Goal: Task Accomplishment & Management: Manage account settings

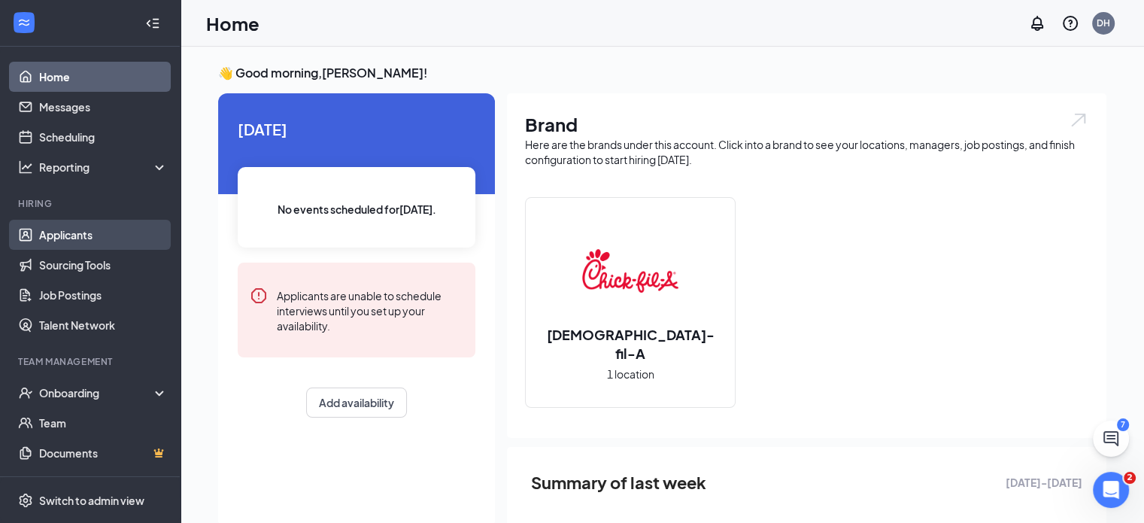
click at [64, 241] on link "Applicants" at bounding box center [103, 235] width 129 height 30
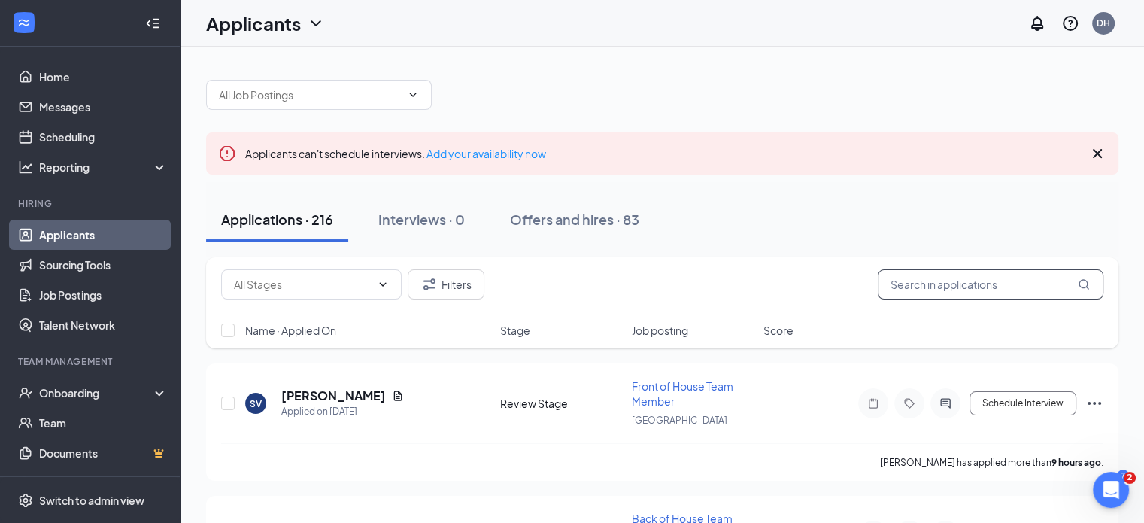
click at [963, 279] on input "text" at bounding box center [990, 284] width 226 height 30
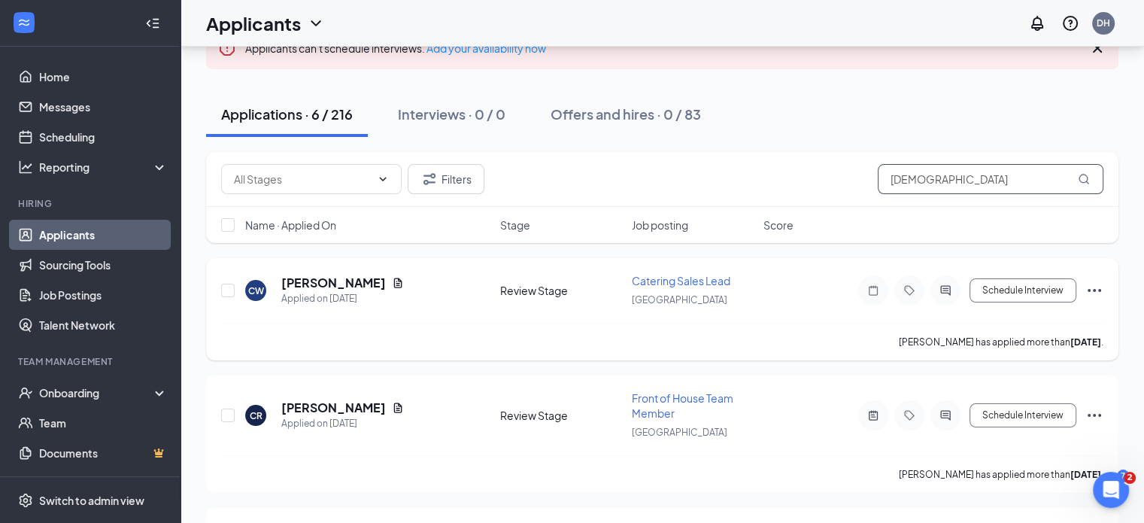
scroll to position [108, 0]
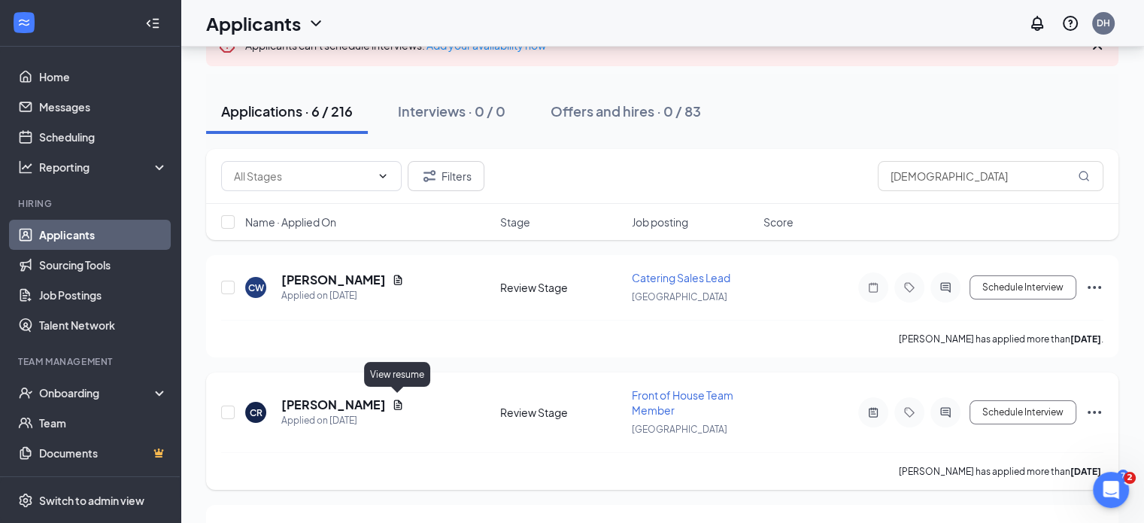
click at [402, 398] on icon "Document" at bounding box center [398, 404] width 12 height 12
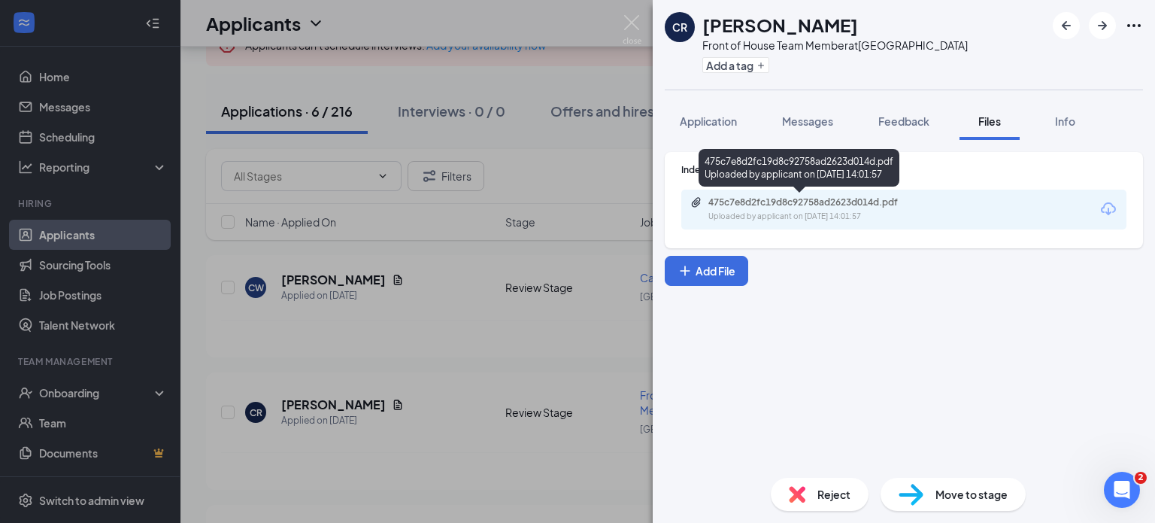
click at [888, 202] on div "475c7e8d2fc19d8c92758ad2623d014d.pdf" at bounding box center [813, 202] width 211 height 12
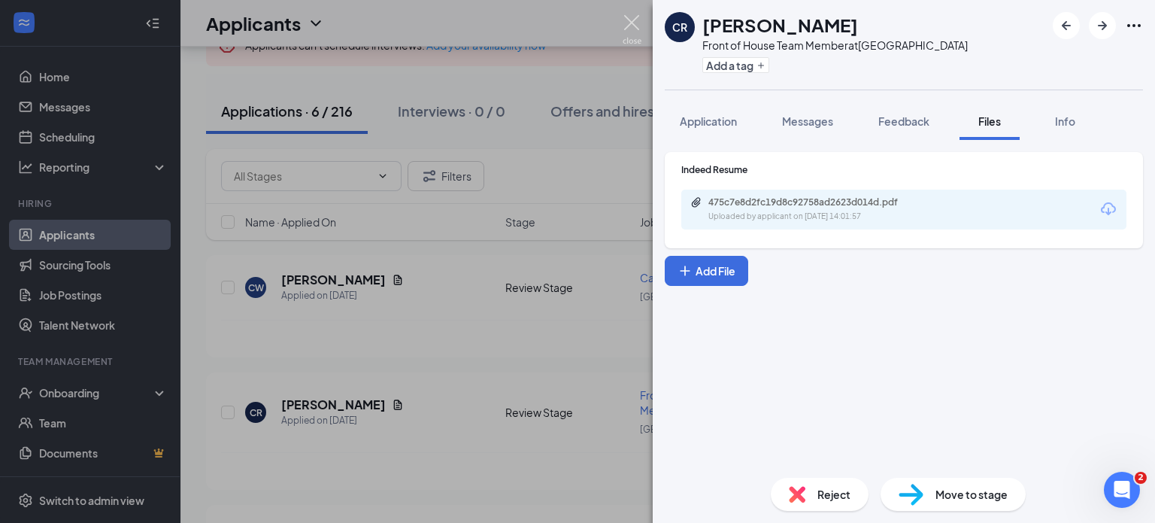
click at [629, 23] on img at bounding box center [632, 29] width 19 height 29
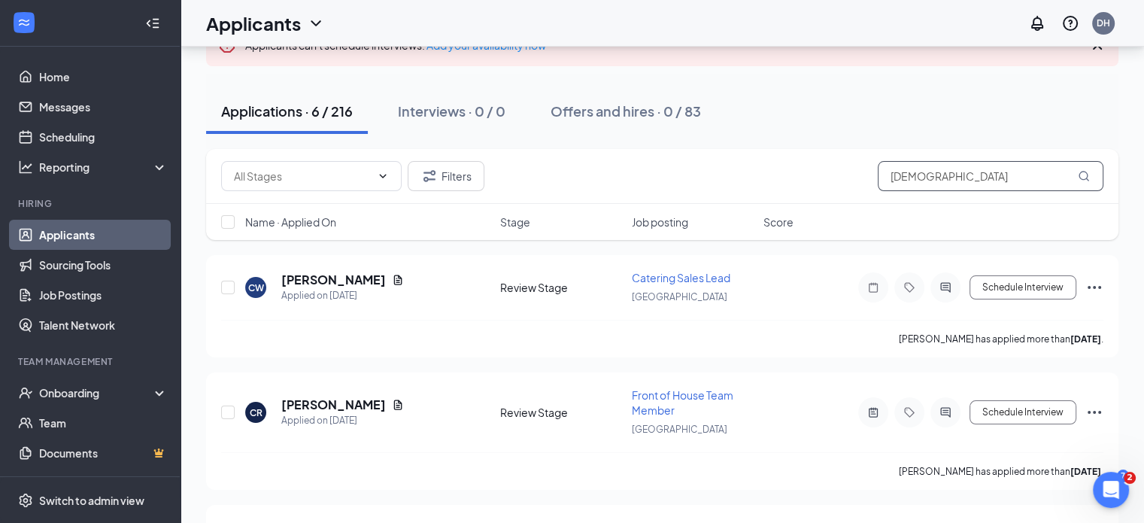
drag, startPoint x: 841, startPoint y: 174, endPoint x: 642, endPoint y: 150, distance: 199.9
click at [644, 152] on div "Filters christo" at bounding box center [662, 176] width 912 height 55
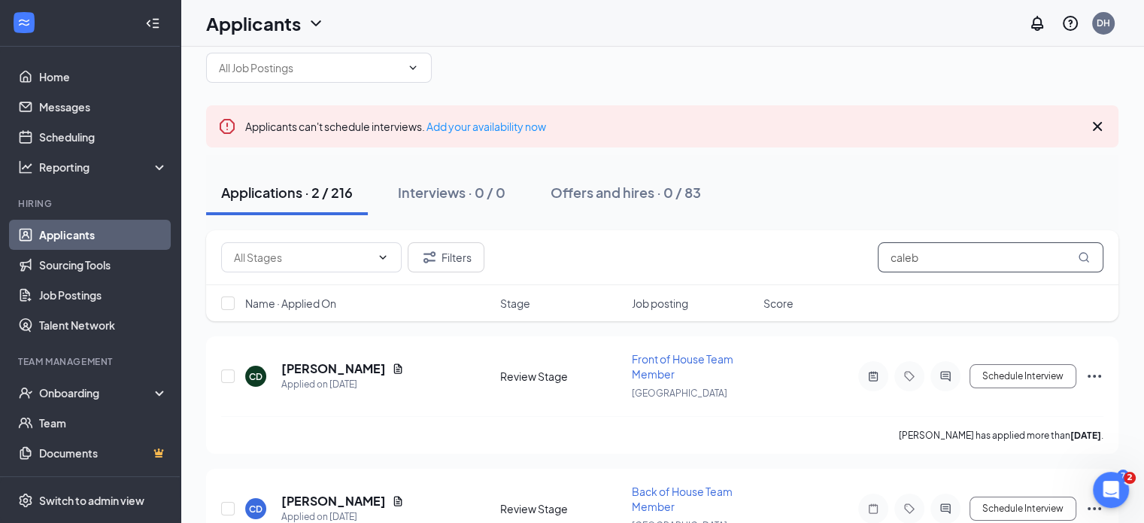
scroll to position [105, 0]
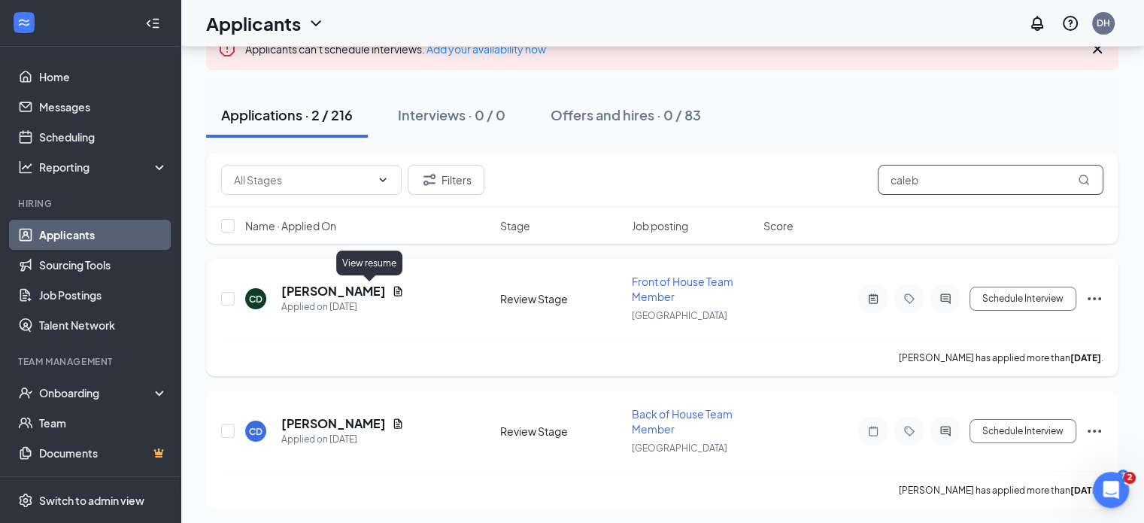
type input "caleb"
click at [392, 287] on icon "Document" at bounding box center [398, 291] width 12 height 12
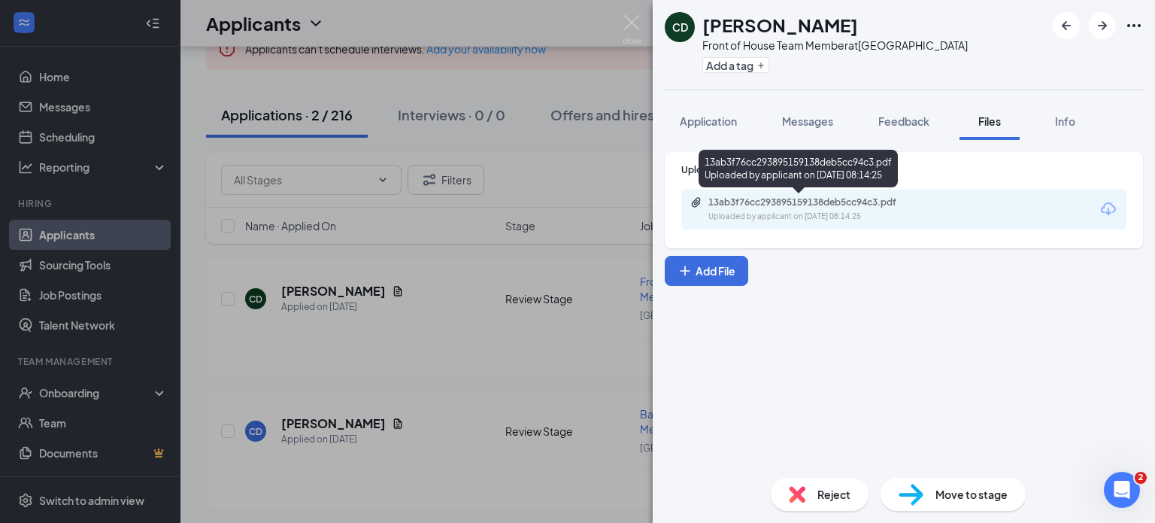
click at [836, 211] on div "Uploaded by applicant on [DATE] 08:14:25" at bounding box center [821, 217] width 226 height 12
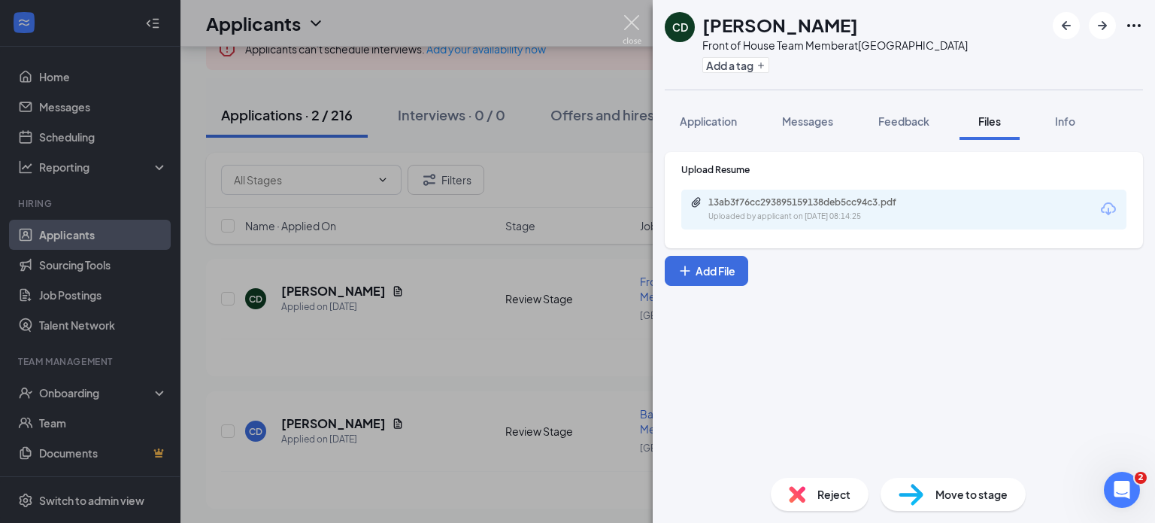
click at [626, 23] on img at bounding box center [632, 29] width 19 height 29
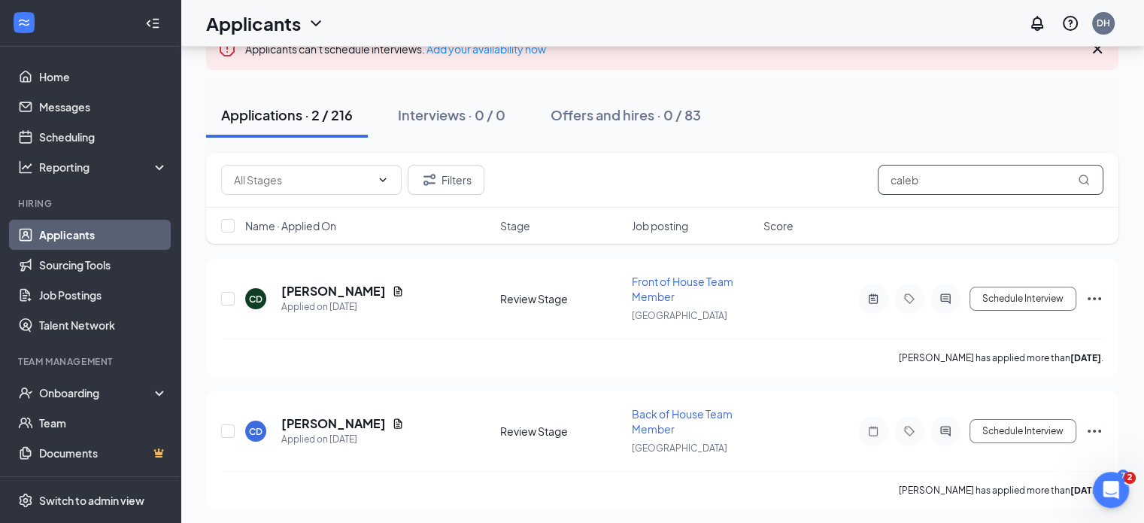
drag, startPoint x: 929, startPoint y: 178, endPoint x: 748, endPoint y: 164, distance: 181.8
click at [748, 165] on div "Filters caleb" at bounding box center [662, 180] width 882 height 30
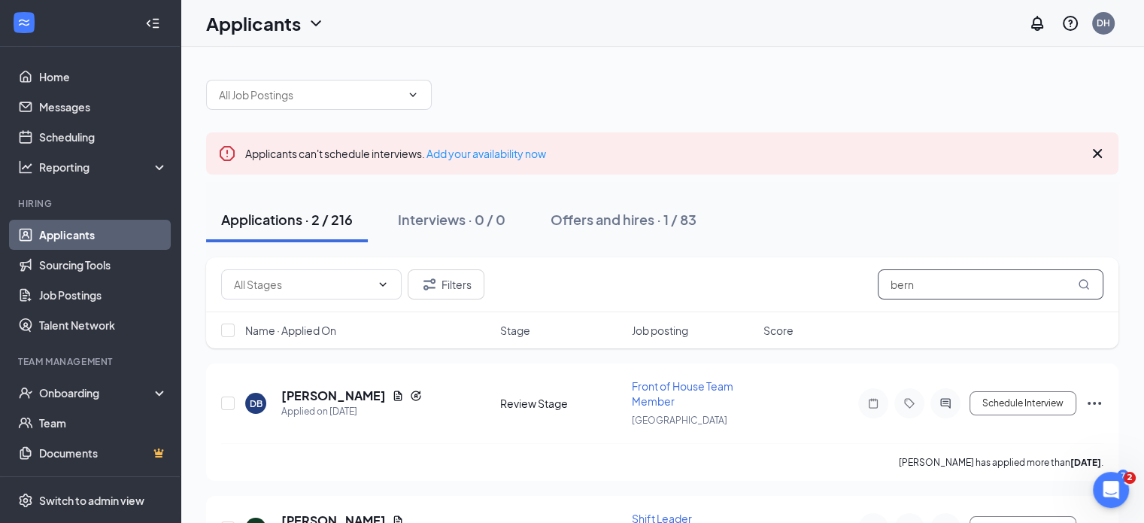
type input "bern"
click at [314, 26] on icon "ChevronDown" at bounding box center [316, 23] width 18 height 18
click at [292, 96] on link "Archived applicants" at bounding box center [296, 98] width 162 height 15
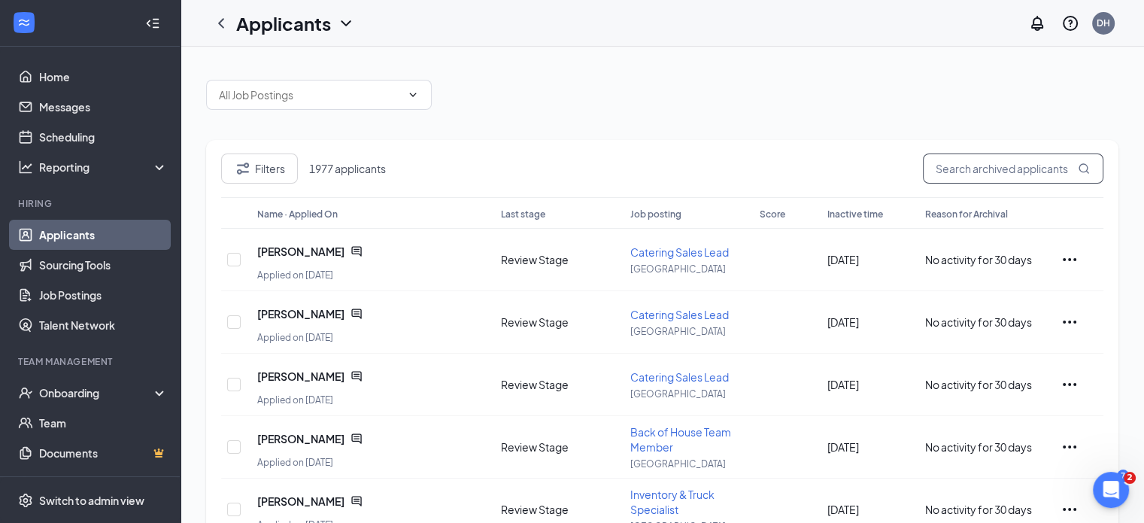
click at [1009, 162] on input "text" at bounding box center [1013, 168] width 180 height 30
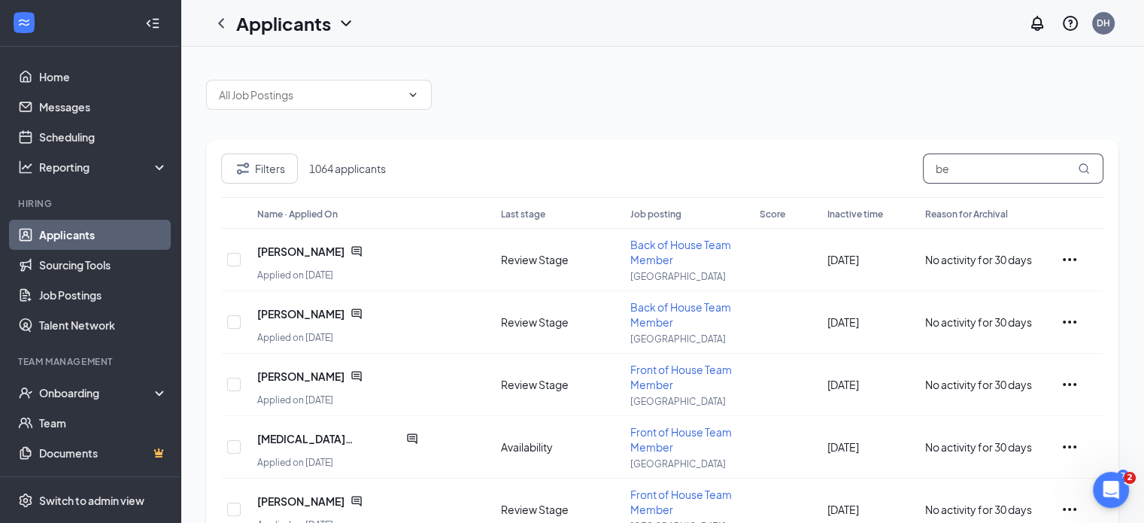
type input "b"
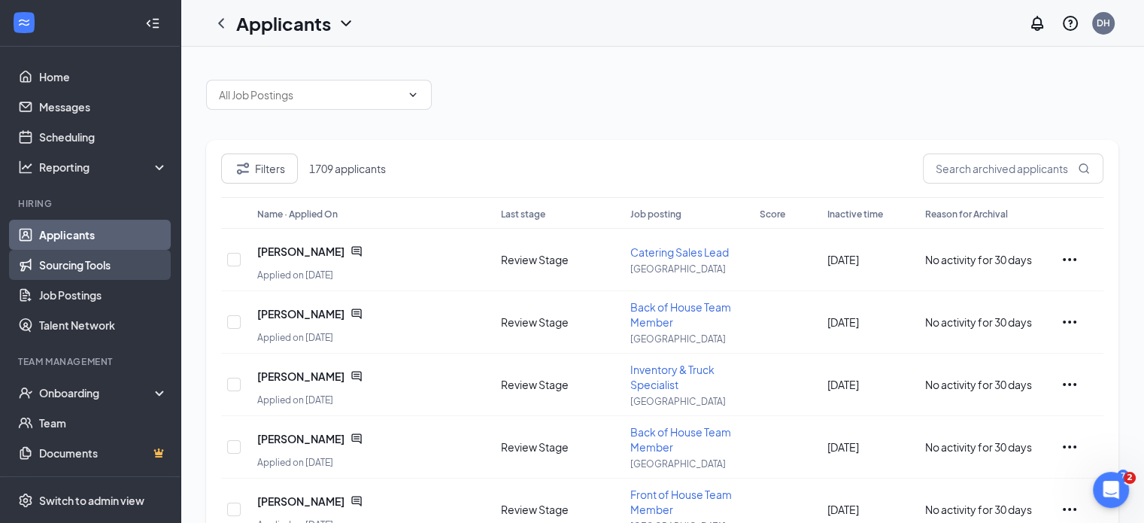
click at [108, 259] on link "Sourcing Tools" at bounding box center [103, 265] width 129 height 30
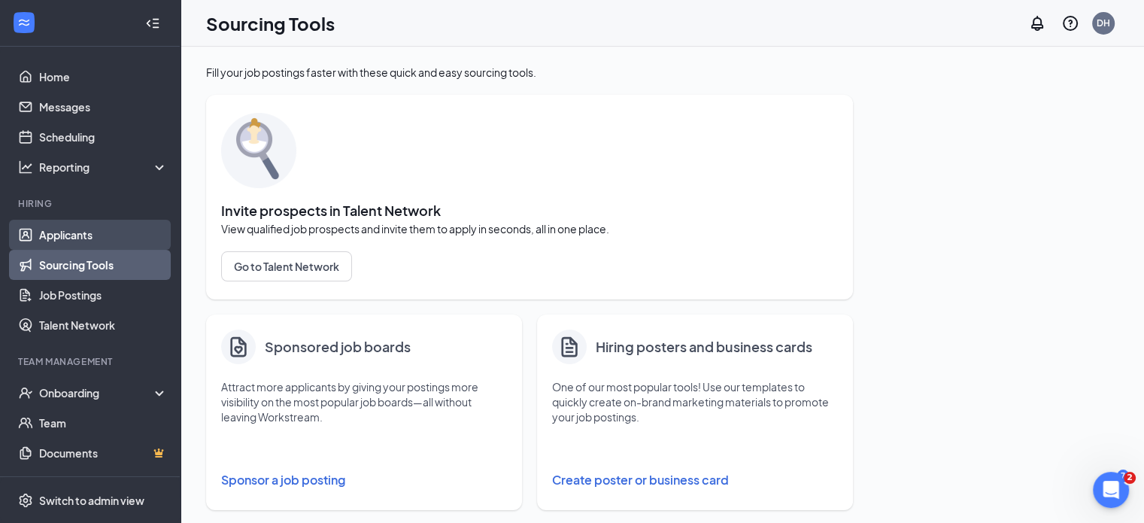
click at [105, 234] on link "Applicants" at bounding box center [103, 235] width 129 height 30
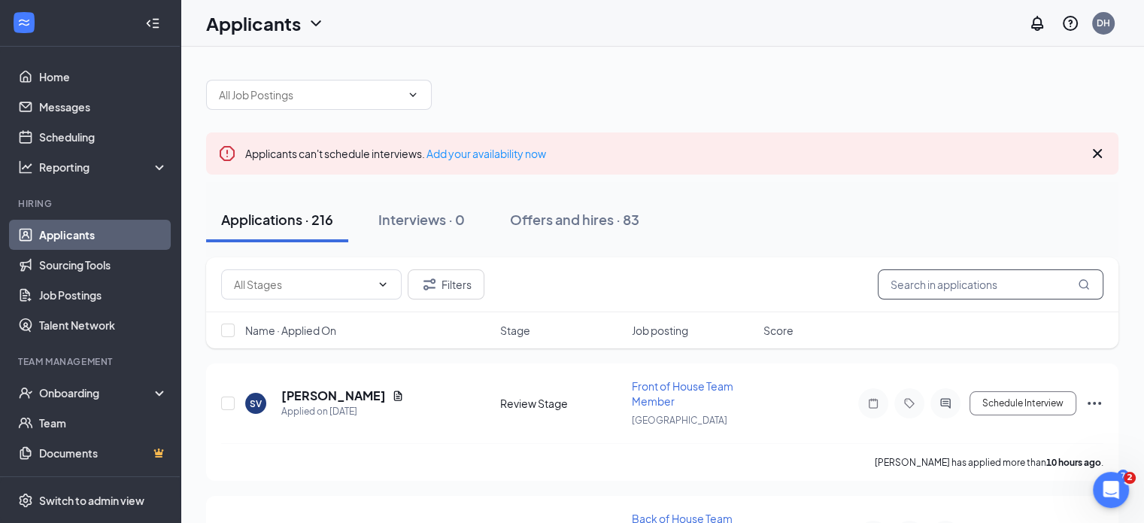
click at [981, 289] on input "text" at bounding box center [990, 284] width 226 height 30
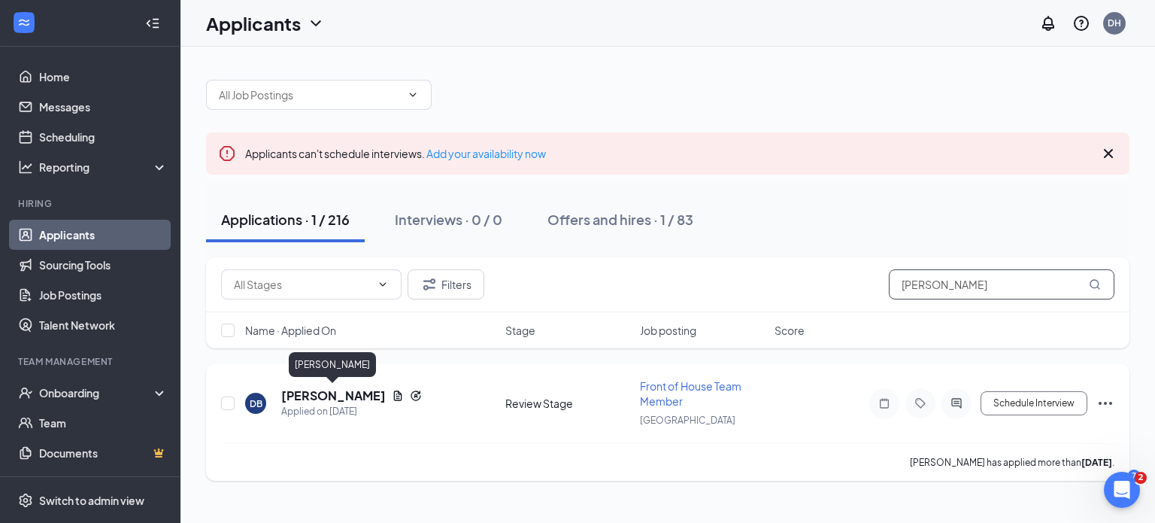
type input "[PERSON_NAME]"
click at [352, 396] on h5 "[PERSON_NAME]" at bounding box center [333, 395] width 105 height 17
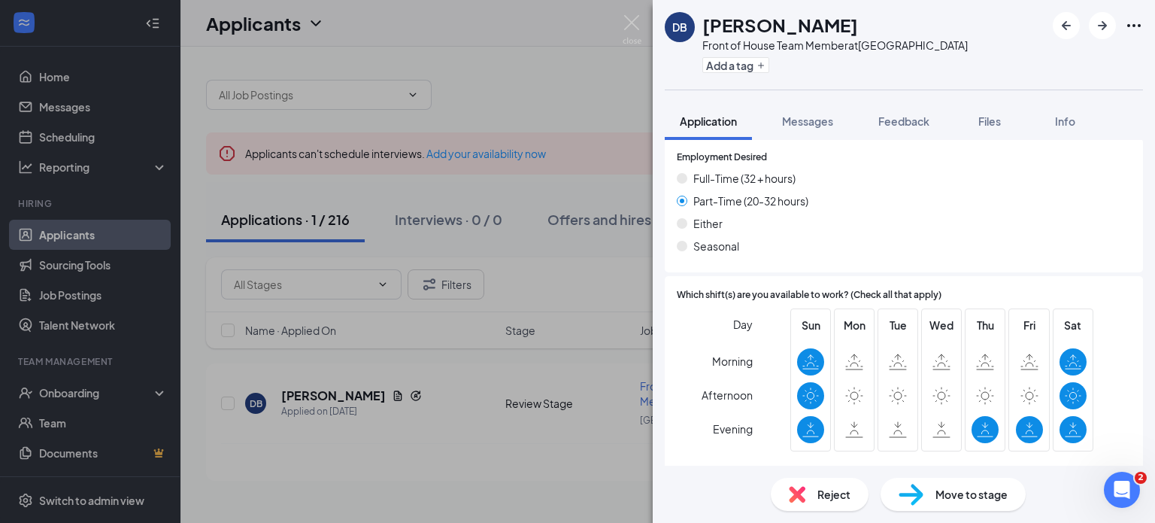
scroll to position [1010, 0]
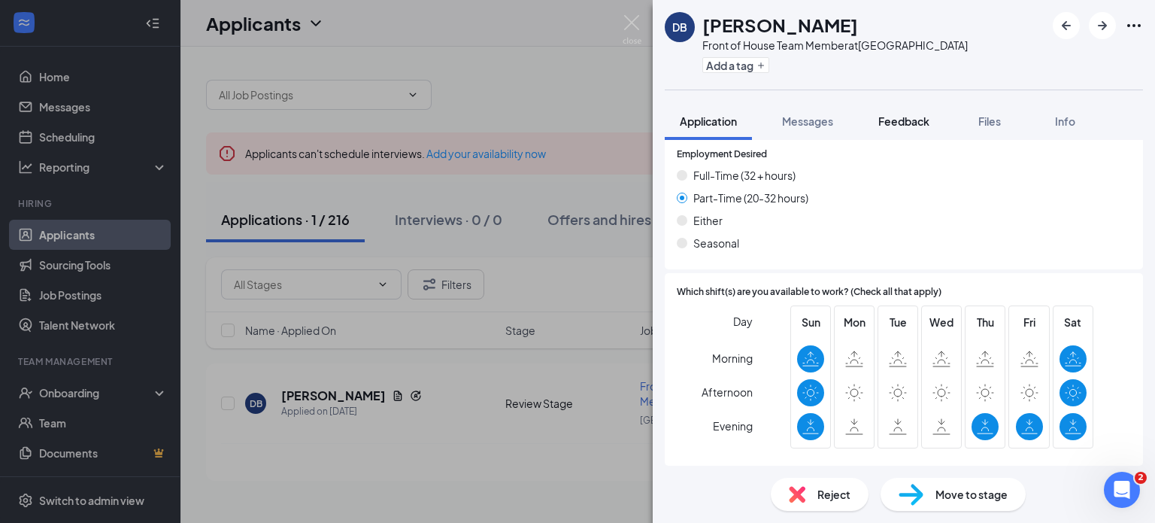
click at [925, 111] on button "Feedback" at bounding box center [903, 121] width 81 height 38
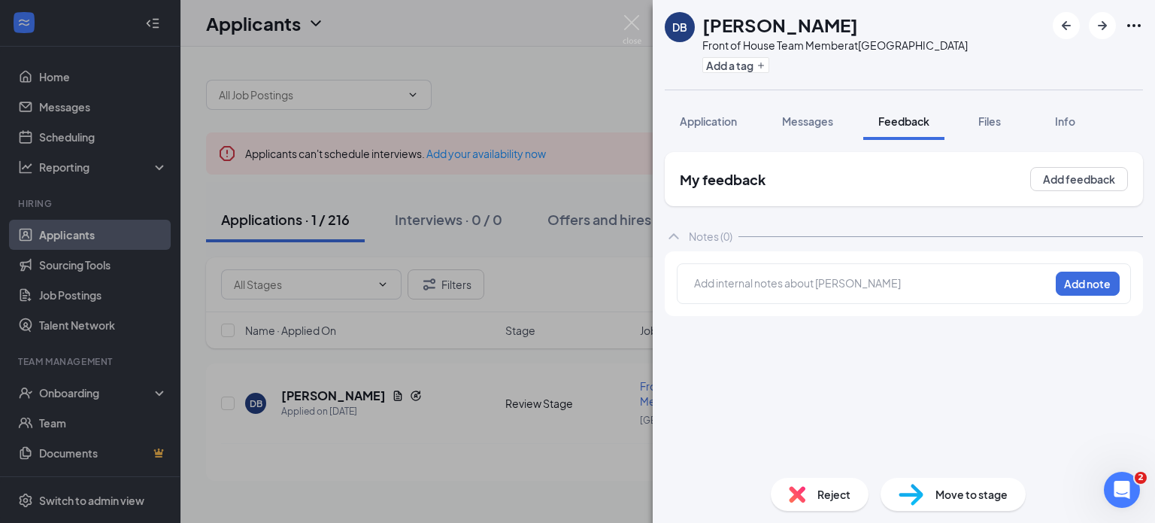
click at [809, 283] on div at bounding box center [872, 283] width 354 height 16
click at [1106, 289] on button "Add note" at bounding box center [1088, 283] width 64 height 24
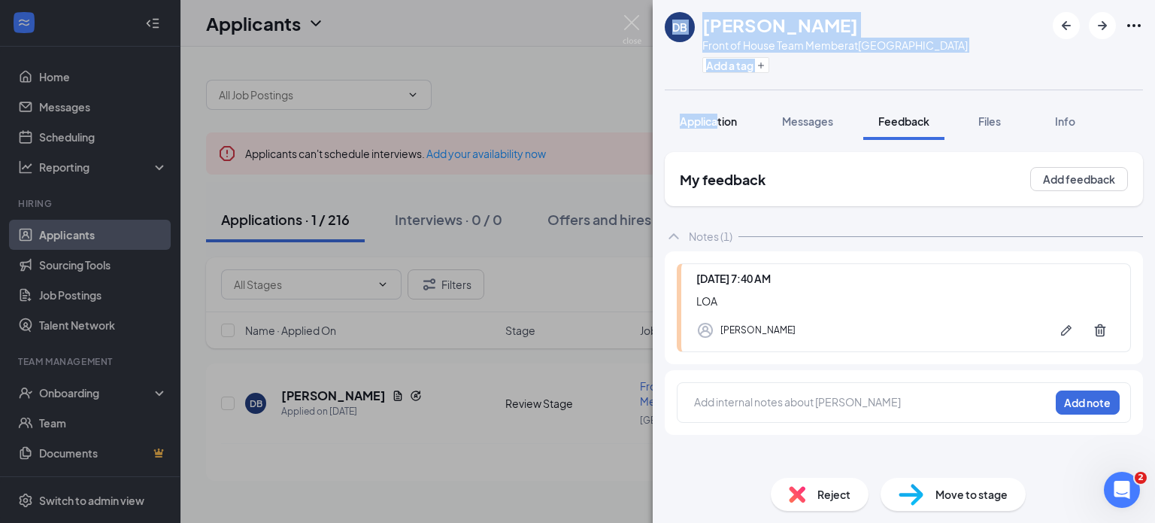
drag, startPoint x: 1086, startPoint y: 73, endPoint x: 705, endPoint y: 117, distance: 383.8
click at [705, 117] on div "DB [PERSON_NAME] Front of House Team Member at [GEOGRAPHIC_DATA] Add a tag Appl…" at bounding box center [904, 261] width 502 height 523
click at [638, 24] on img at bounding box center [632, 29] width 19 height 29
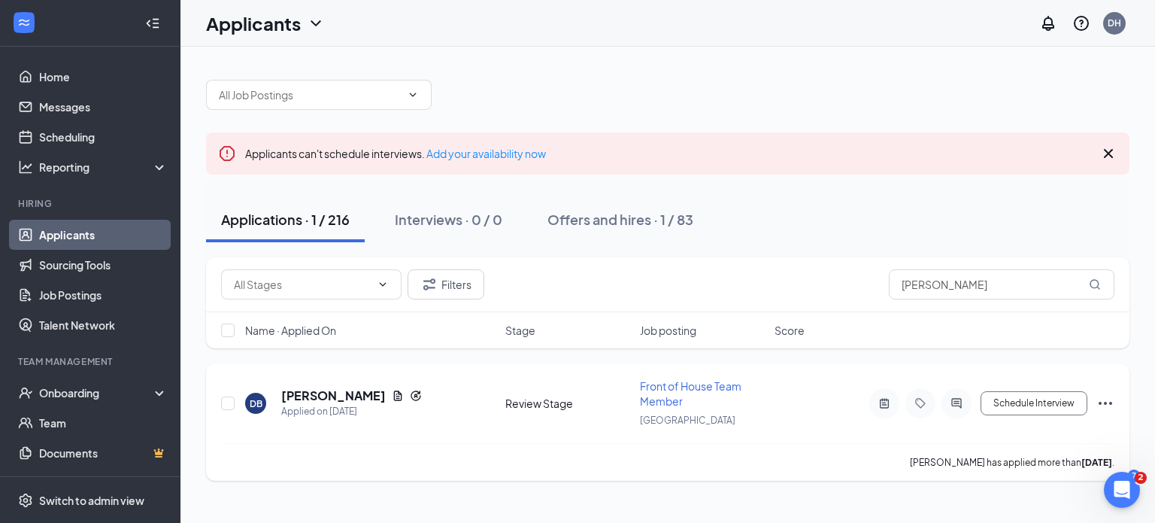
click at [1111, 402] on icon "Ellipses" at bounding box center [1106, 403] width 14 height 3
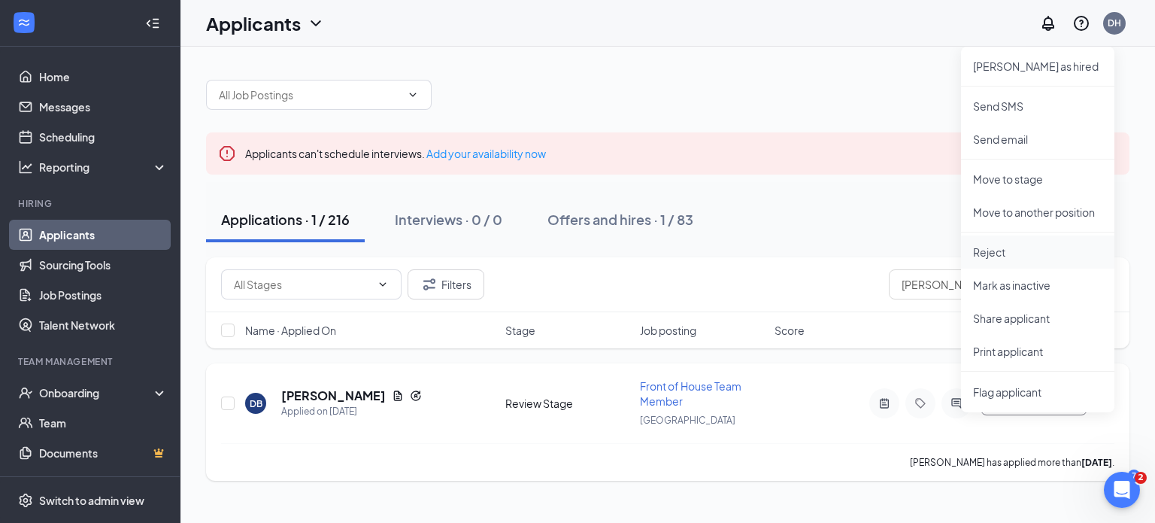
click at [1023, 248] on p "Reject" at bounding box center [1037, 251] width 129 height 15
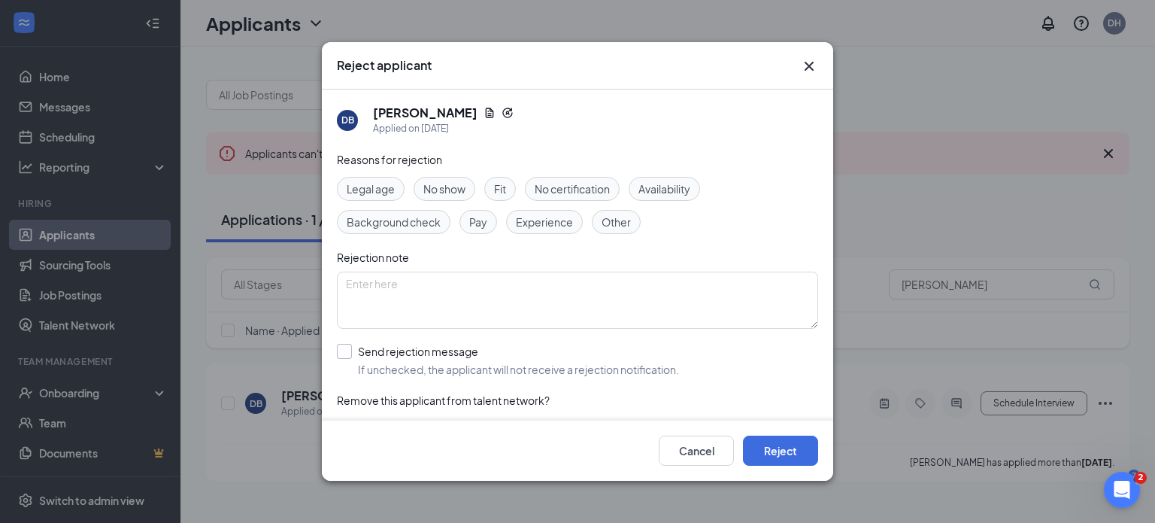
click at [550, 368] on input "Send rejection message If unchecked, the applicant will not receive a rejection…" at bounding box center [508, 360] width 342 height 33
checkbox input "true"
click at [772, 459] on button "Reject" at bounding box center [780, 450] width 75 height 30
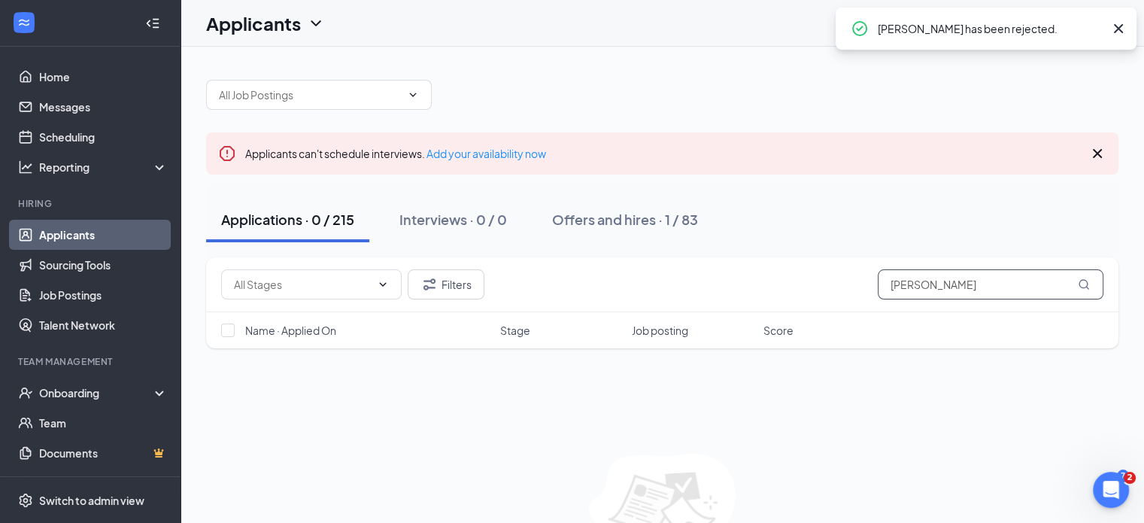
drag, startPoint x: 960, startPoint y: 276, endPoint x: 797, endPoint y: 268, distance: 163.4
click at [806, 264] on div "Filters [PERSON_NAME]" at bounding box center [662, 284] width 912 height 55
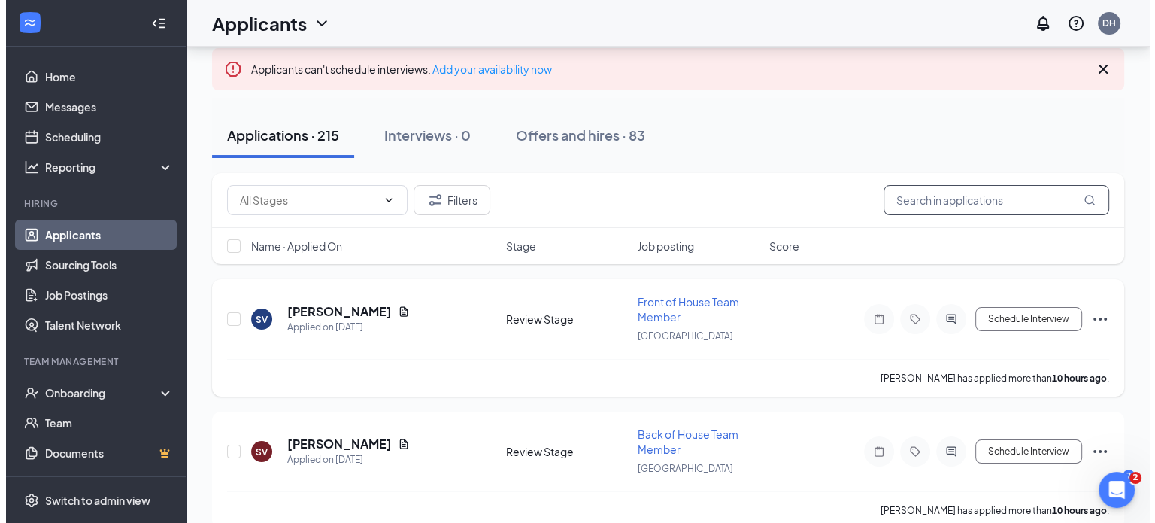
scroll to position [84, 0]
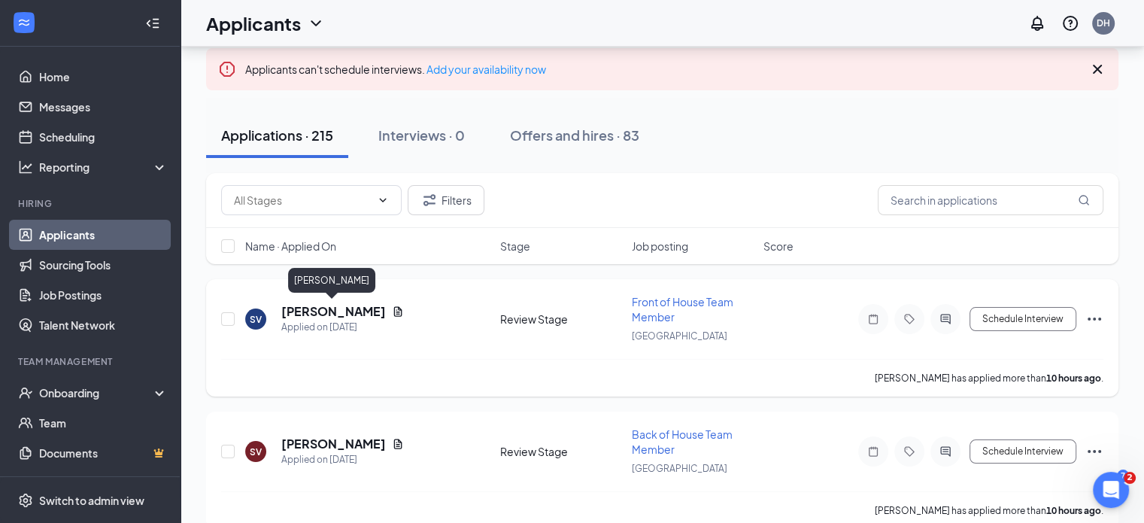
click at [329, 308] on h5 "[PERSON_NAME]" at bounding box center [333, 311] width 105 height 17
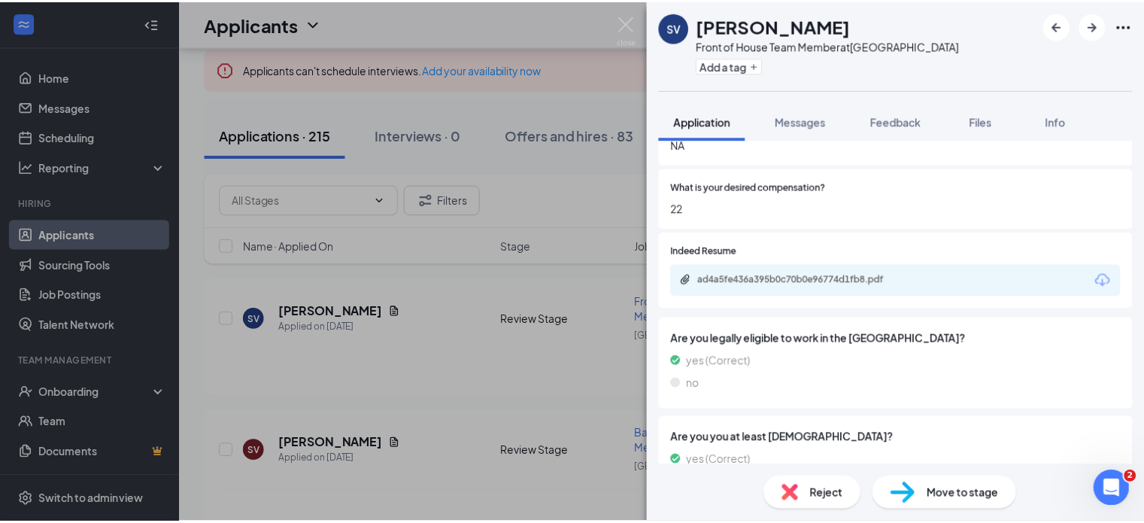
scroll to position [521, 0]
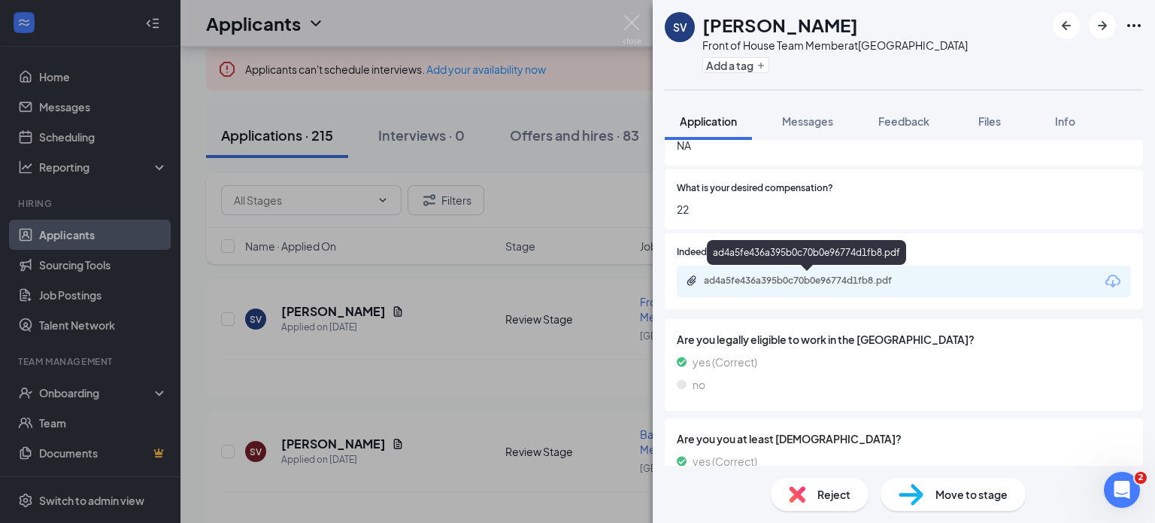
drag, startPoint x: 810, startPoint y: 280, endPoint x: 780, endPoint y: 281, distance: 29.3
click at [780, 281] on div "ad4a5fe436a395b0c70b0e96774d1fb8.pdf" at bounding box center [809, 280] width 211 height 12
click at [640, 21] on img at bounding box center [632, 29] width 19 height 29
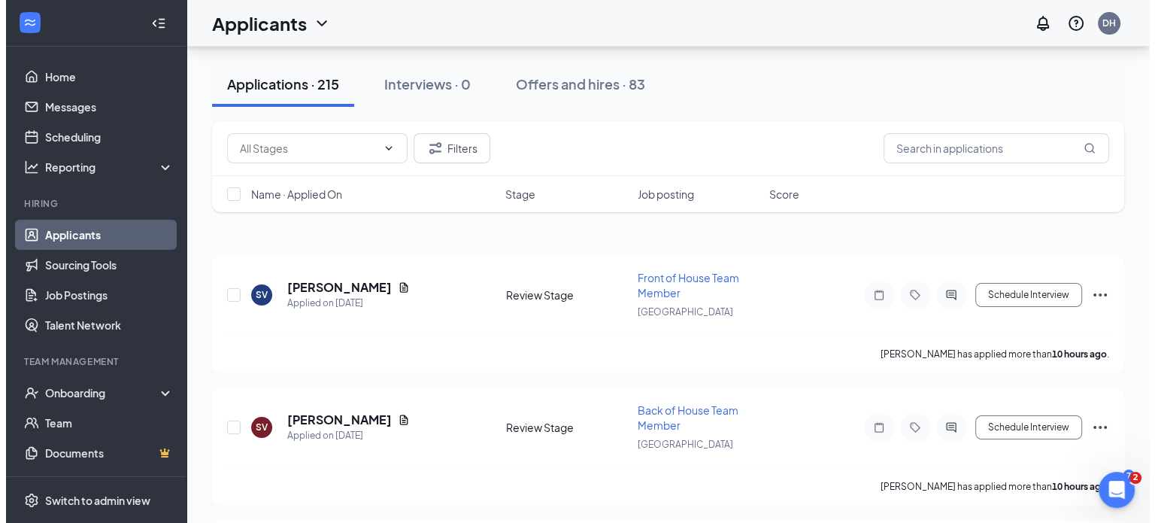
scroll to position [141, 0]
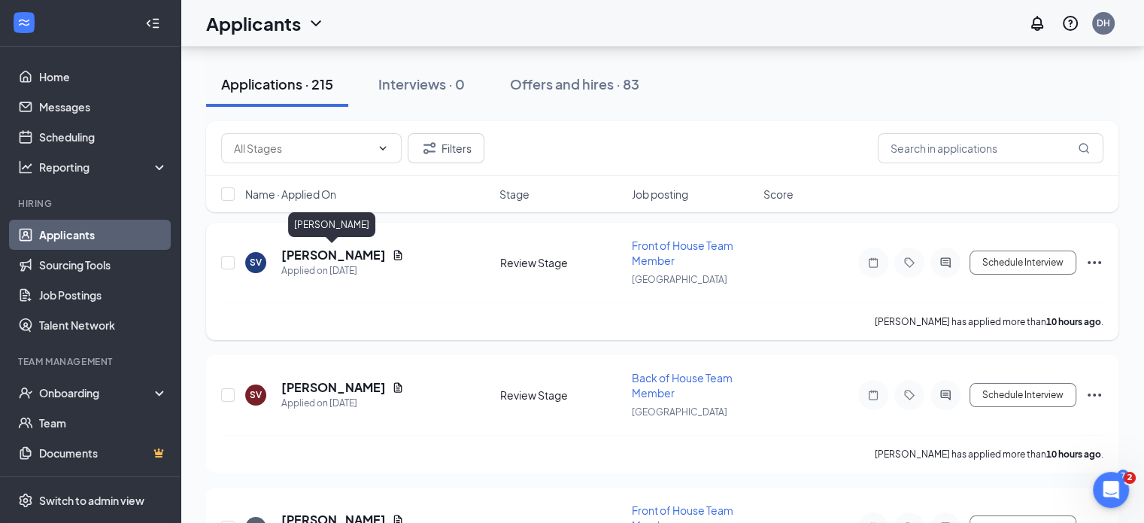
click at [332, 258] on h5 "[PERSON_NAME]" at bounding box center [333, 255] width 105 height 17
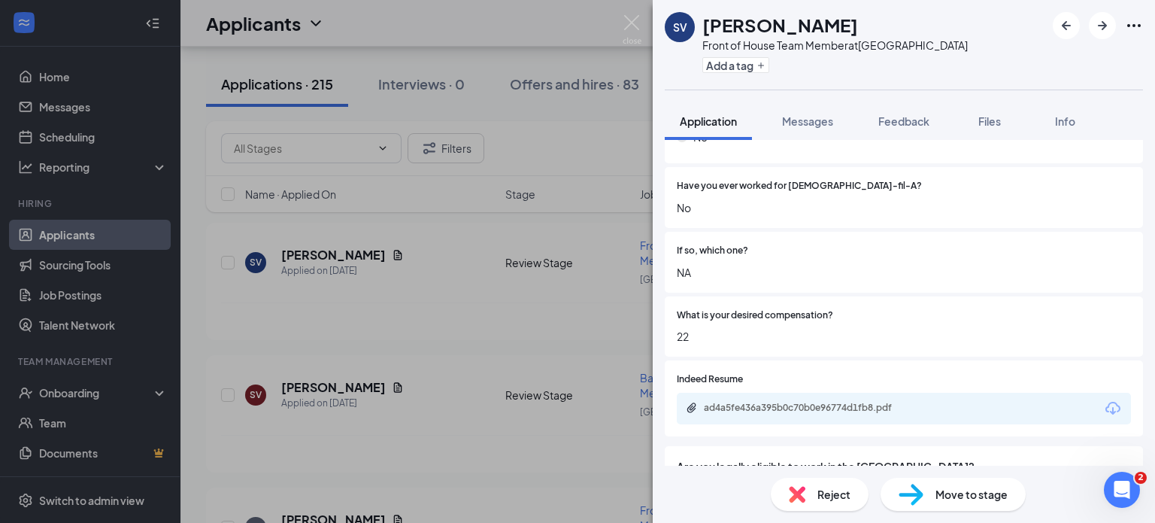
scroll to position [393, 0]
click at [628, 26] on img at bounding box center [632, 29] width 19 height 29
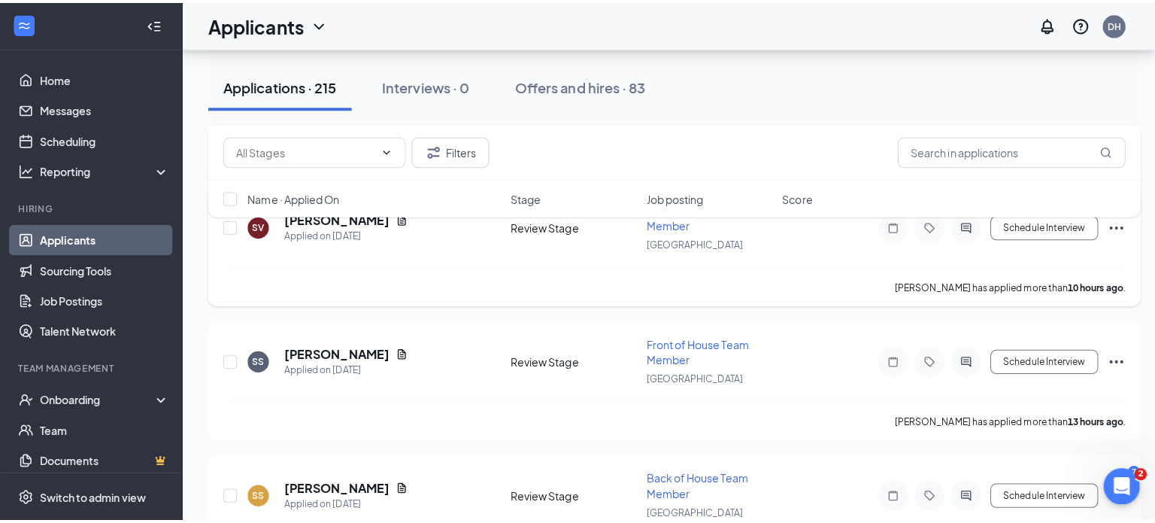
scroll to position [378, 0]
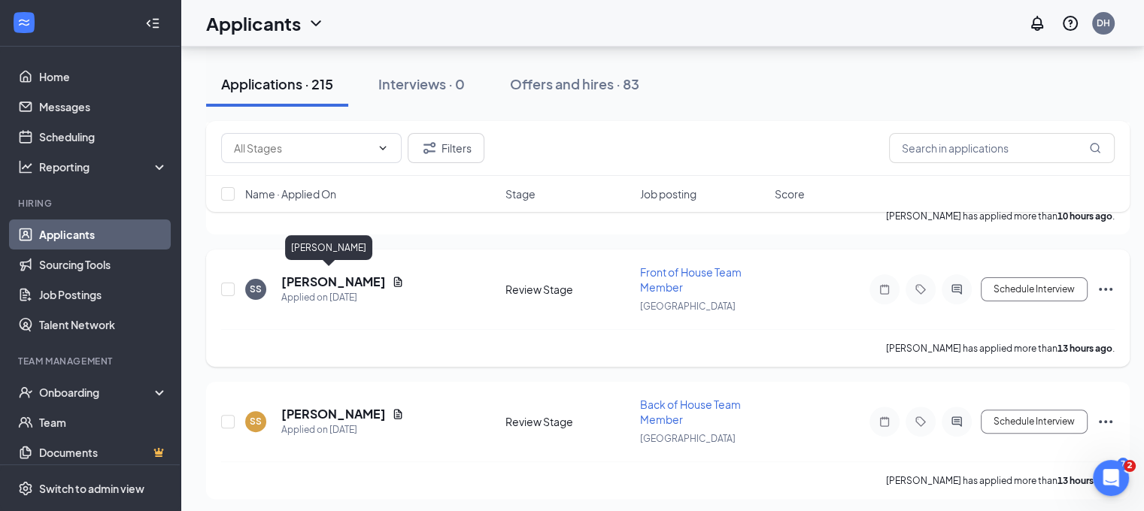
click at [322, 280] on h5 "[PERSON_NAME]" at bounding box center [333, 282] width 105 height 17
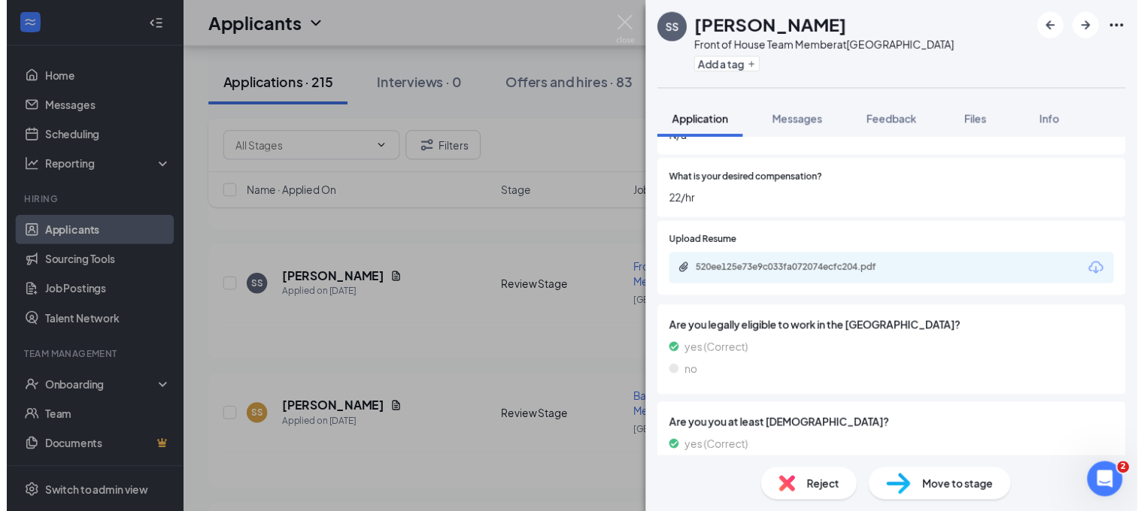
scroll to position [528, 0]
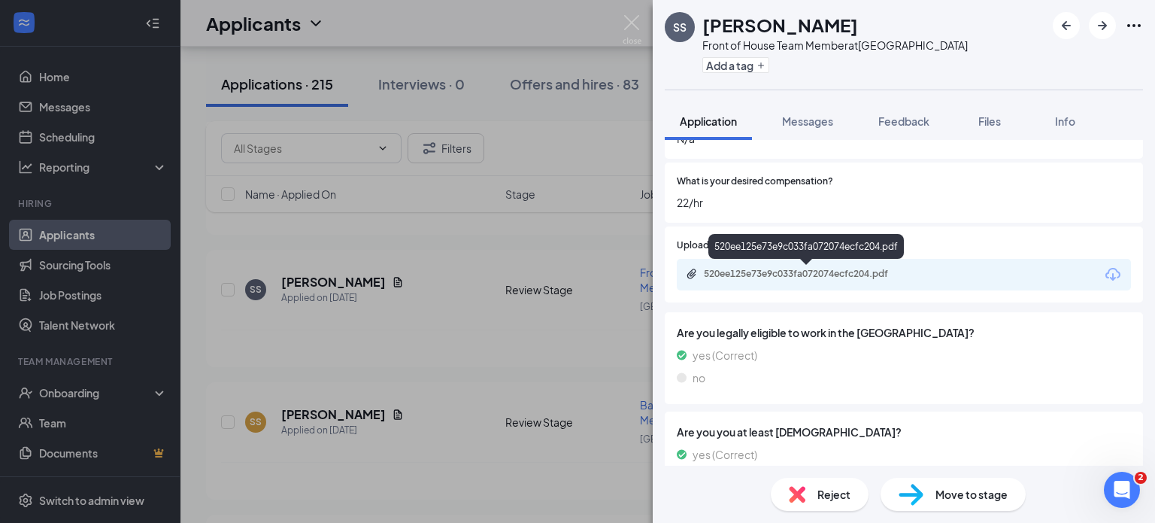
click at [733, 277] on div "520ee125e73e9c033fa072074ecfc204.pdf" at bounding box center [809, 274] width 211 height 12
click at [511, 314] on div "SS [PERSON_NAME] Front of House Team Member at [GEOGRAPHIC_DATA] Add a tag Appl…" at bounding box center [577, 261] width 1155 height 523
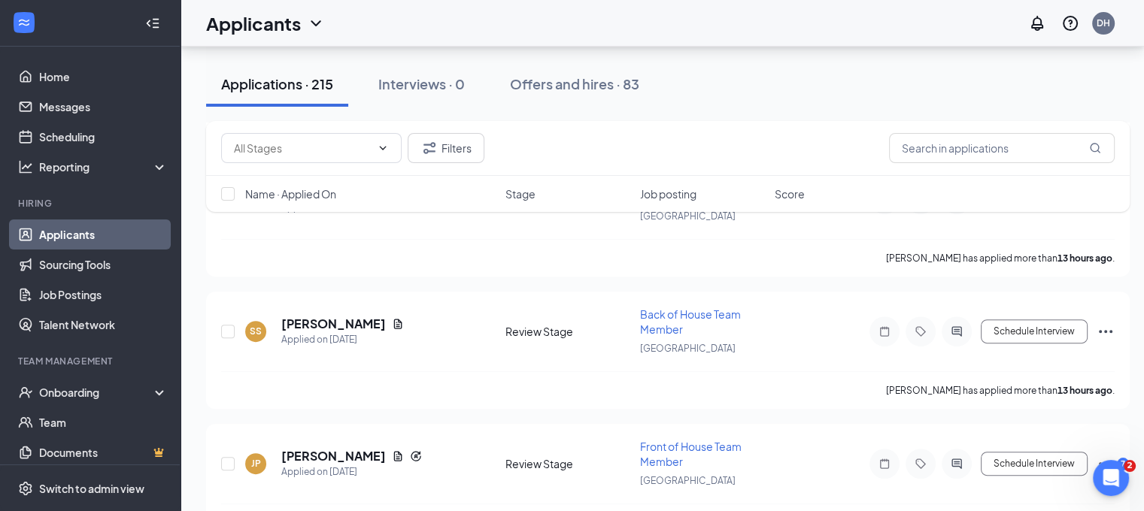
scroll to position [627, 0]
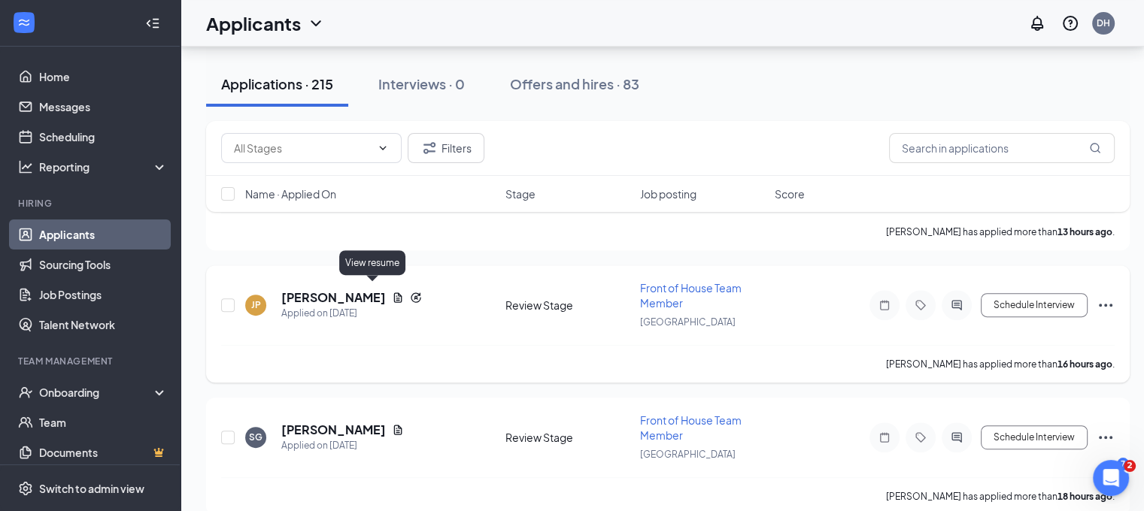
click at [394, 292] on icon "Document" at bounding box center [398, 297] width 8 height 10
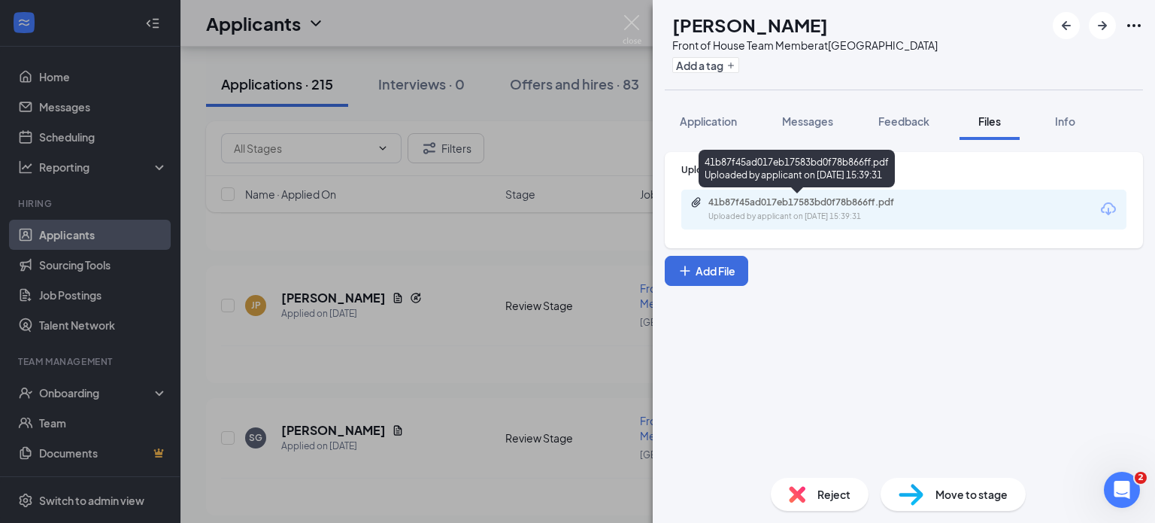
click at [735, 217] on div "Uploaded by applicant on [DATE] 15:39:31" at bounding box center [821, 217] width 226 height 12
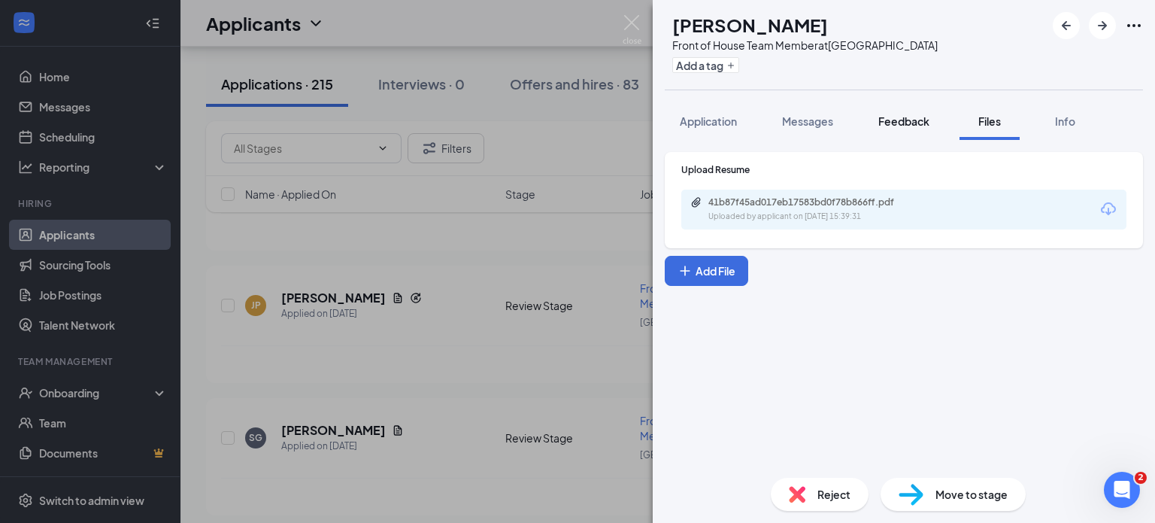
click at [896, 114] on span "Feedback" at bounding box center [903, 121] width 51 height 14
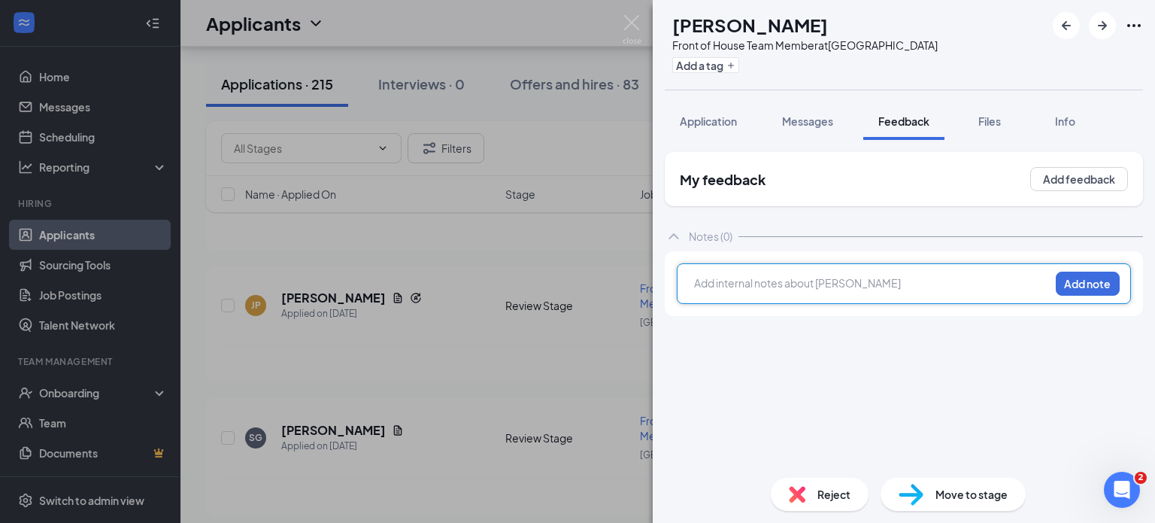
click at [777, 287] on div at bounding box center [872, 283] width 354 height 16
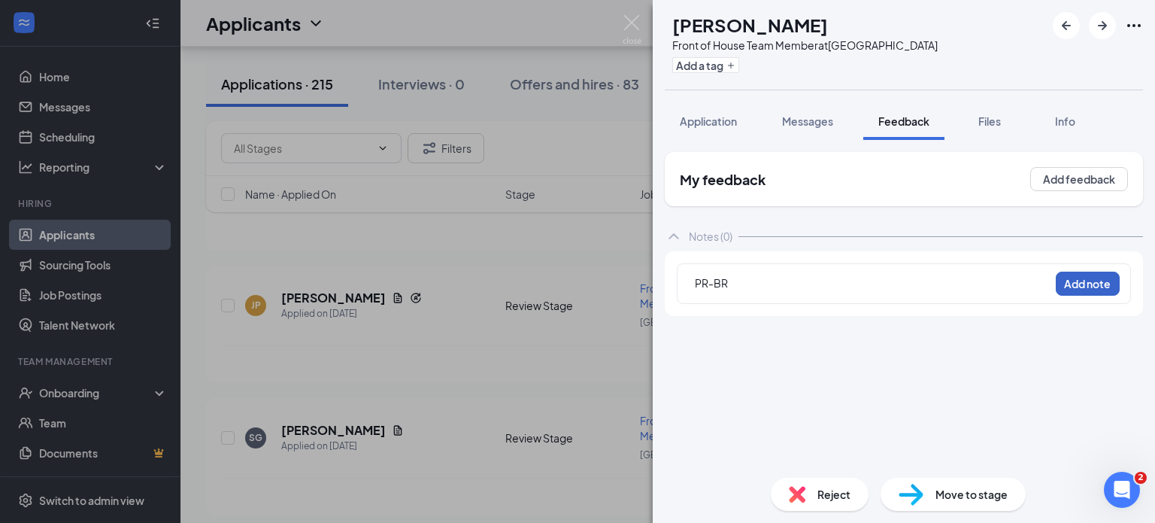
click at [1105, 279] on button "Add note" at bounding box center [1088, 283] width 64 height 24
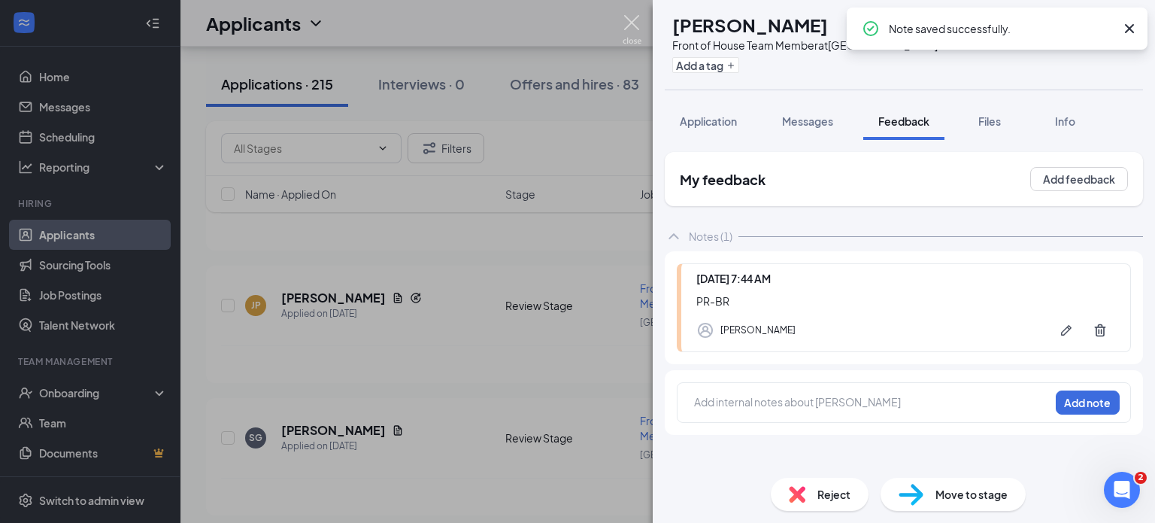
click at [635, 21] on img at bounding box center [632, 29] width 19 height 29
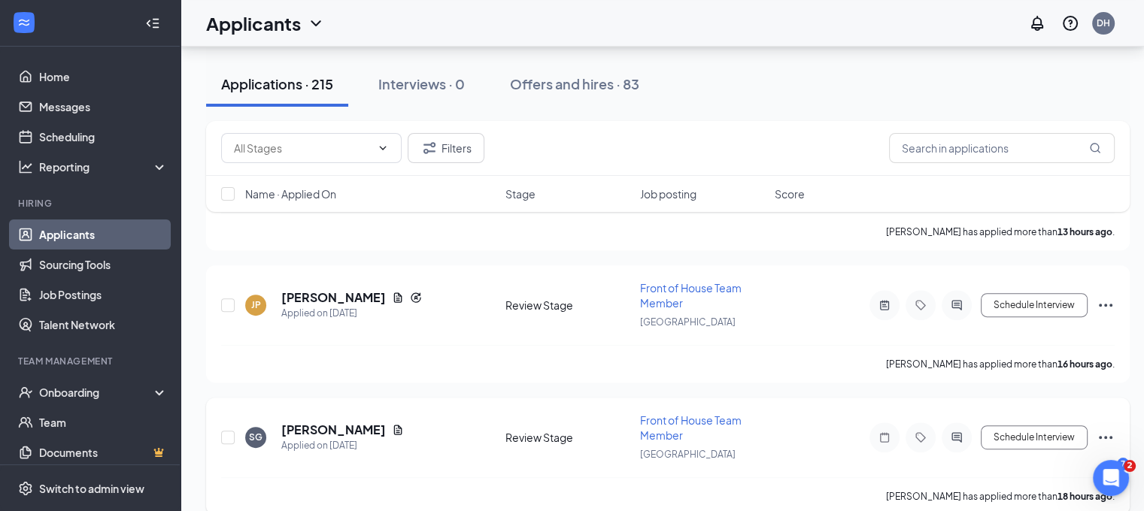
scroll to position [687, 0]
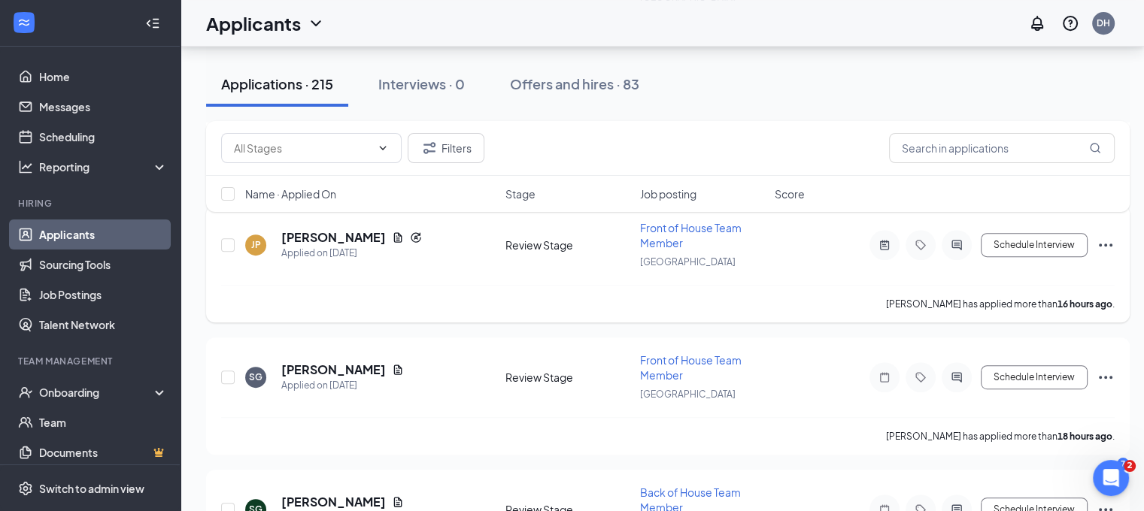
click at [1104, 236] on icon "Ellipses" at bounding box center [1105, 245] width 18 height 18
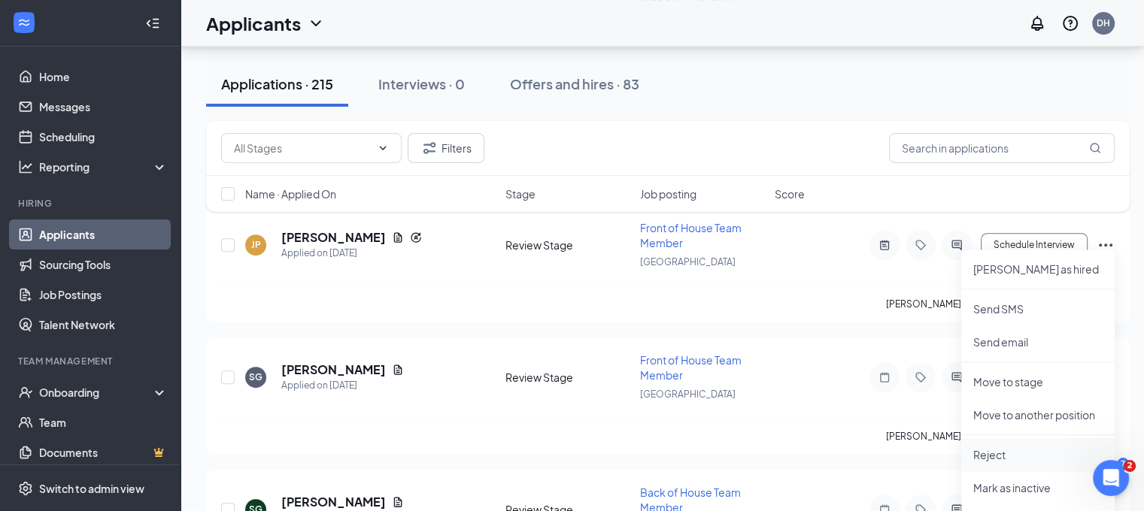
click at [977, 462] on li "Reject" at bounding box center [1037, 454] width 153 height 33
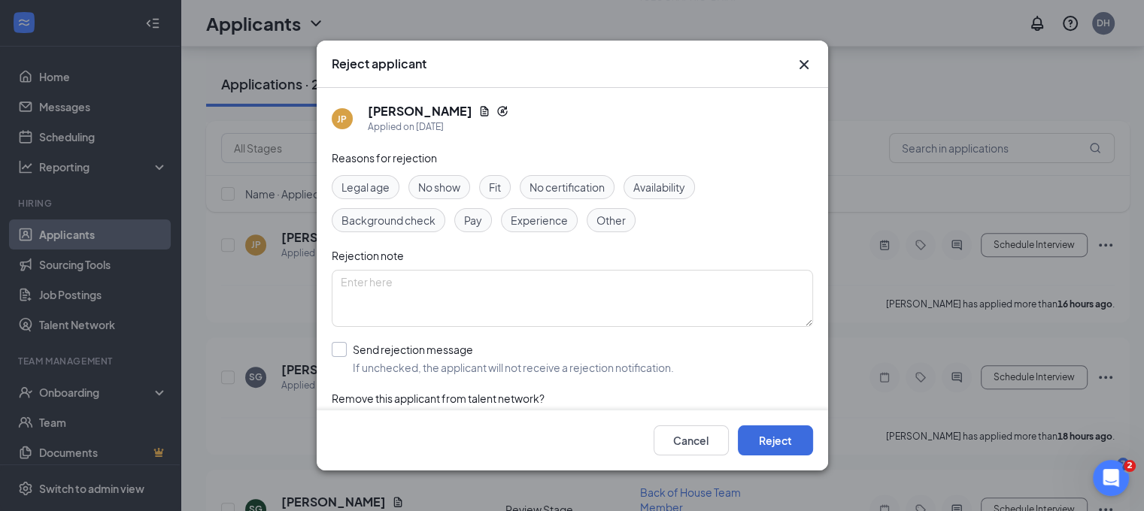
click at [530, 349] on input "Send rejection message If unchecked, the applicant will not receive a rejection…" at bounding box center [503, 358] width 342 height 33
checkbox input "true"
click at [780, 446] on button "Reject" at bounding box center [775, 441] width 75 height 30
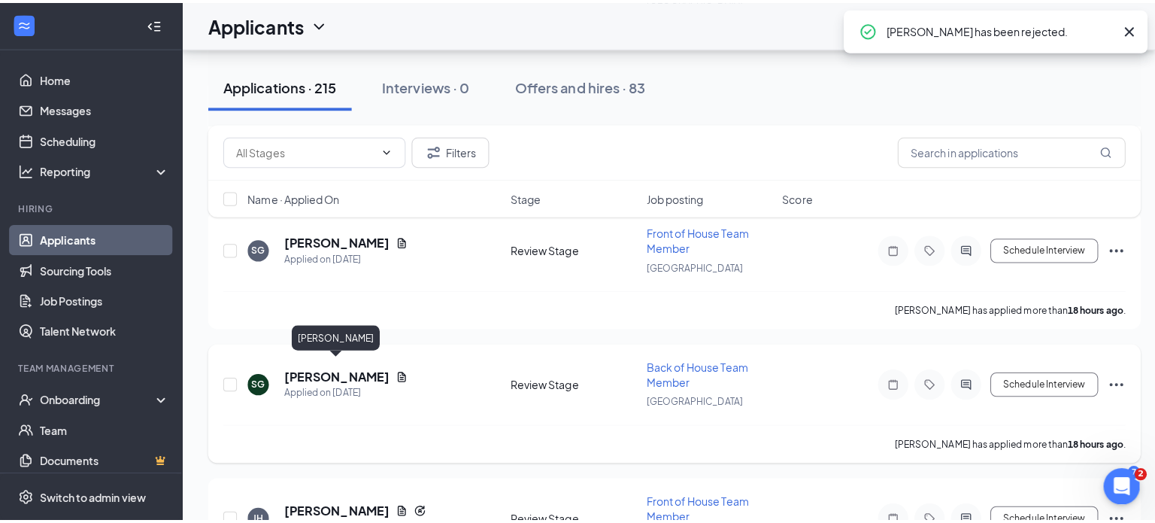
scroll to position [645, 0]
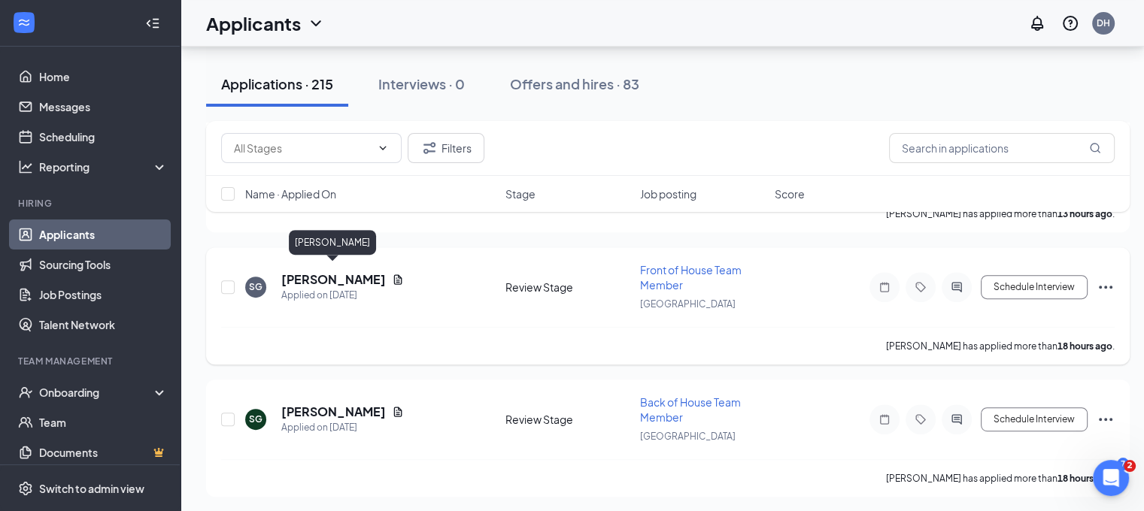
click at [344, 273] on h5 "[PERSON_NAME]" at bounding box center [333, 279] width 105 height 17
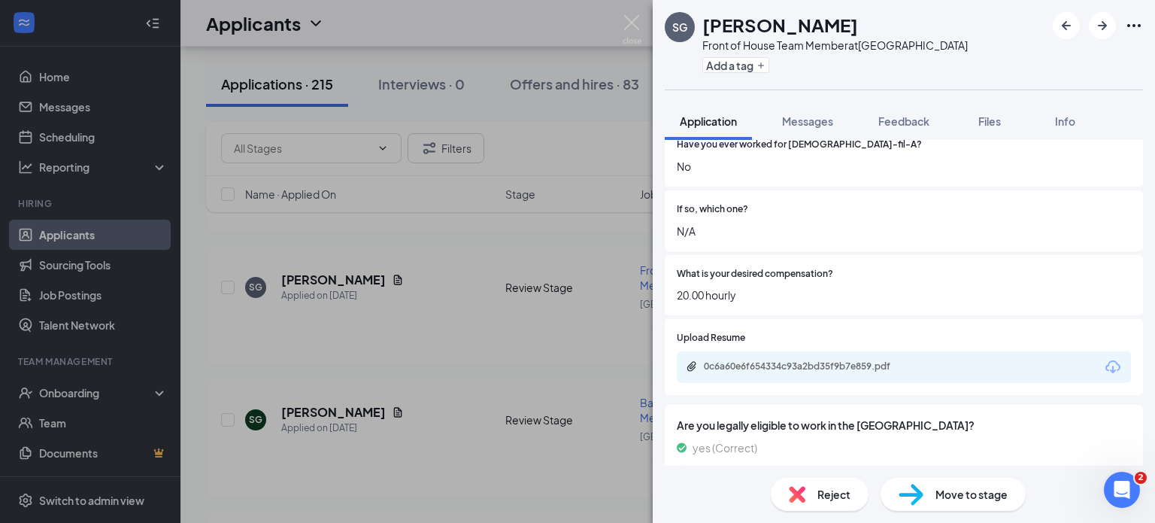
scroll to position [442, 0]
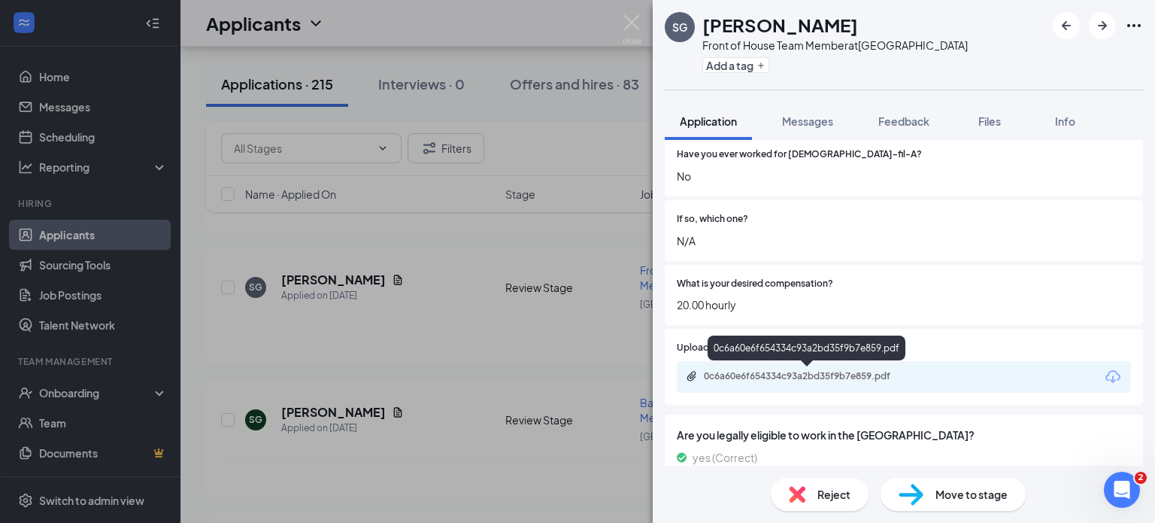
click at [809, 376] on div "0c6a60e6f654334c93a2bd35f9b7e859.pdf" at bounding box center [809, 376] width 211 height 12
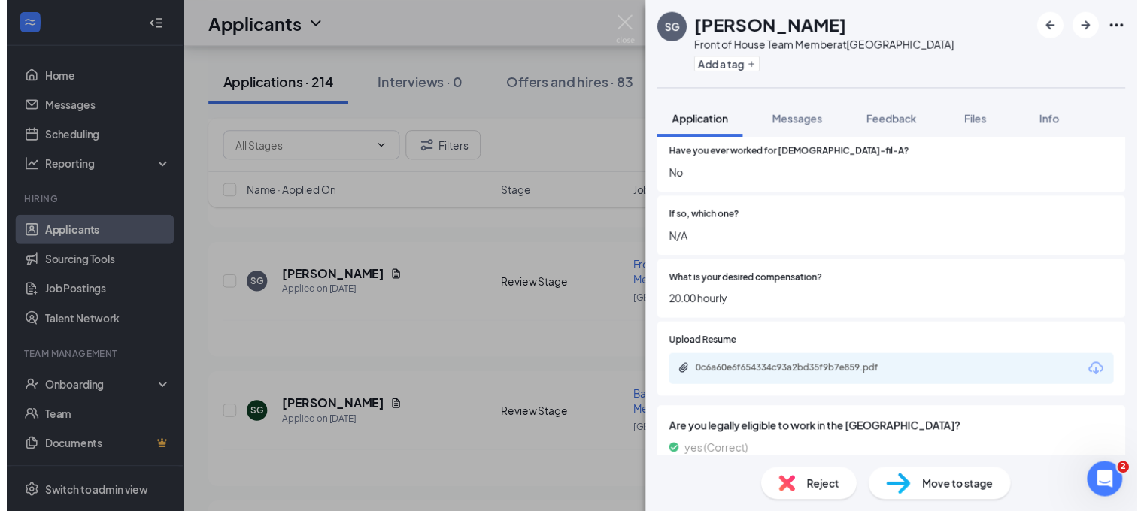
scroll to position [198, 0]
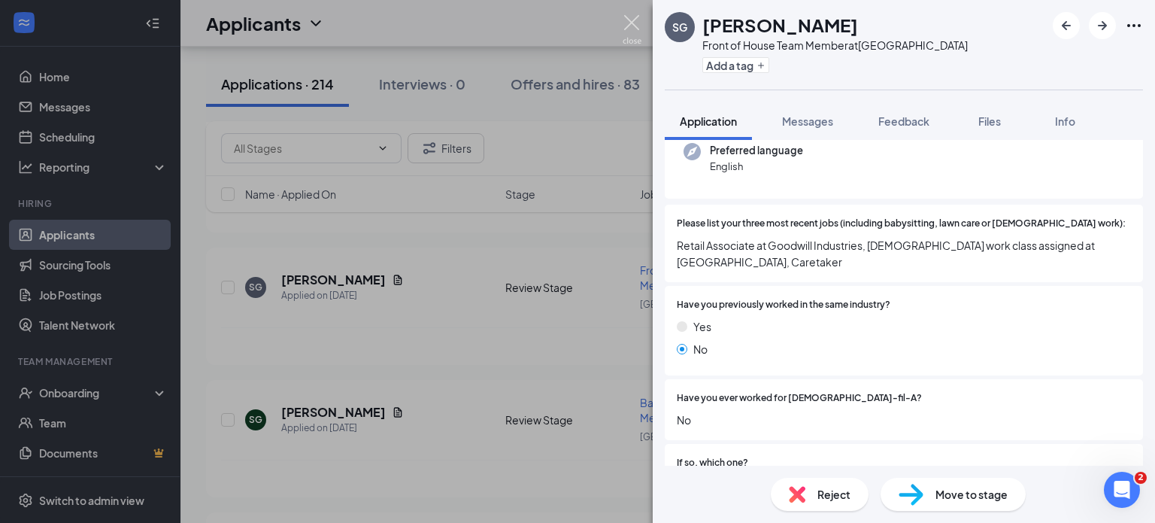
click at [635, 38] on img at bounding box center [632, 29] width 19 height 29
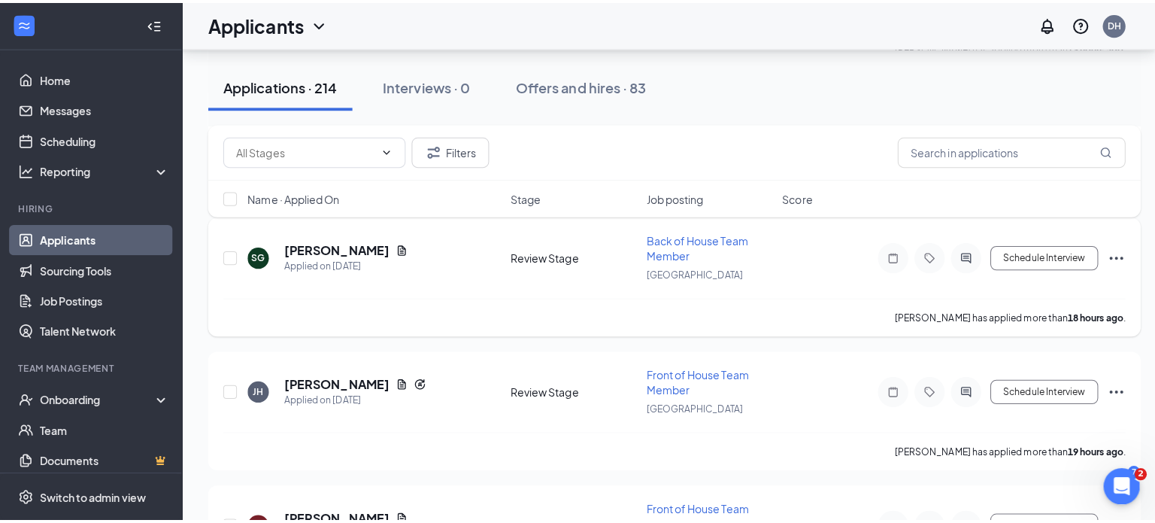
scroll to position [859, 0]
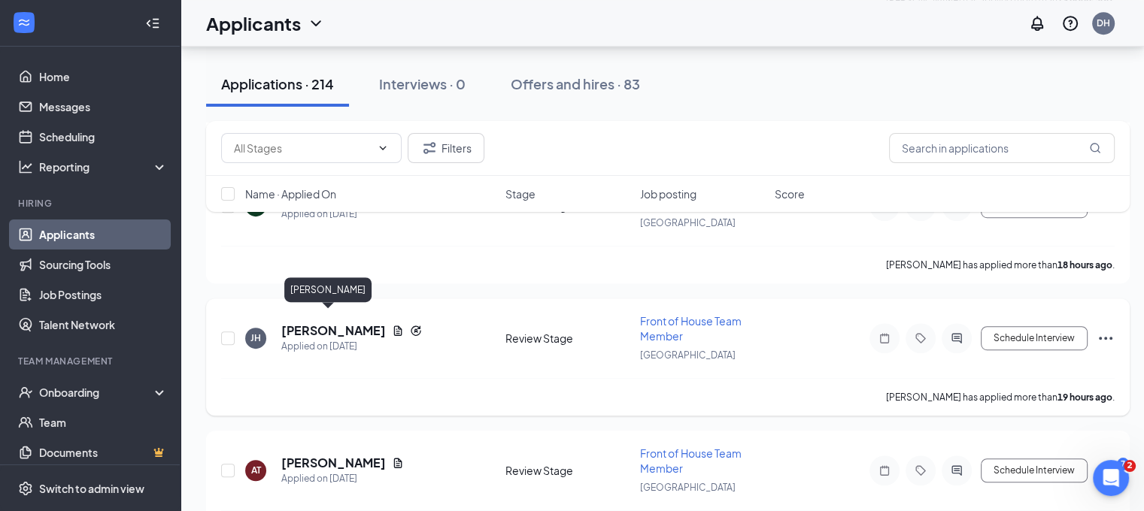
click at [323, 323] on h5 "[PERSON_NAME]" at bounding box center [333, 331] width 105 height 17
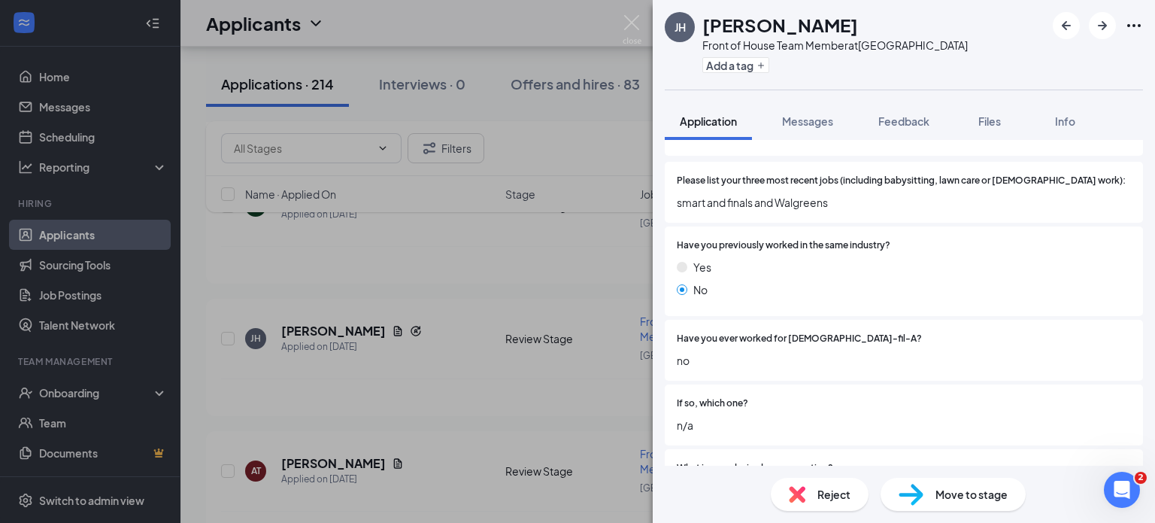
scroll to position [239, 0]
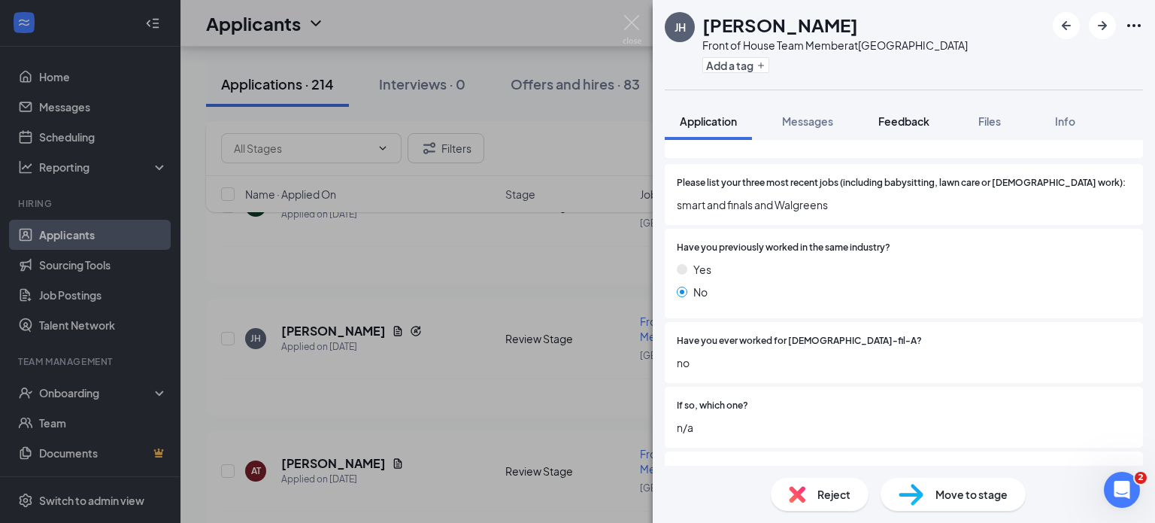
click at [887, 118] on span "Feedback" at bounding box center [903, 121] width 51 height 14
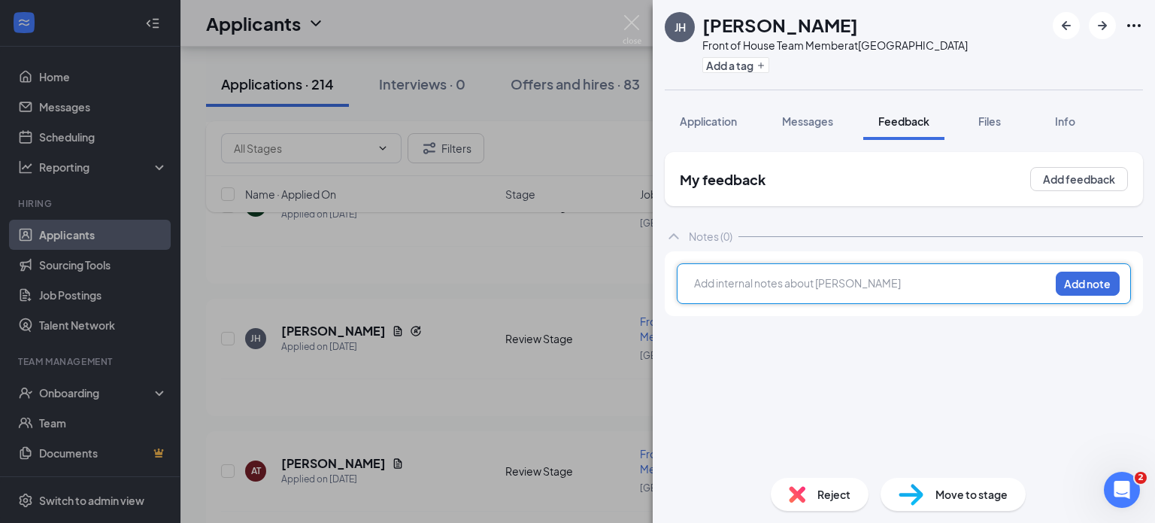
click at [745, 285] on div at bounding box center [872, 283] width 354 height 16
click at [1065, 274] on button "Add note" at bounding box center [1088, 283] width 64 height 24
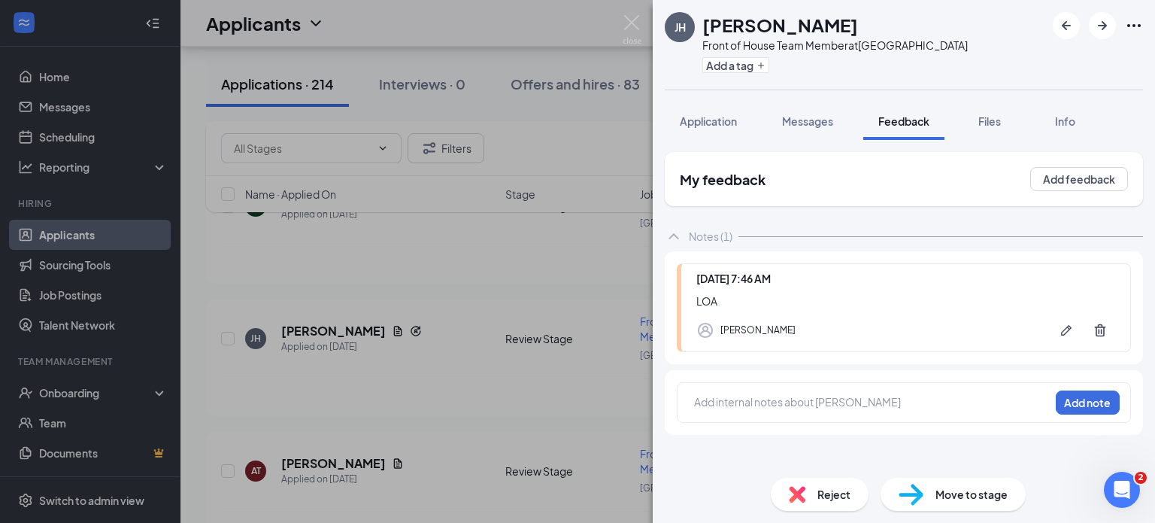
click at [429, 227] on div "[PERSON_NAME] [PERSON_NAME] Front of House Team Member at [GEOGRAPHIC_DATA] Add…" at bounding box center [577, 261] width 1155 height 523
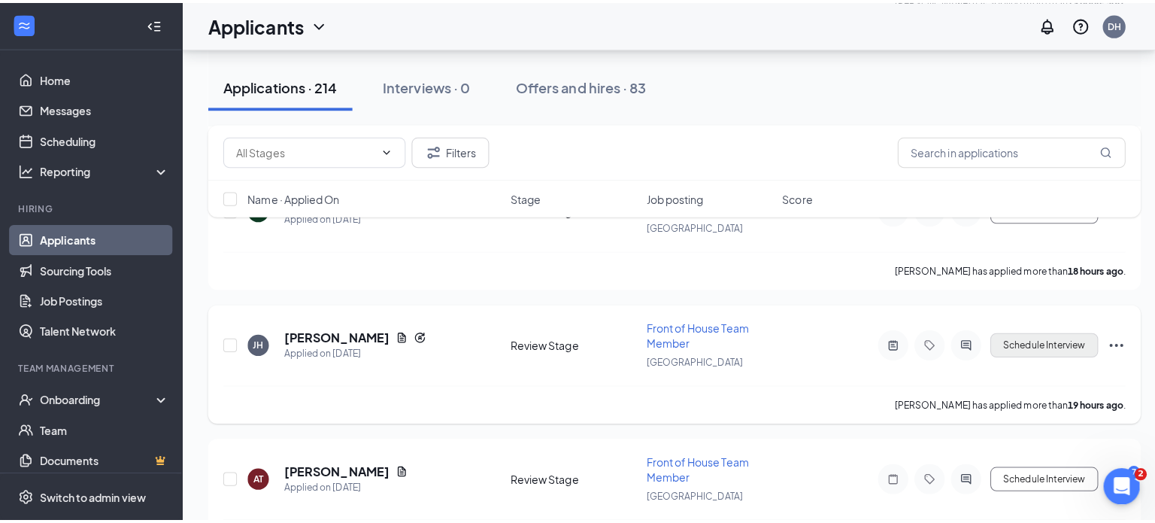
scroll to position [917, 0]
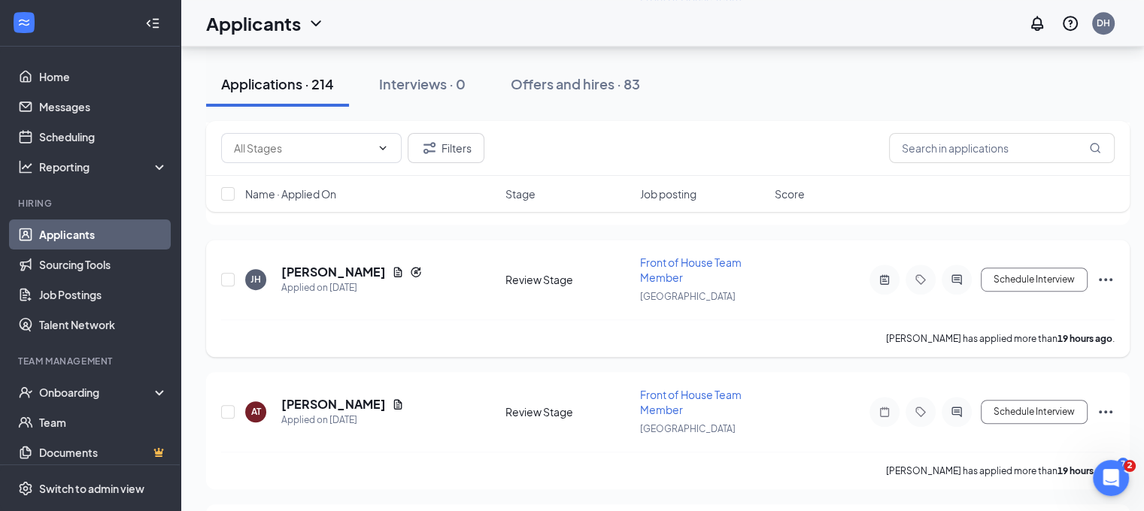
click at [1111, 272] on icon "Ellipses" at bounding box center [1105, 280] width 18 height 18
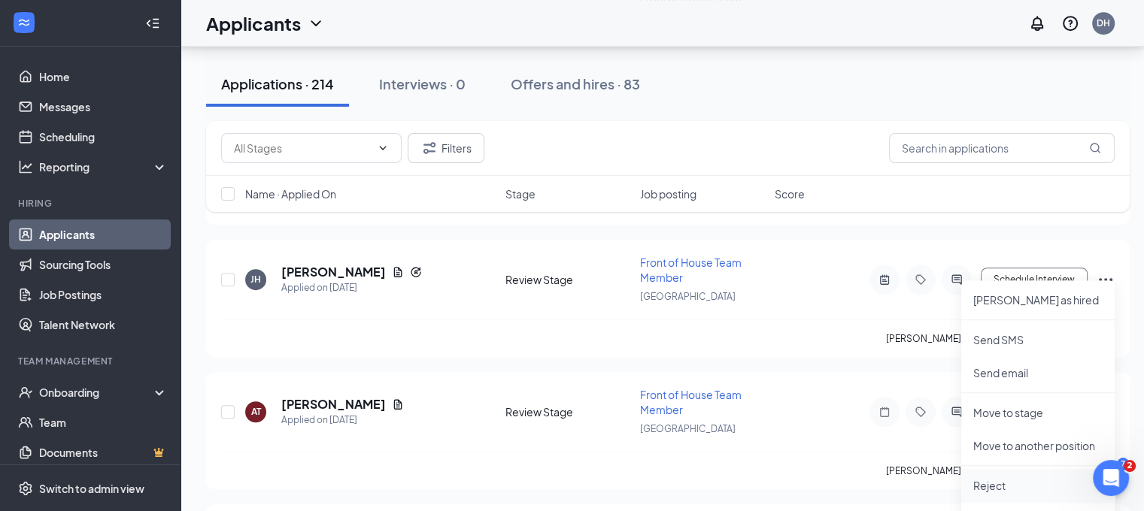
click at [1005, 495] on li "Reject" at bounding box center [1037, 485] width 153 height 33
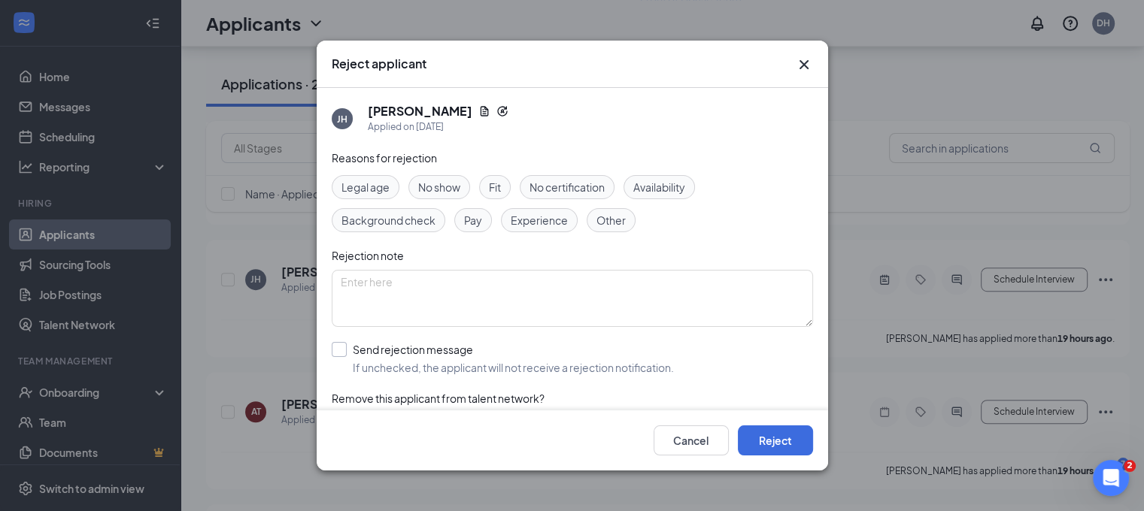
click at [498, 362] on input "Send rejection message If unchecked, the applicant will not receive a rejection…" at bounding box center [503, 358] width 342 height 33
checkbox input "true"
click at [761, 449] on button "Reject" at bounding box center [775, 441] width 75 height 30
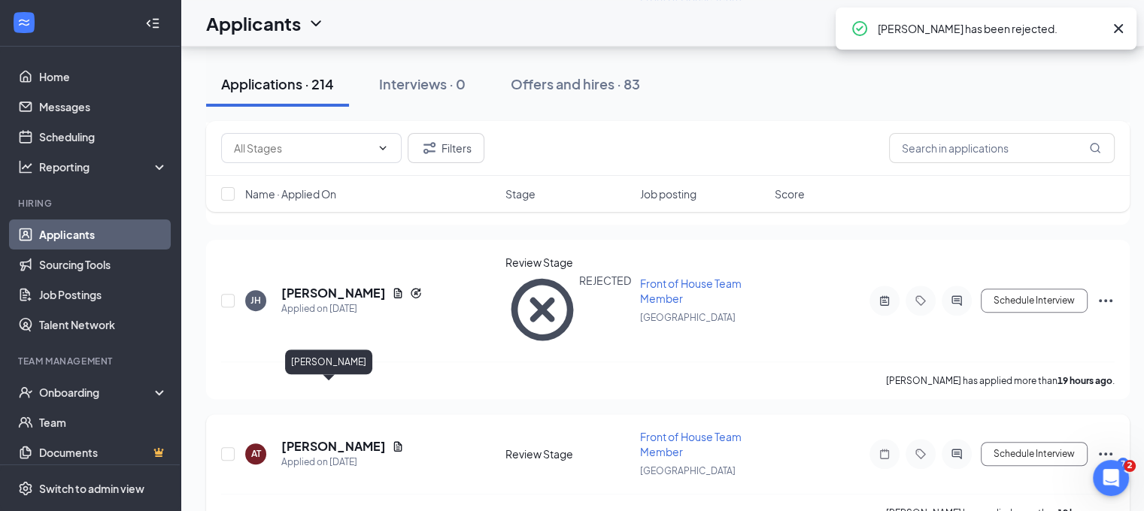
click at [300, 438] on h5 "[PERSON_NAME]" at bounding box center [333, 446] width 105 height 17
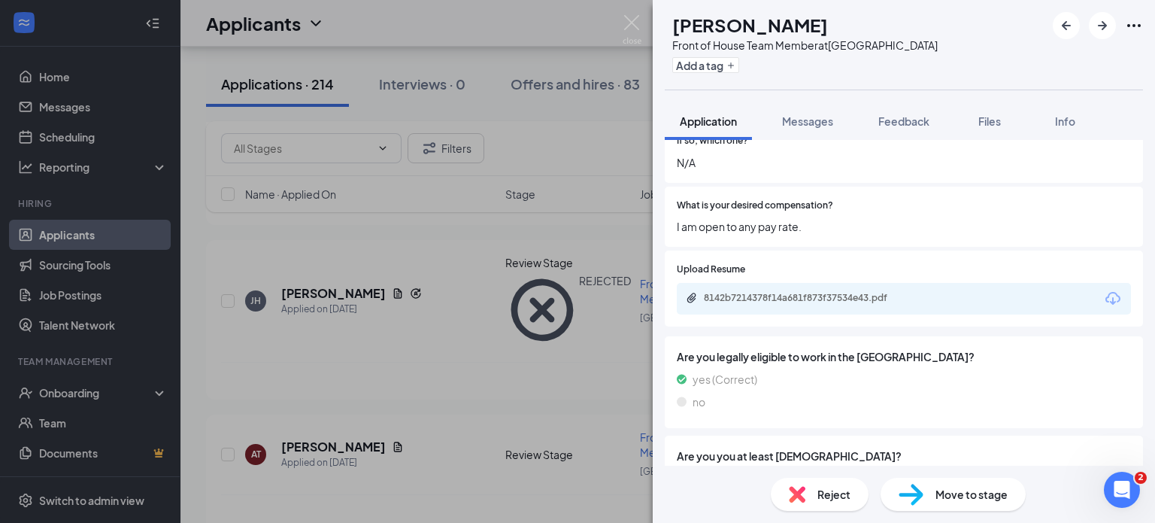
scroll to position [472, 0]
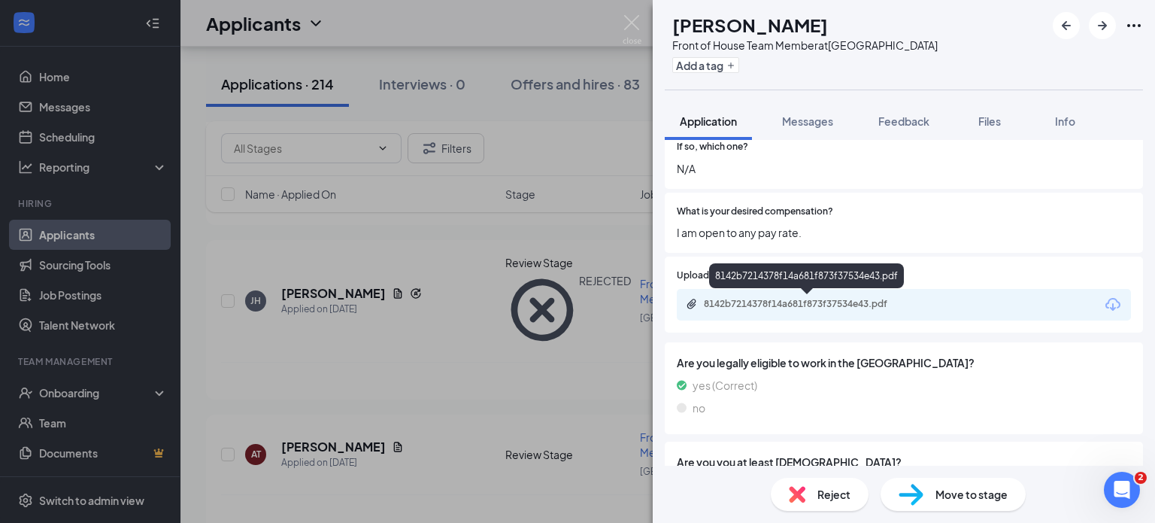
click at [830, 299] on div "8142b7214378f14a681f873f37534e43.pdf" at bounding box center [809, 304] width 211 height 12
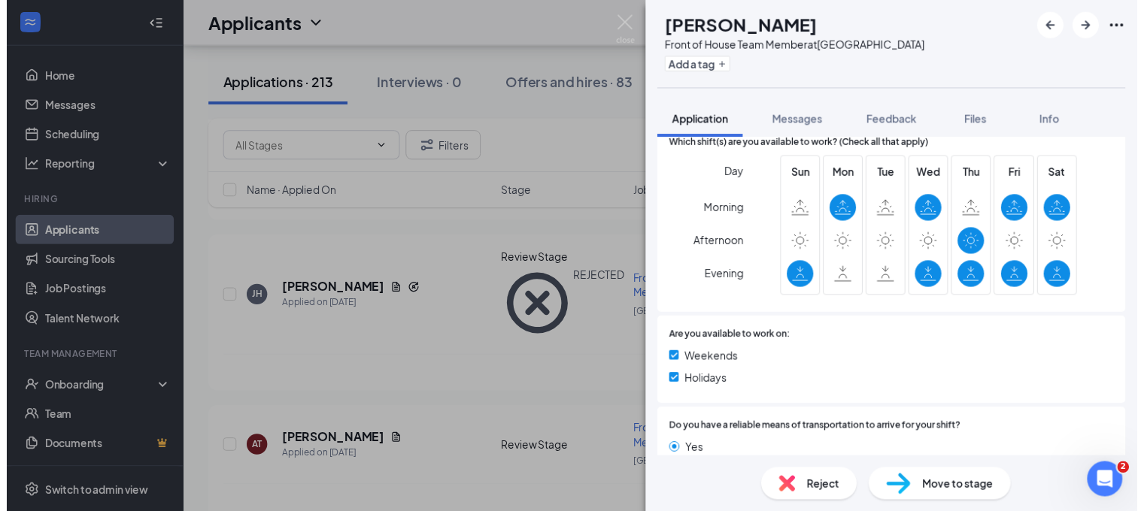
scroll to position [1116, 0]
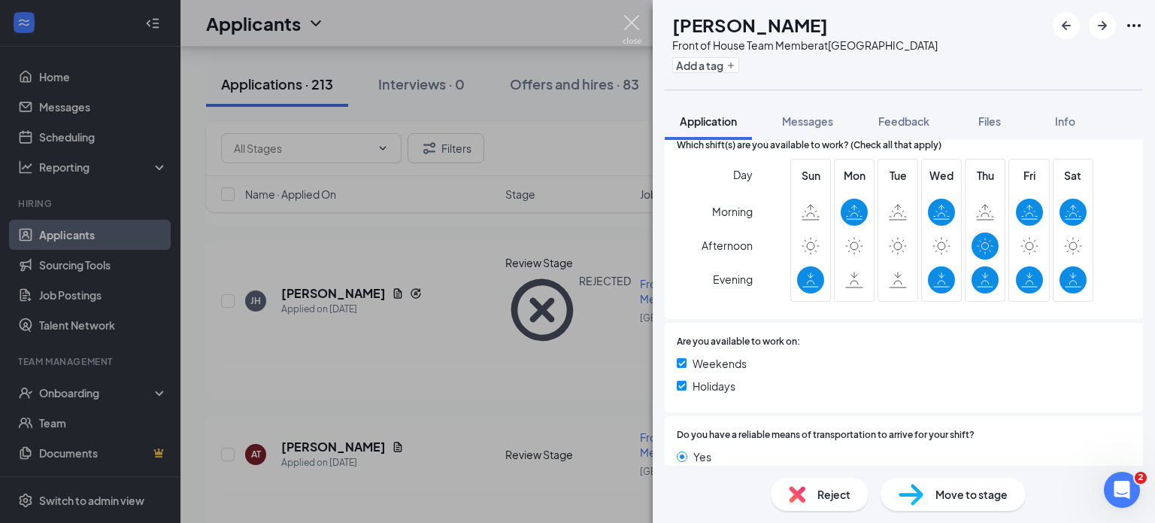
click at [635, 22] on img at bounding box center [632, 29] width 19 height 29
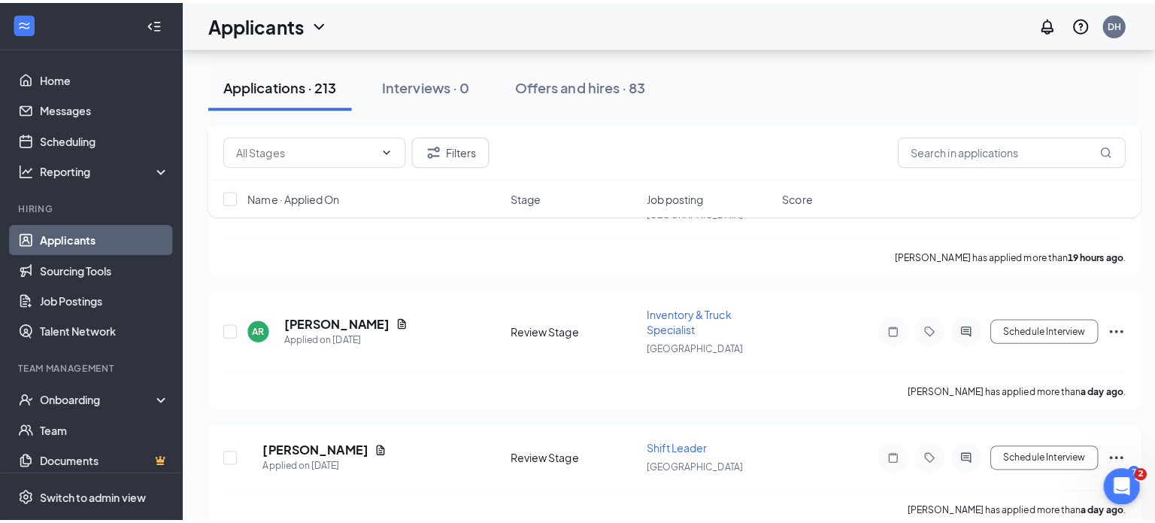
scroll to position [1005, 0]
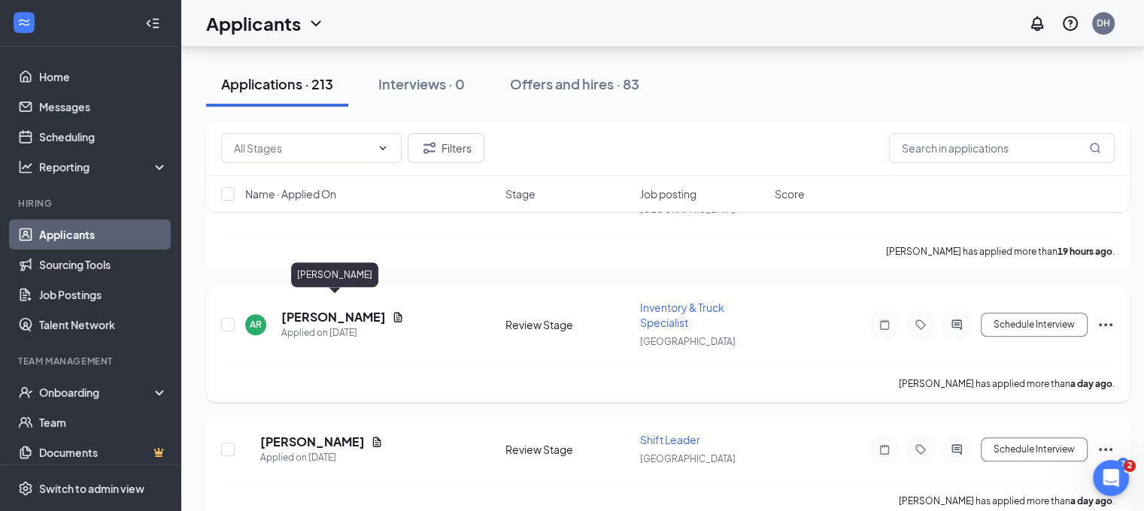
click at [337, 309] on h5 "[PERSON_NAME]" at bounding box center [333, 317] width 105 height 17
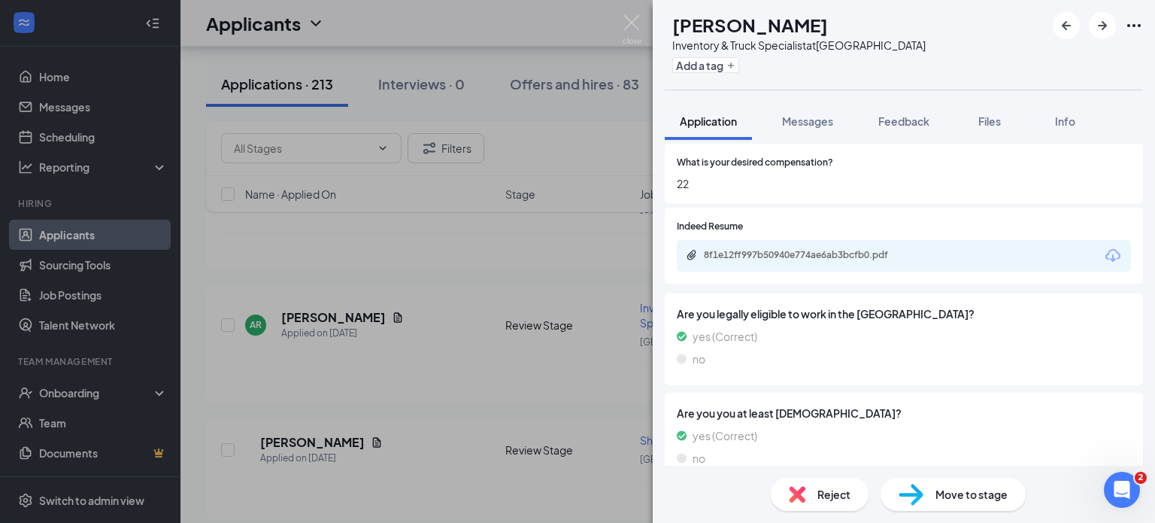
scroll to position [529, 0]
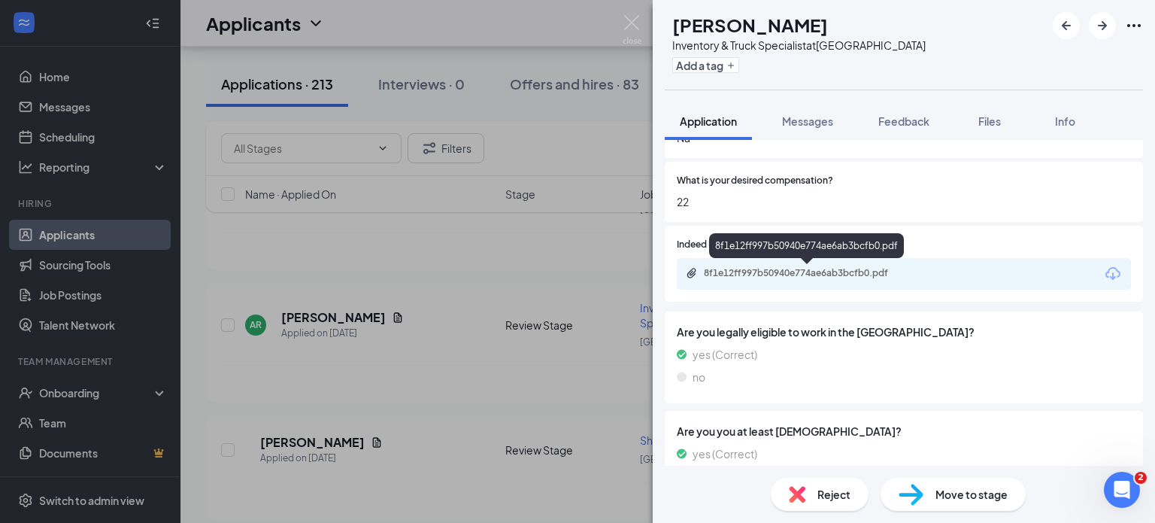
click at [778, 273] on div "8f1e12ff997b50940e774ae6ab3bcfb0.pdf" at bounding box center [809, 273] width 211 height 12
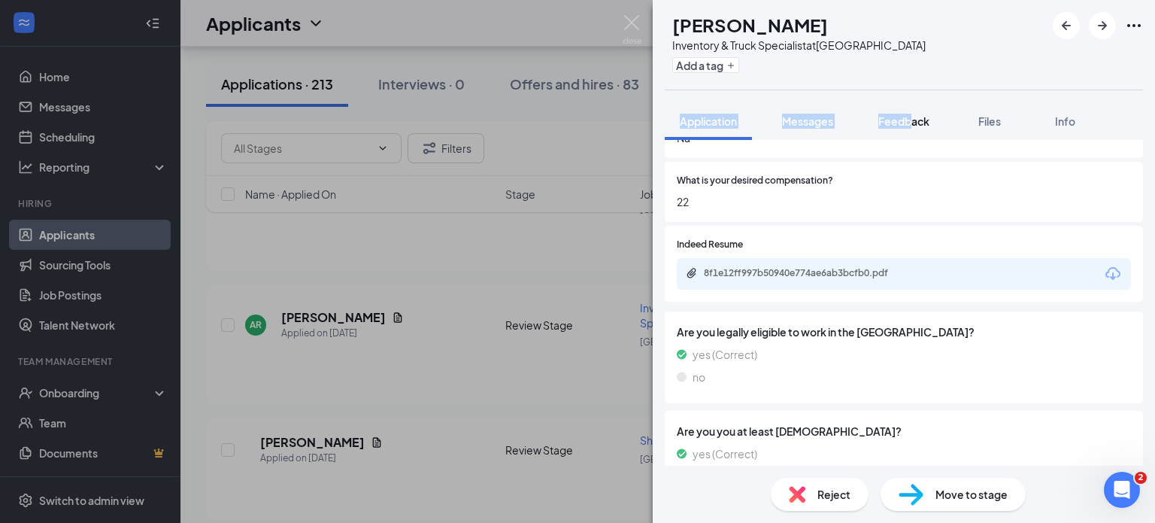
drag, startPoint x: 1068, startPoint y: 67, endPoint x: 914, endPoint y: 129, distance: 166.0
click at [914, 129] on div "AR [PERSON_NAME] Inventory & Truck Specialist at [GEOGRAPHIC_DATA] Add a tag Ap…" at bounding box center [904, 261] width 502 height 523
click at [914, 129] on button "Feedback" at bounding box center [903, 121] width 81 height 38
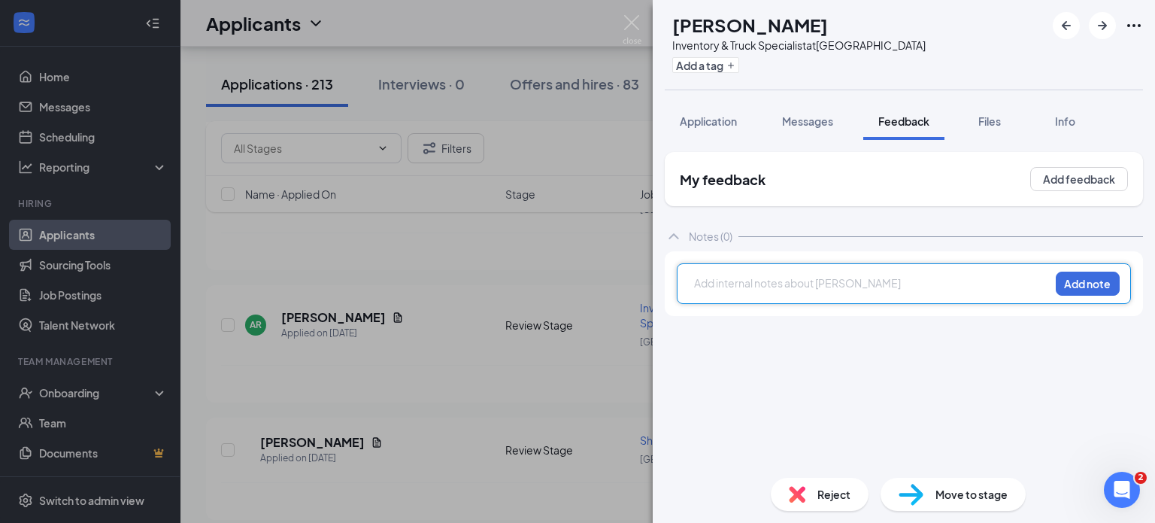
click at [738, 279] on div at bounding box center [872, 283] width 354 height 16
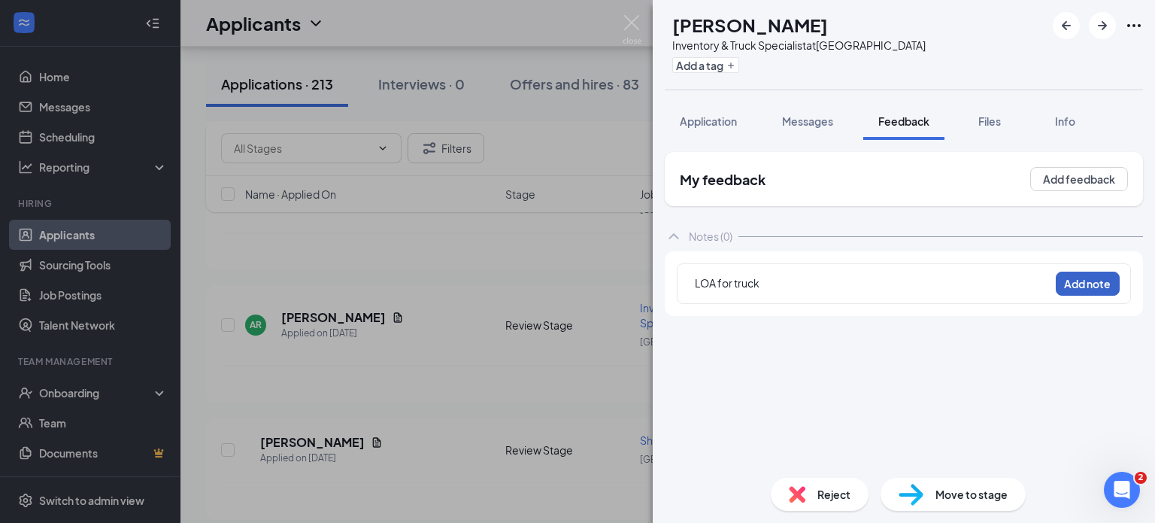
click at [1080, 276] on button "Add note" at bounding box center [1088, 283] width 64 height 24
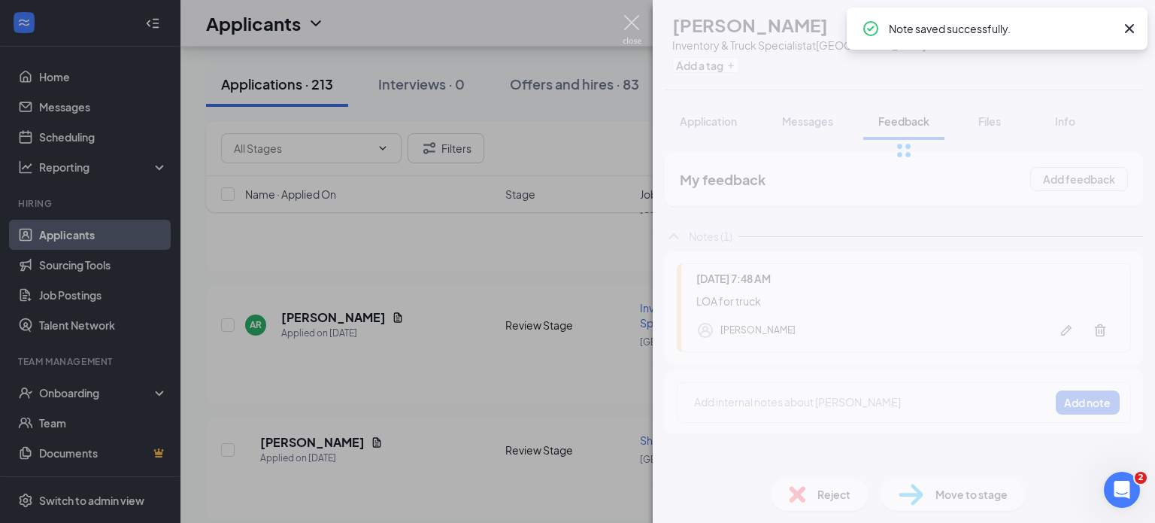
click at [626, 28] on img at bounding box center [632, 29] width 19 height 29
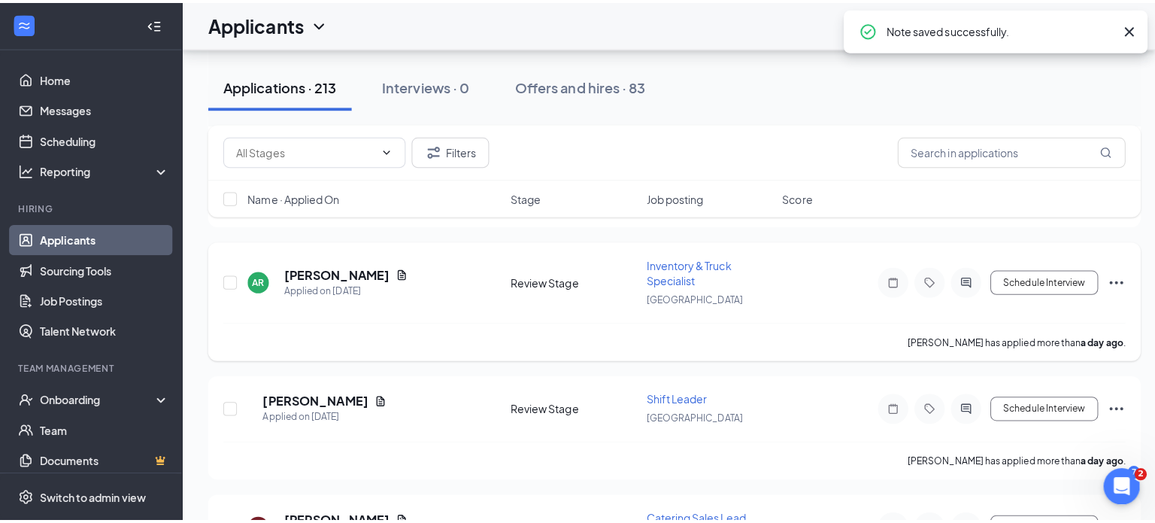
scroll to position [1053, 0]
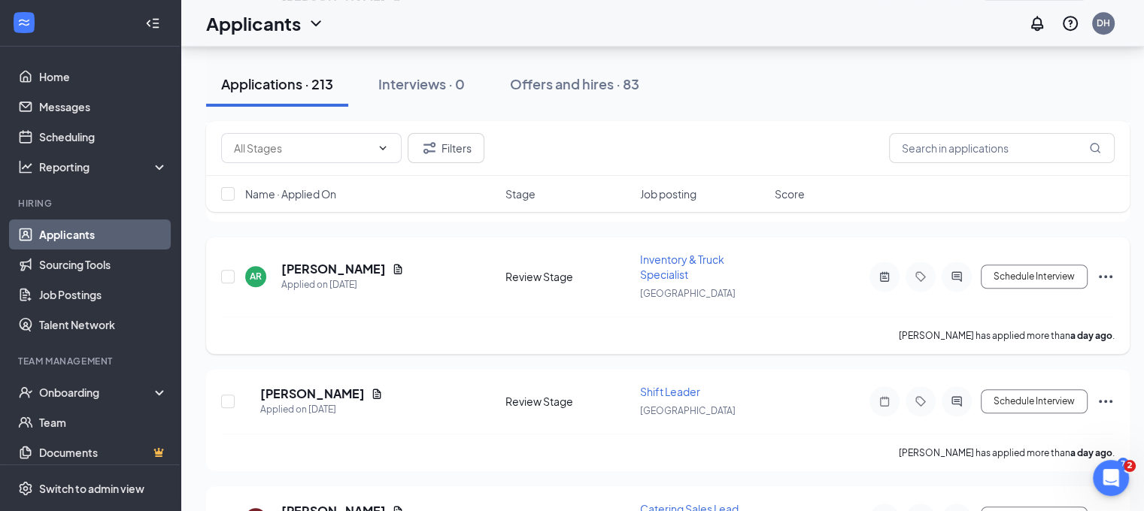
click at [1109, 268] on icon "Ellipses" at bounding box center [1105, 277] width 18 height 18
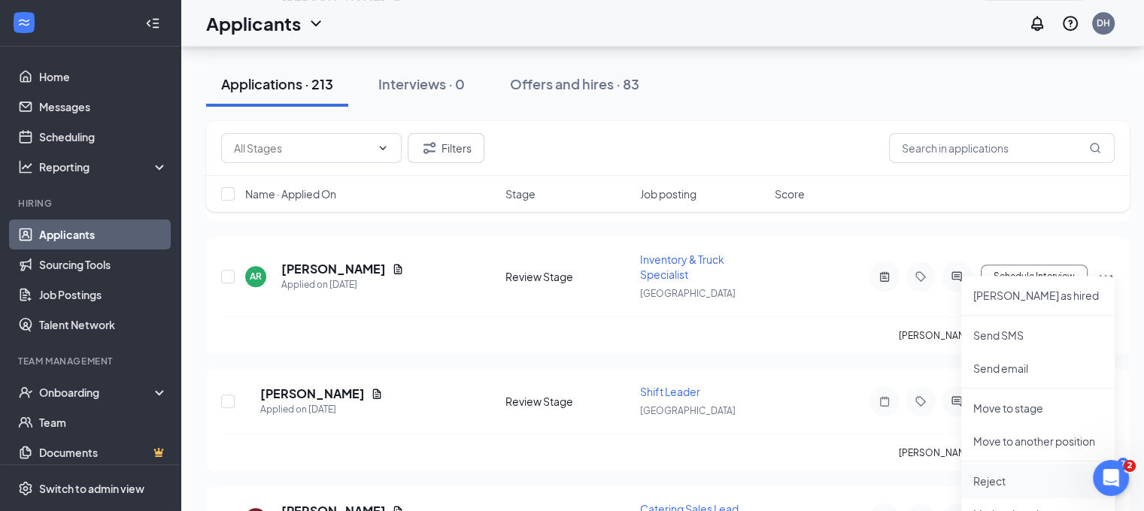
click at [1023, 480] on p "Reject" at bounding box center [1037, 481] width 129 height 15
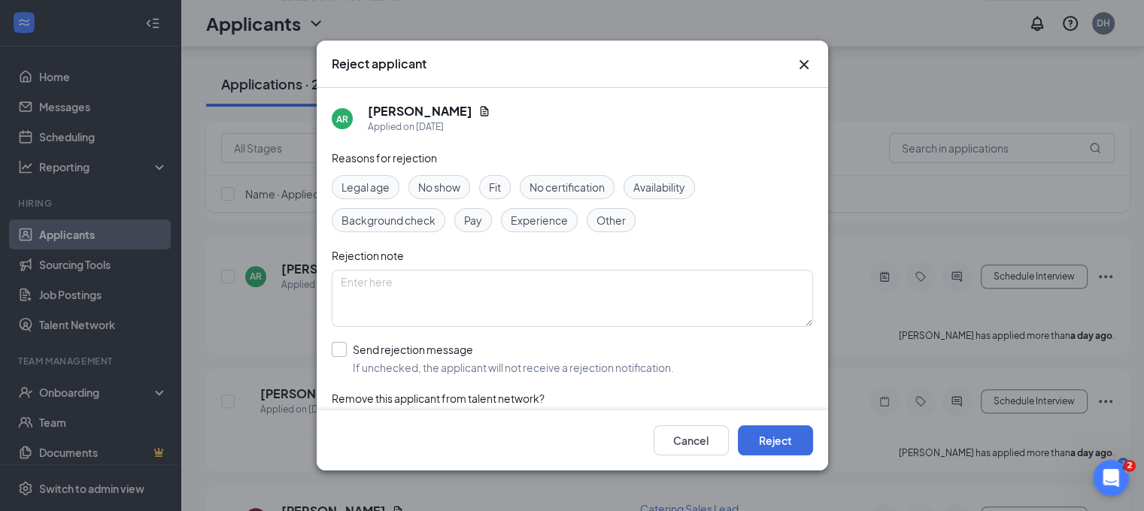
click at [562, 359] on input "Send rejection message If unchecked, the applicant will not receive a rejection…" at bounding box center [503, 358] width 342 height 33
checkbox input "true"
click at [790, 446] on button "Reject" at bounding box center [775, 441] width 75 height 30
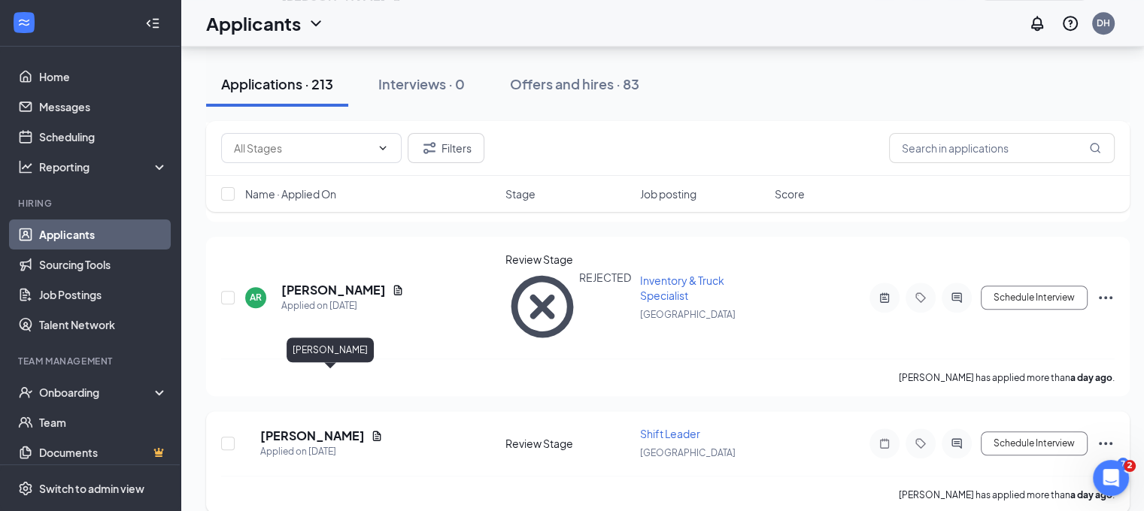
click at [343, 428] on h5 "[PERSON_NAME]" at bounding box center [312, 436] width 105 height 17
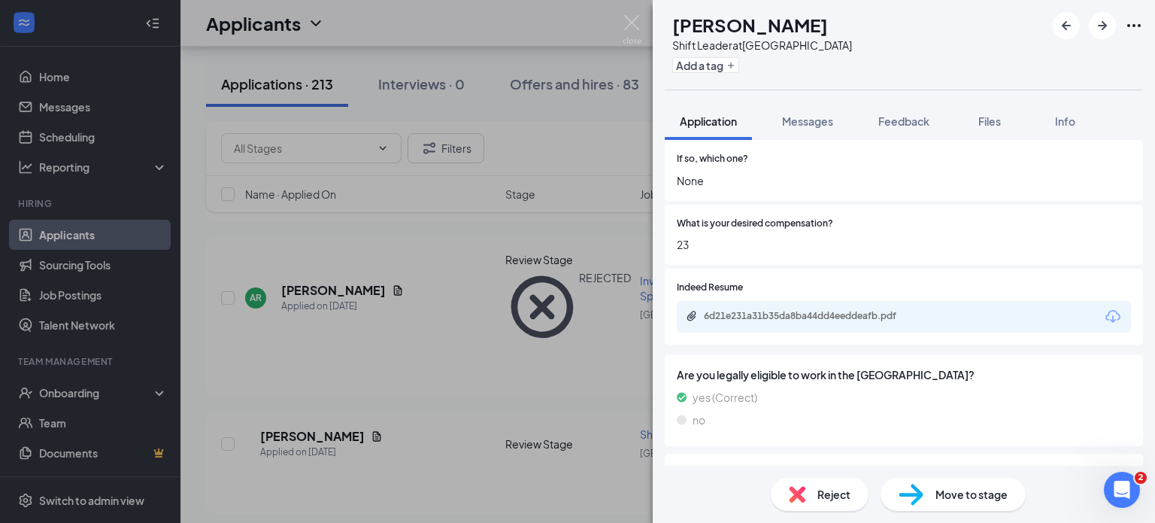
scroll to position [485, 0]
click at [799, 311] on div "6d21e231a31b35da8ba44dd4eeddeafb.pdf" at bounding box center [809, 317] width 211 height 12
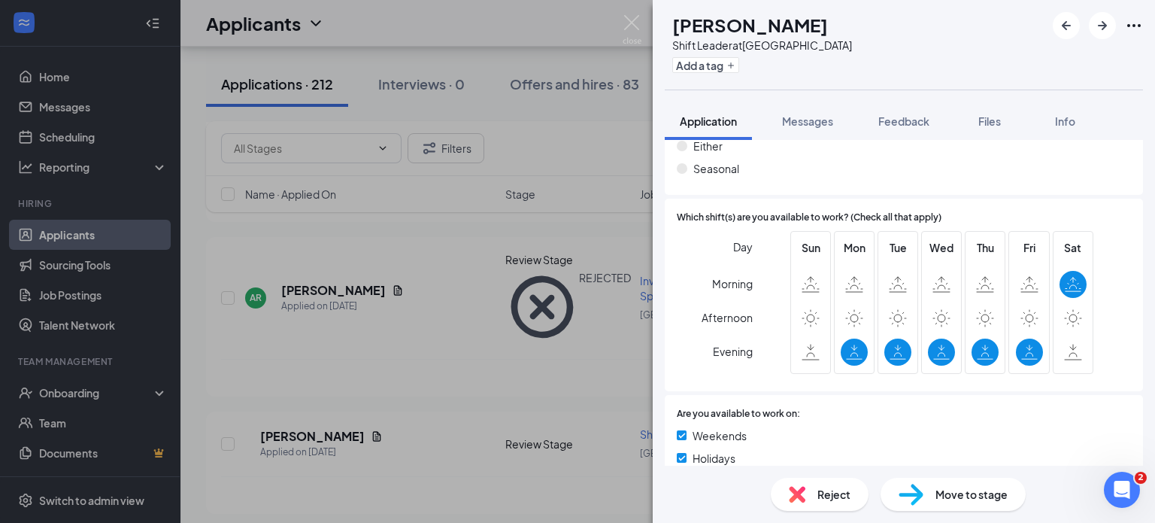
scroll to position [1105, 0]
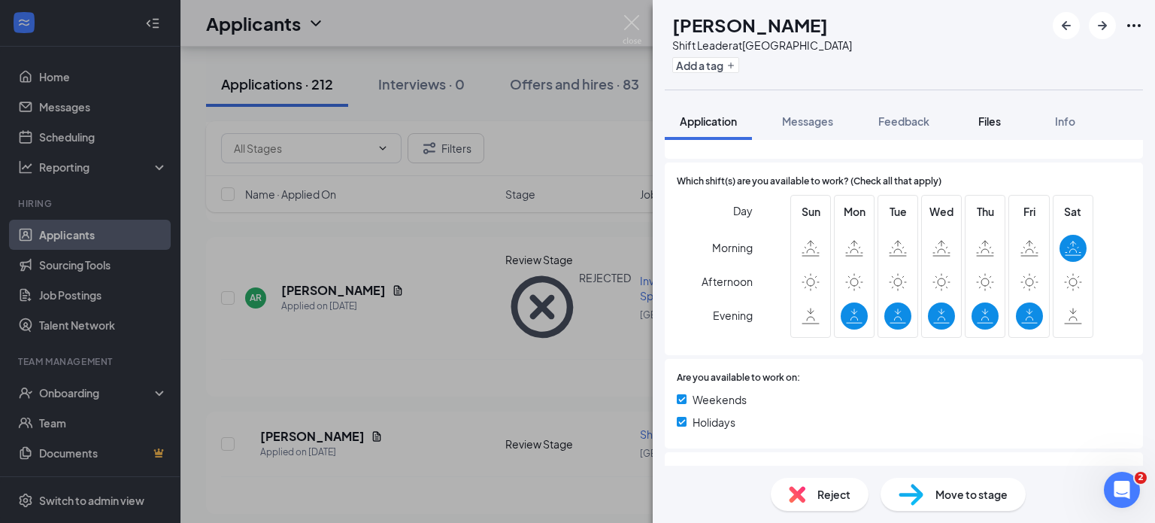
drag, startPoint x: 1128, startPoint y: 95, endPoint x: 964, endPoint y: 108, distance: 164.4
click at [1128, 95] on div "RA [PERSON_NAME] Shift Leader at [GEOGRAPHIC_DATA] Add a tag Application Messag…" at bounding box center [904, 261] width 502 height 523
click at [917, 112] on button "Feedback" at bounding box center [903, 121] width 81 height 38
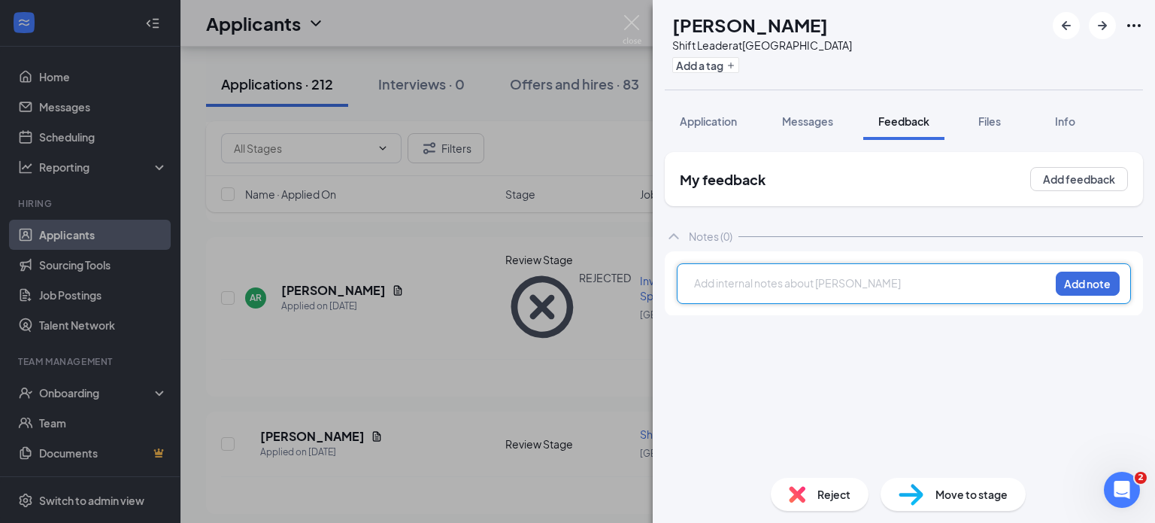
click at [757, 283] on div at bounding box center [872, 283] width 354 height 16
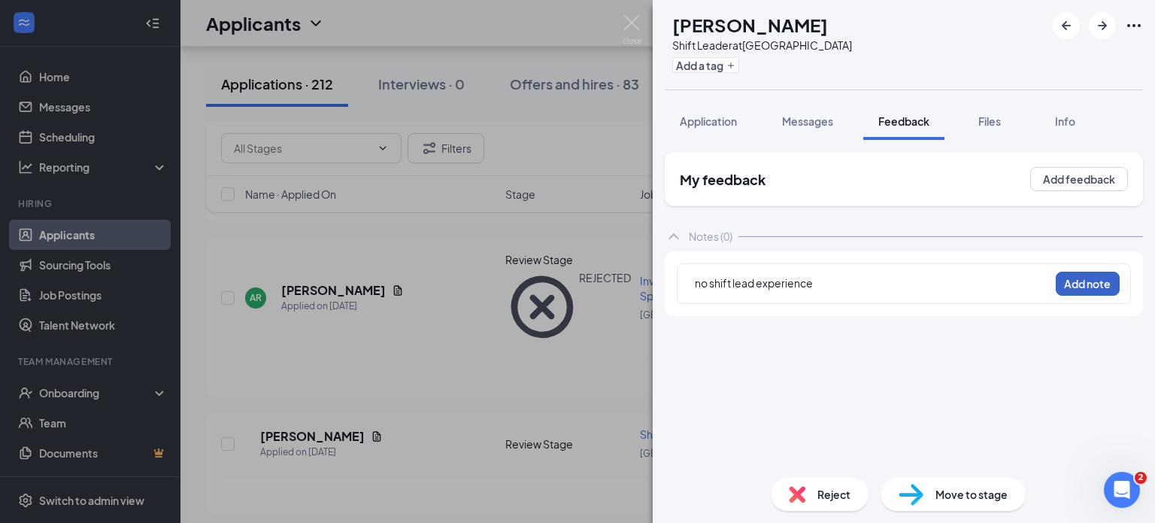
click at [1103, 289] on button "Add note" at bounding box center [1088, 283] width 64 height 24
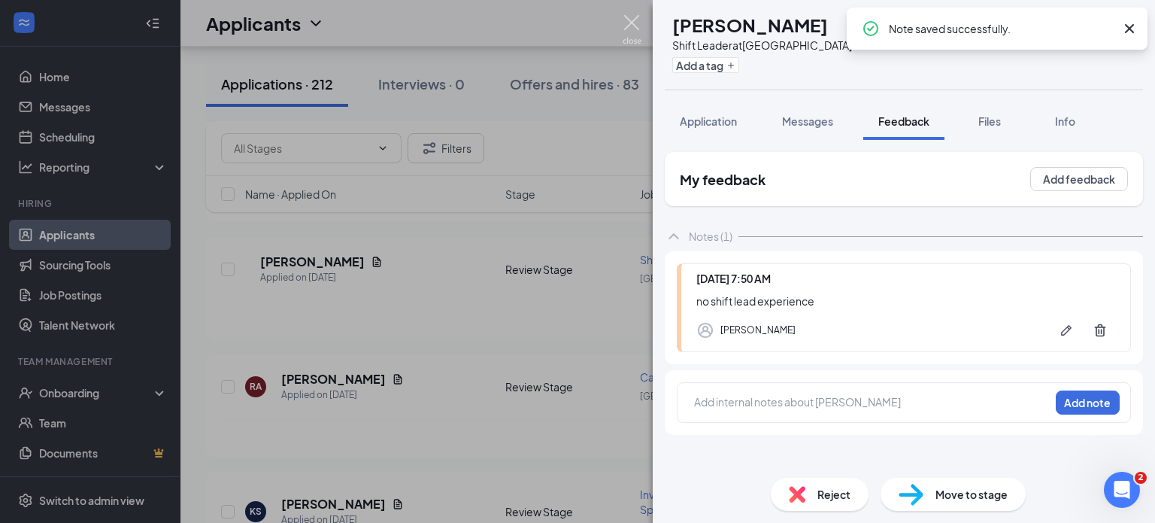
click at [633, 26] on img at bounding box center [632, 29] width 19 height 29
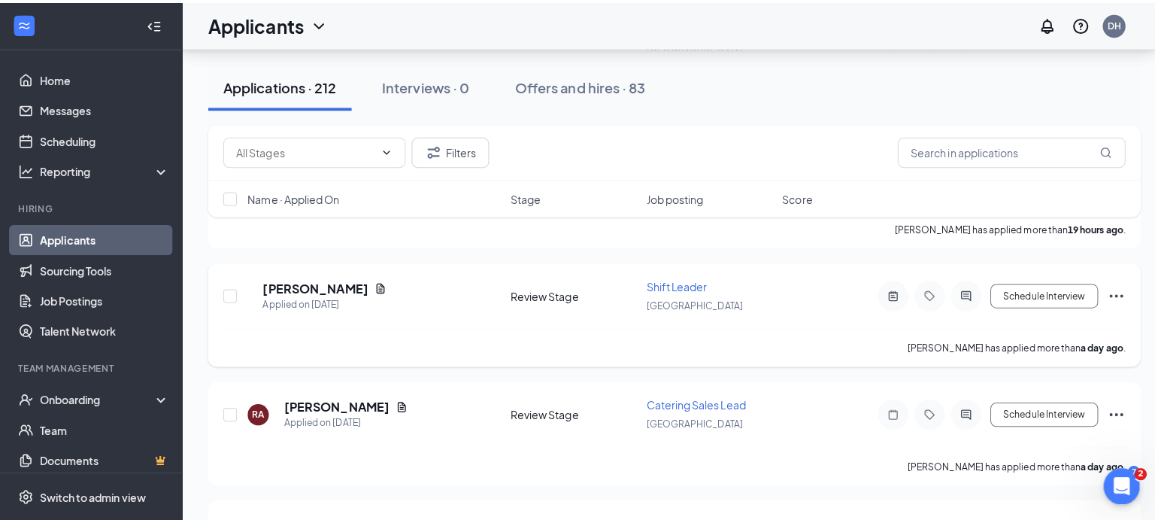
scroll to position [1030, 0]
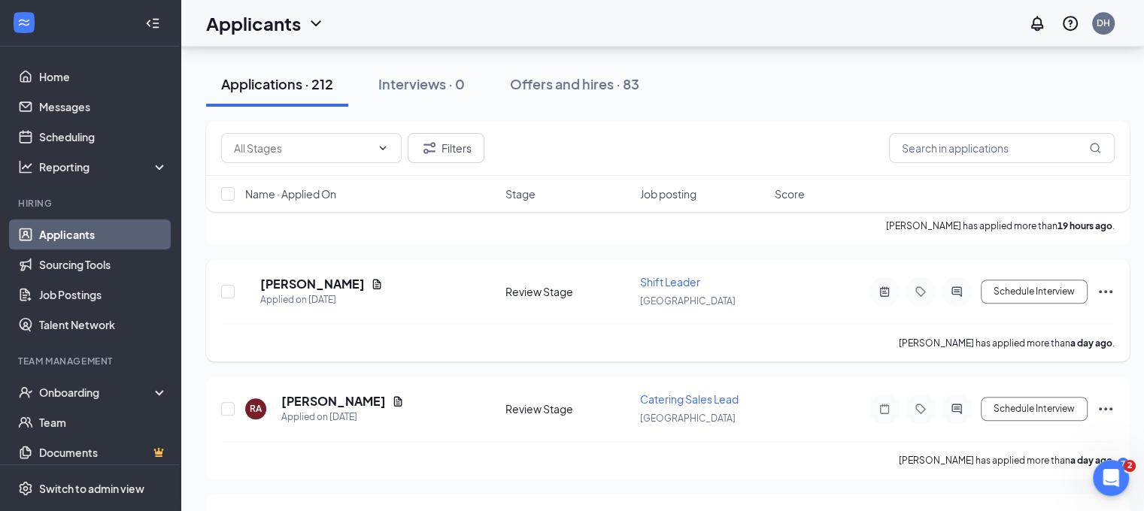
drag, startPoint x: 1117, startPoint y: 271, endPoint x: 1104, endPoint y: 271, distance: 12.8
click at [1104, 271] on div "RA [PERSON_NAME] Applied on [DATE] Review Stage Shift Leader [PERSON_NAME] Sche…" at bounding box center [667, 310] width 923 height 102
click at [1104, 283] on icon "Ellipses" at bounding box center [1105, 292] width 18 height 18
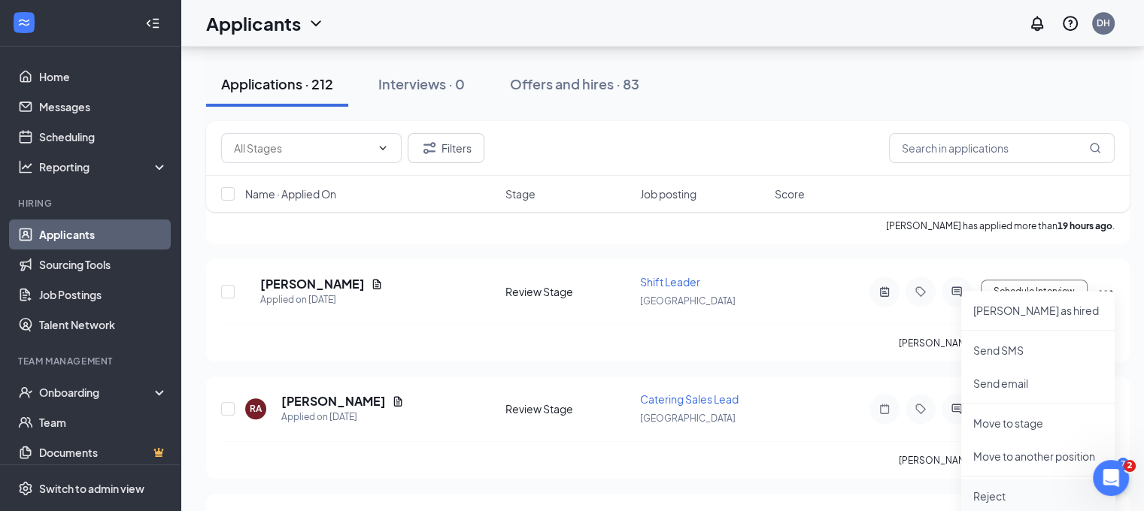
click at [993, 490] on p "Reject" at bounding box center [1037, 496] width 129 height 15
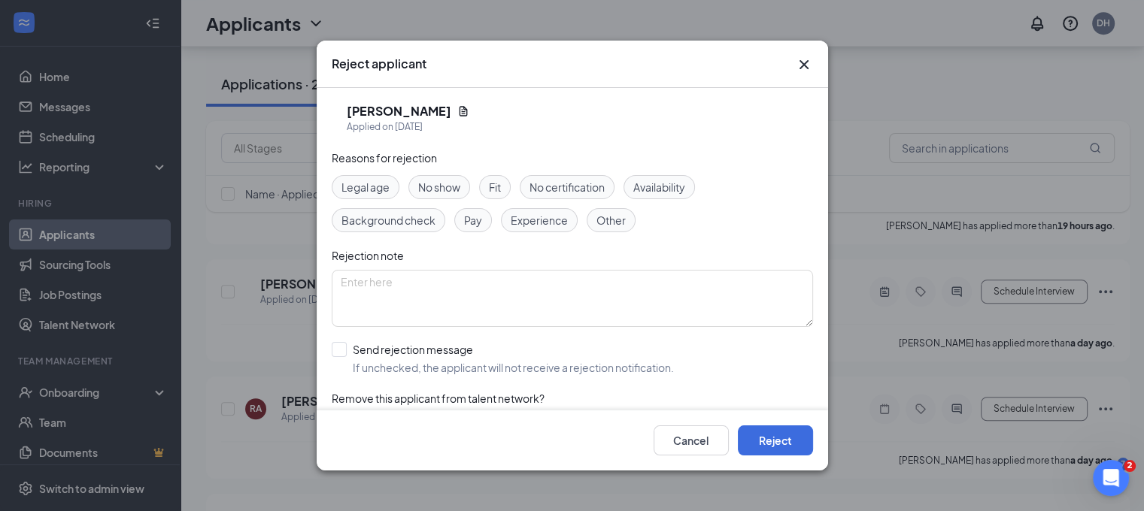
click at [556, 359] on input "Send rejection message If unchecked, the applicant will not receive a rejection…" at bounding box center [503, 358] width 342 height 33
checkbox input "true"
click at [799, 448] on button "Reject" at bounding box center [775, 441] width 75 height 30
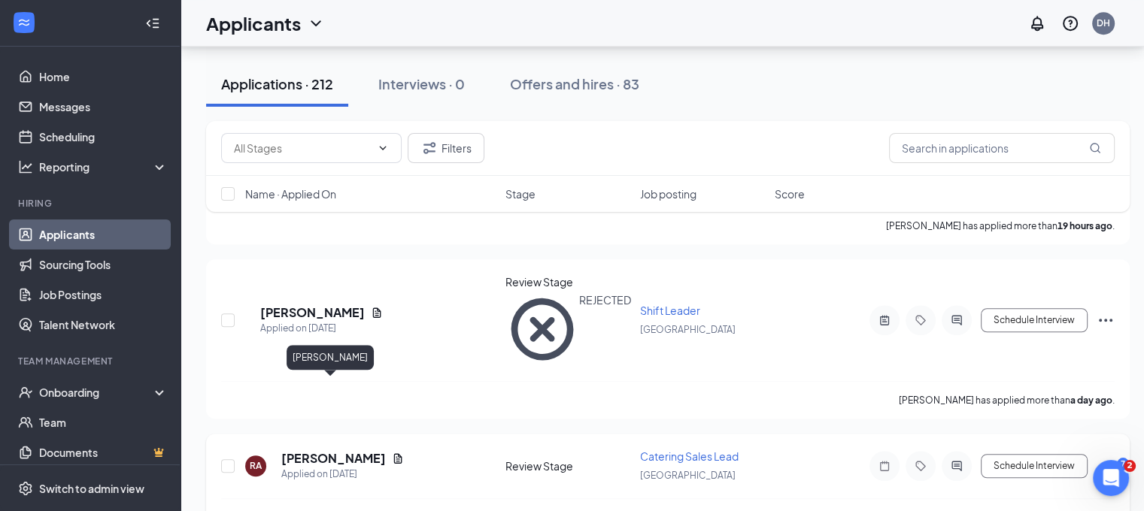
click at [317, 450] on h5 "[PERSON_NAME]" at bounding box center [333, 458] width 105 height 17
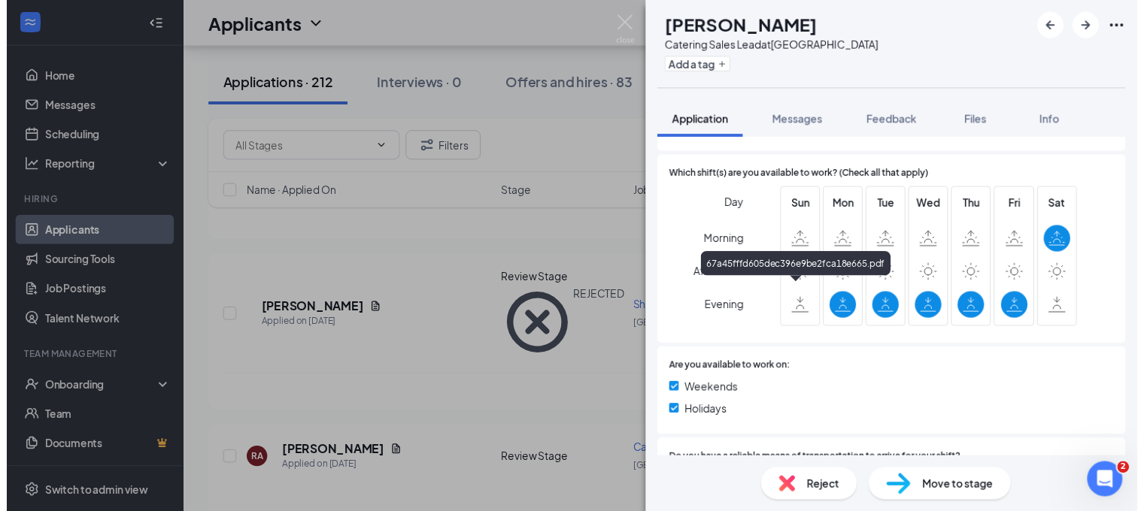
scroll to position [1184, 0]
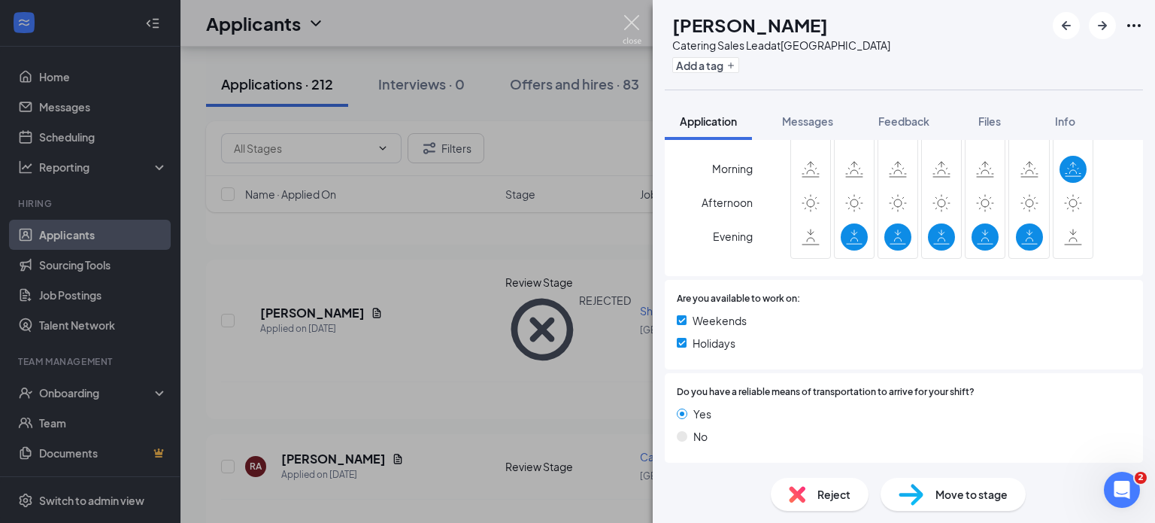
click at [636, 32] on img at bounding box center [632, 29] width 19 height 29
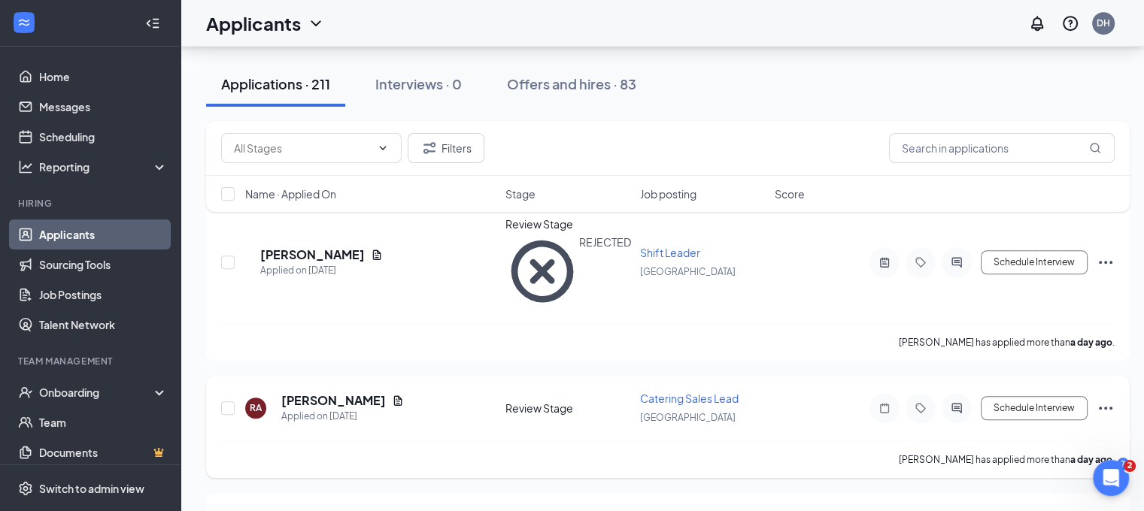
scroll to position [1089, 2]
click at [1097, 392] on div "Schedule Interview" at bounding box center [979, 407] width 271 height 30
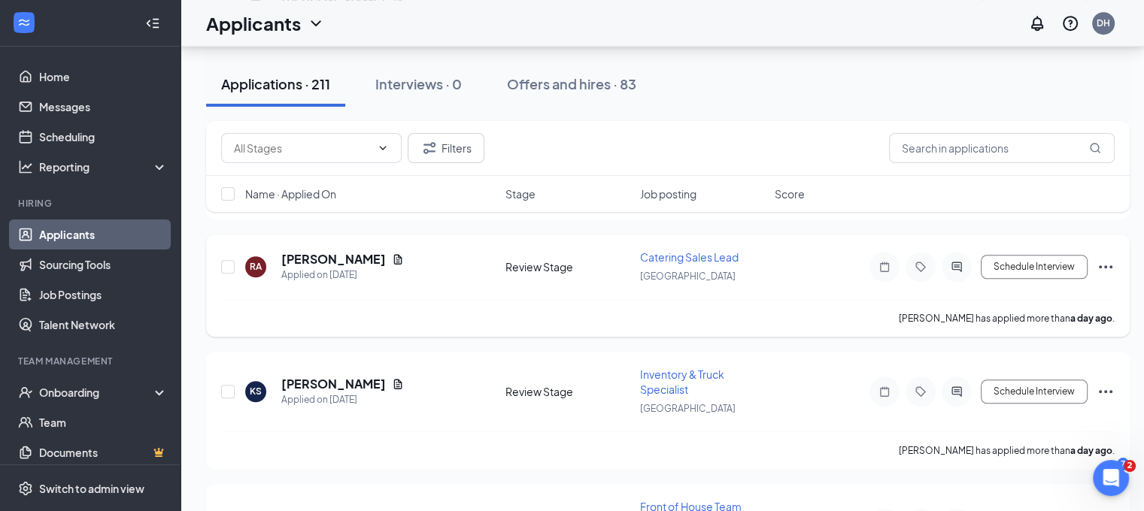
scroll to position [1056, 2]
click at [1102, 257] on icon "Ellipses" at bounding box center [1105, 266] width 18 height 18
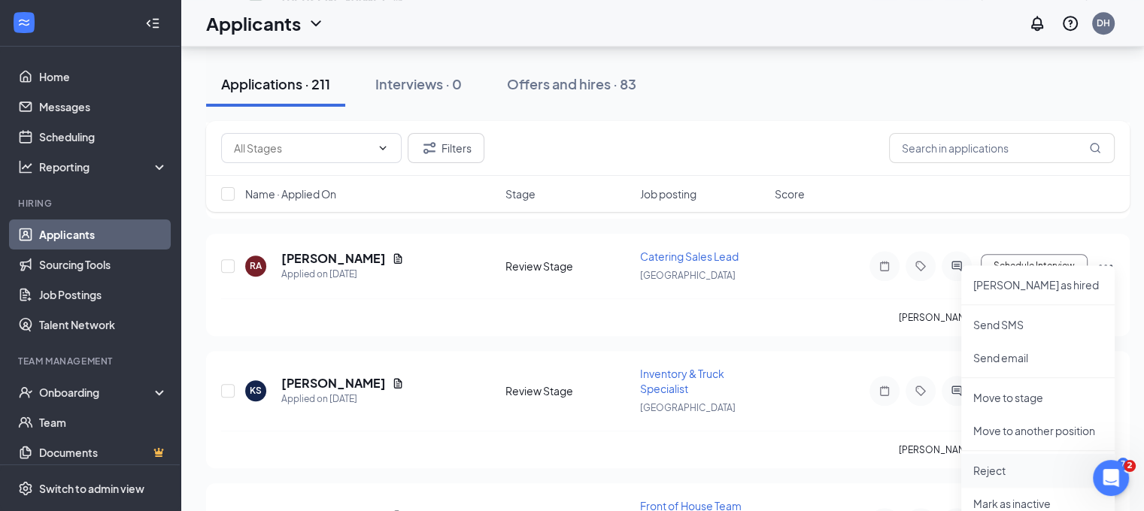
click at [980, 468] on p "Reject" at bounding box center [1037, 470] width 129 height 15
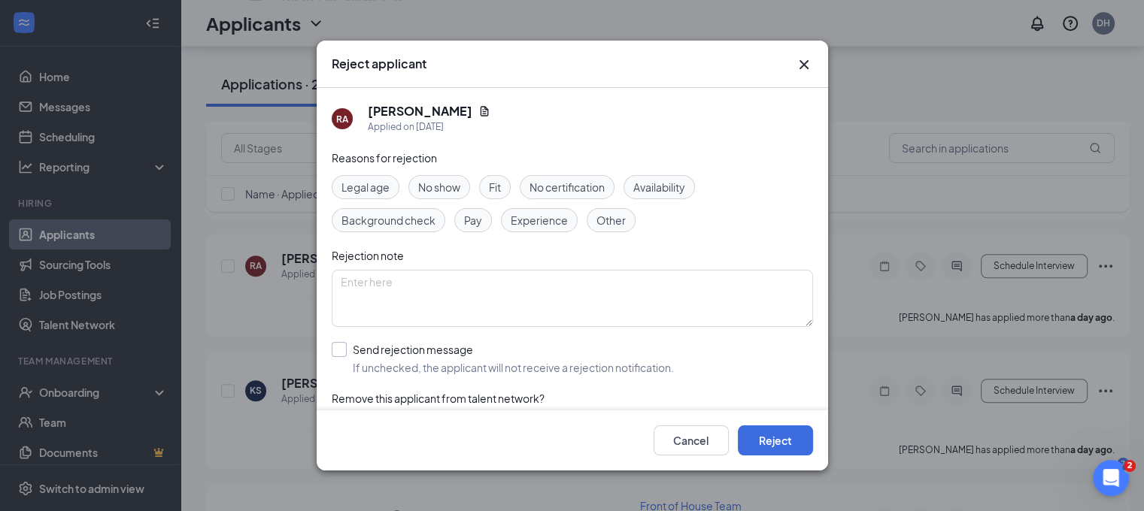
click at [586, 356] on input "Send rejection message If unchecked, the applicant will not receive a rejection…" at bounding box center [503, 358] width 342 height 33
checkbox input "true"
click at [766, 450] on button "Reject" at bounding box center [775, 441] width 75 height 30
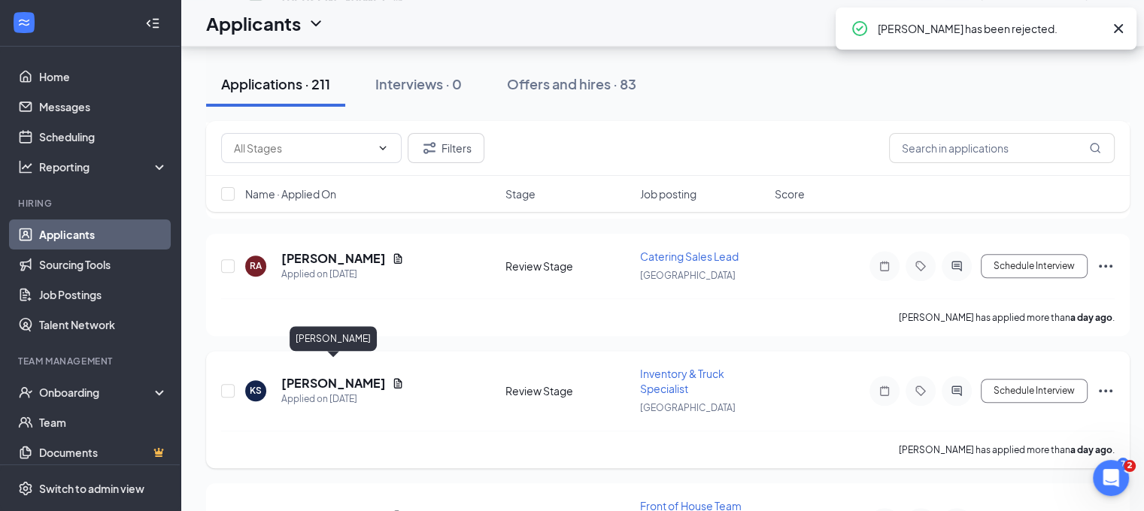
click at [370, 375] on h5 "[PERSON_NAME]" at bounding box center [333, 383] width 105 height 17
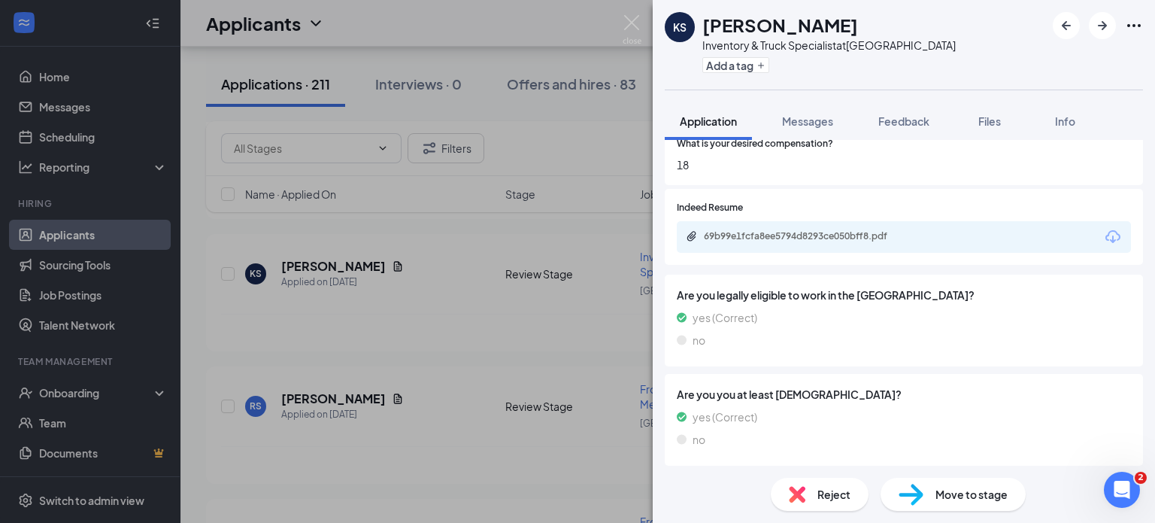
scroll to position [526, 0]
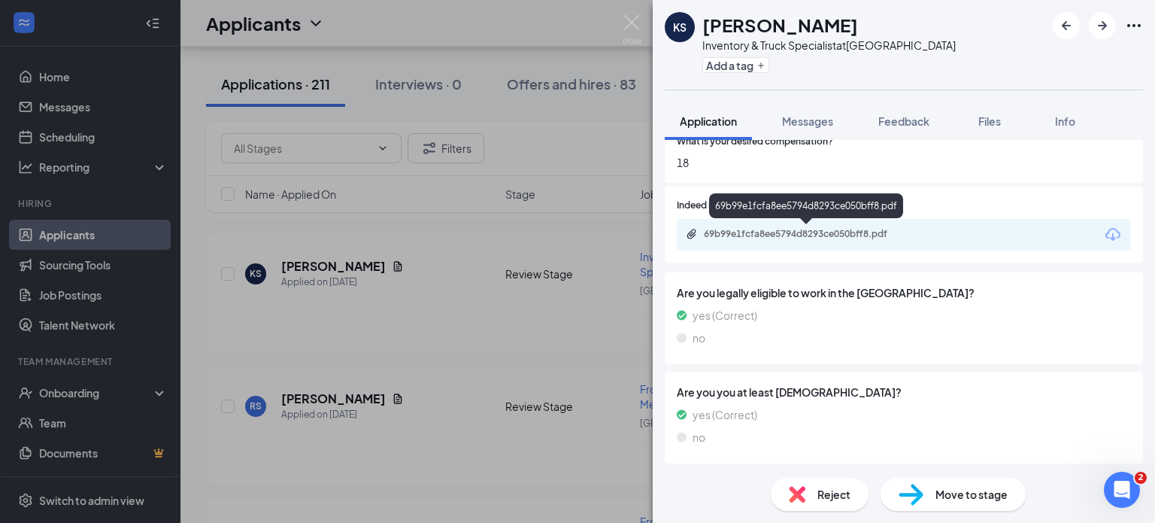
click at [845, 238] on div "69b99e1fcfa8ee5794d8293ce050bff8.pdf" at bounding box center [809, 234] width 211 height 12
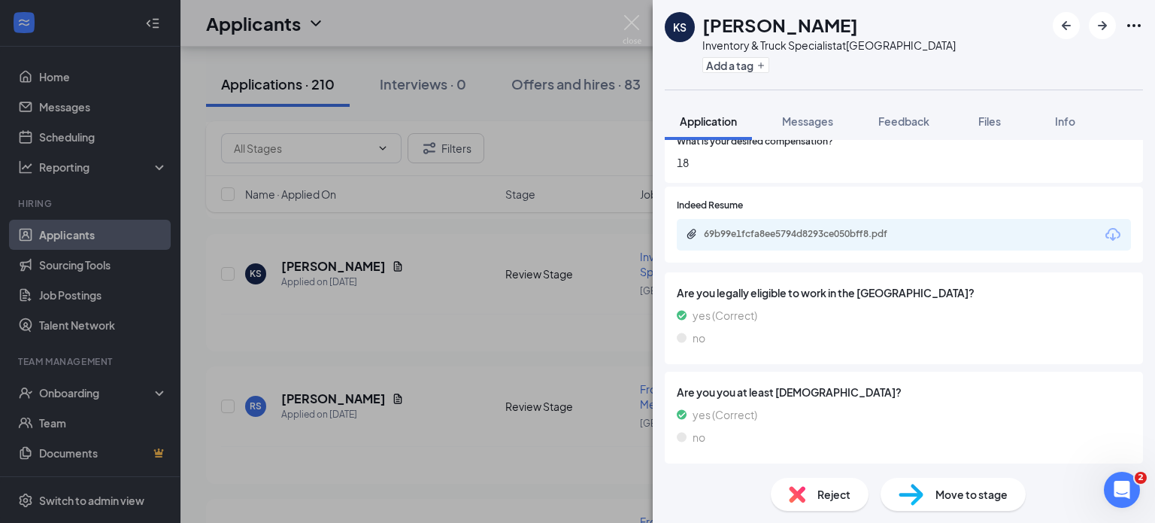
drag, startPoint x: 1068, startPoint y: 57, endPoint x: 968, endPoint y: 100, distance: 109.5
click at [1068, 57] on div "KS [PERSON_NAME] Inventory & Truck Specialist at [GEOGRAPHIC_DATA] Add a tag" at bounding box center [904, 44] width 502 height 89
click at [898, 117] on span "Feedback" at bounding box center [903, 121] width 51 height 14
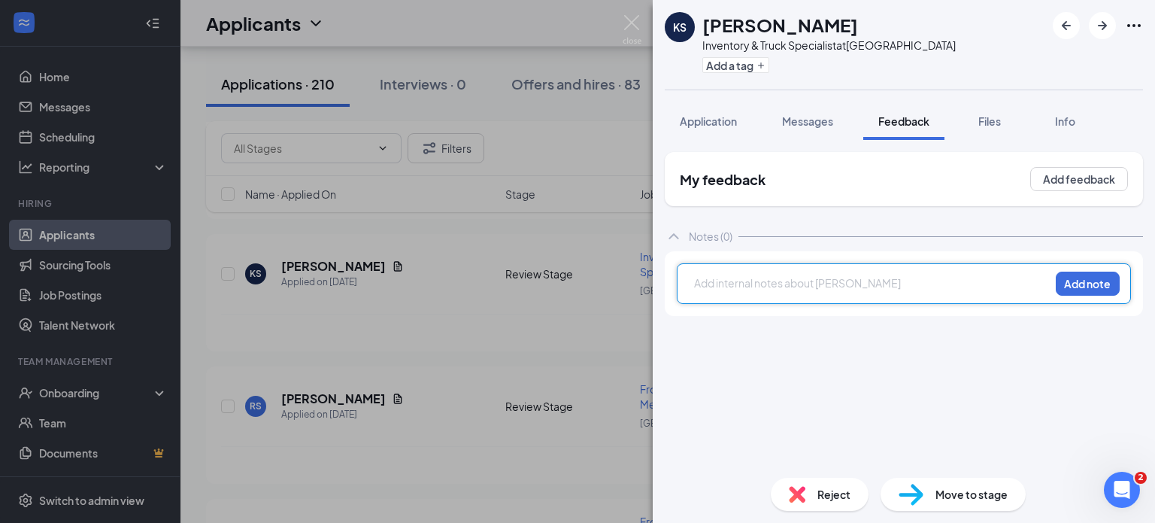
click at [782, 275] on div at bounding box center [872, 283] width 354 height 16
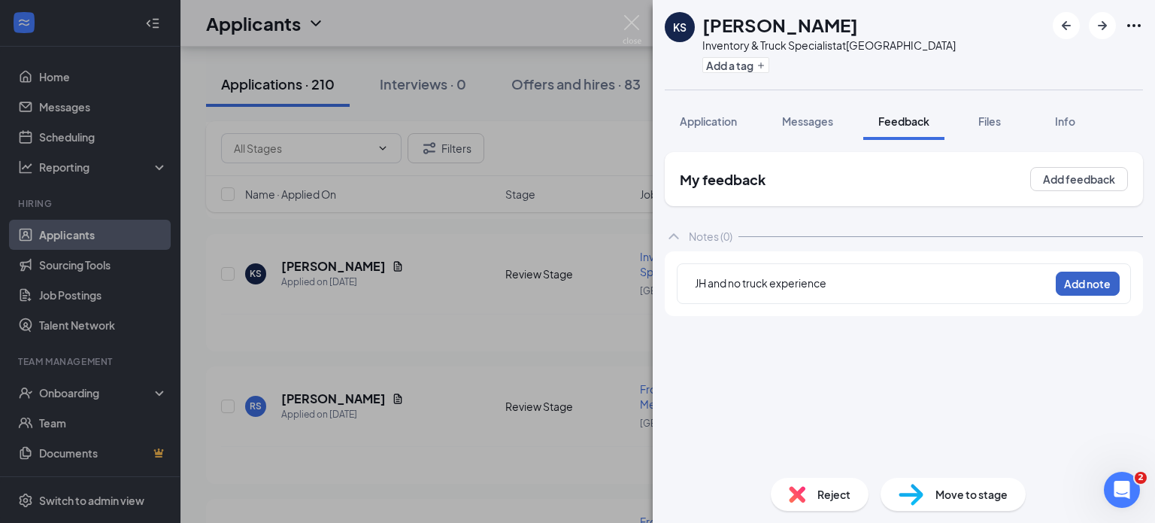
click at [1080, 287] on button "Add note" at bounding box center [1088, 283] width 64 height 24
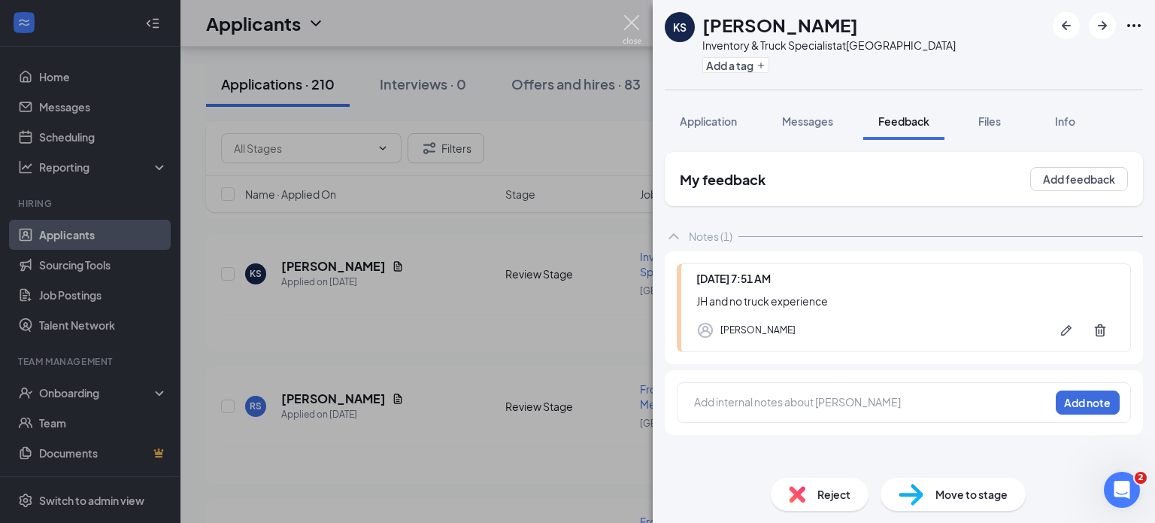
click at [641, 26] on img at bounding box center [632, 29] width 19 height 29
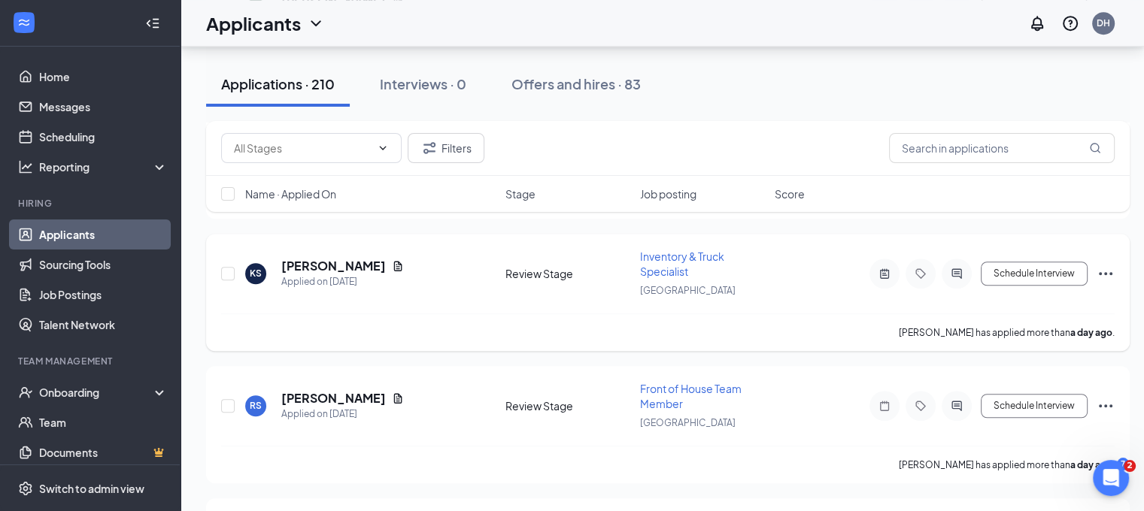
click at [1103, 268] on icon "Ellipses" at bounding box center [1105, 274] width 18 height 18
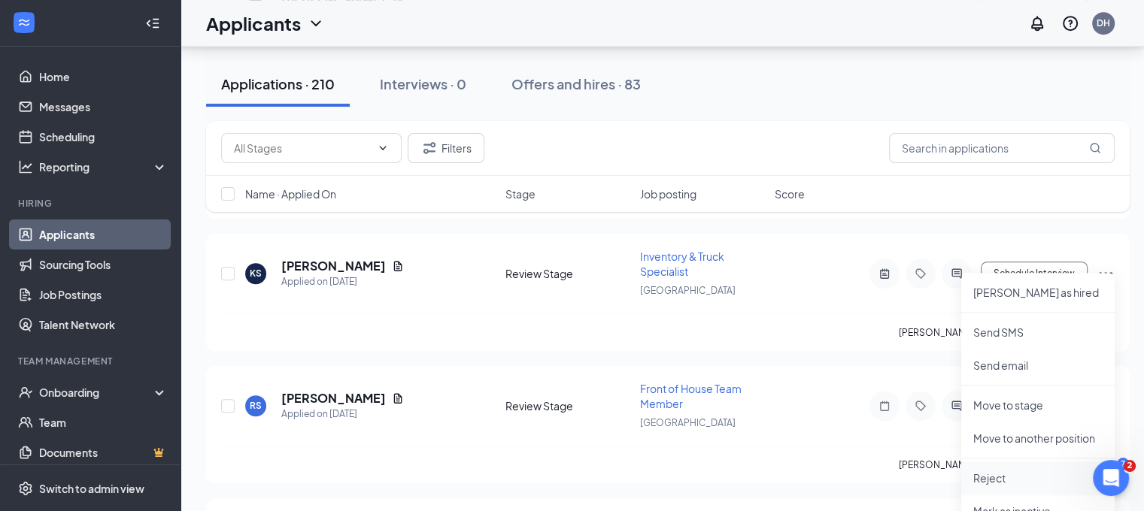
click at [1020, 486] on li "Reject" at bounding box center [1037, 478] width 153 height 33
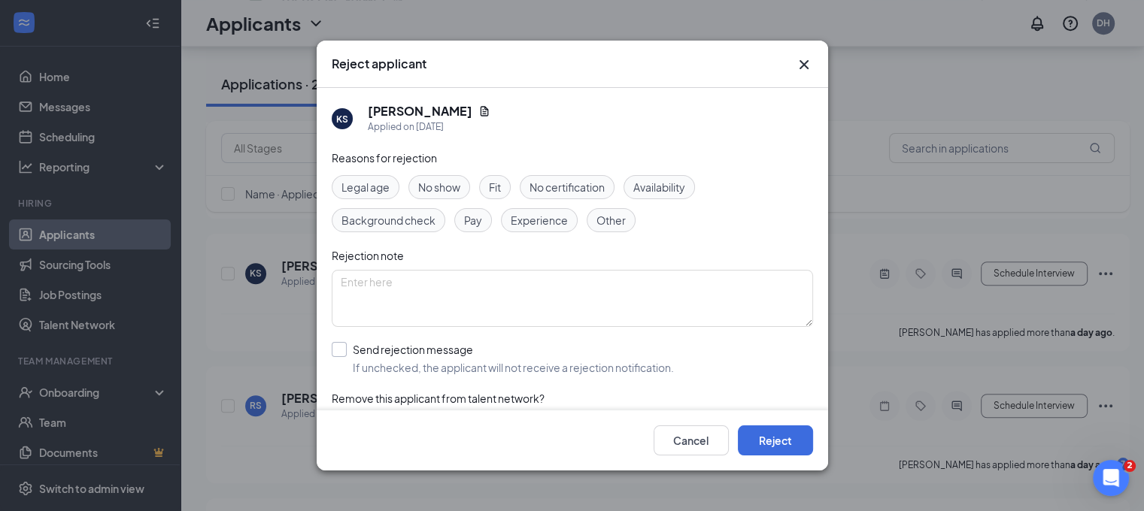
click at [634, 357] on input "Send rejection message If unchecked, the applicant will not receive a rejection…" at bounding box center [503, 358] width 342 height 33
checkbox input "true"
click at [785, 444] on button "Reject" at bounding box center [775, 441] width 75 height 30
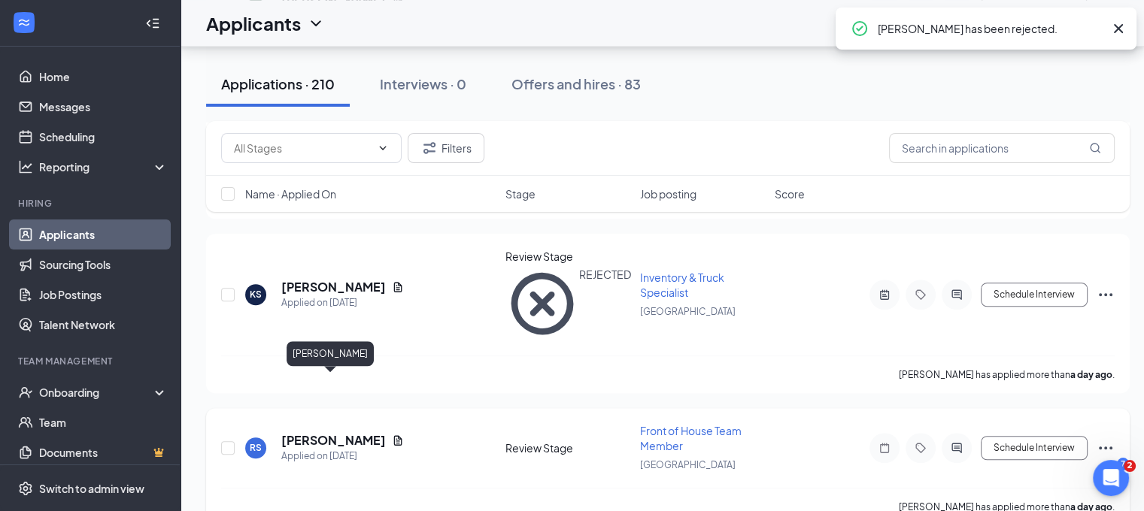
click at [330, 432] on h5 "[PERSON_NAME]" at bounding box center [333, 440] width 105 height 17
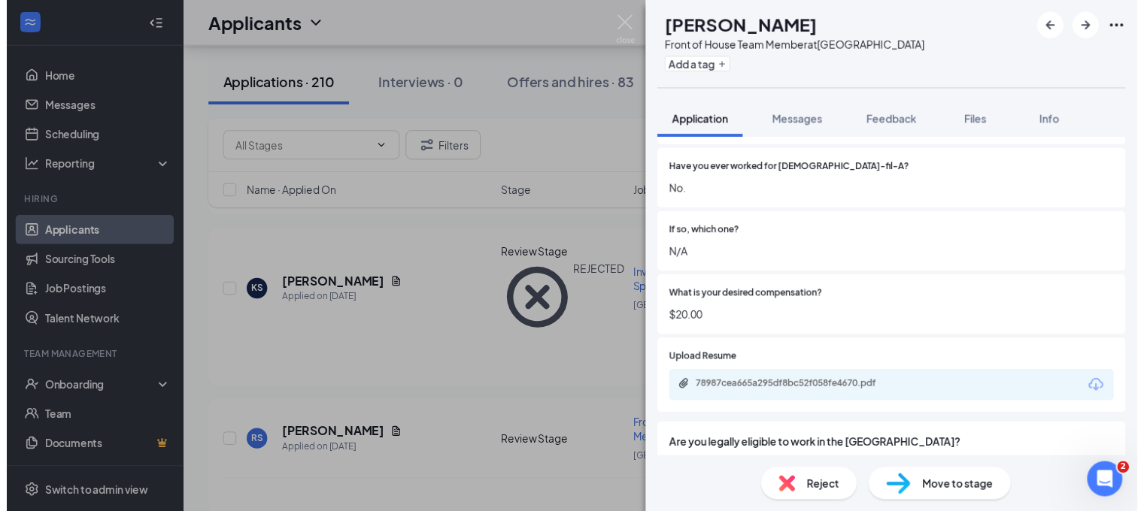
scroll to position [380, 0]
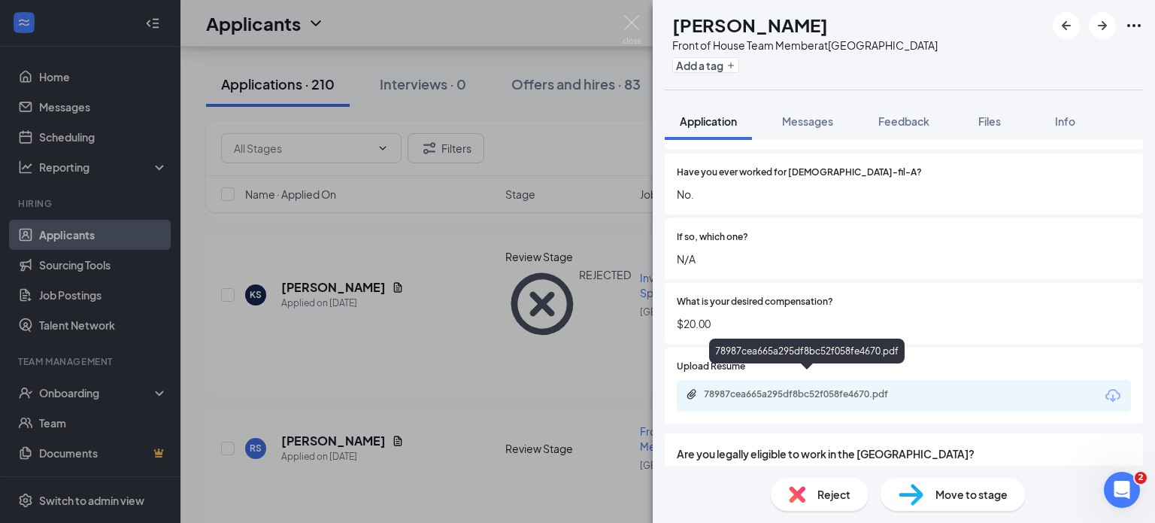
click at [814, 388] on div "78987cea665a295df8bc52f058fe4670.pdf" at bounding box center [809, 394] width 211 height 12
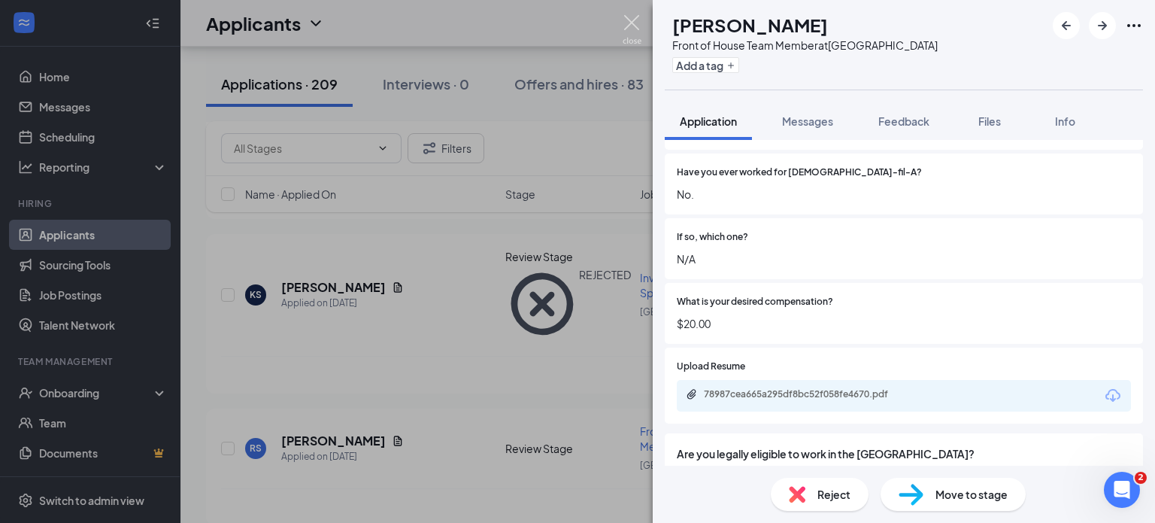
click at [634, 25] on img at bounding box center [632, 29] width 19 height 29
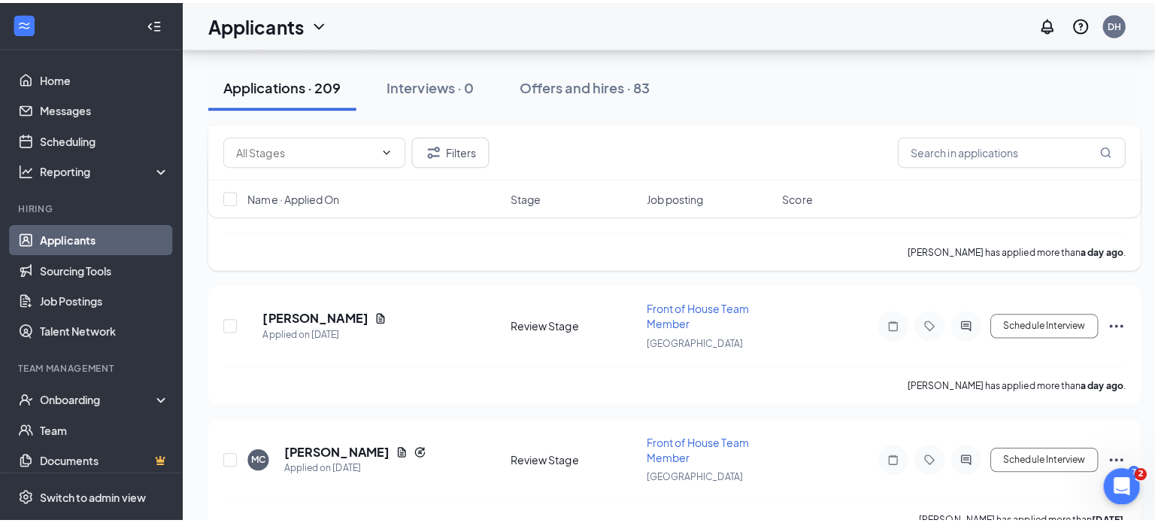
scroll to position [1143, 0]
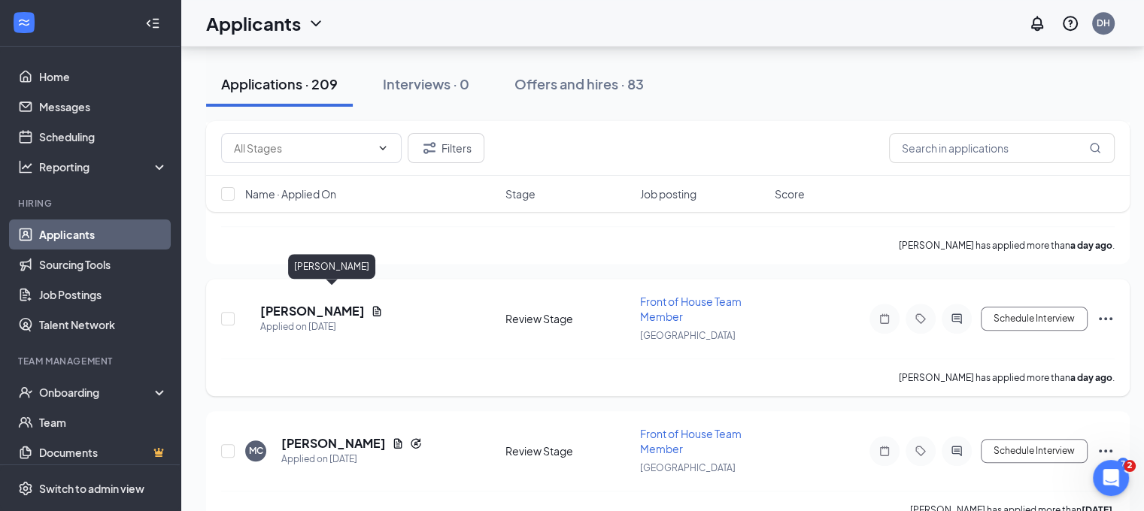
click at [350, 303] on h5 "[PERSON_NAME]" at bounding box center [312, 311] width 105 height 17
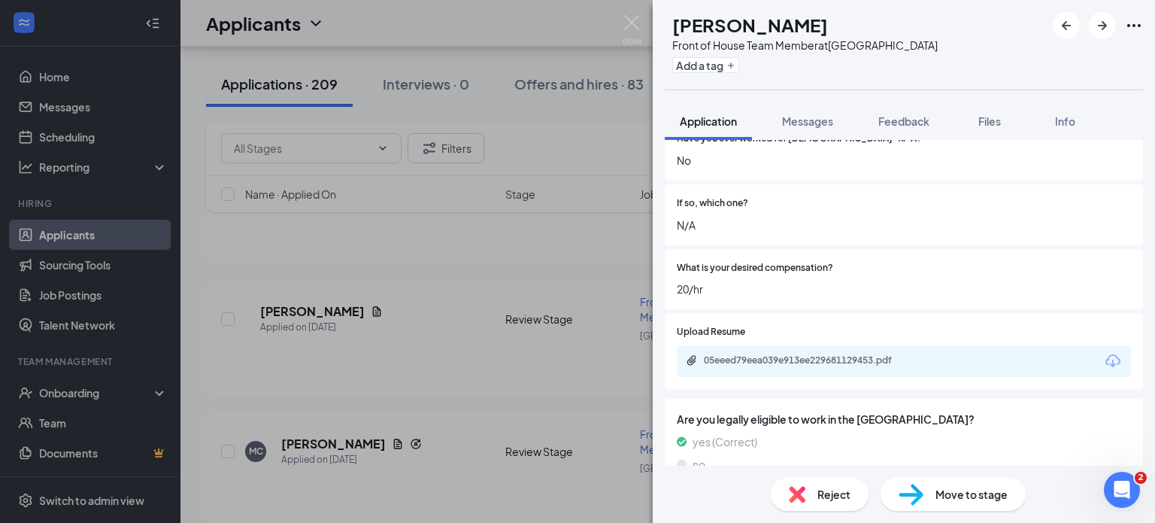
scroll to position [372, 0]
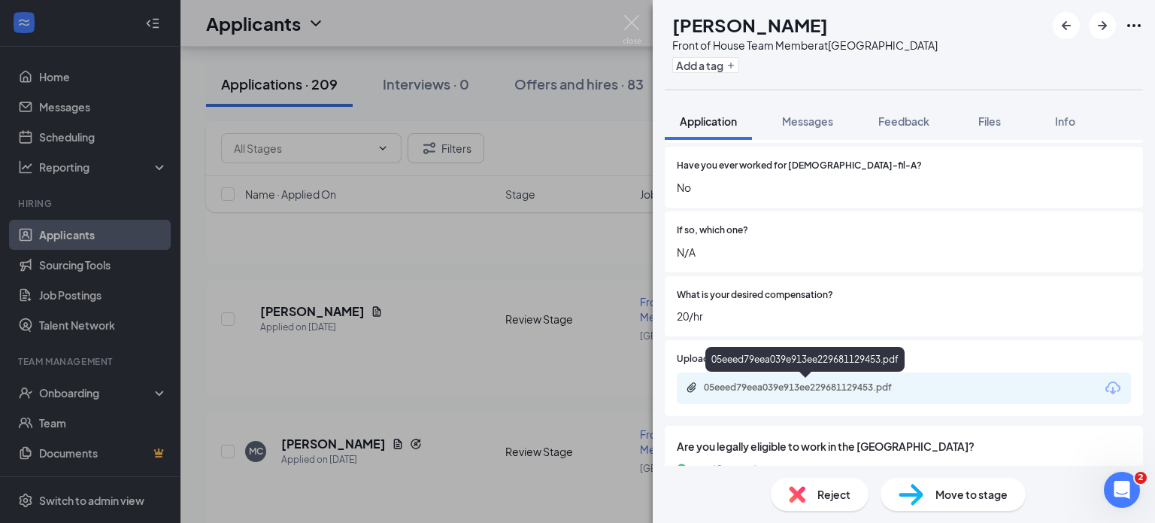
click at [894, 390] on div "05eeed79eea039e913ee229681129453.pdf" at bounding box center [809, 387] width 211 height 12
click at [640, 22] on img at bounding box center [632, 29] width 19 height 29
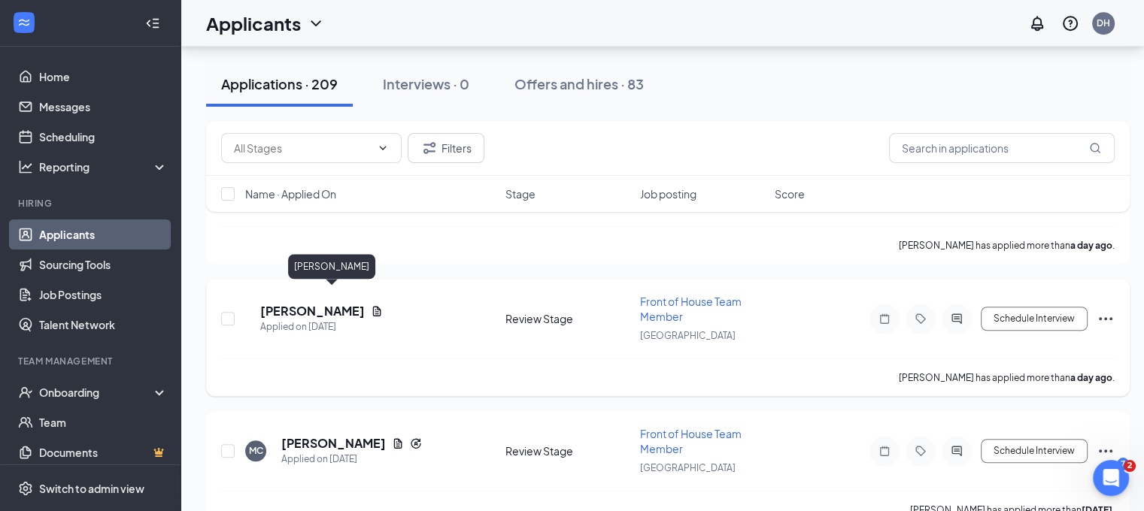
click at [354, 303] on h5 "[PERSON_NAME]" at bounding box center [312, 311] width 105 height 17
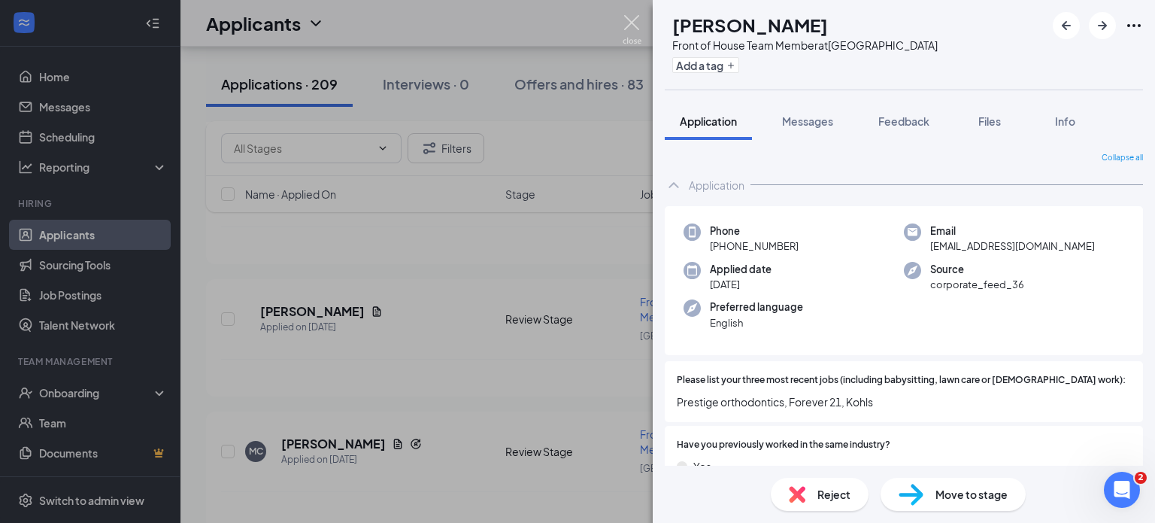
click at [626, 24] on img at bounding box center [632, 29] width 19 height 29
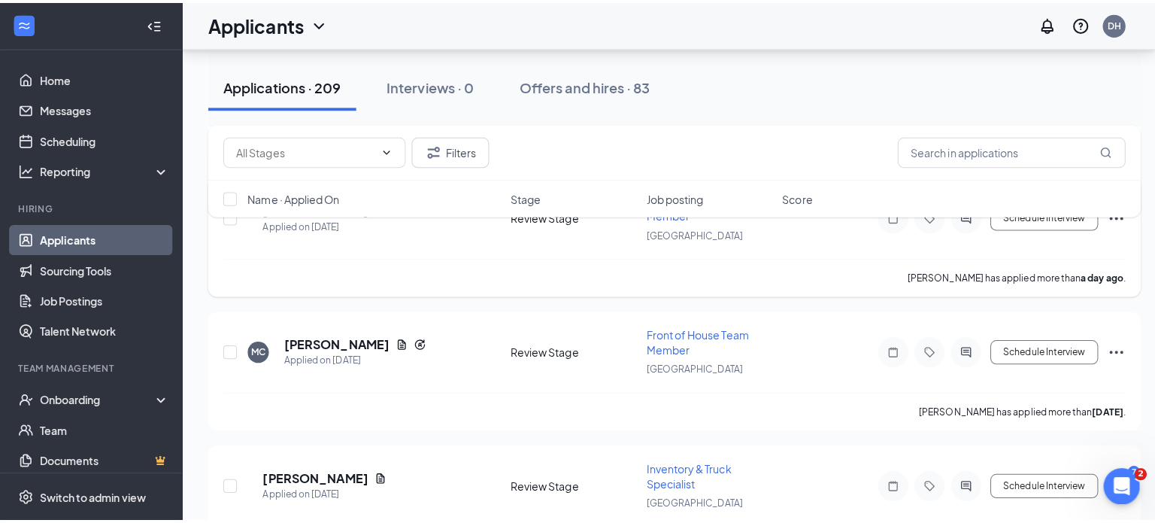
scroll to position [1319, 0]
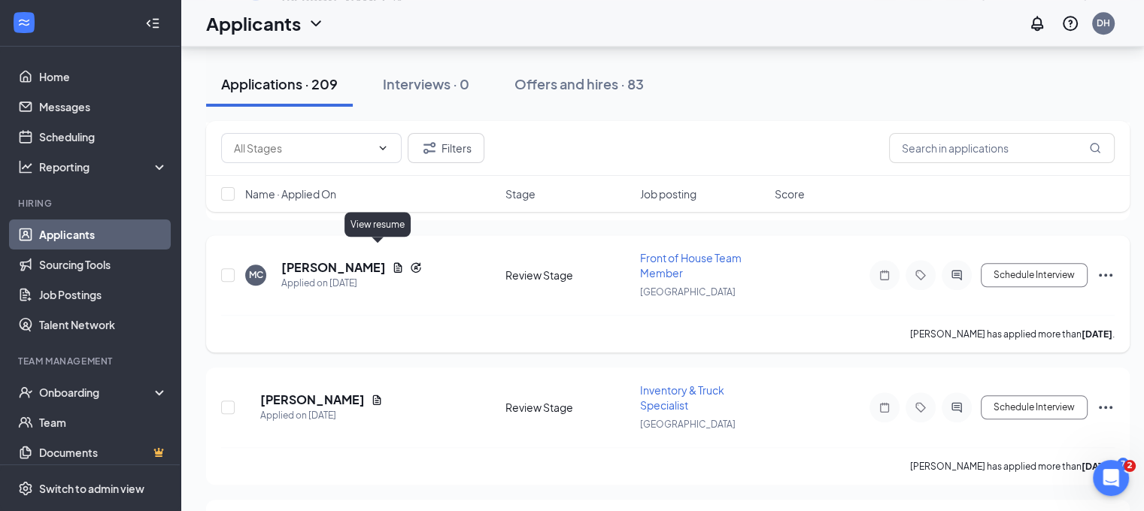
click at [394, 262] on icon "Document" at bounding box center [398, 267] width 8 height 10
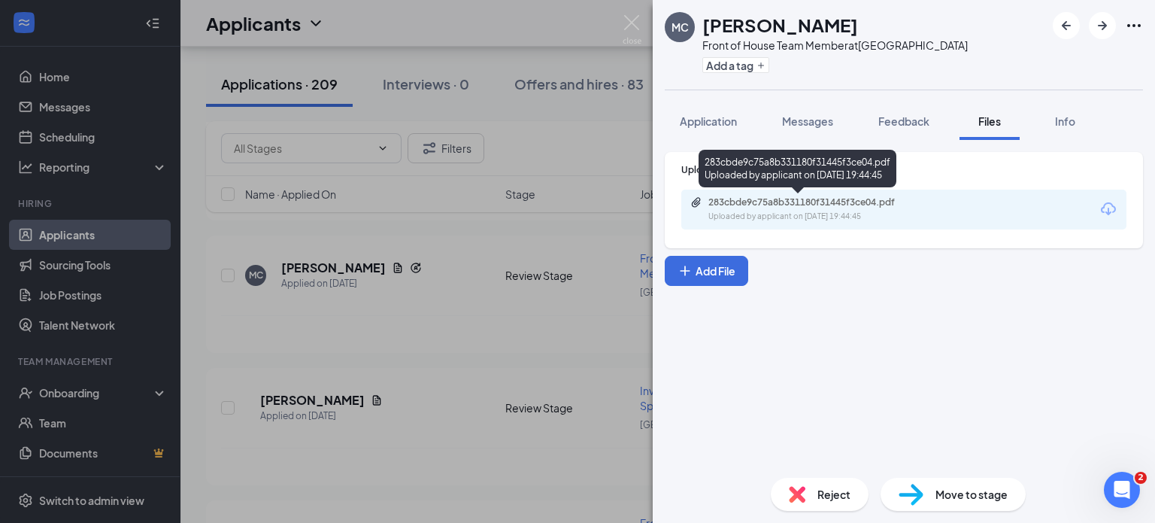
click at [747, 203] on div "283cbde9c75a8b331180f31445f3ce04.pdf" at bounding box center [813, 202] width 211 height 12
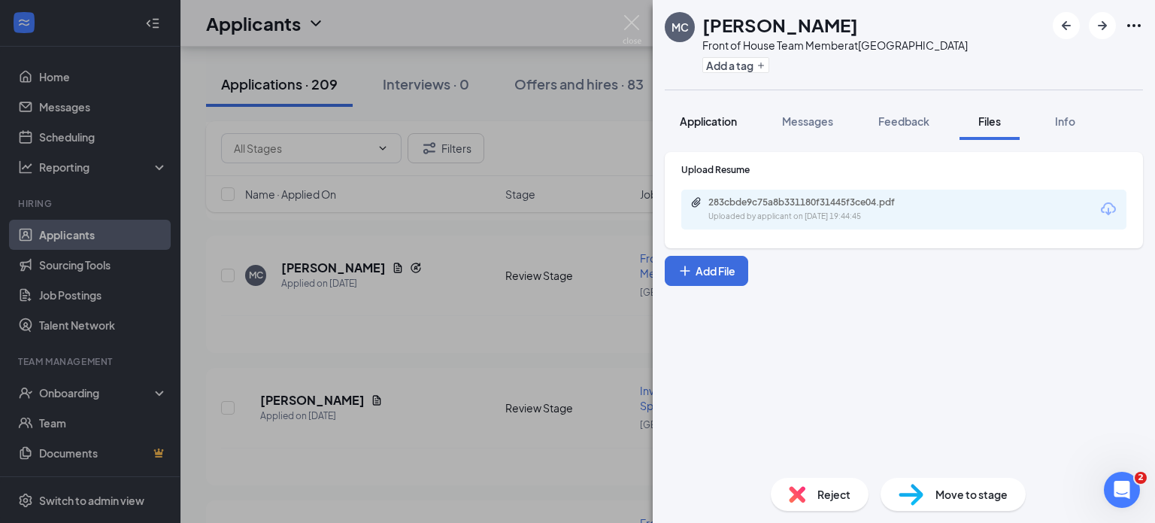
click at [711, 111] on button "Application" at bounding box center [708, 121] width 87 height 38
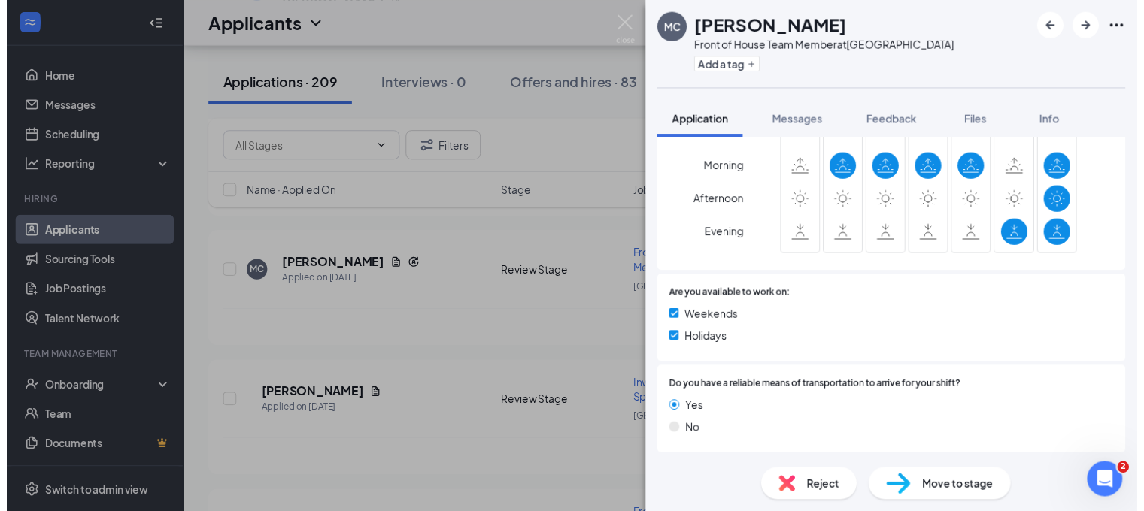
scroll to position [1141, 0]
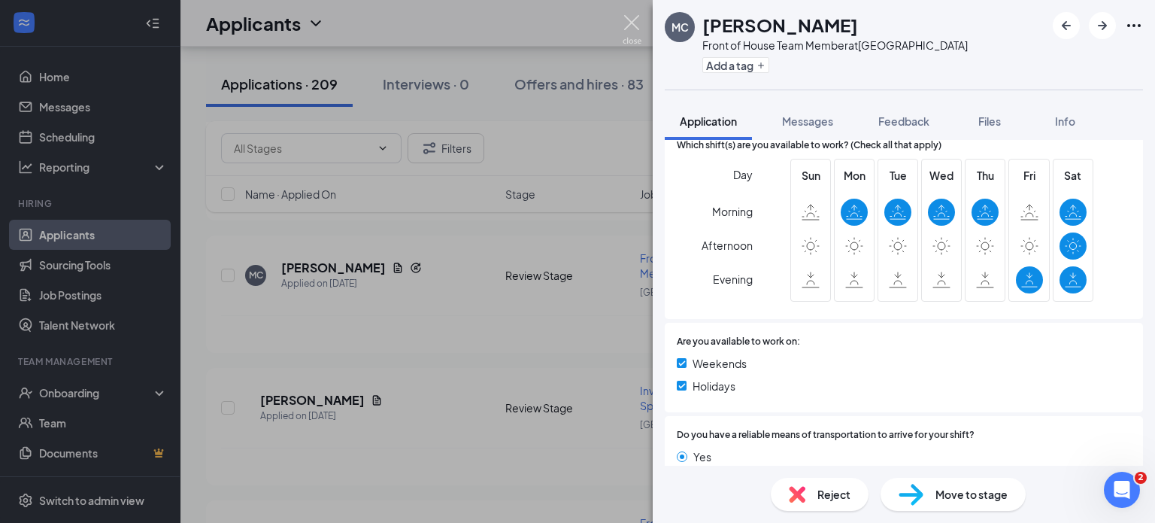
click at [632, 30] on img at bounding box center [632, 29] width 19 height 29
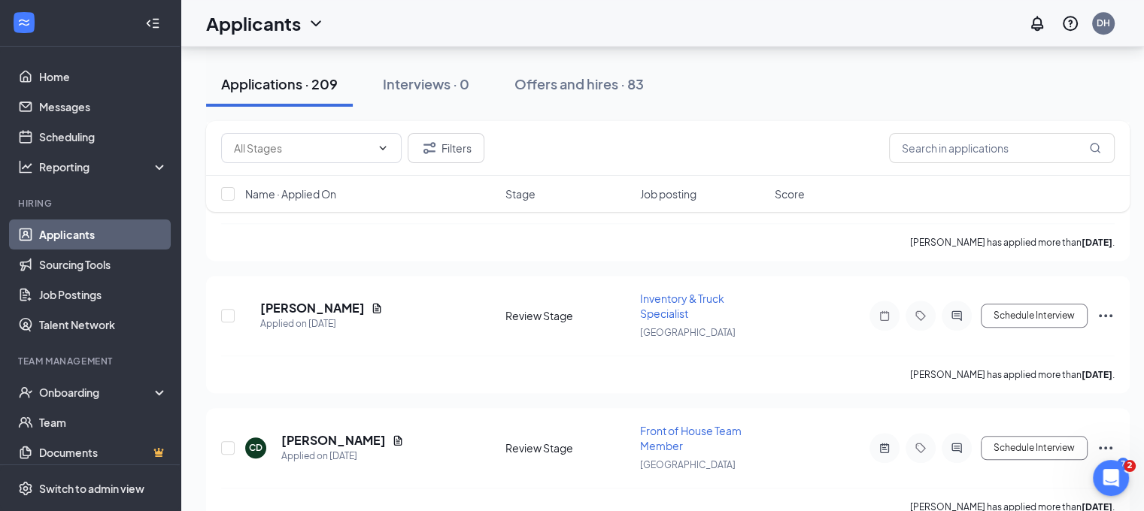
scroll to position [1434, 5]
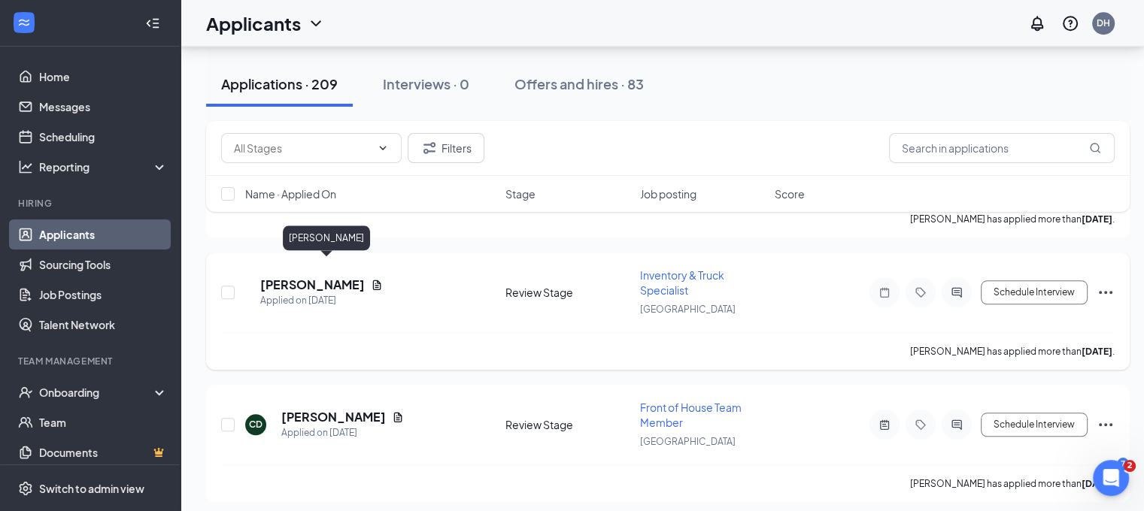
click at [313, 277] on h5 "[PERSON_NAME]" at bounding box center [312, 285] width 105 height 17
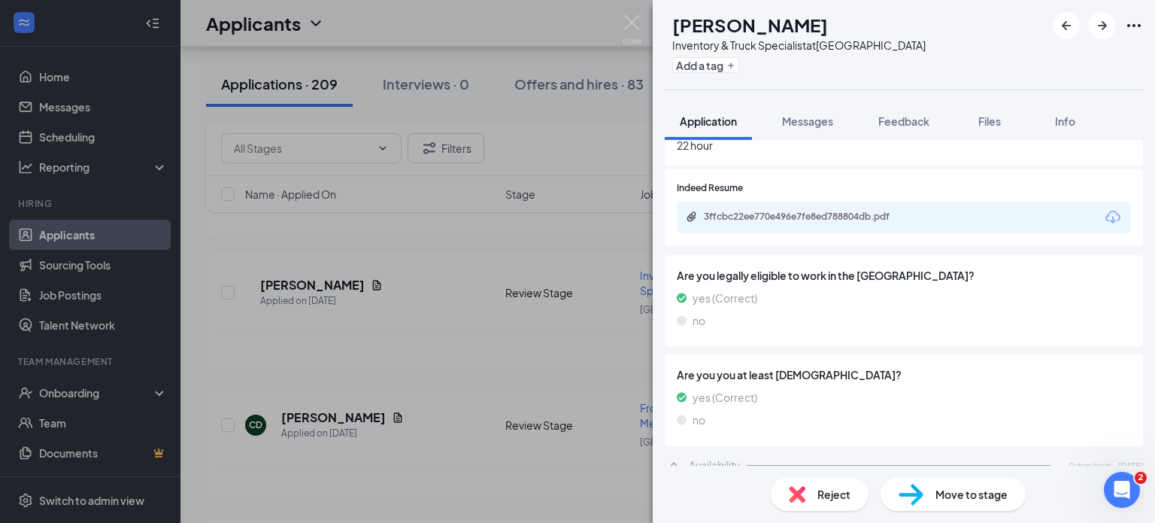
scroll to position [491, 0]
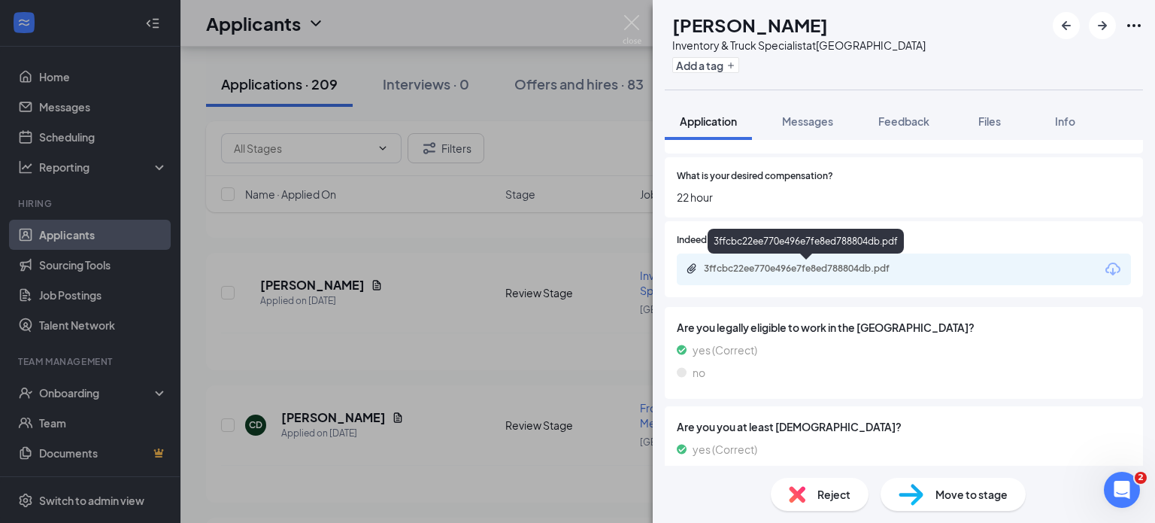
click at [839, 271] on div "3ffcbc22ee770e496e7fe8ed788804db.pdf" at bounding box center [809, 268] width 211 height 12
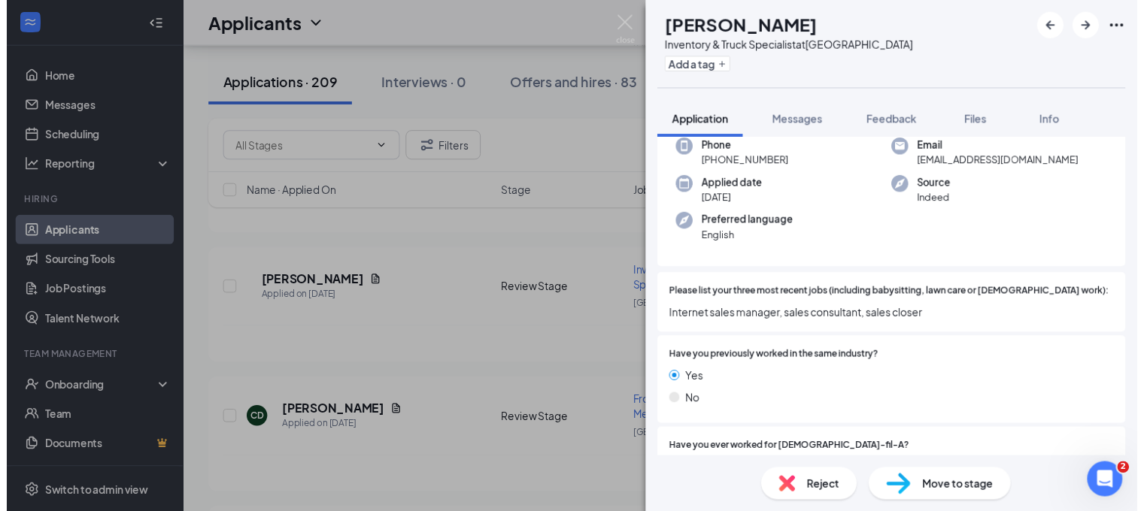
scroll to position [0, 0]
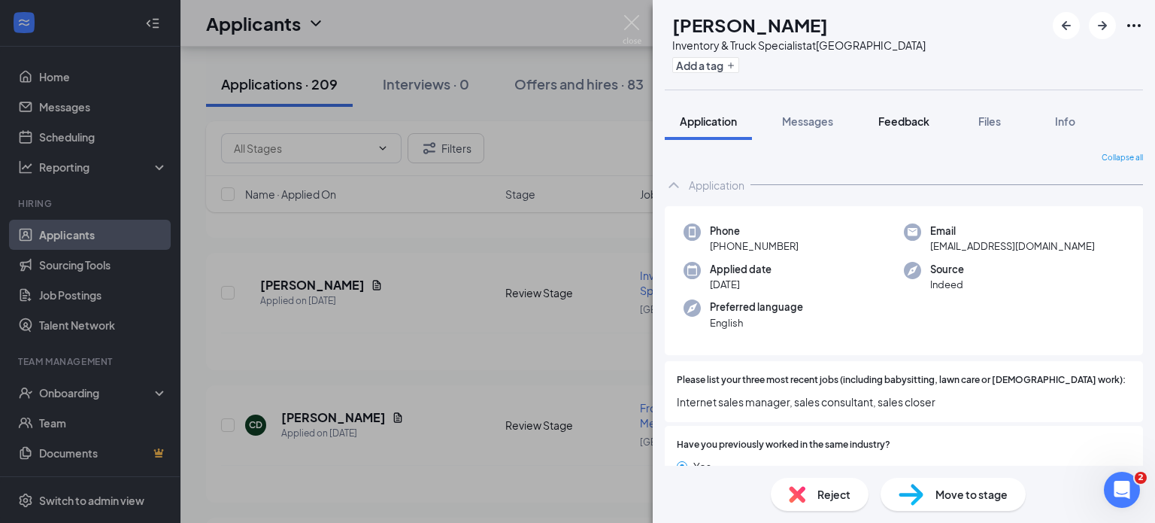
click at [918, 112] on button "Feedback" at bounding box center [903, 121] width 81 height 38
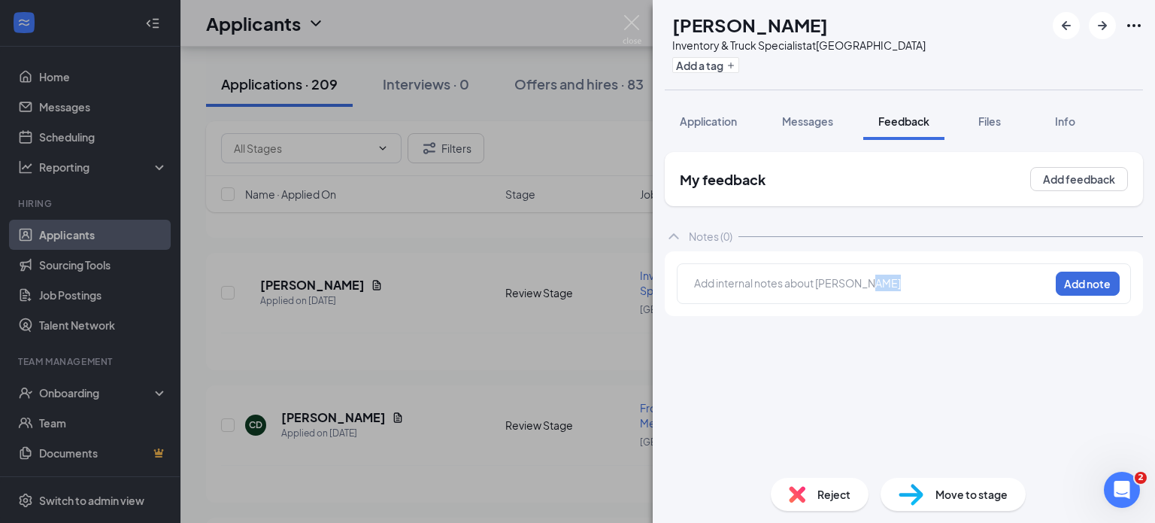
drag, startPoint x: 798, startPoint y: 270, endPoint x: 802, endPoint y: 280, distance: 10.5
click at [802, 280] on div "Add internal notes about [PERSON_NAME] Add note" at bounding box center [904, 283] width 454 height 41
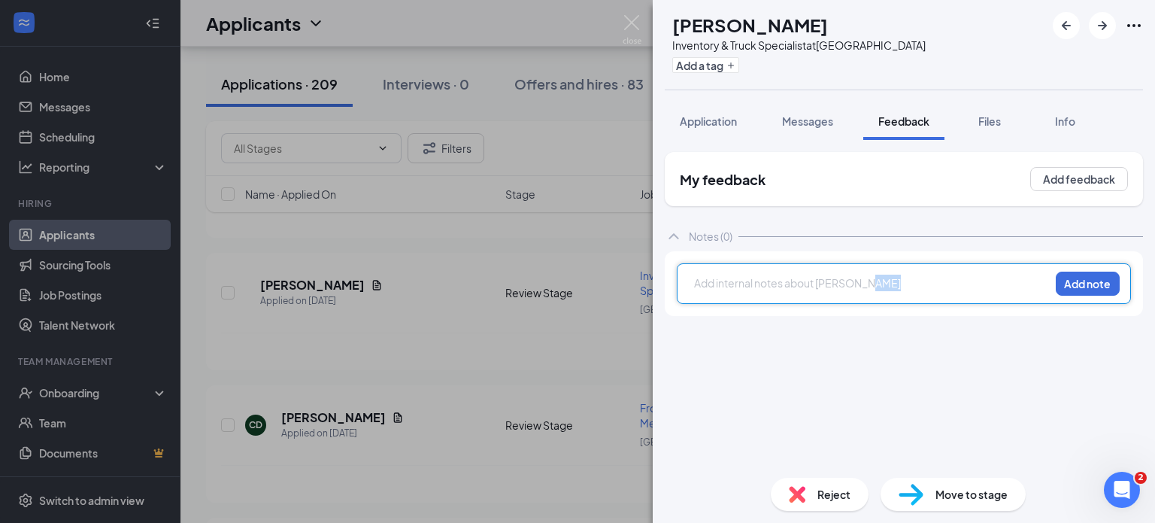
click at [802, 280] on div at bounding box center [872, 283] width 354 height 16
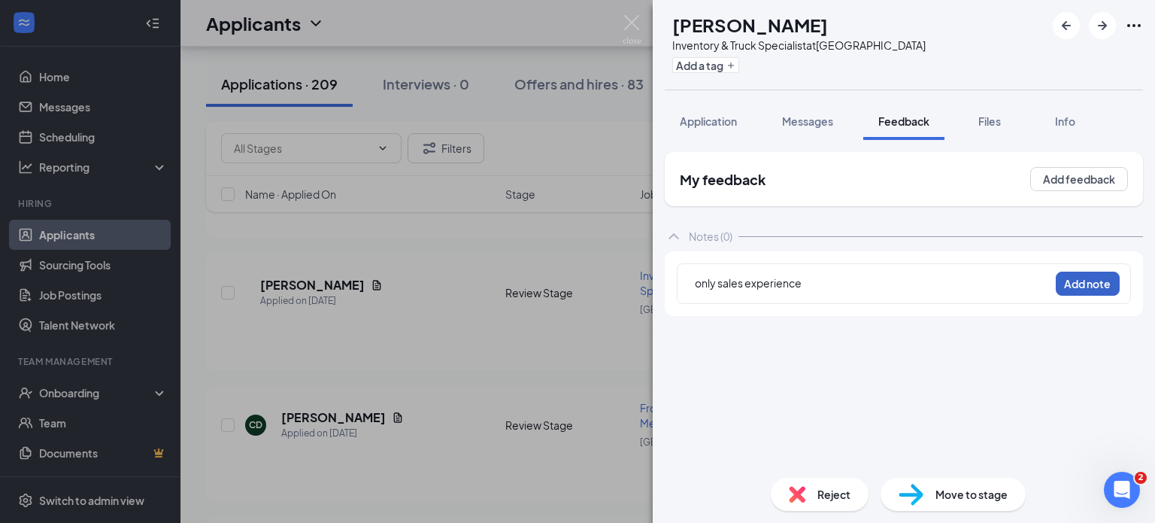
click at [1073, 279] on button "Add note" at bounding box center [1088, 283] width 64 height 24
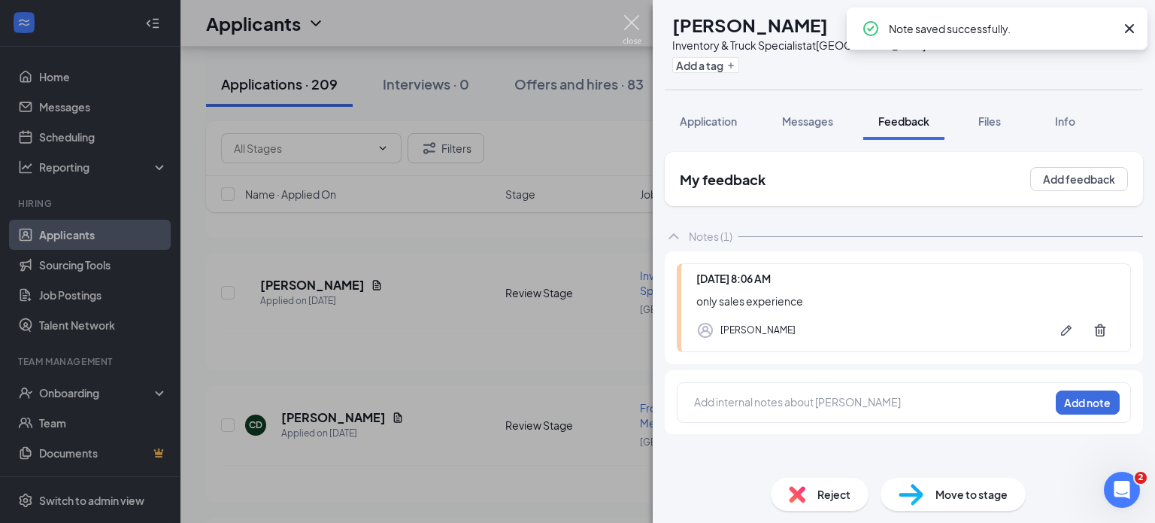
click at [626, 20] on img at bounding box center [632, 29] width 19 height 29
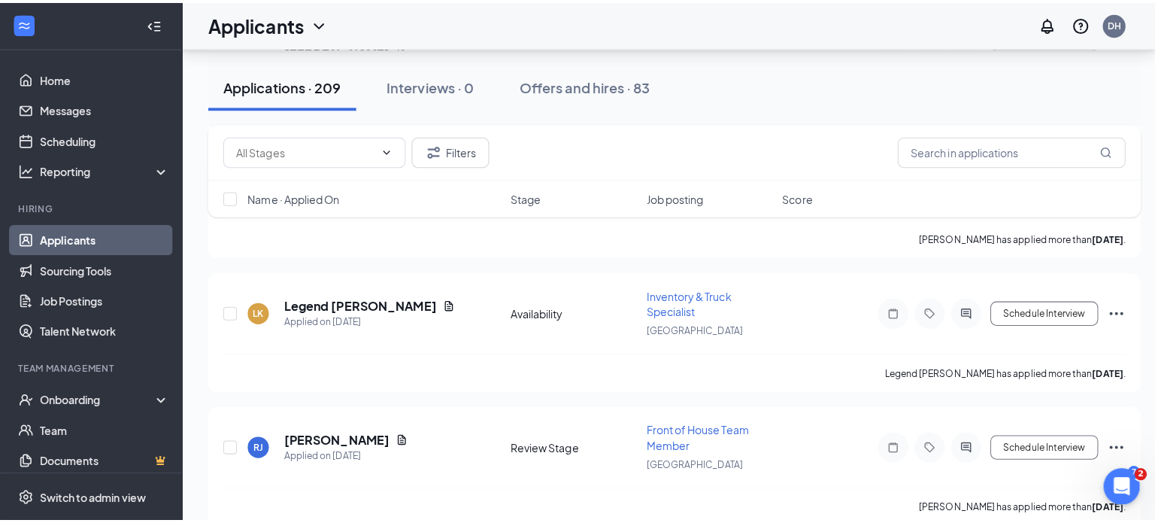
scroll to position [2011, 0]
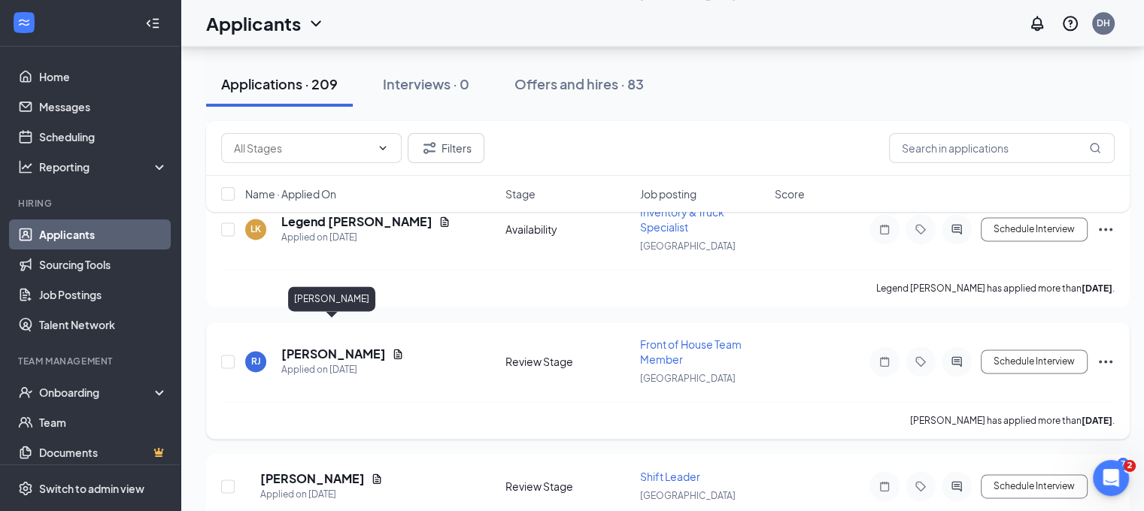
click at [353, 346] on h5 "[PERSON_NAME]" at bounding box center [333, 354] width 105 height 17
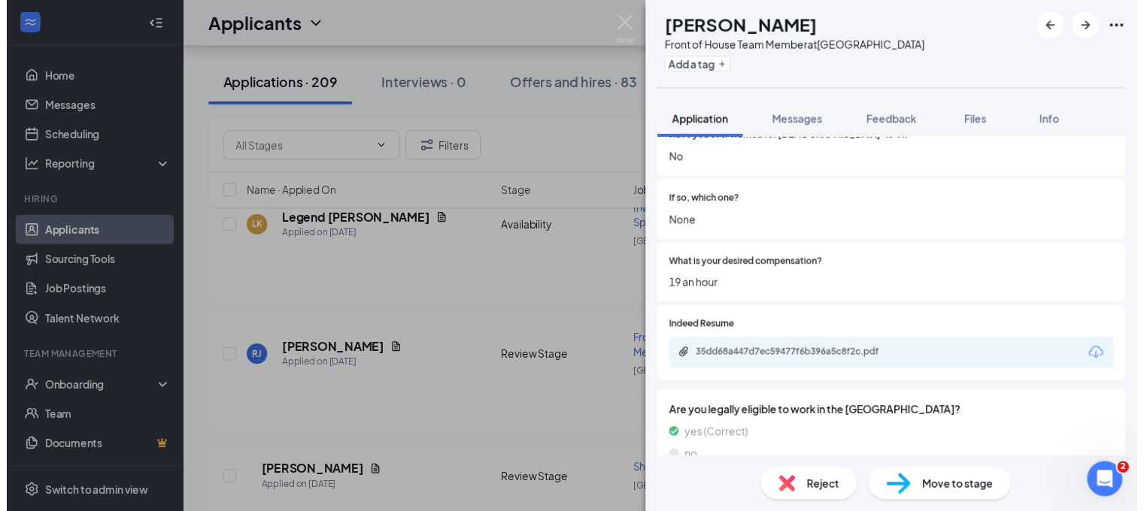
scroll to position [374, 0]
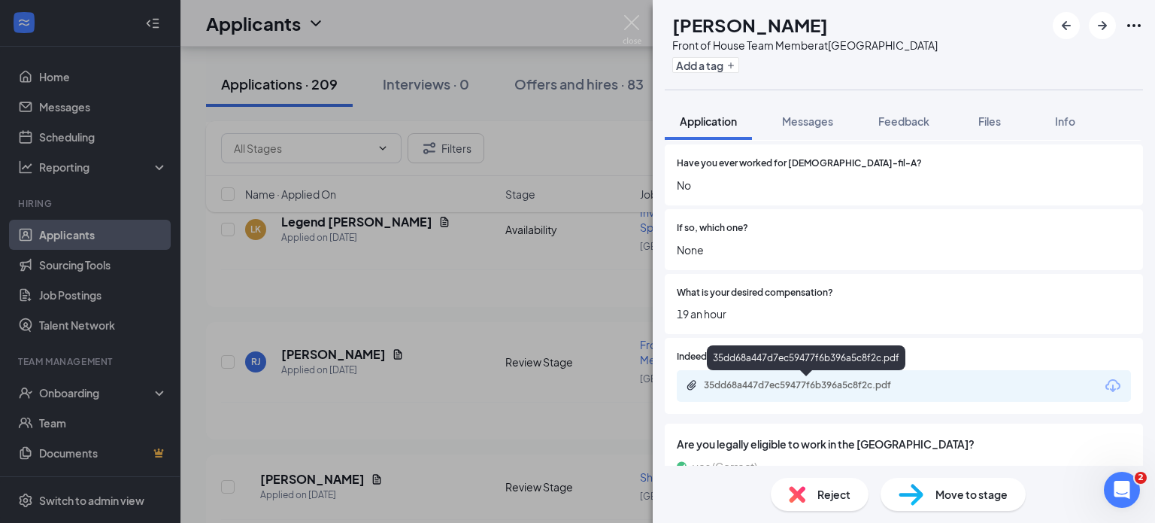
click at [755, 384] on div "35dd68a447d7ec59477f6b396a5c8f2c.pdf" at bounding box center [809, 385] width 211 height 12
click at [635, 29] on img at bounding box center [632, 29] width 19 height 29
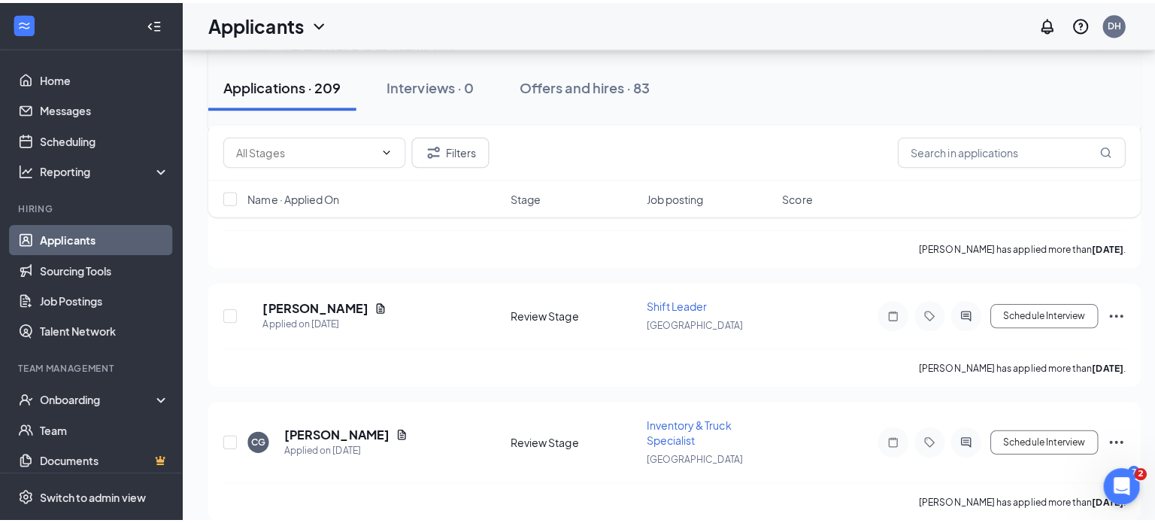
scroll to position [2214, 0]
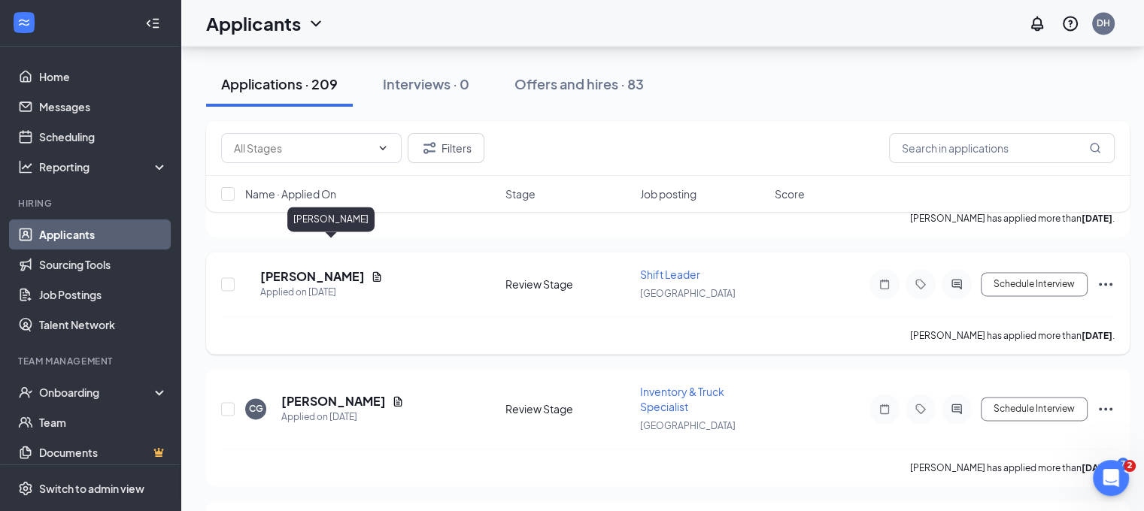
click at [340, 268] on h5 "[PERSON_NAME]" at bounding box center [312, 276] width 105 height 17
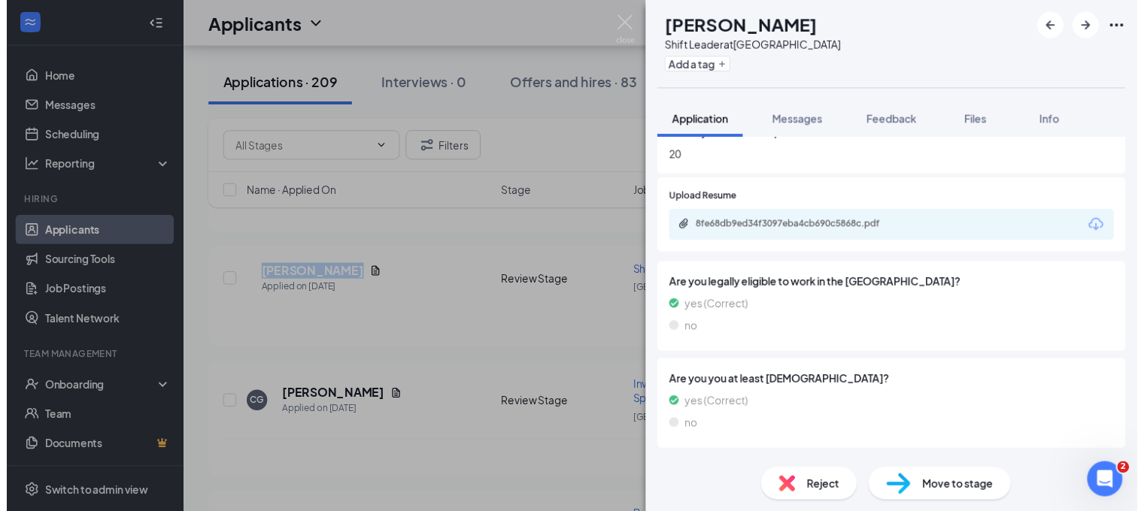
scroll to position [572, 0]
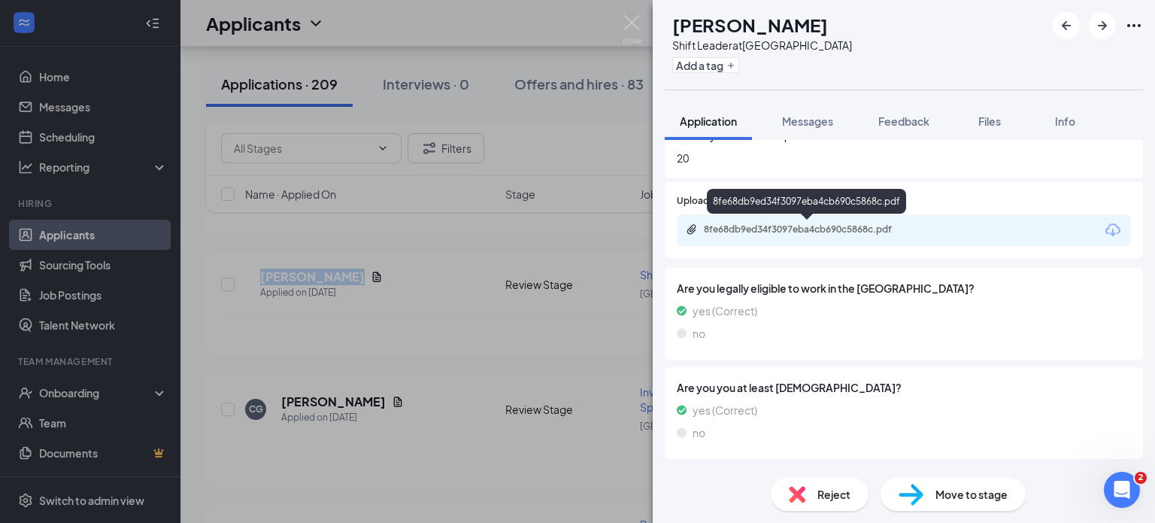
click at [812, 229] on div "8fe68db9ed34f3097eba4cb690c5868c.pdf" at bounding box center [809, 229] width 211 height 12
click at [630, 30] on img at bounding box center [632, 29] width 19 height 29
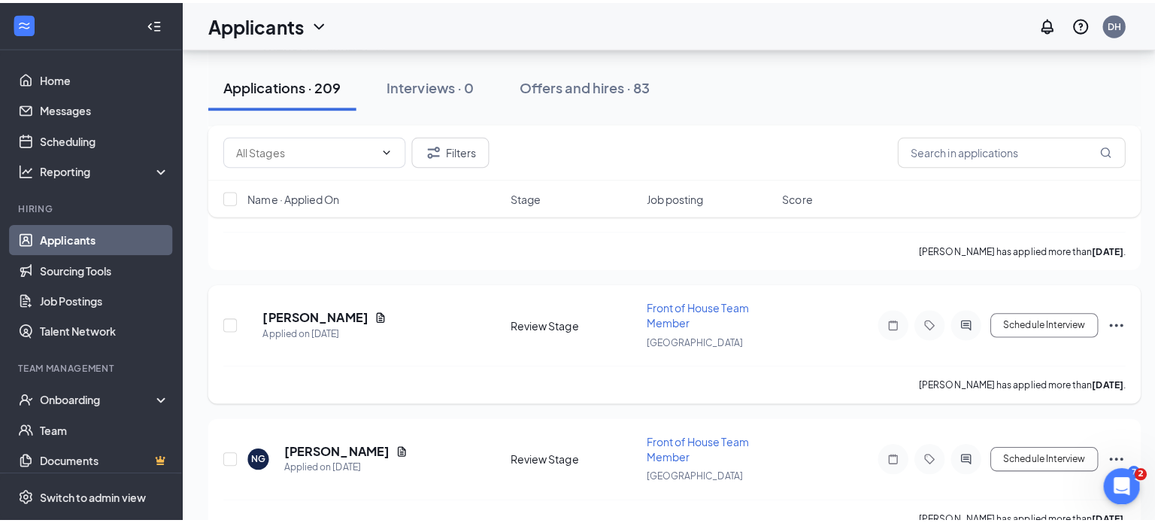
scroll to position [3045, 0]
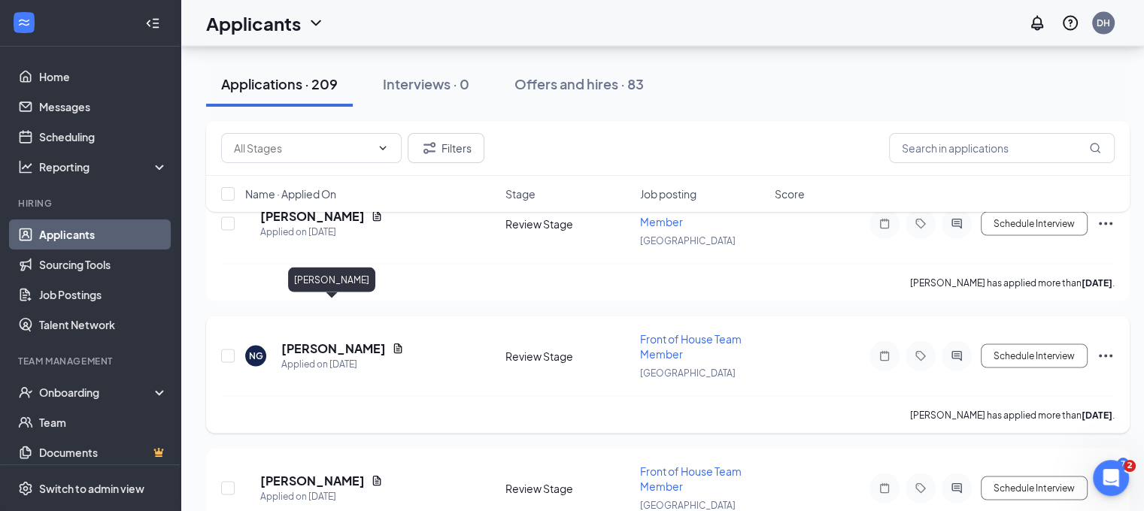
click at [328, 341] on h5 "[PERSON_NAME]" at bounding box center [333, 349] width 105 height 17
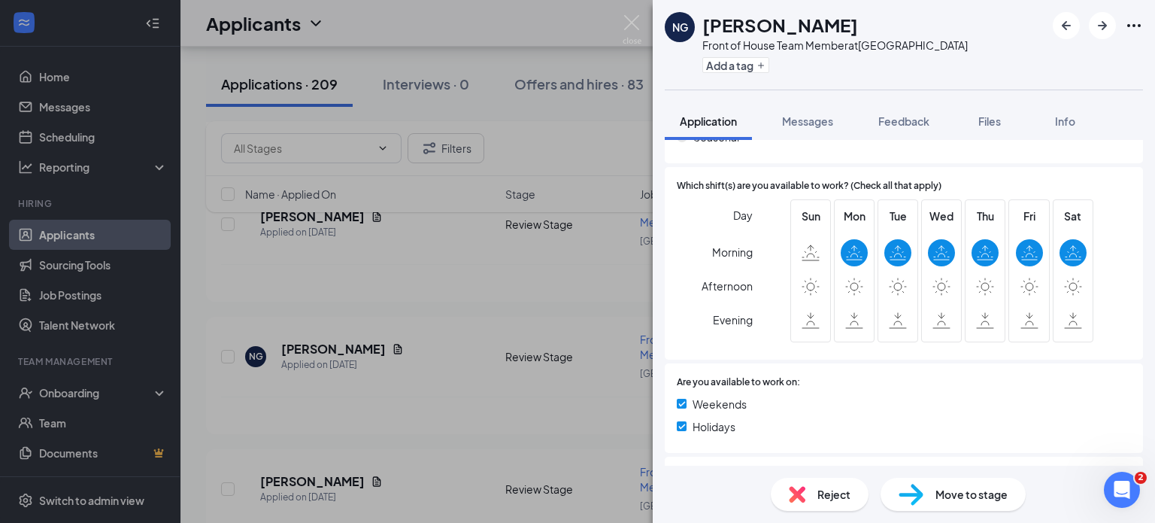
scroll to position [1142, 0]
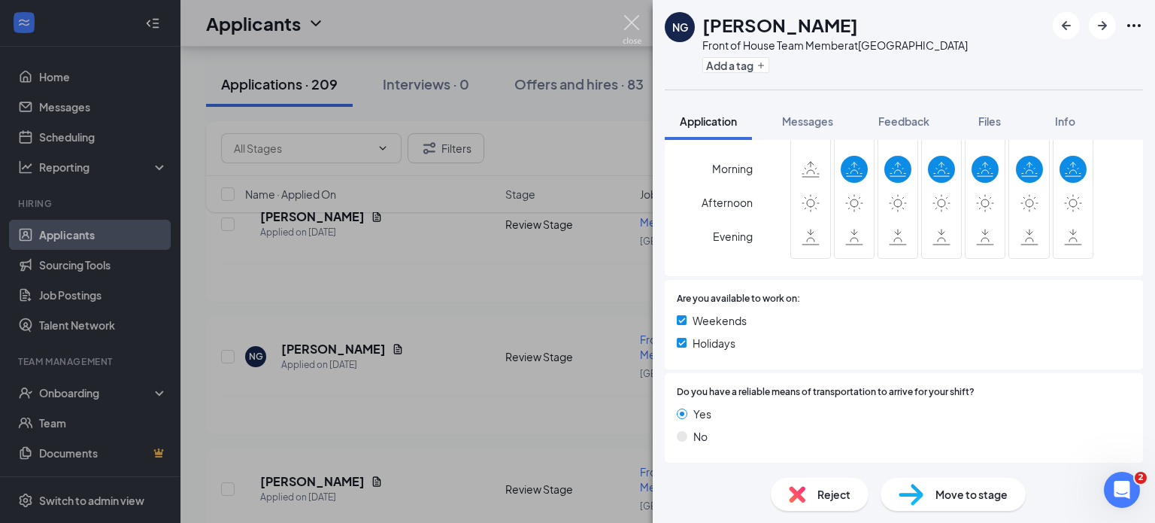
click at [635, 29] on img at bounding box center [632, 29] width 19 height 29
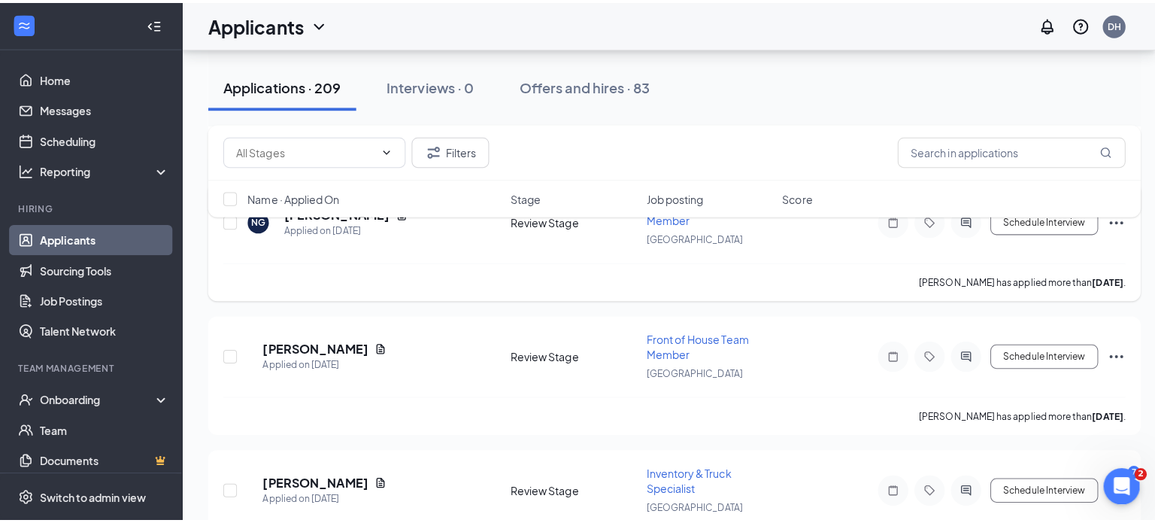
scroll to position [3183, 0]
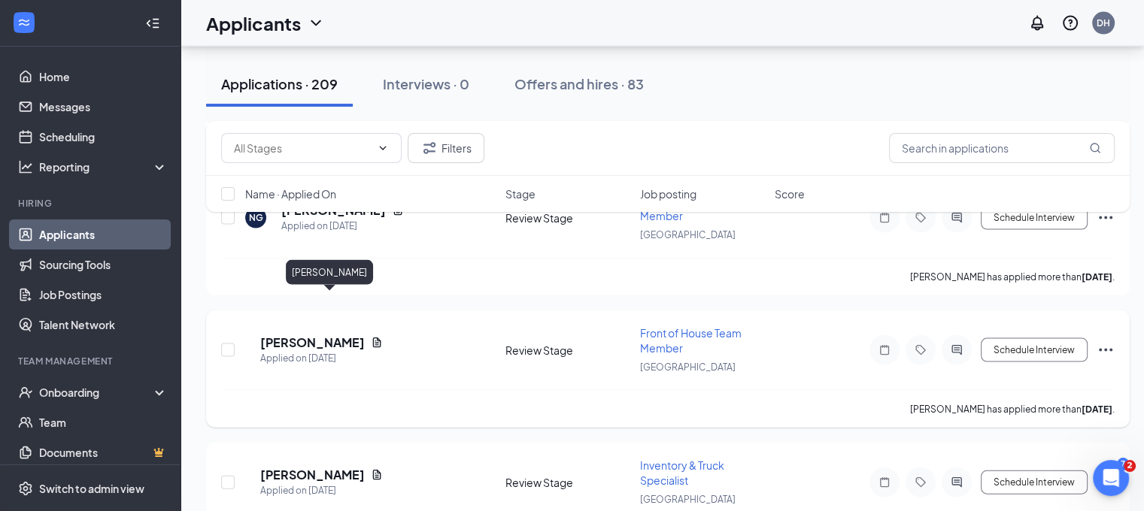
click at [328, 335] on h5 "[PERSON_NAME]" at bounding box center [312, 343] width 105 height 17
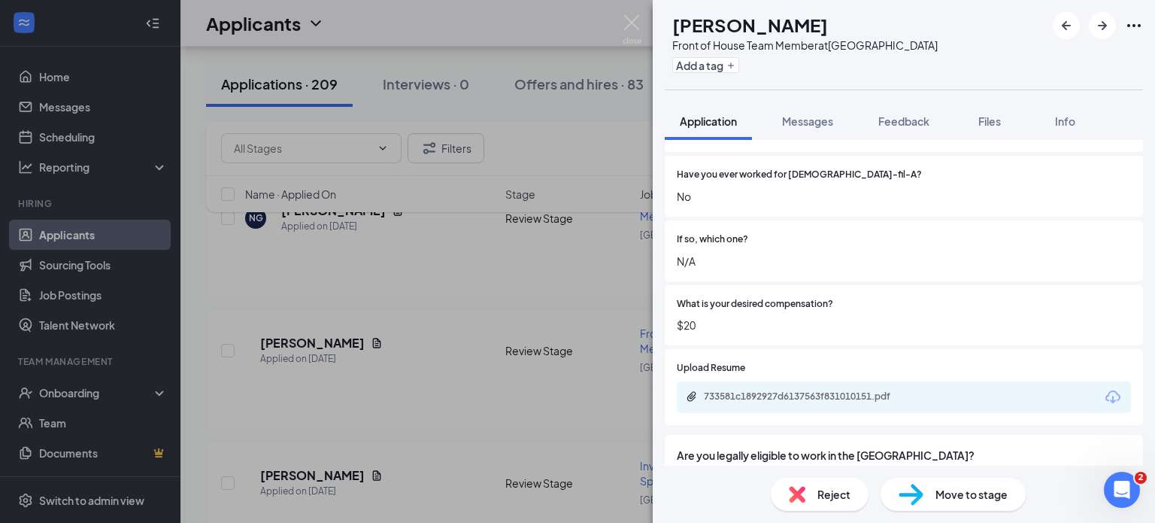
scroll to position [405, 0]
click at [627, 164] on div "[PERSON_NAME] Front of House Team Member at [GEOGRAPHIC_DATA] Add a tag Applica…" at bounding box center [577, 261] width 1155 height 523
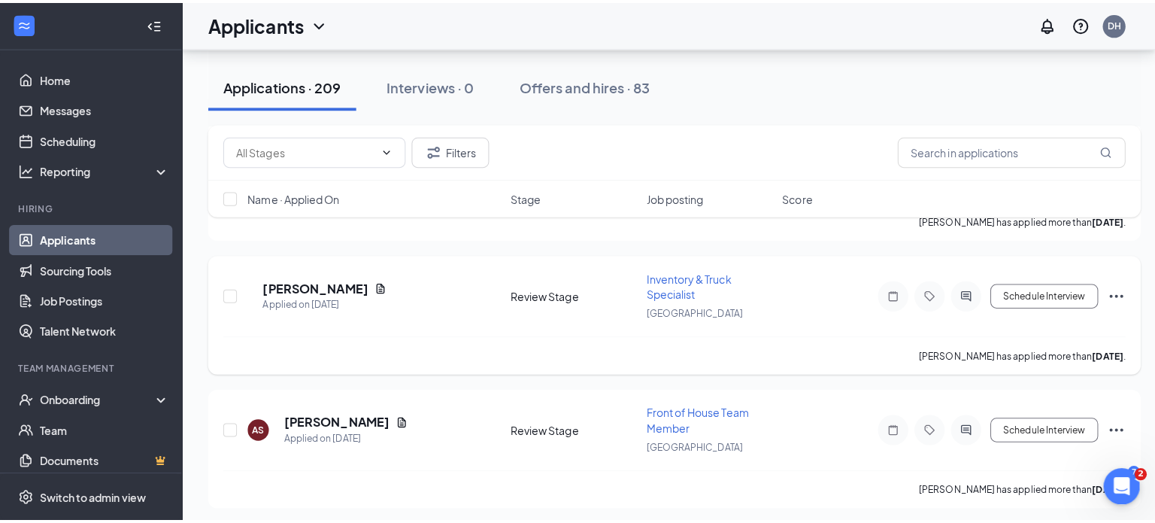
scroll to position [3468, 0]
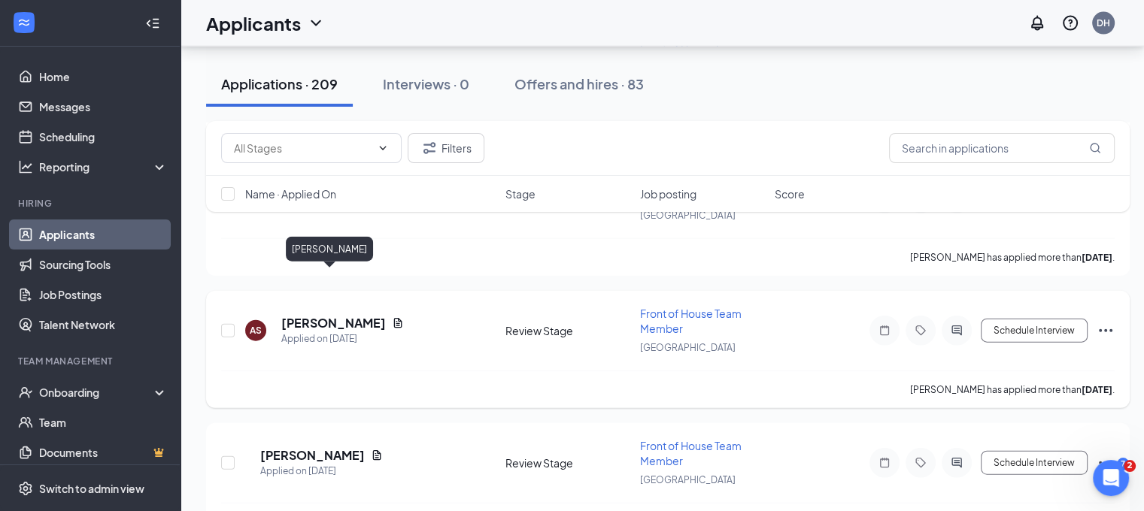
click at [325, 315] on h5 "[PERSON_NAME]" at bounding box center [333, 323] width 105 height 17
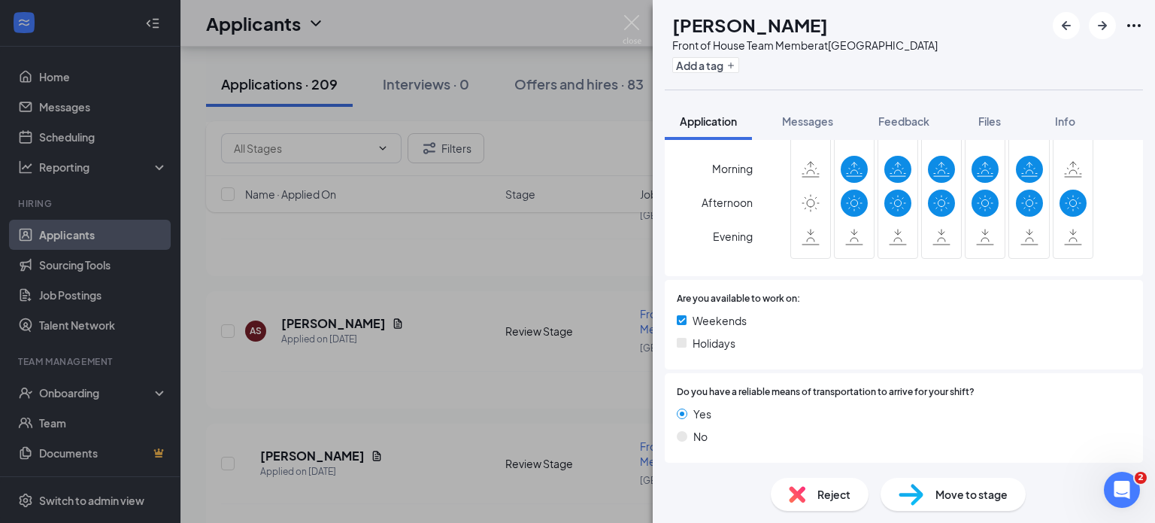
scroll to position [1064, 0]
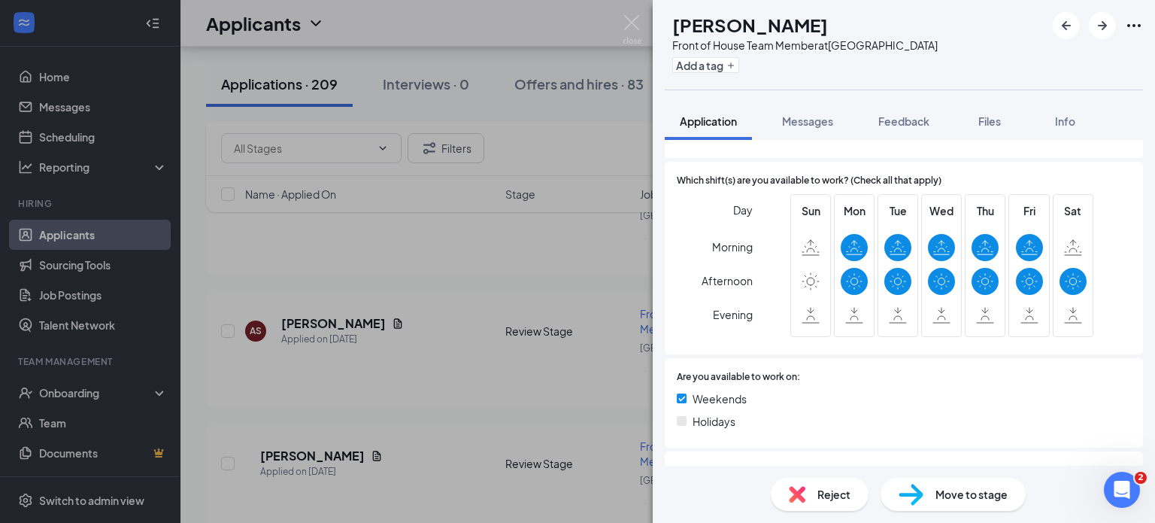
click at [611, 276] on div "AS [PERSON_NAME] Front of House Team Member at [GEOGRAPHIC_DATA] Add a tag Appl…" at bounding box center [577, 261] width 1155 height 523
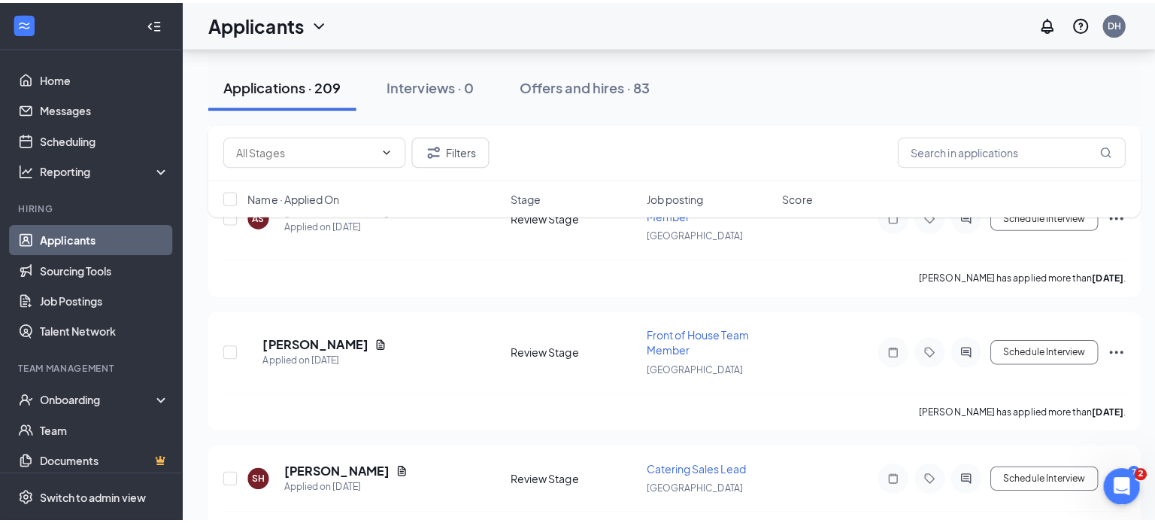
scroll to position [3632, 0]
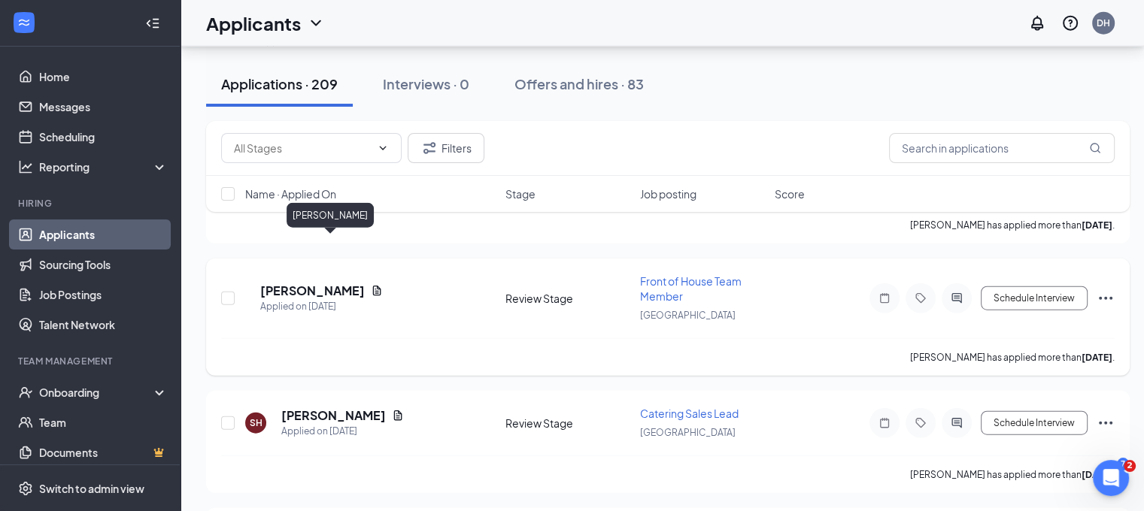
click at [339, 283] on h5 "[PERSON_NAME]" at bounding box center [312, 291] width 105 height 17
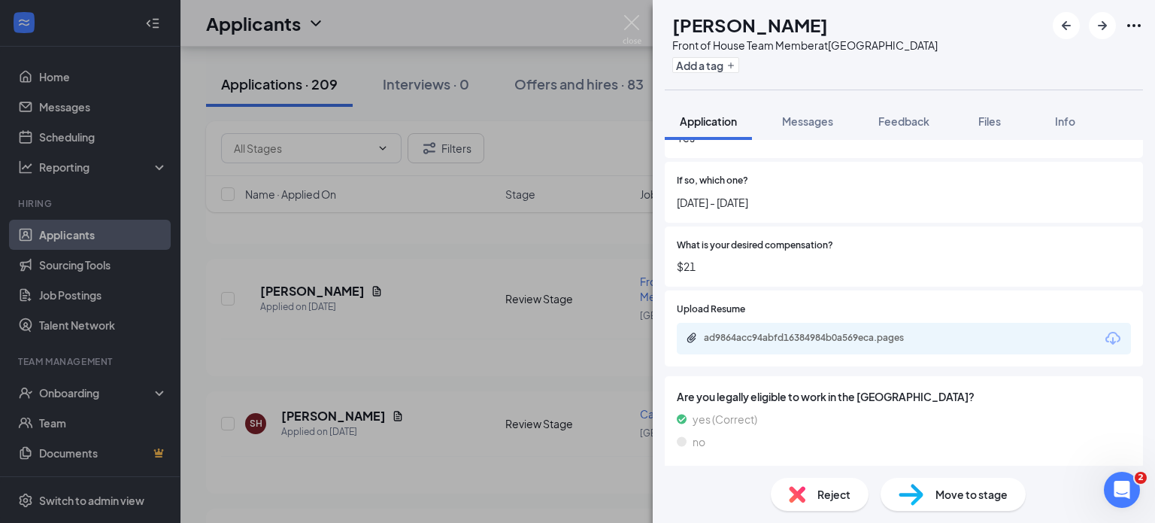
scroll to position [458, 0]
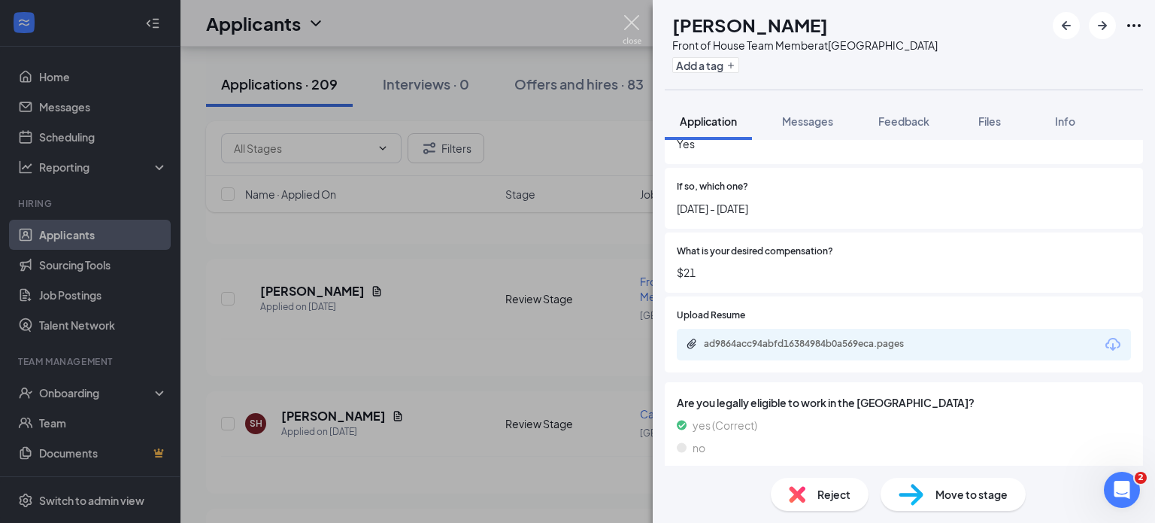
click at [638, 26] on img at bounding box center [632, 29] width 19 height 29
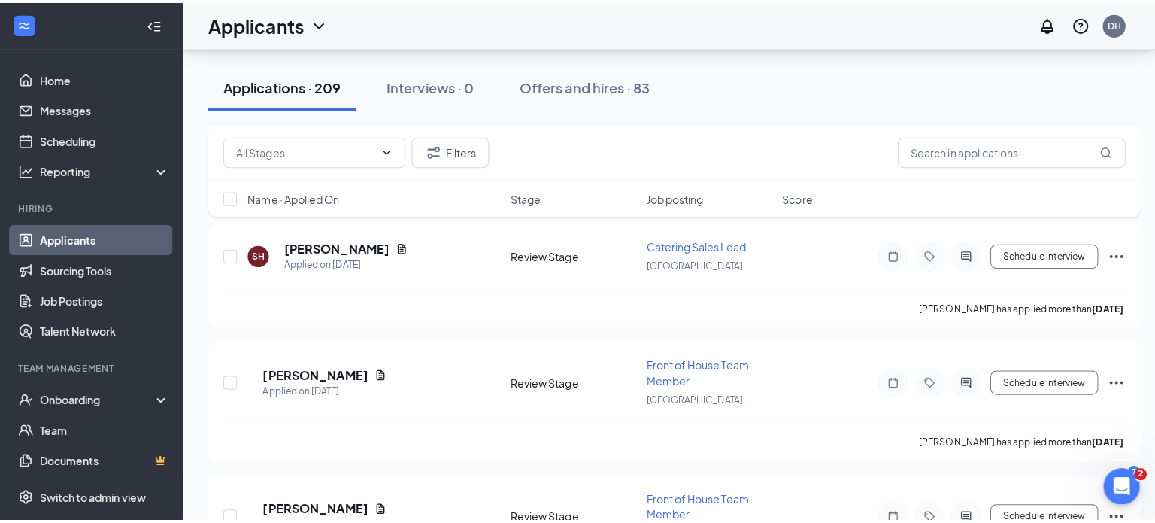
scroll to position [3832, 0]
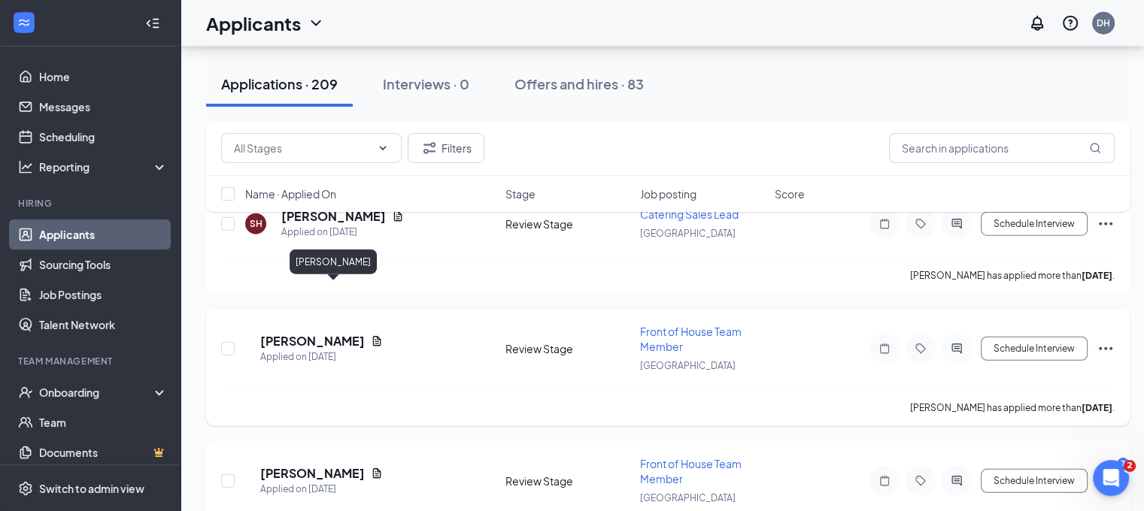
click at [341, 333] on h5 "[PERSON_NAME]" at bounding box center [312, 341] width 105 height 17
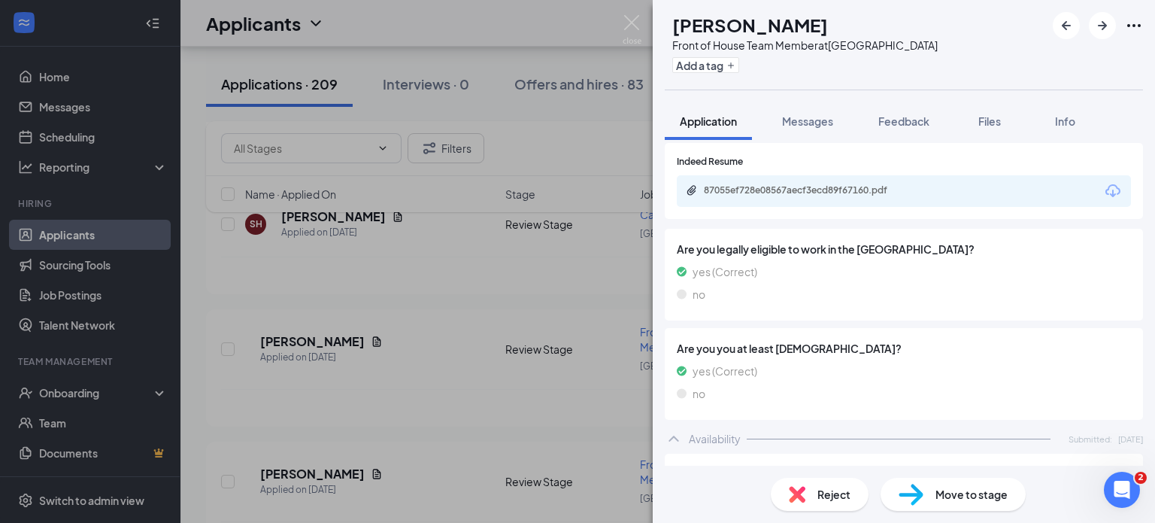
scroll to position [454, 0]
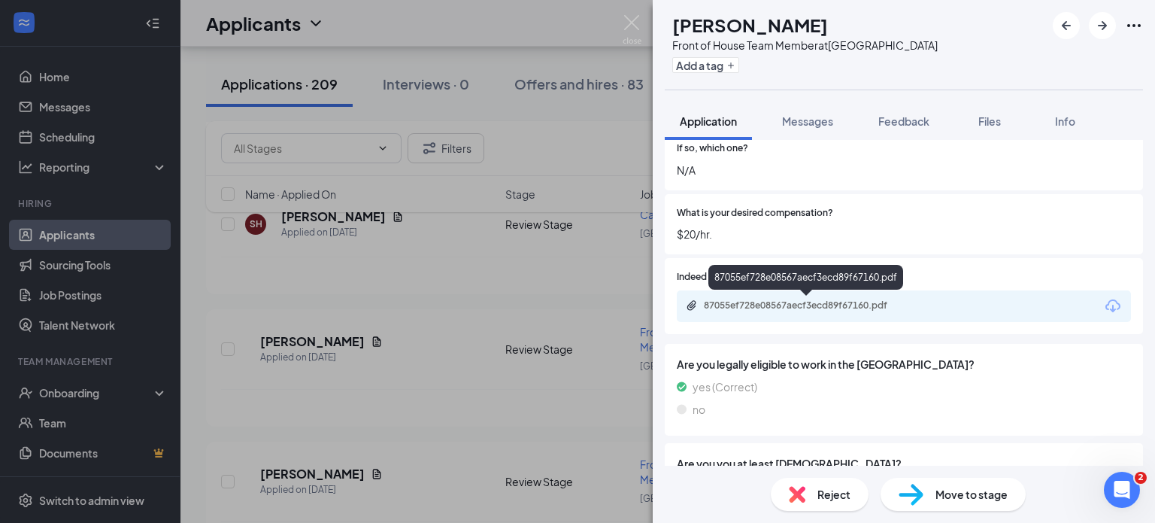
click at [815, 309] on div "87055ef728e08567aecf3ecd89f67160.pdf" at bounding box center [809, 305] width 211 height 12
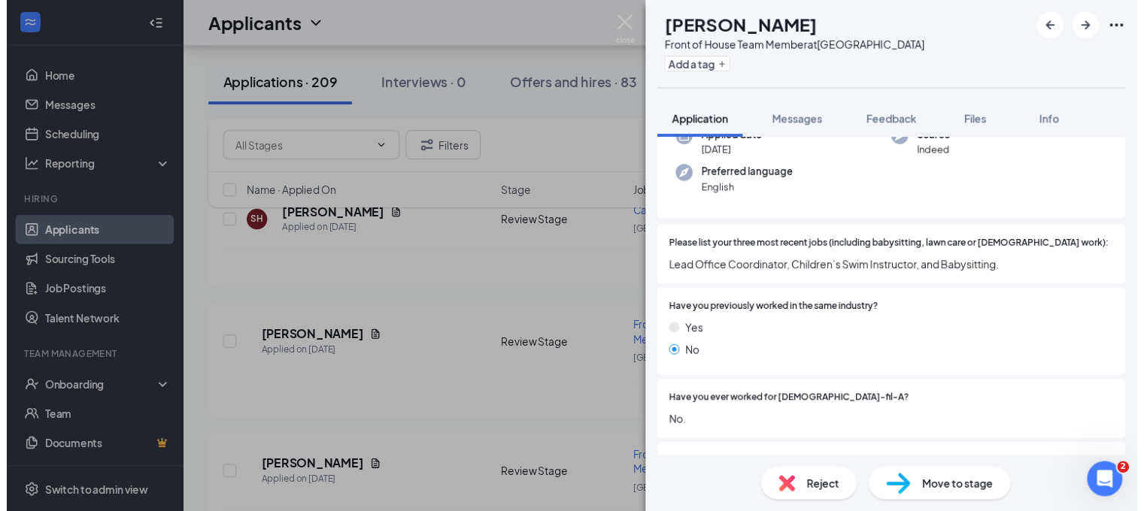
scroll to position [0, 0]
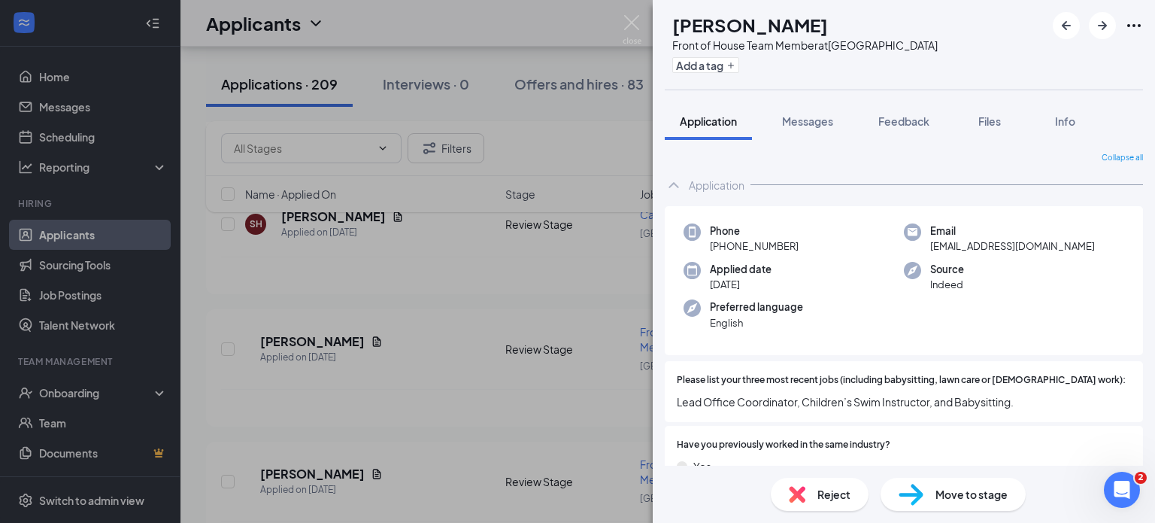
click at [613, 207] on div "MW [PERSON_NAME] Front of House Team Member at [GEOGRAPHIC_DATA] Add a tag Appl…" at bounding box center [577, 261] width 1155 height 523
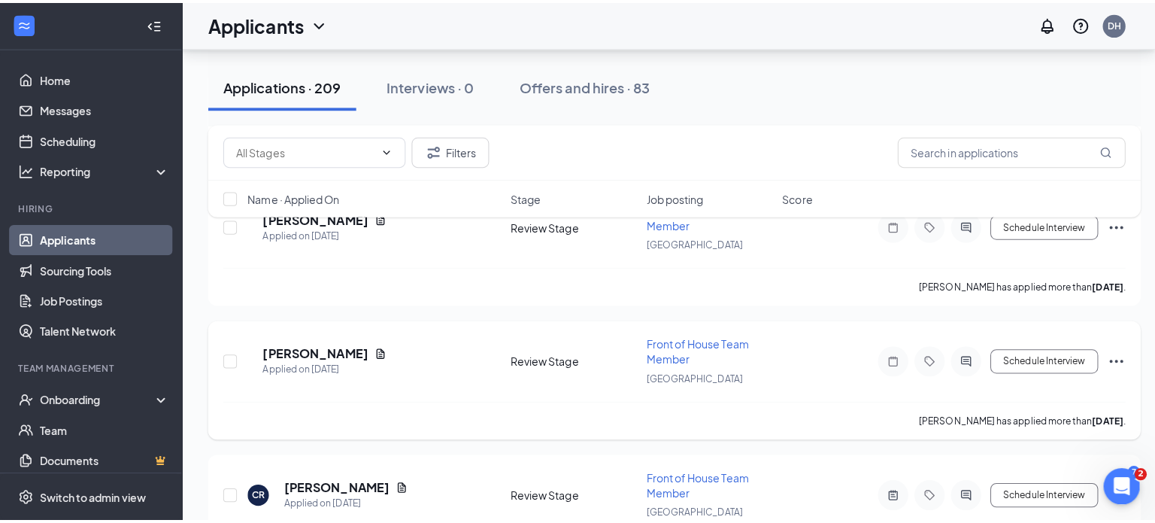
scroll to position [3988, 0]
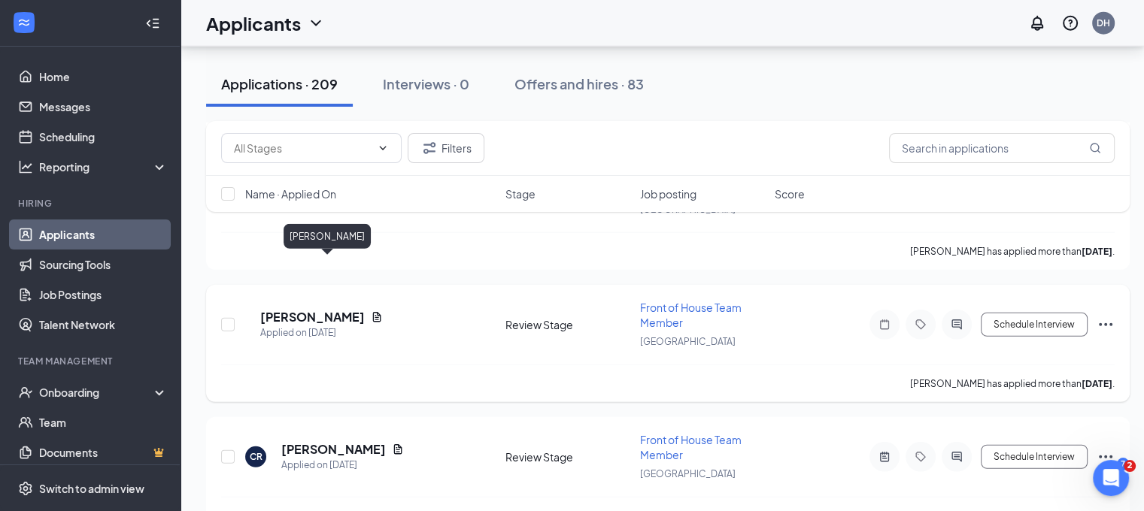
click at [305, 309] on h5 "[PERSON_NAME]" at bounding box center [312, 317] width 105 height 17
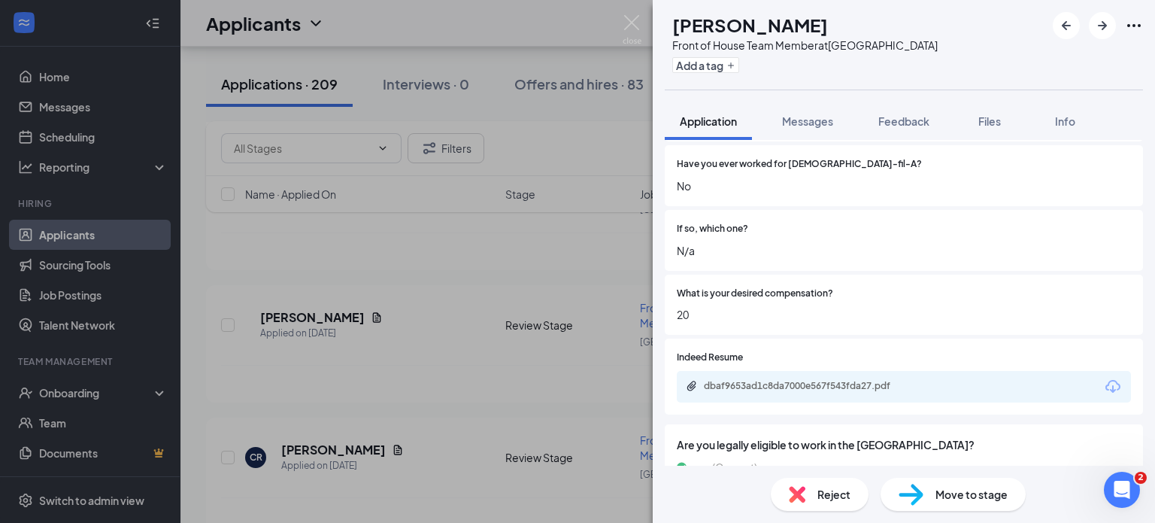
scroll to position [374, 0]
click at [803, 383] on div "dbaf9653ad1c8da7000e567f543fda27.pdf" at bounding box center [809, 385] width 211 height 12
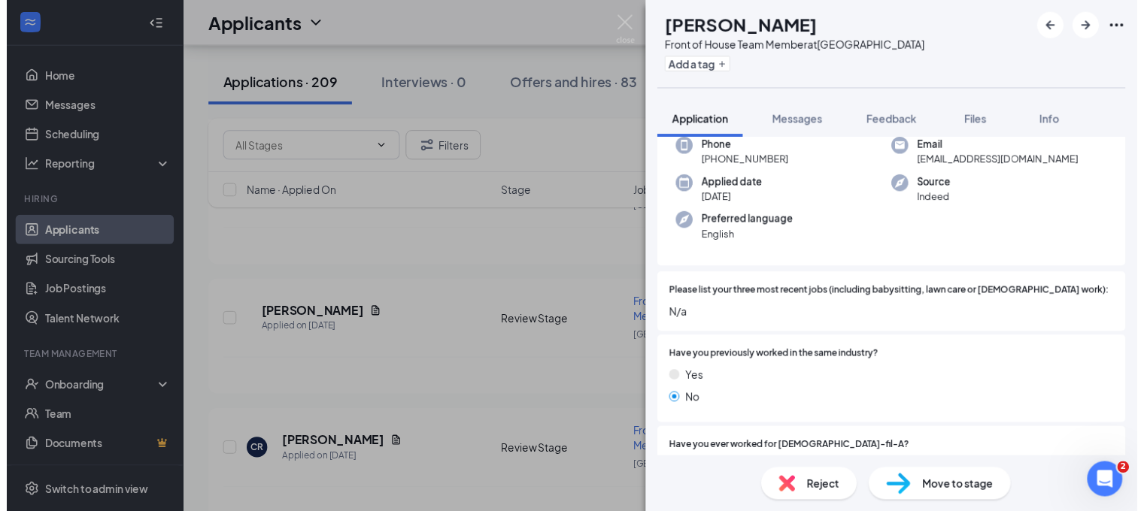
scroll to position [29, 0]
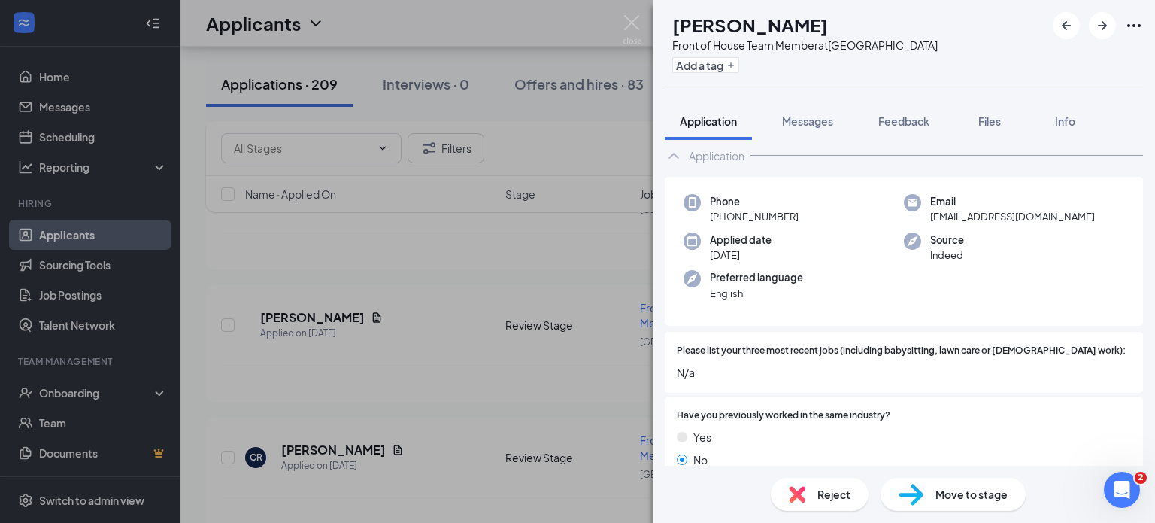
click at [502, 306] on div "EA [PERSON_NAME] Front of House Team Member at [GEOGRAPHIC_DATA] Add a tag Appl…" at bounding box center [577, 261] width 1155 height 523
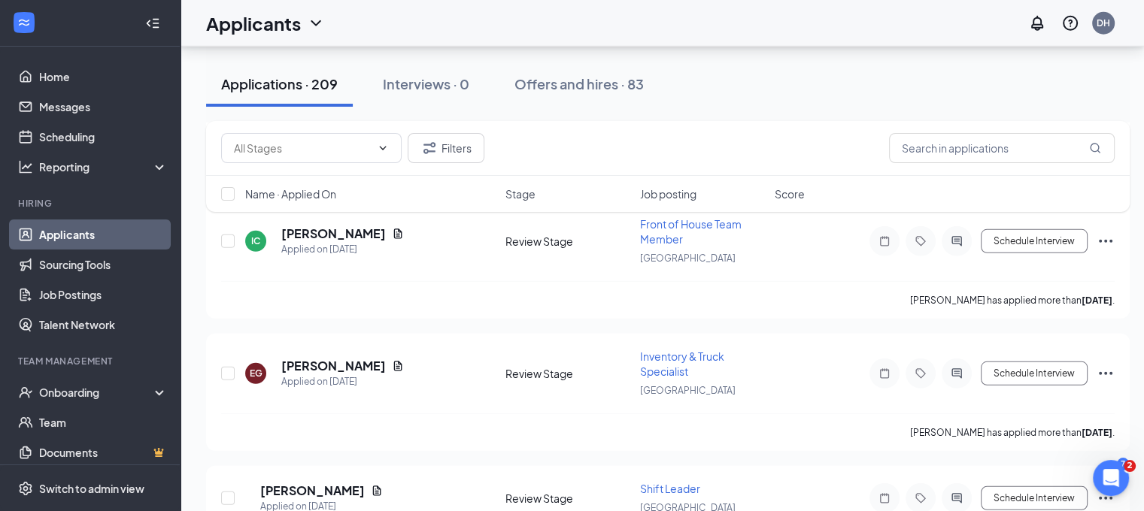
scroll to position [4369, 0]
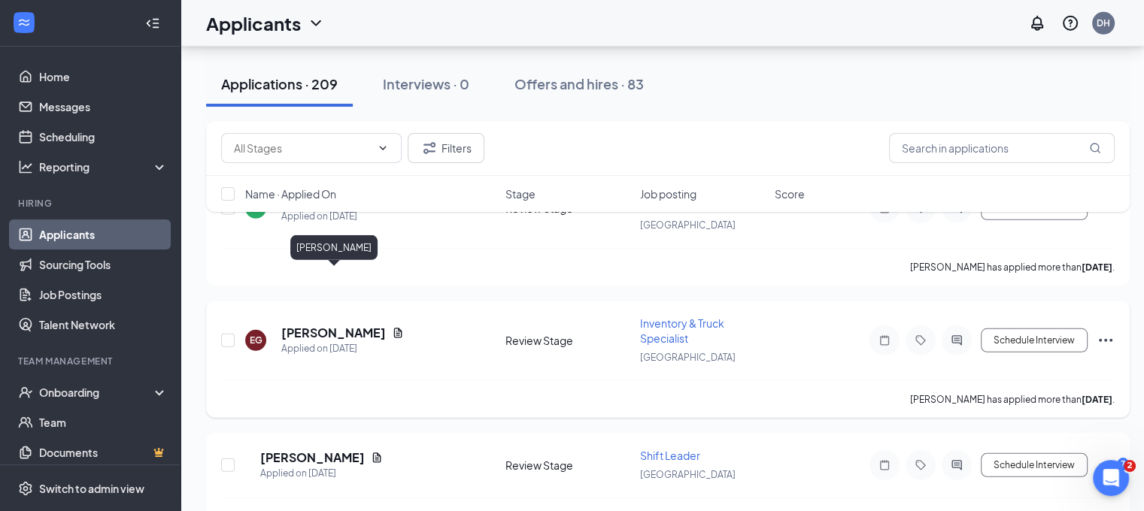
click at [363, 325] on h5 "[PERSON_NAME]" at bounding box center [333, 333] width 105 height 17
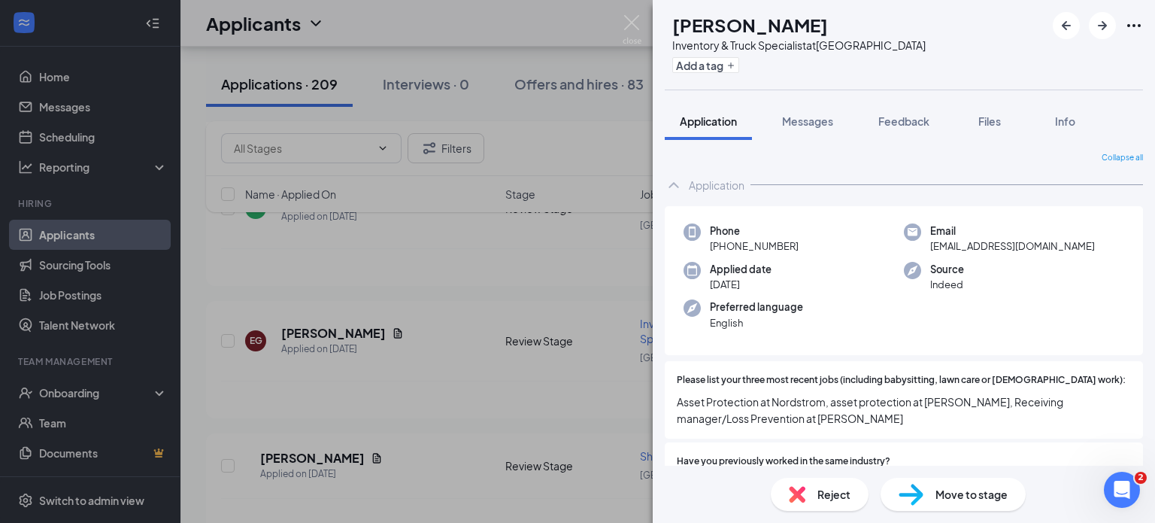
click at [492, 267] on div "EG [PERSON_NAME] Inventory & Truck Specialist at [GEOGRAPHIC_DATA] Add a tag Ap…" at bounding box center [577, 261] width 1155 height 523
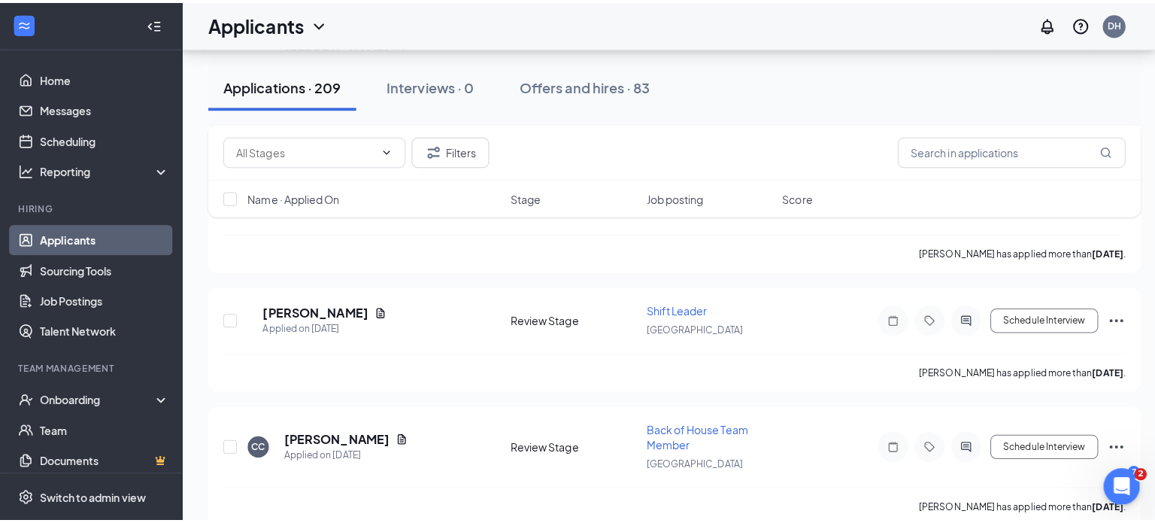
scroll to position [4605, 0]
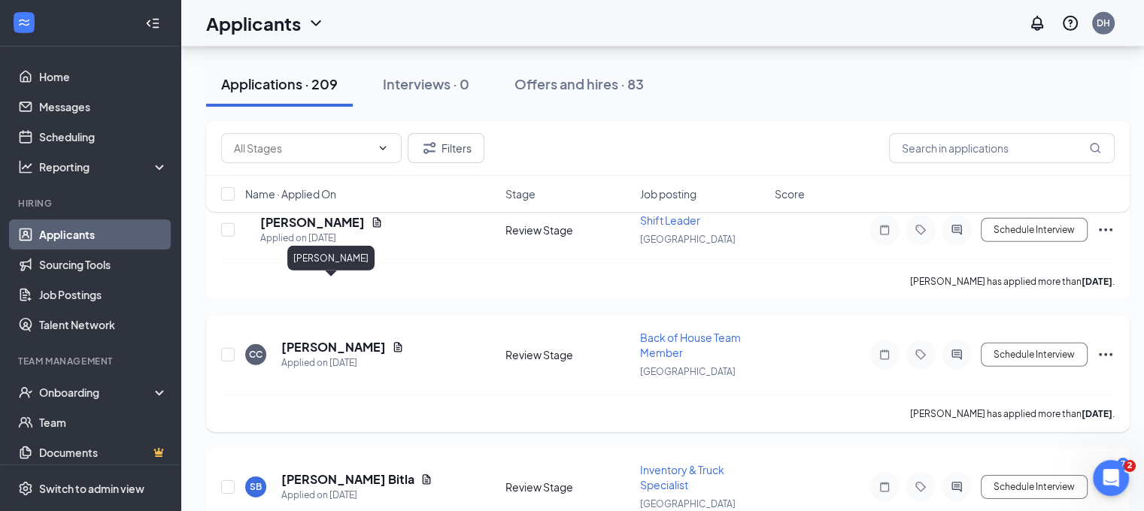
click at [358, 339] on h5 "[PERSON_NAME]" at bounding box center [333, 347] width 105 height 17
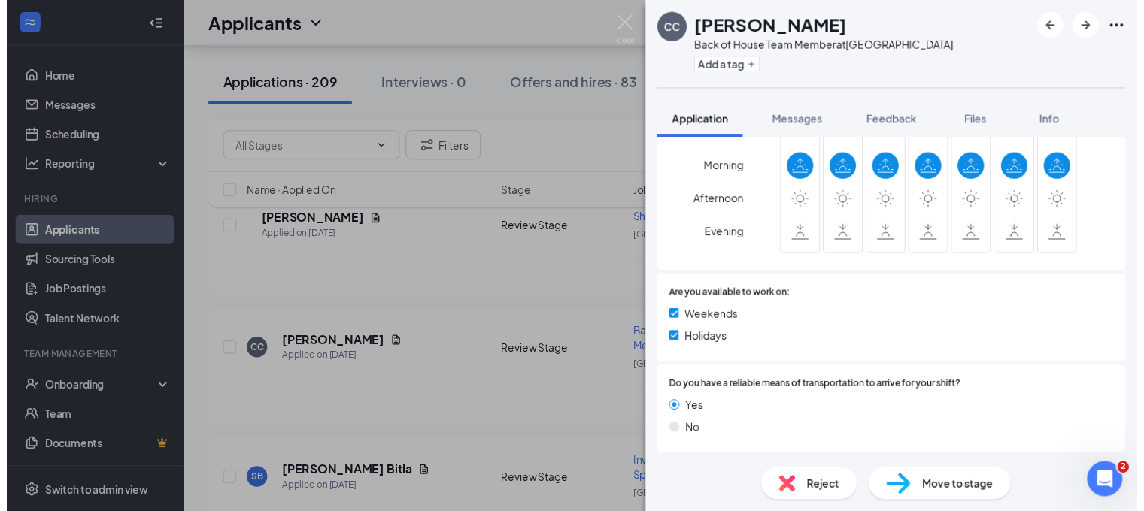
scroll to position [941, 0]
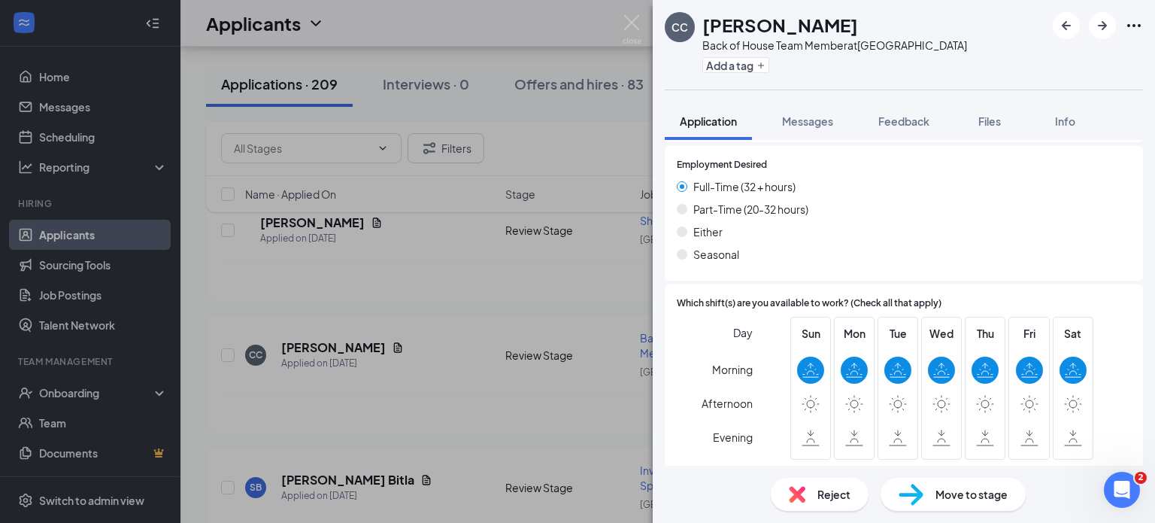
click at [556, 283] on div "CC [PERSON_NAME] Back of House Team Member at [GEOGRAPHIC_DATA] Add a tag Appli…" at bounding box center [577, 261] width 1155 height 523
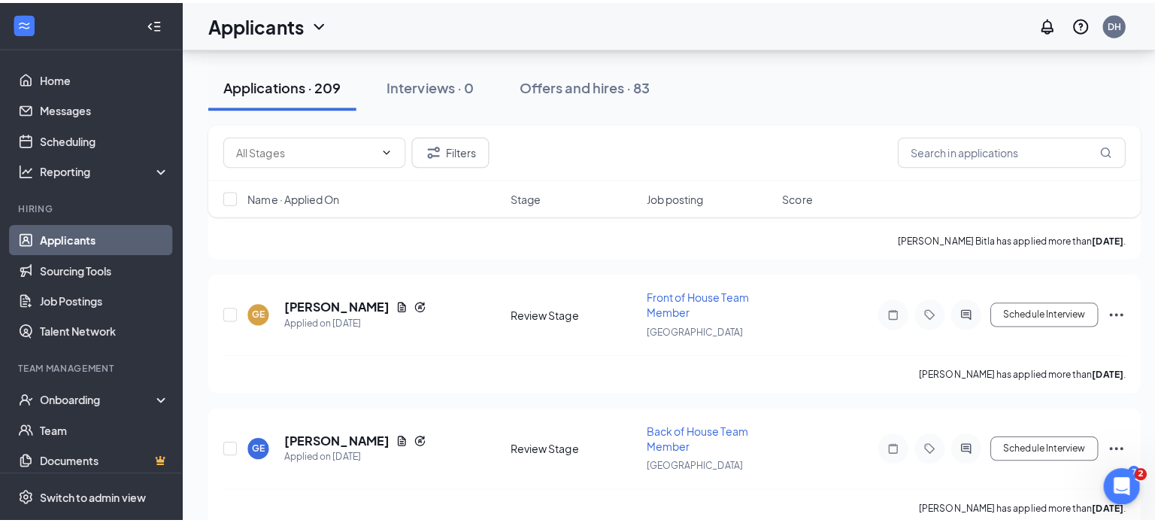
scroll to position [4917, 0]
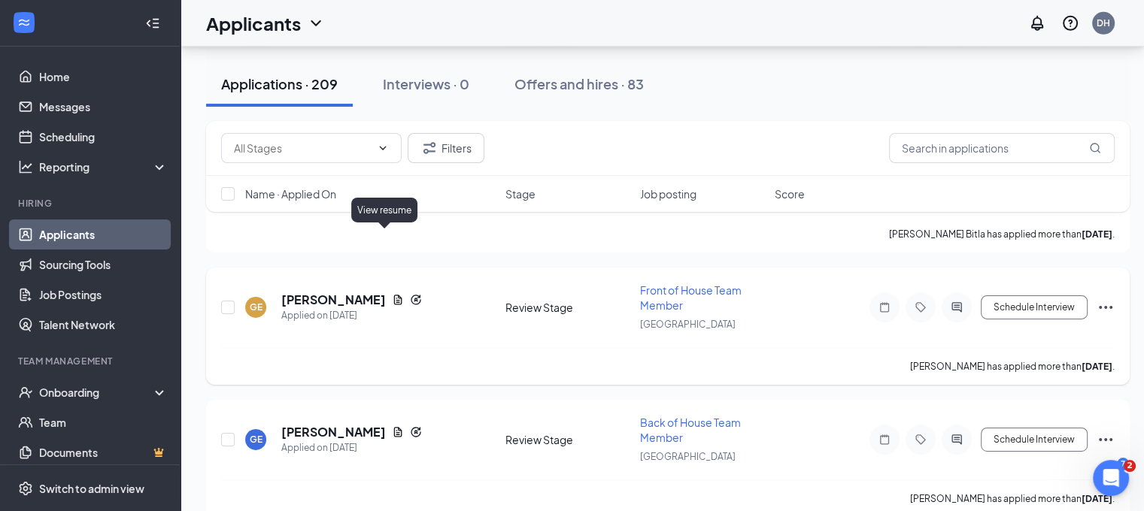
click at [394, 295] on icon "Document" at bounding box center [398, 300] width 8 height 10
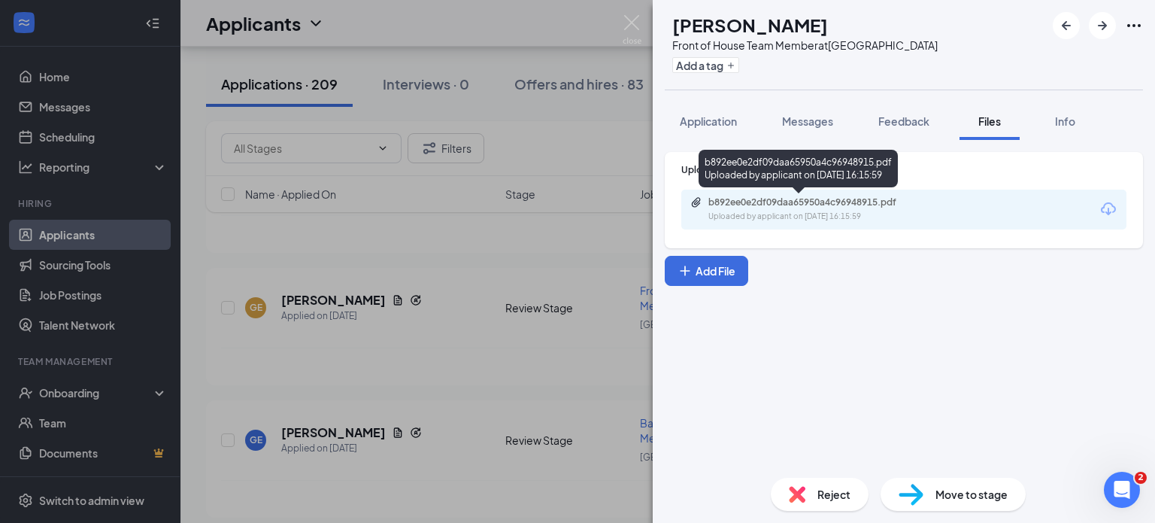
click at [885, 207] on div "b892ee0e2df09daa65950a4c96948915.pdf" at bounding box center [813, 202] width 211 height 12
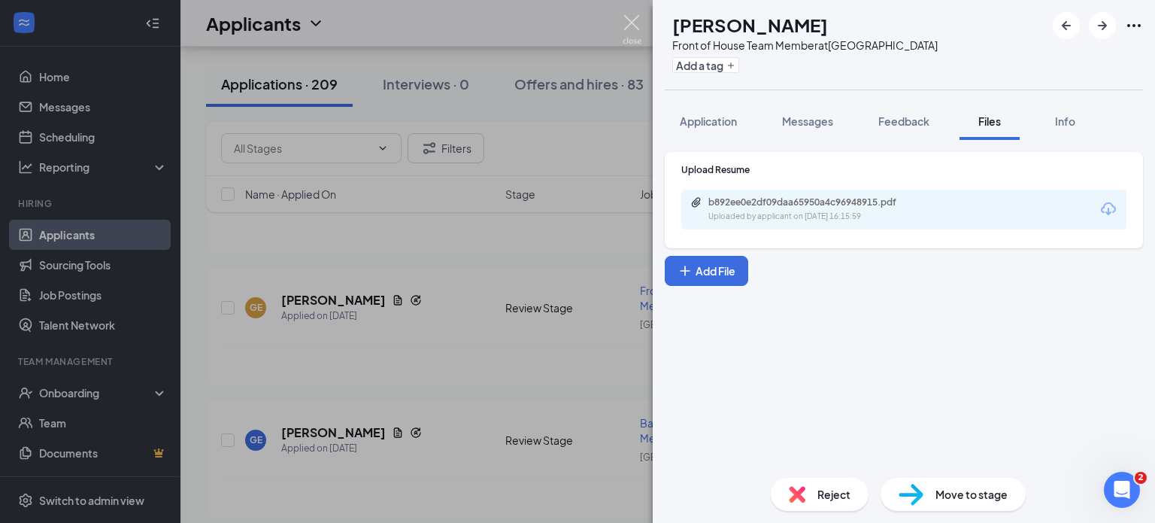
click at [637, 33] on img at bounding box center [632, 29] width 19 height 29
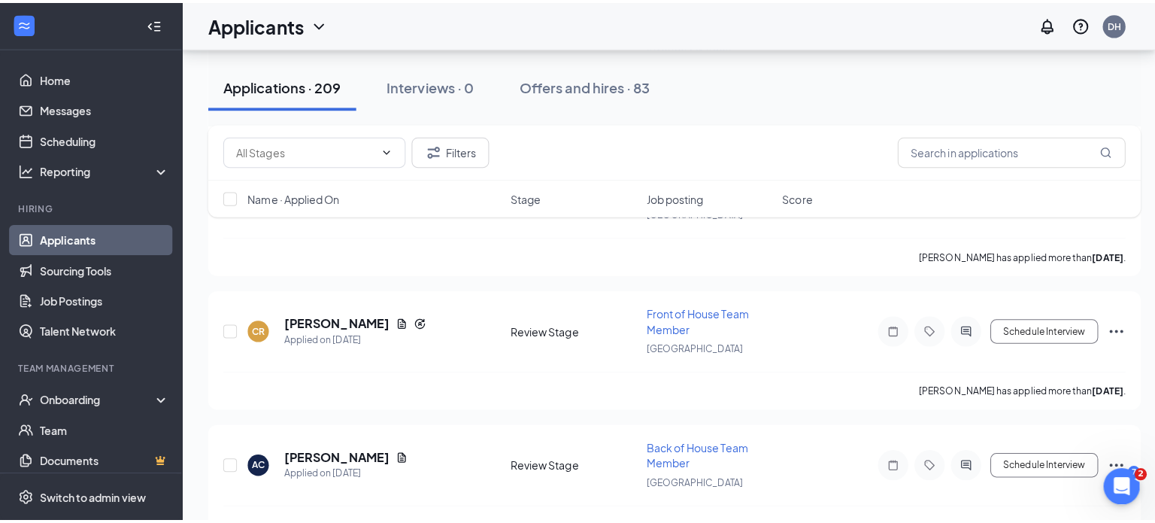
scroll to position [5510, 0]
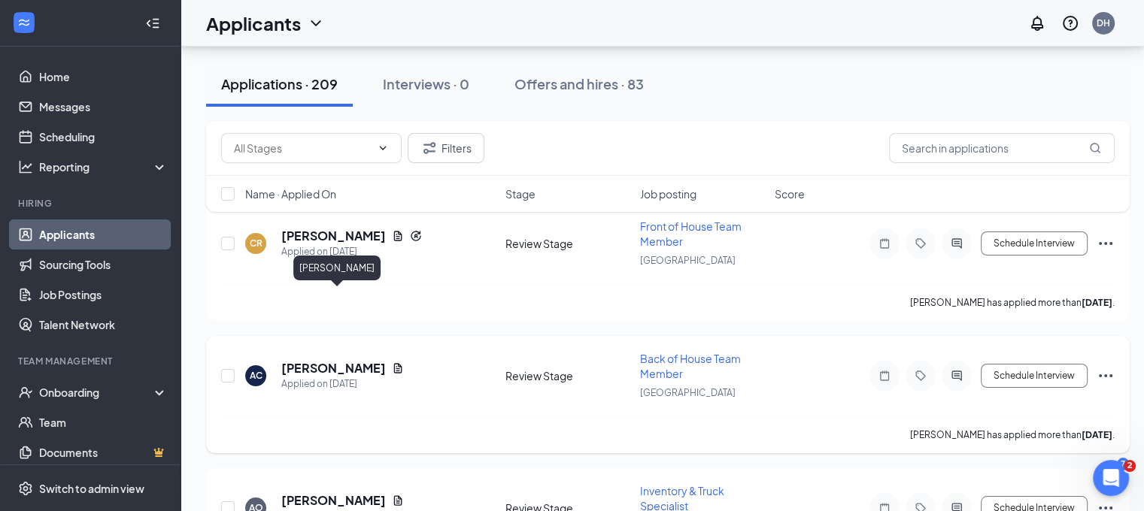
click at [386, 360] on h5 "[PERSON_NAME]" at bounding box center [333, 368] width 105 height 17
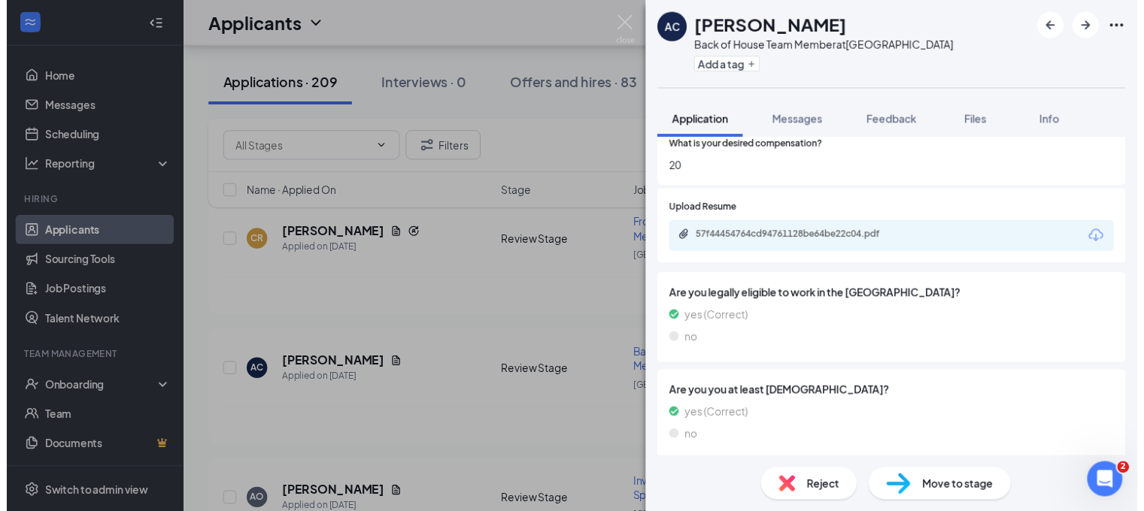
scroll to position [441, 0]
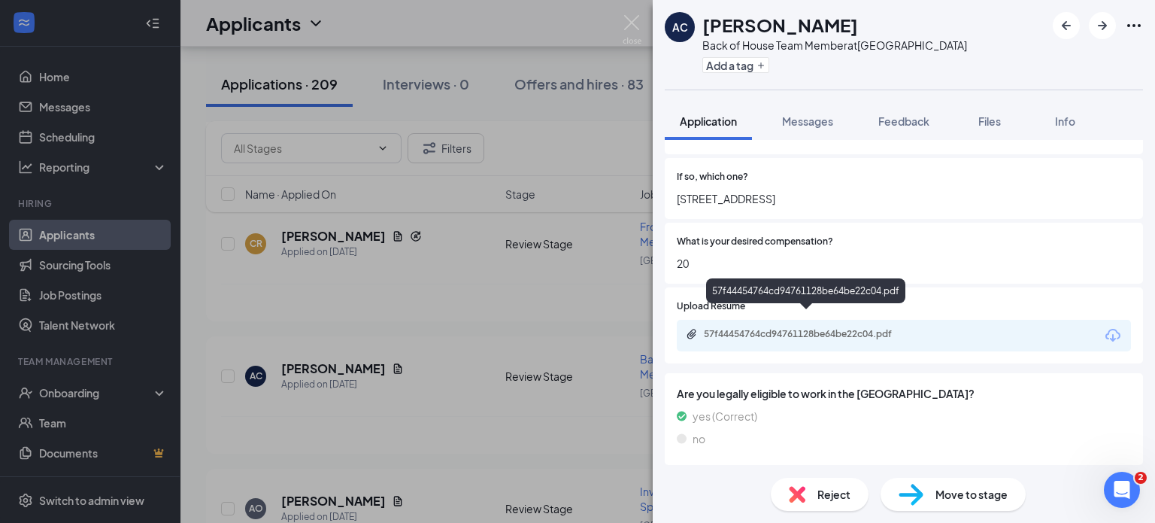
click at [802, 328] on div "57f44454764cd94761128be64be22c04.pdf" at bounding box center [809, 334] width 211 height 12
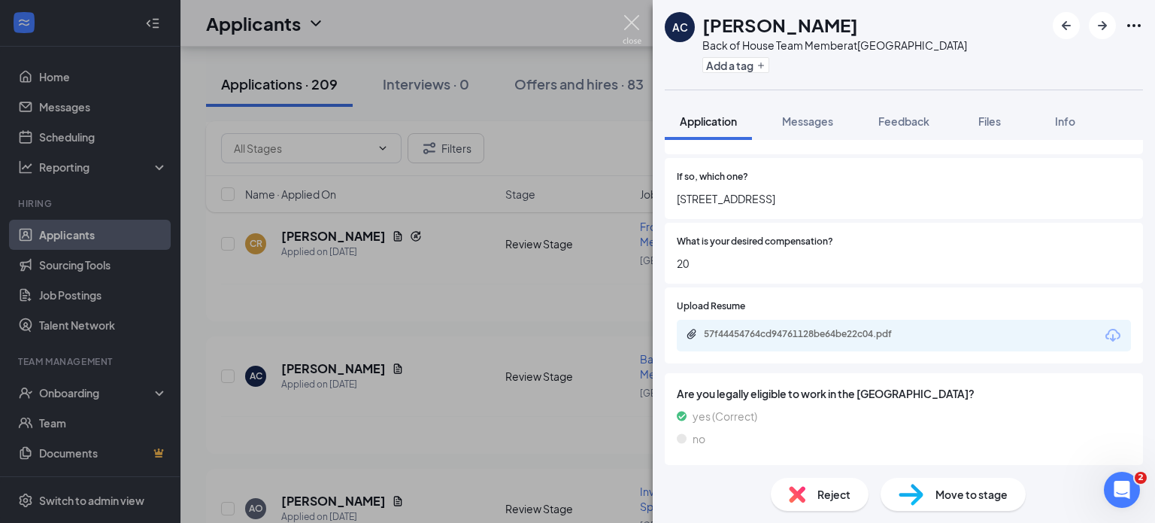
click at [626, 27] on img at bounding box center [632, 29] width 19 height 29
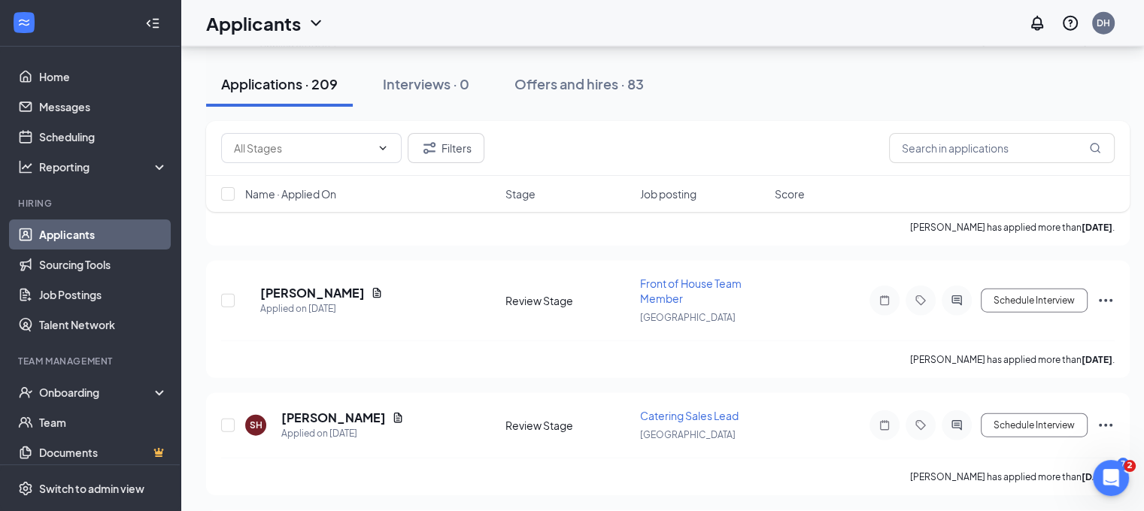
scroll to position [3630, 11]
drag, startPoint x: 437, startPoint y: 410, endPoint x: 406, endPoint y: 340, distance: 76.4
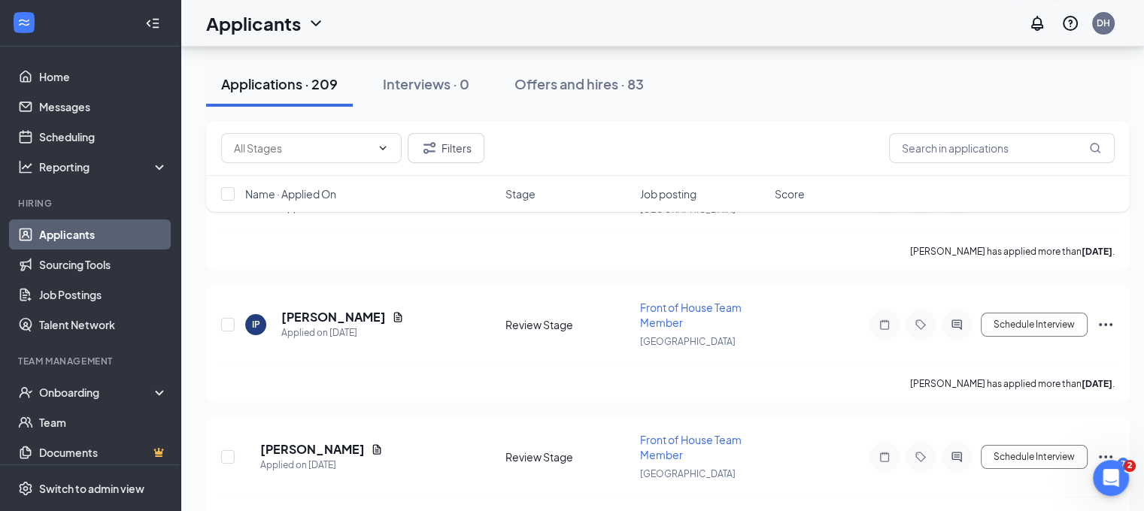
scroll to position [5877, 11]
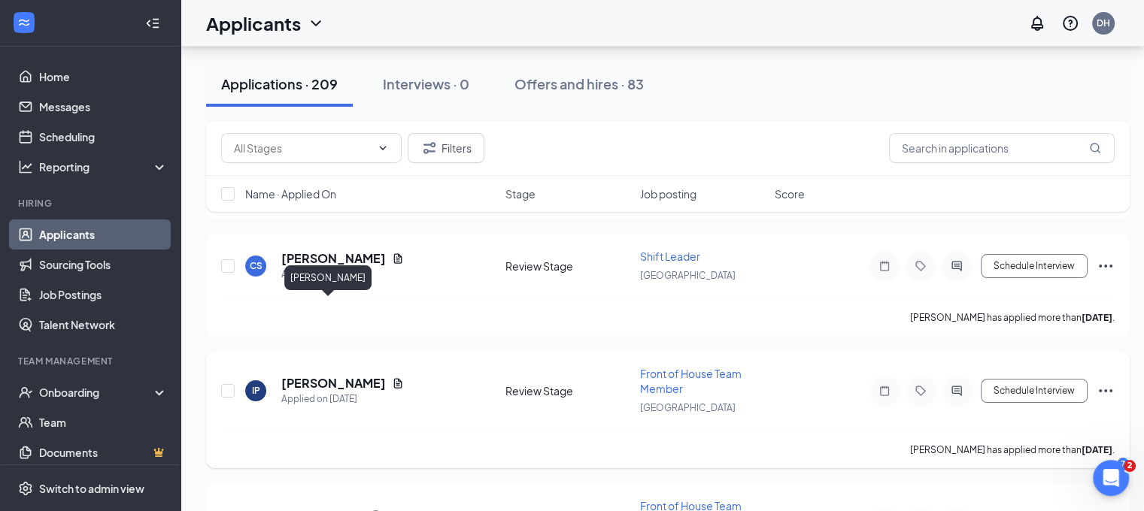
click at [292, 375] on h5 "[PERSON_NAME]" at bounding box center [333, 383] width 105 height 17
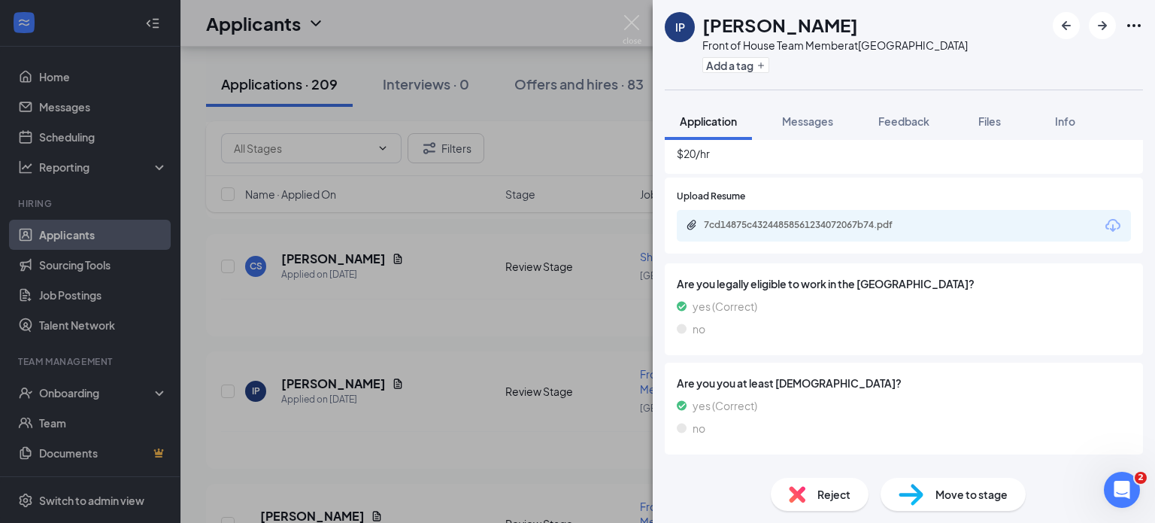
scroll to position [550, 0]
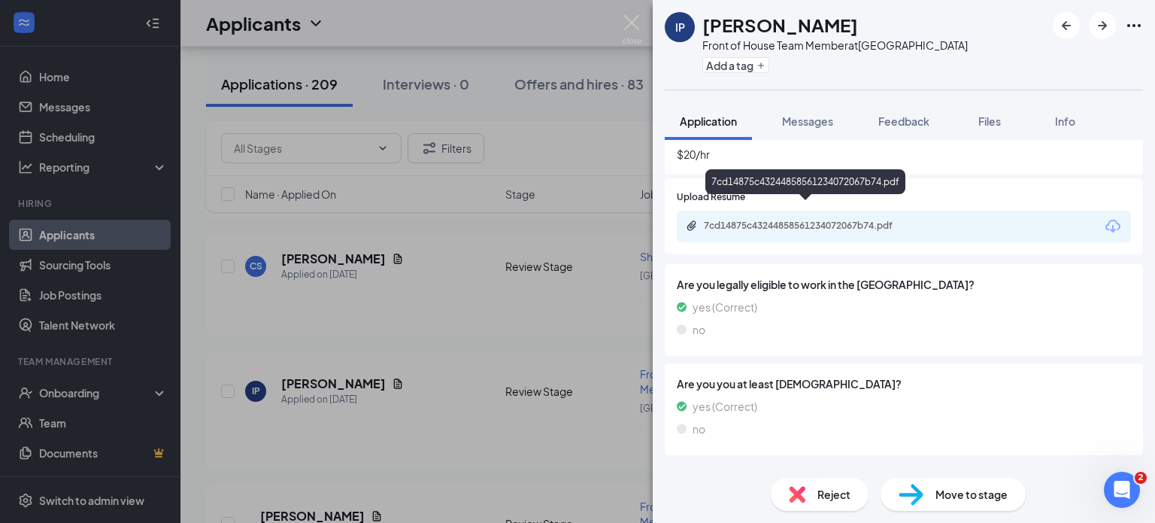
click at [765, 220] on div "7cd14875c43244858561234072067b74.pdf" at bounding box center [809, 226] width 211 height 12
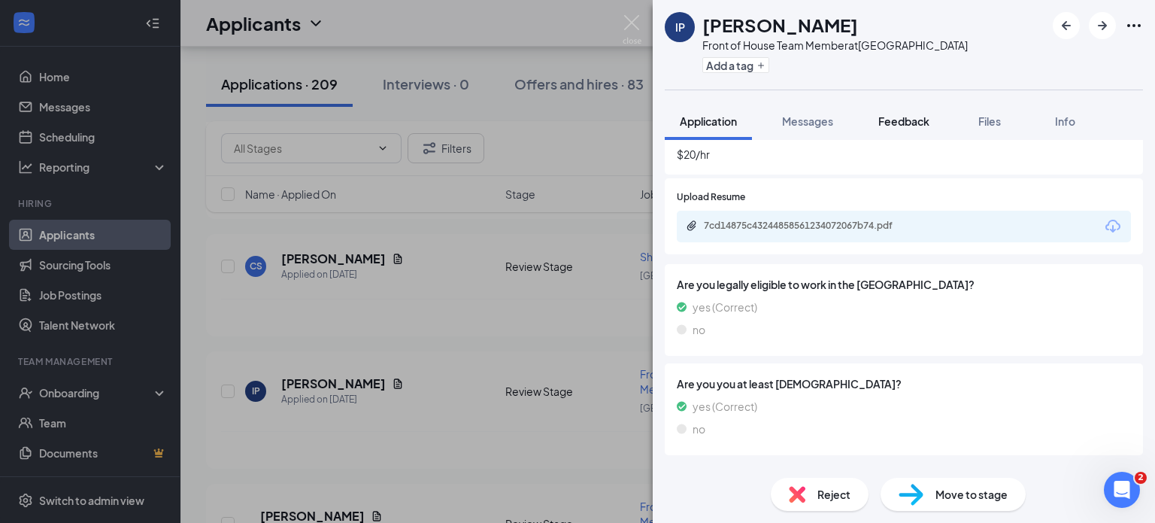
drag, startPoint x: 1074, startPoint y: 50, endPoint x: 923, endPoint y: 119, distance: 166.2
click at [1074, 50] on div "IP [PERSON_NAME] Front of House Team Member at [GEOGRAPHIC_DATA] Add a tag" at bounding box center [904, 44] width 502 height 89
click at [923, 120] on span "Feedback" at bounding box center [903, 121] width 51 height 14
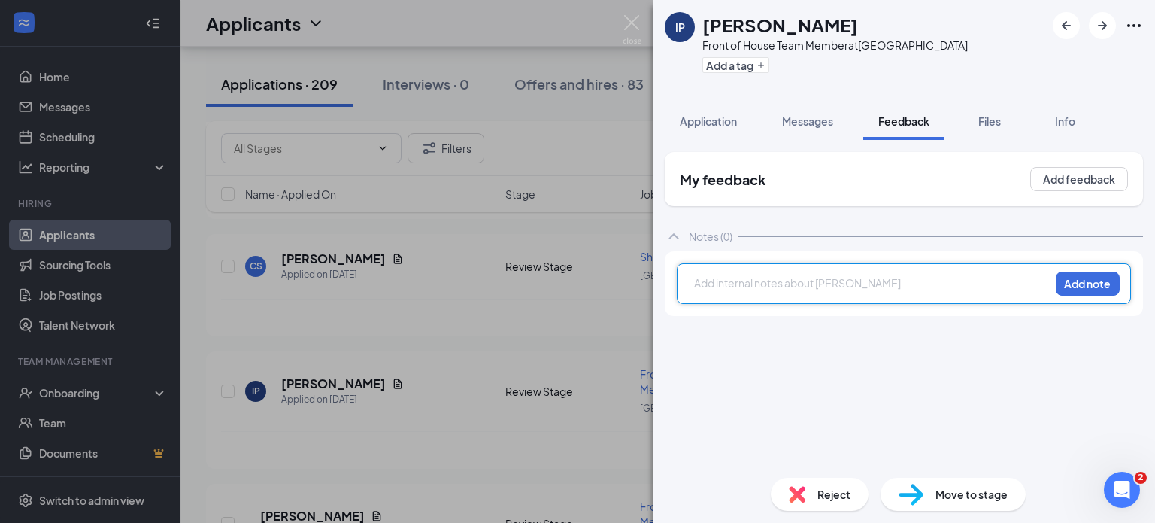
click at [748, 277] on div at bounding box center [872, 283] width 354 height 16
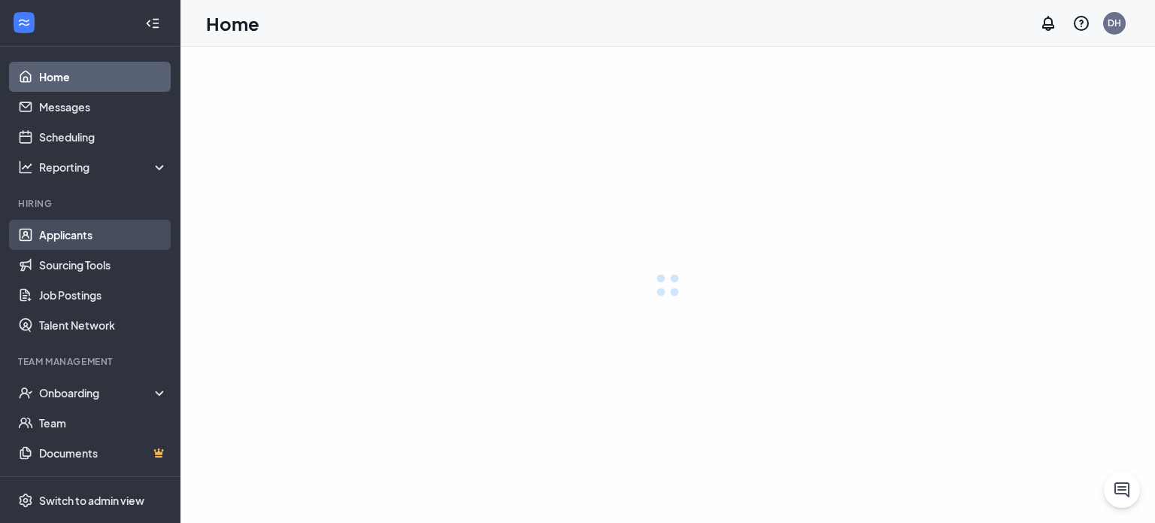
click at [113, 235] on link "Applicants" at bounding box center [103, 235] width 129 height 30
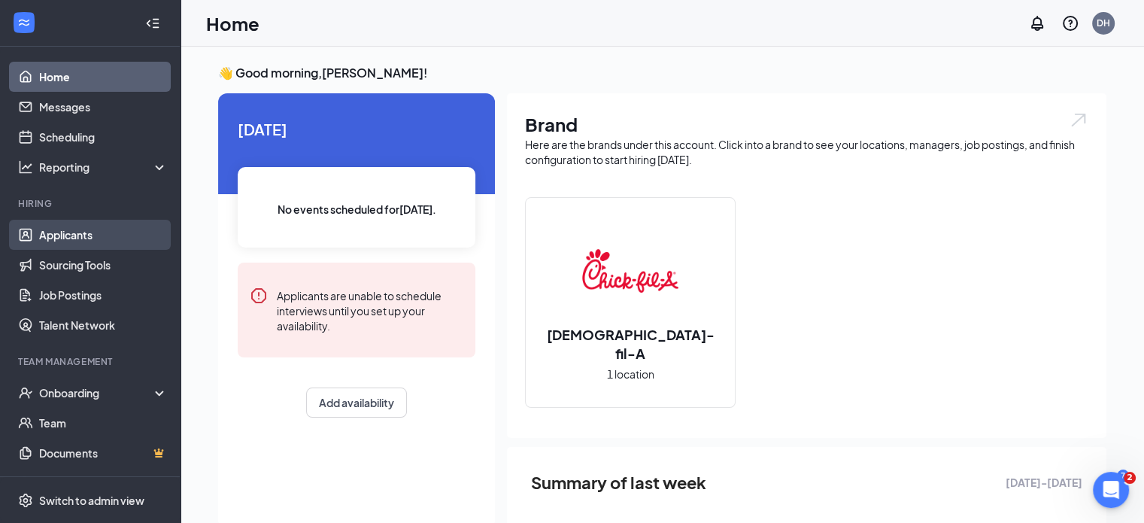
click at [115, 242] on link "Applicants" at bounding box center [103, 235] width 129 height 30
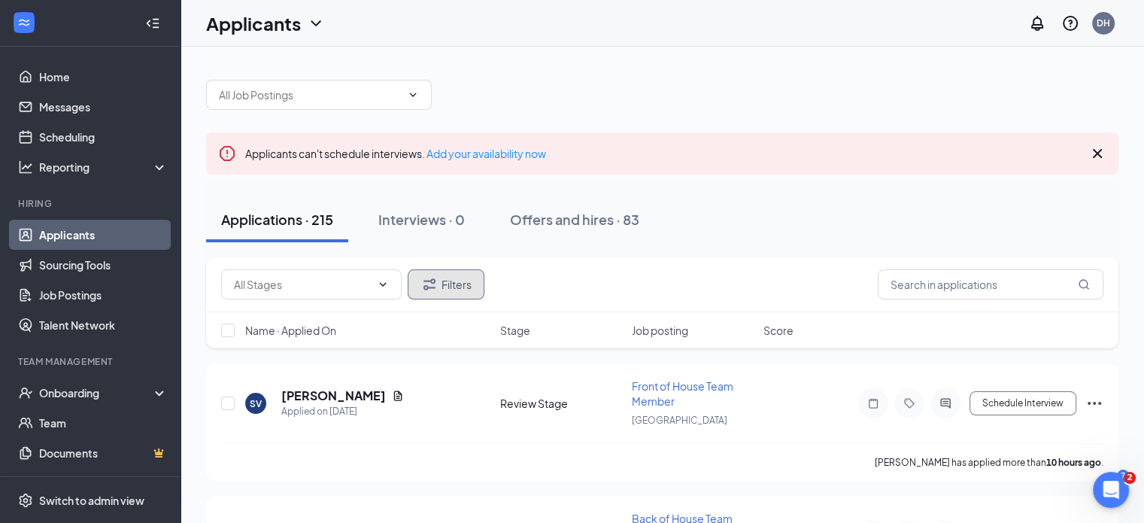
click at [462, 296] on button "Filters" at bounding box center [446, 284] width 77 height 30
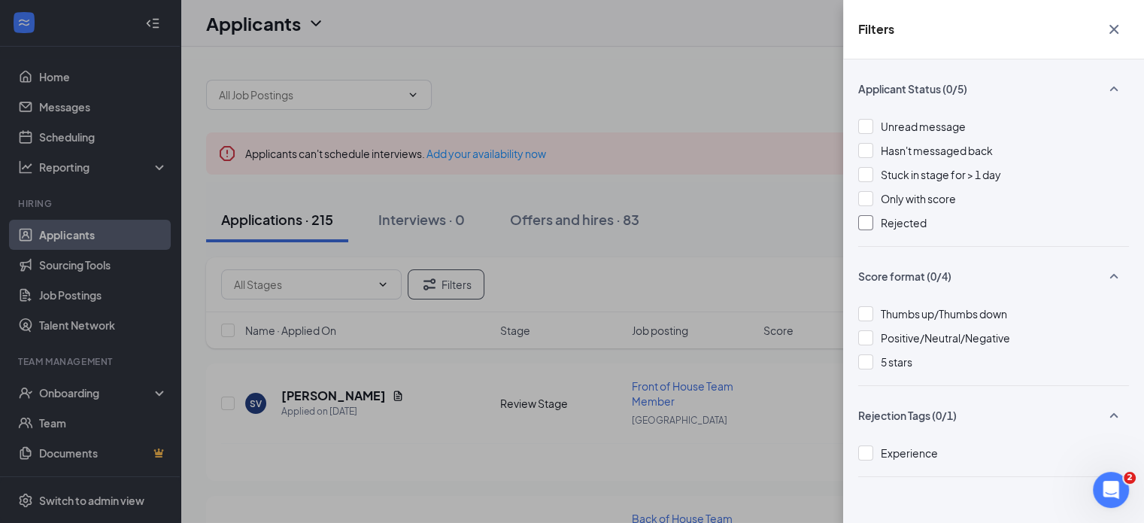
click at [892, 224] on span "Rejected" at bounding box center [903, 223] width 46 height 14
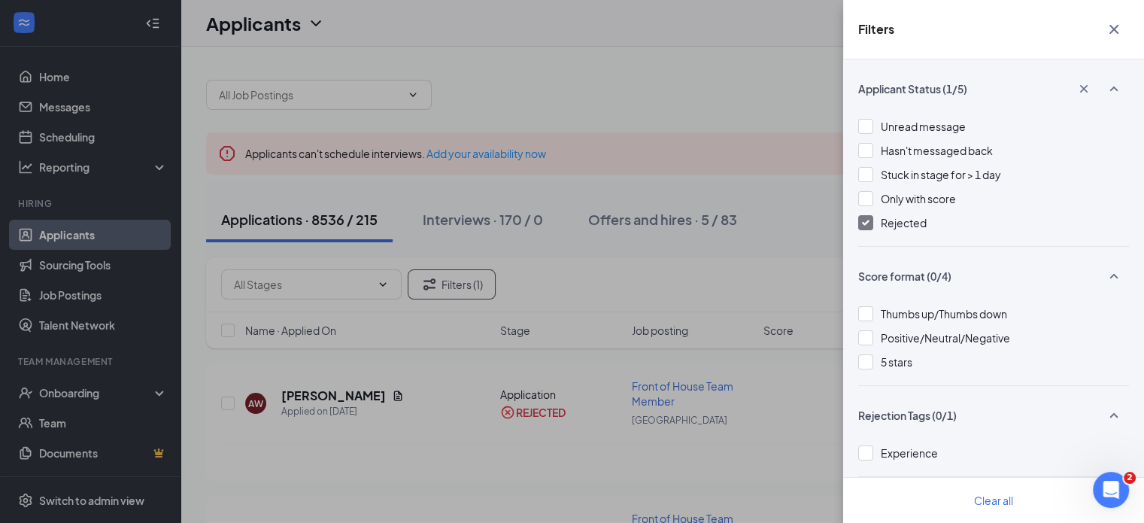
click at [777, 223] on div "Filters Applicant Status (1/5) Unread message Hasn't messaged back Stuck in sta…" at bounding box center [572, 261] width 1144 height 523
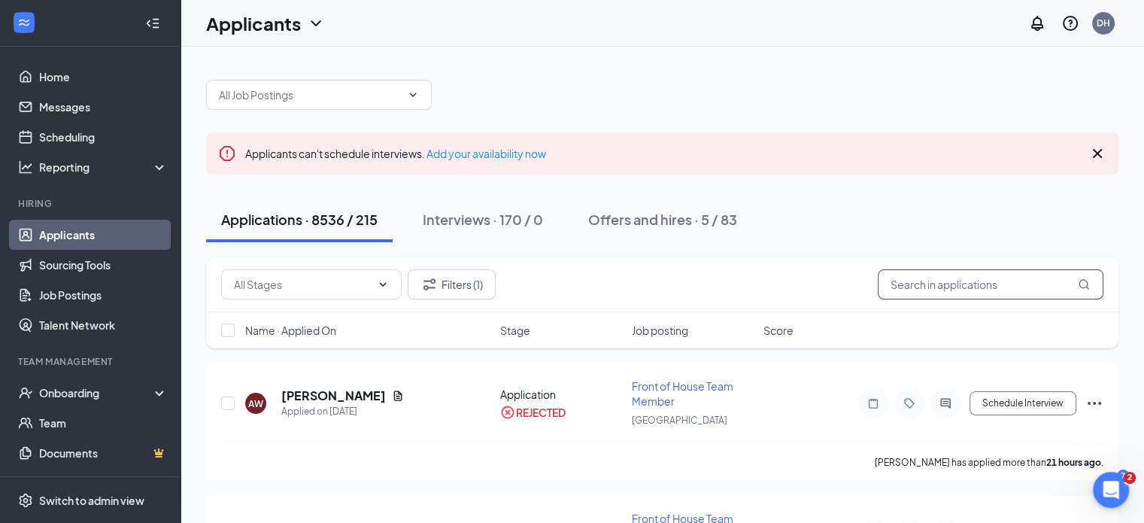
click at [914, 279] on input "text" at bounding box center [990, 284] width 226 height 30
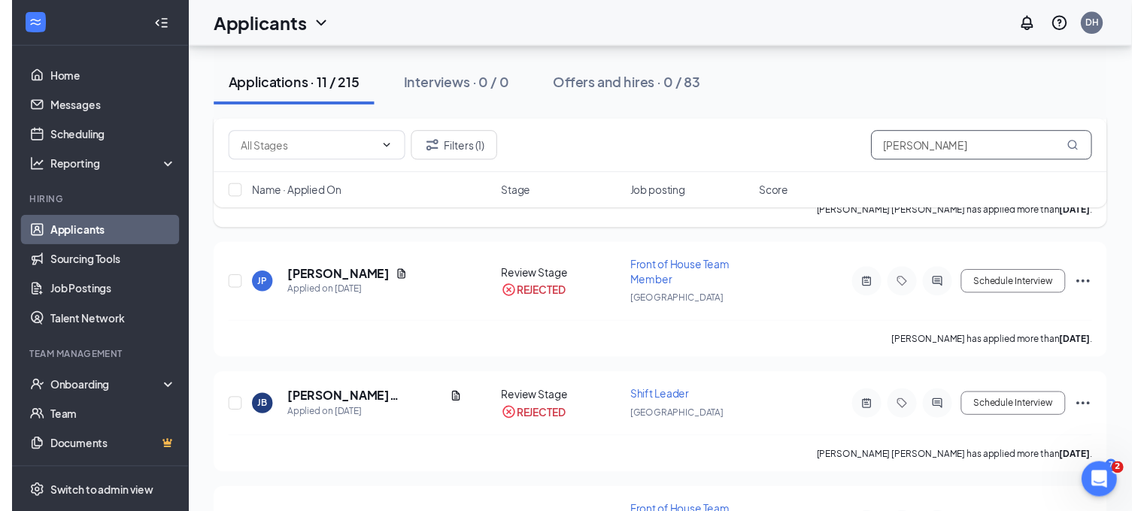
scroll to position [256, 0]
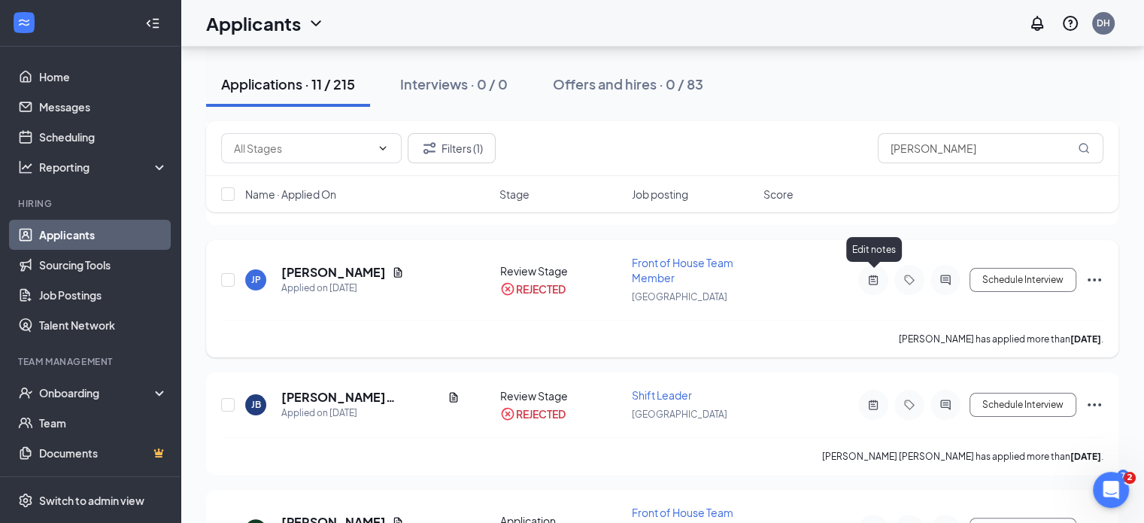
click at [867, 274] on icon "ActiveNote" at bounding box center [873, 280] width 18 height 12
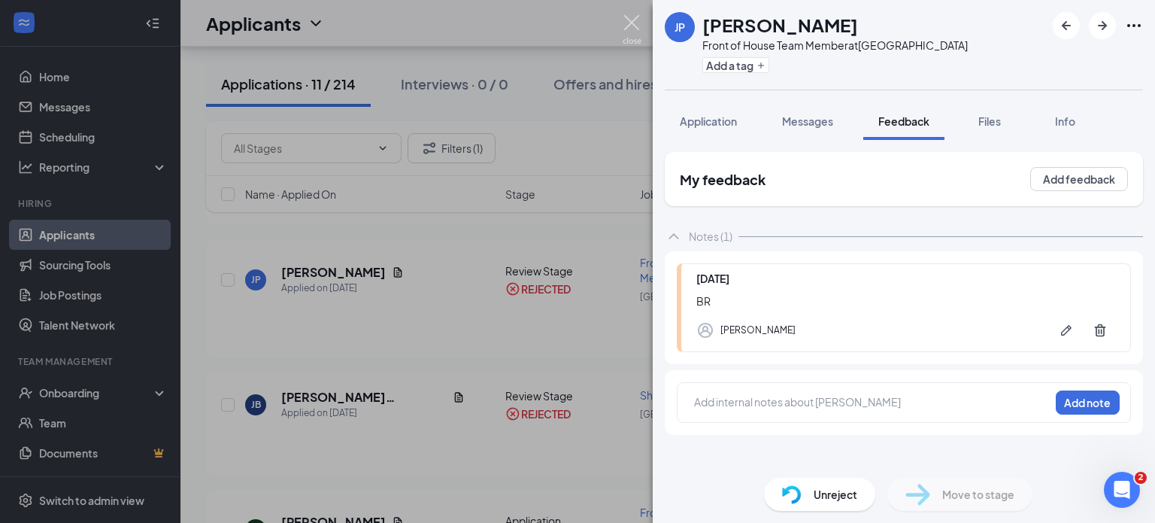
click at [635, 26] on img at bounding box center [632, 29] width 19 height 29
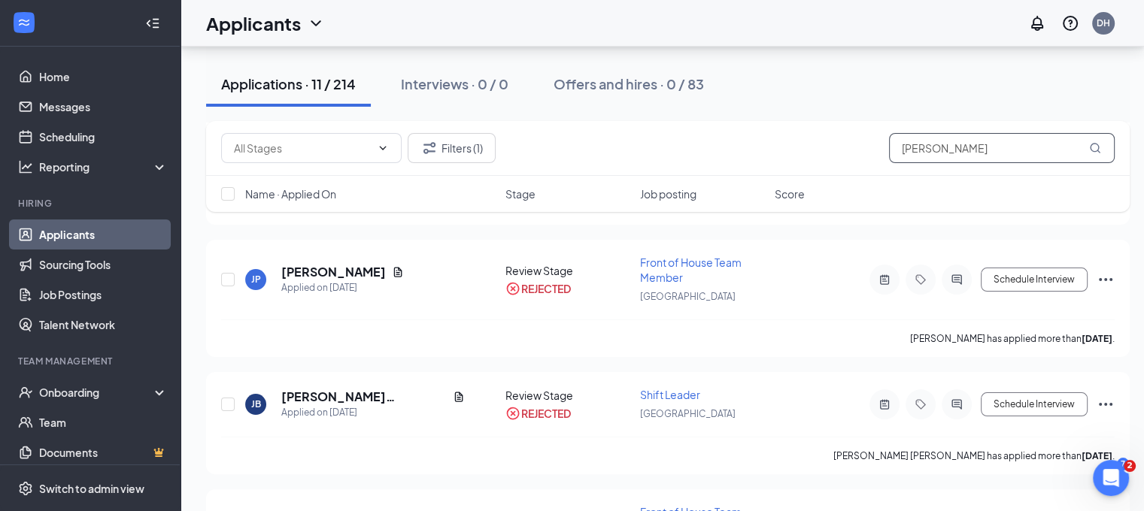
drag, startPoint x: 959, startPoint y: 153, endPoint x: 902, endPoint y: 153, distance: 56.4
click at [902, 153] on input "jackson" at bounding box center [1002, 148] width 226 height 30
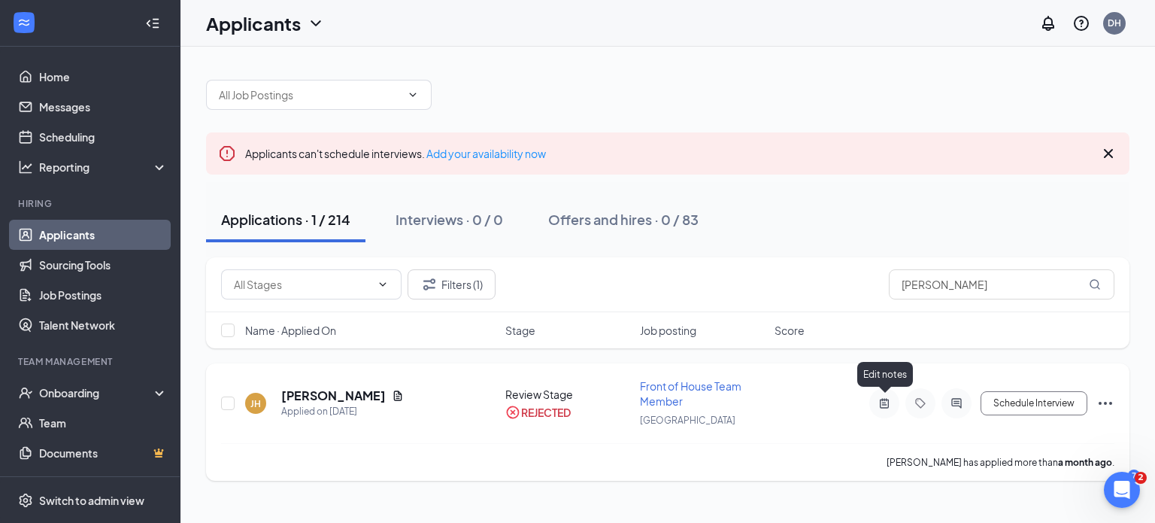
click at [879, 397] on icon "ActiveNote" at bounding box center [884, 403] width 18 height 12
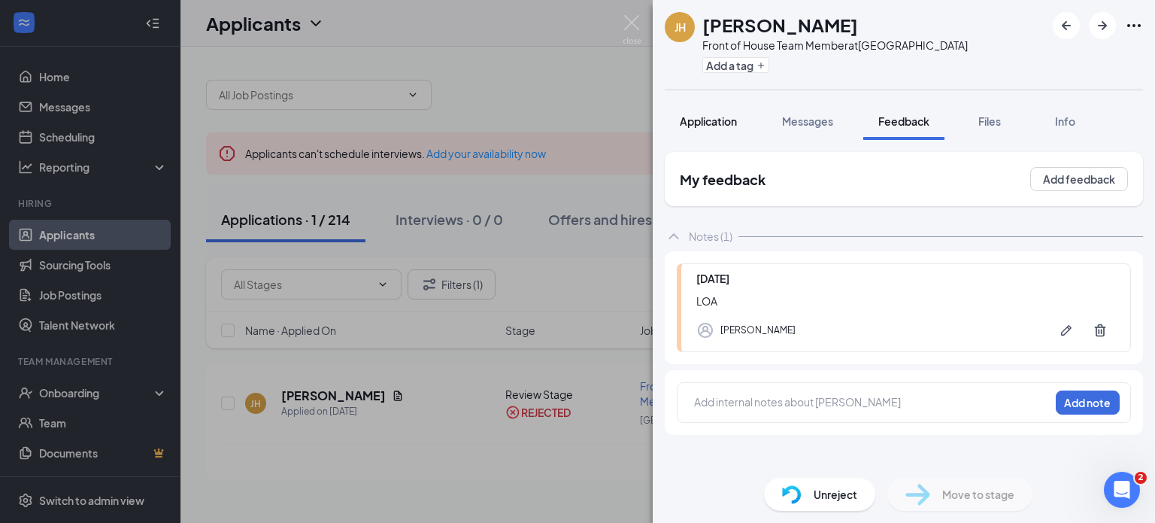
click at [704, 136] on button "Application" at bounding box center [708, 121] width 87 height 38
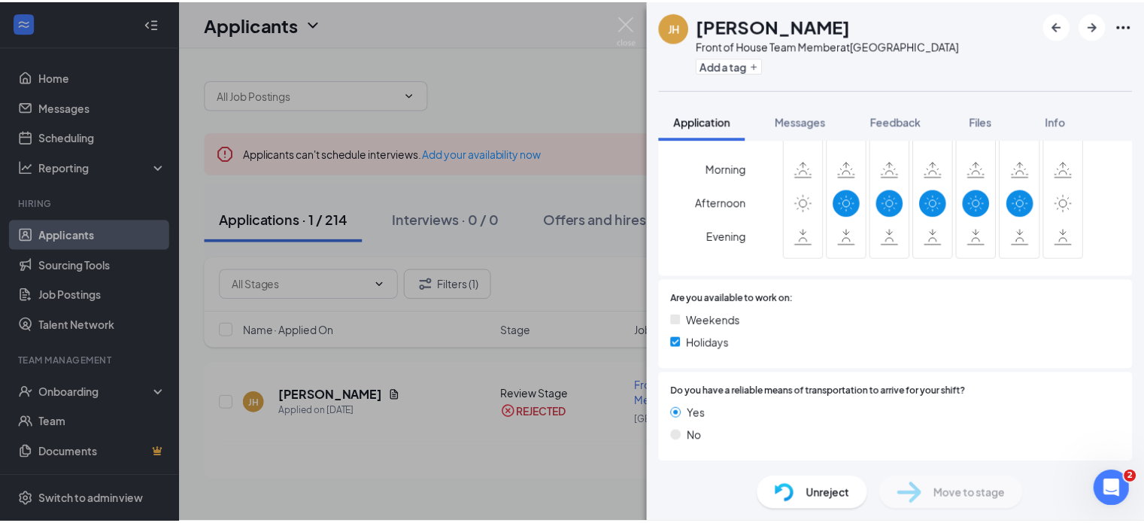
scroll to position [1169, 0]
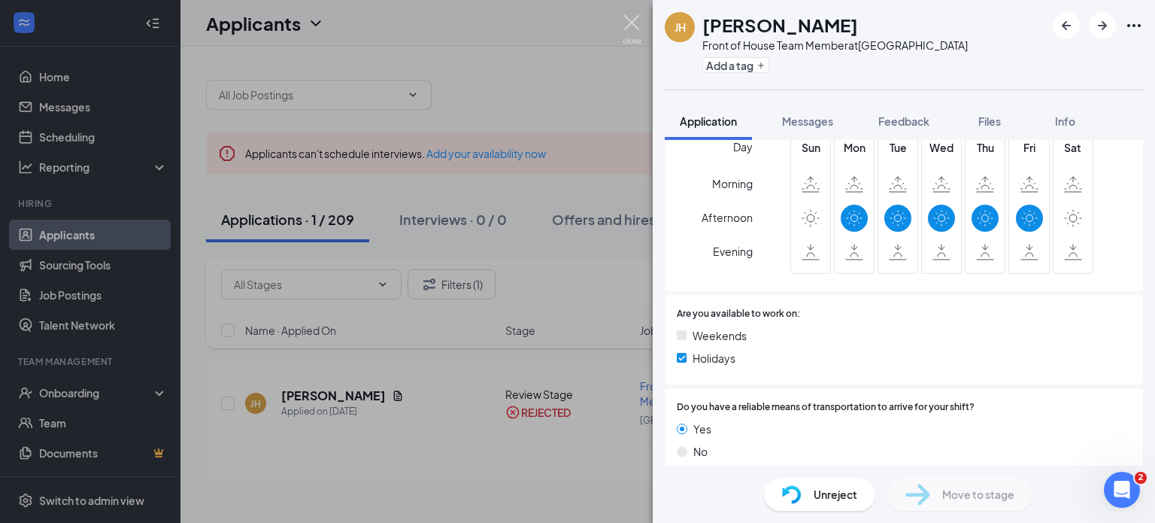
click at [629, 38] on img at bounding box center [632, 29] width 19 height 29
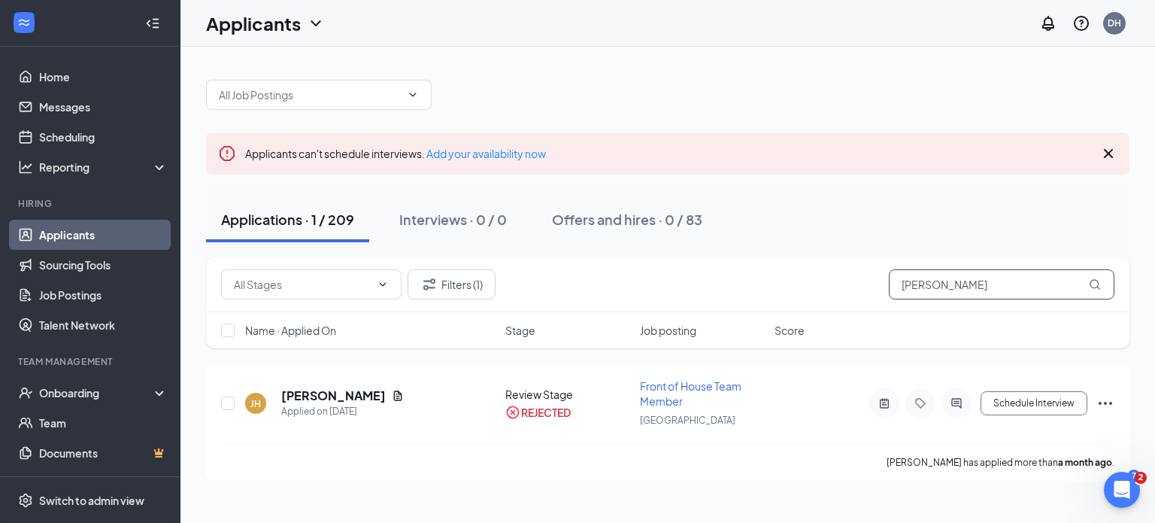
drag, startPoint x: 964, startPoint y: 280, endPoint x: 737, endPoint y: 254, distance: 228.6
click at [762, 261] on div "Filters (1) joseph ho" at bounding box center [667, 284] width 923 height 55
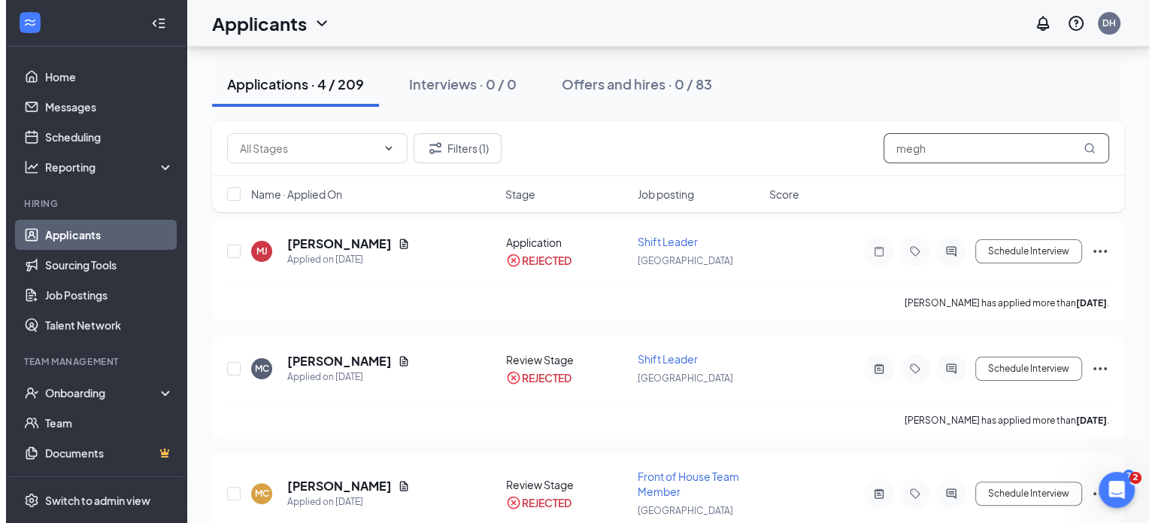
scroll to position [328, 0]
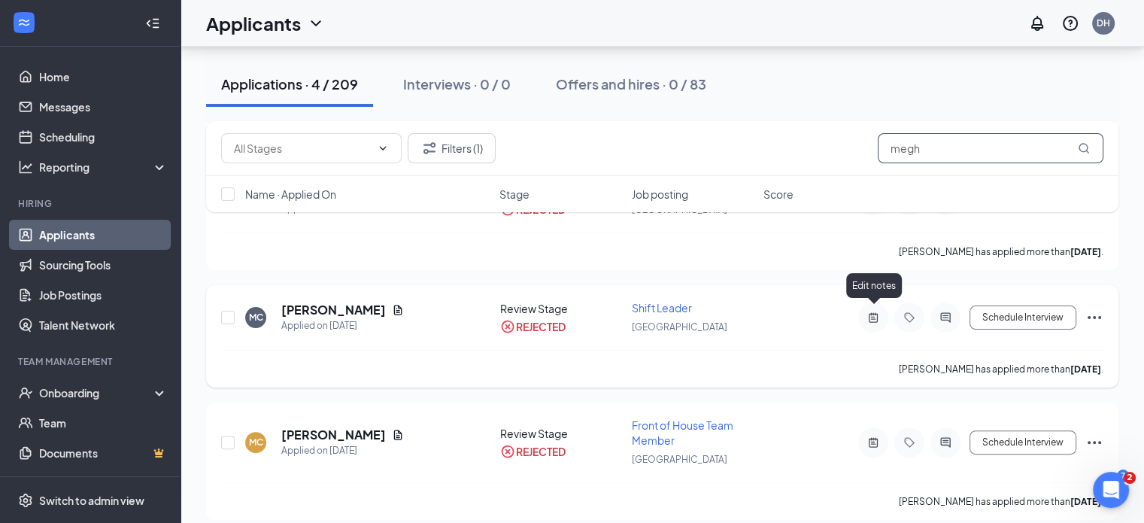
type input "megh"
click at [869, 319] on div at bounding box center [873, 317] width 30 height 30
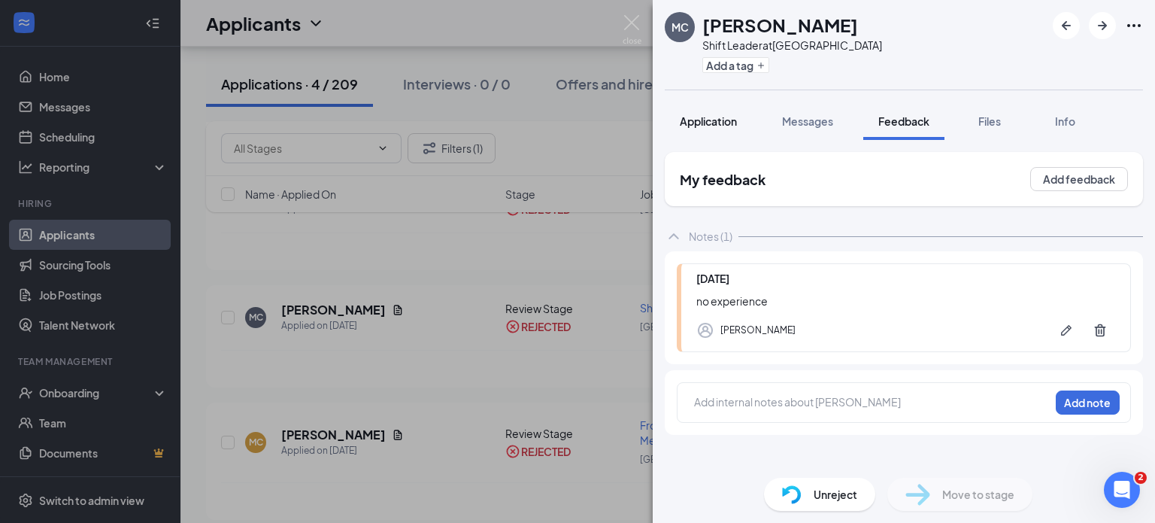
click at [717, 126] on span "Application" at bounding box center [708, 121] width 57 height 14
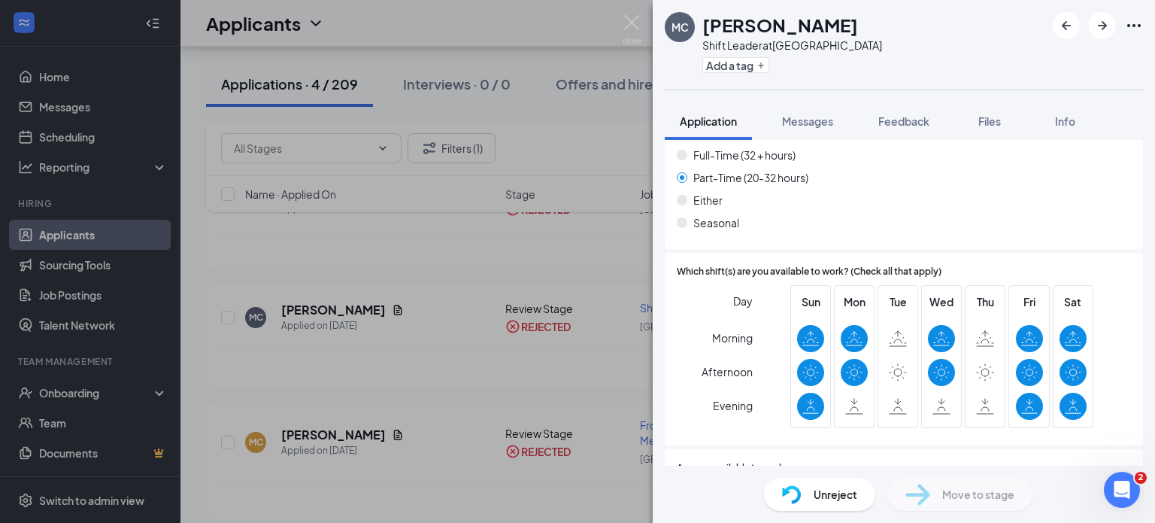
scroll to position [1059, 0]
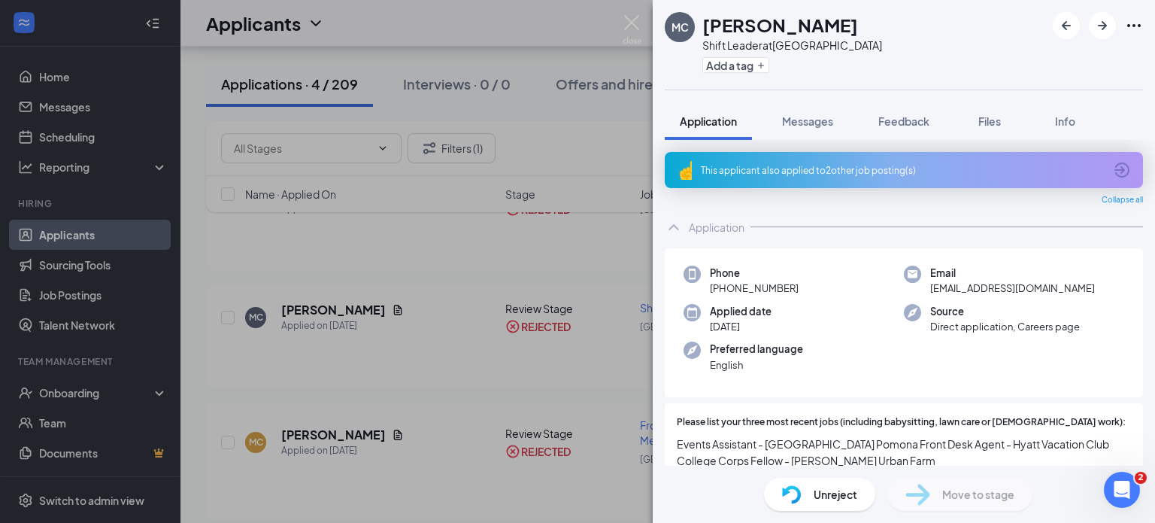
scroll to position [1059, 0]
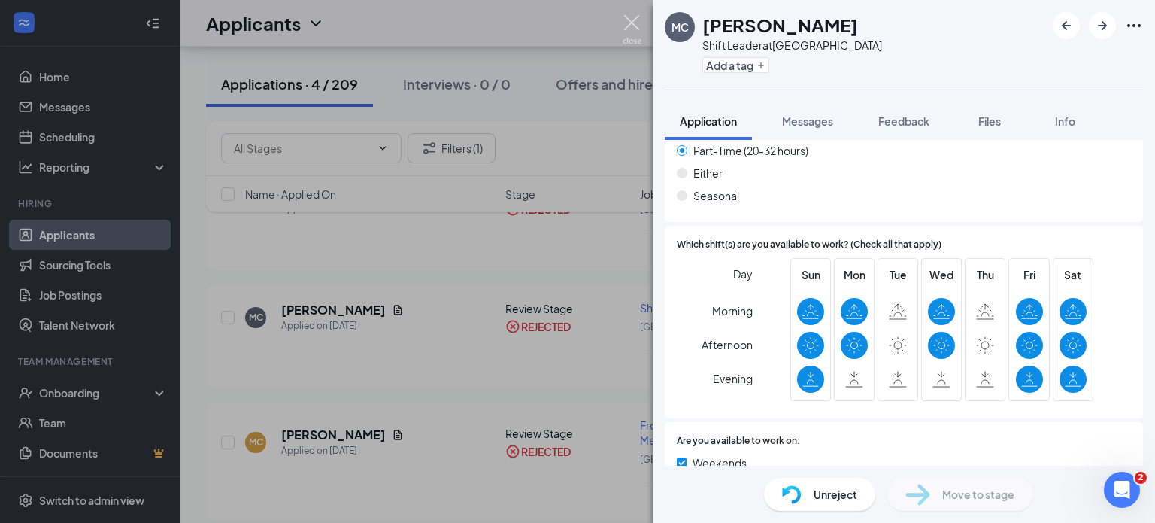
click at [626, 29] on img at bounding box center [632, 29] width 19 height 29
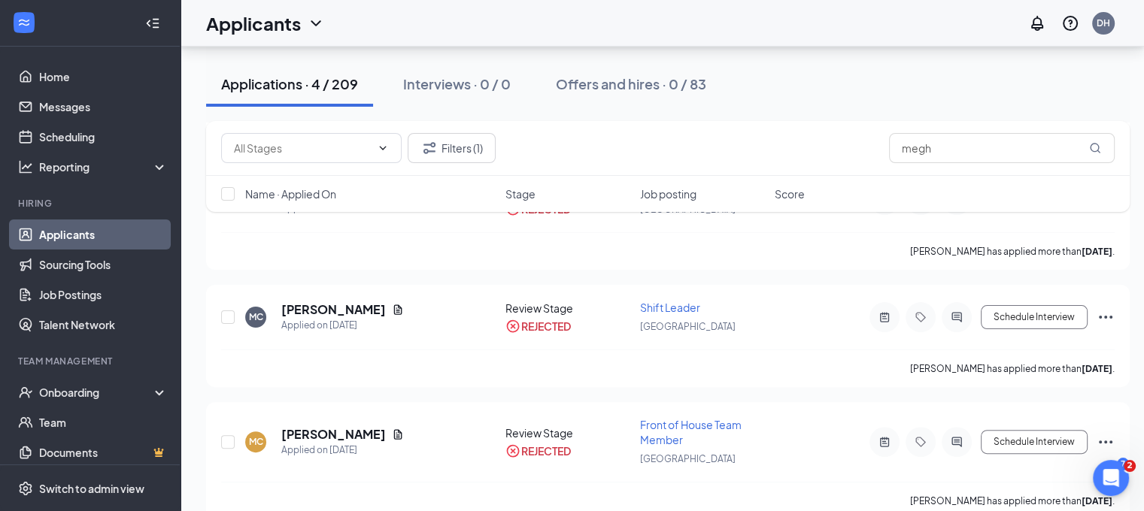
click at [938, 131] on div "Filters (1) megh" at bounding box center [667, 148] width 923 height 55
drag, startPoint x: 934, startPoint y: 153, endPoint x: 859, endPoint y: 141, distance: 76.1
click at [892, 141] on input "megh" at bounding box center [1002, 148] width 226 height 30
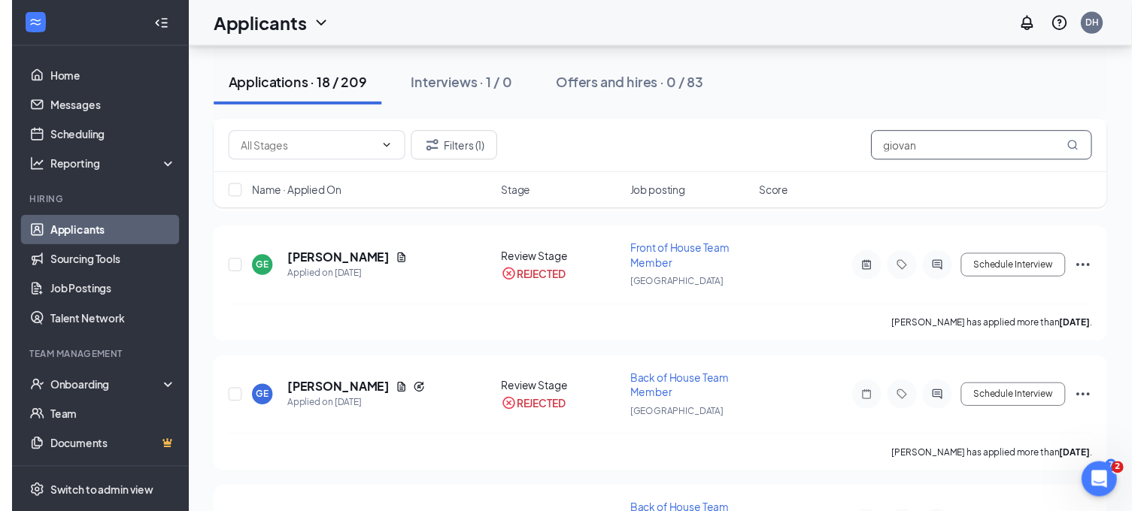
scroll to position [1057, 0]
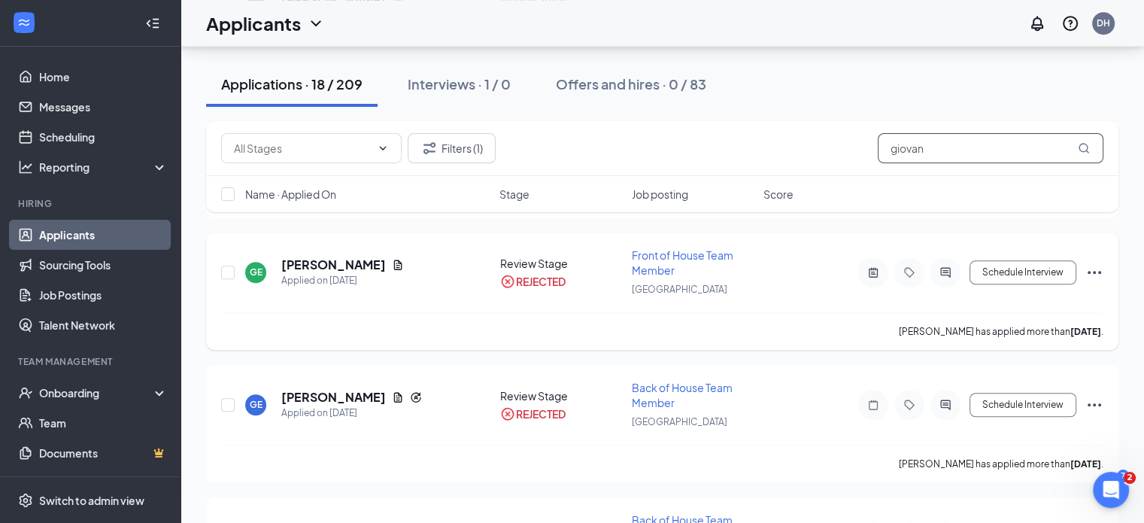
type input "giovan"
click at [864, 266] on icon "ActiveNote" at bounding box center [873, 272] width 18 height 12
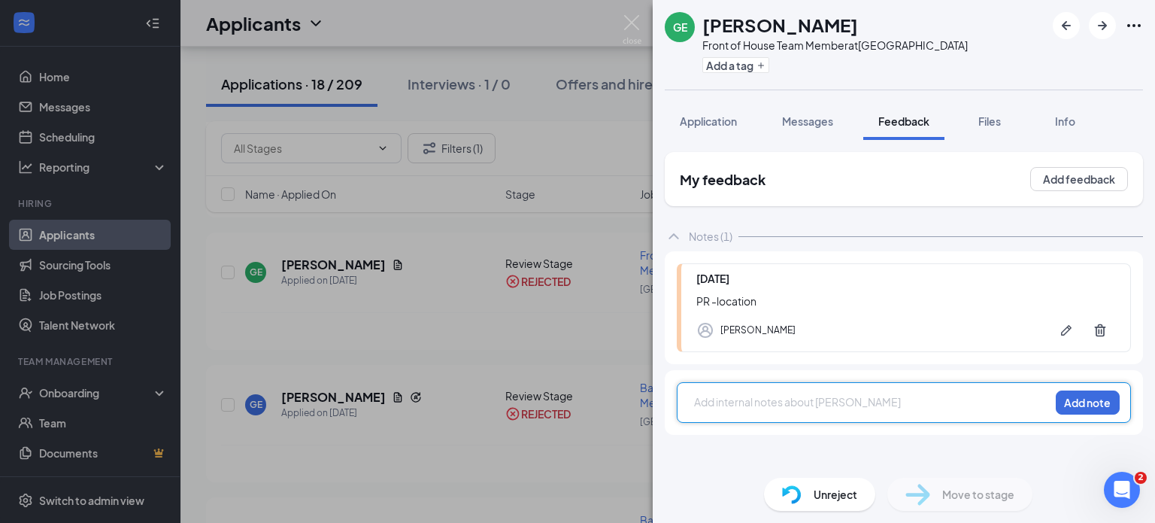
click at [583, 323] on div "GE Giovanni Estrada Front of House Team Member at Chino Hills Add a tag Applica…" at bounding box center [577, 261] width 1155 height 523
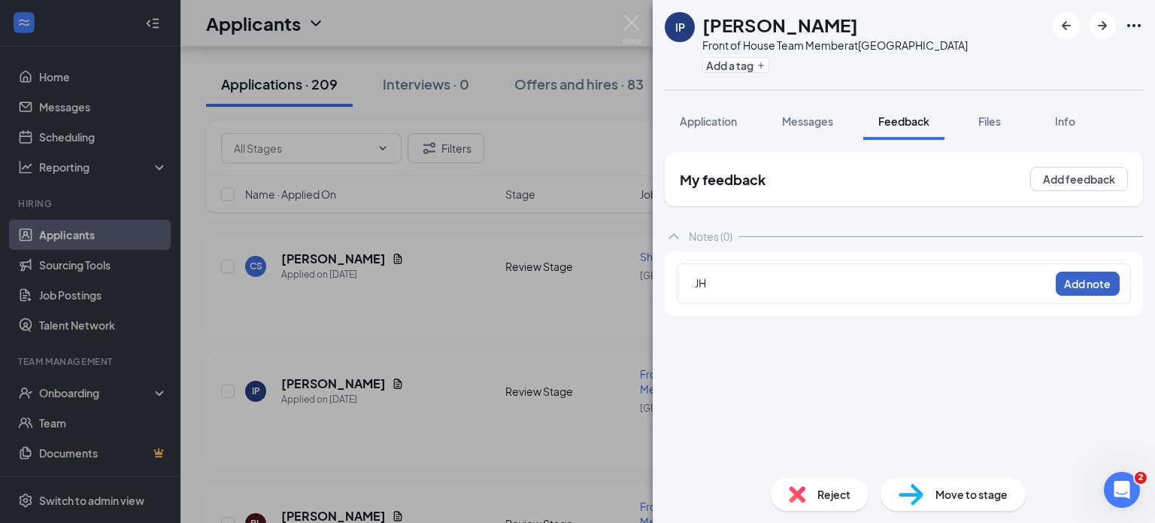
click at [1084, 274] on button "Add note" at bounding box center [1088, 283] width 64 height 24
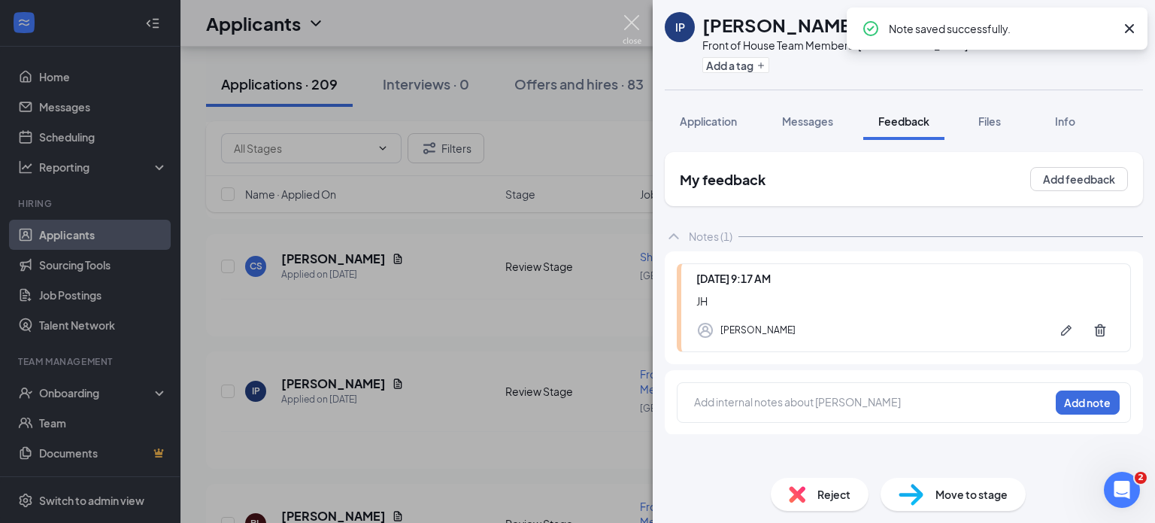
click at [634, 24] on img at bounding box center [632, 29] width 19 height 29
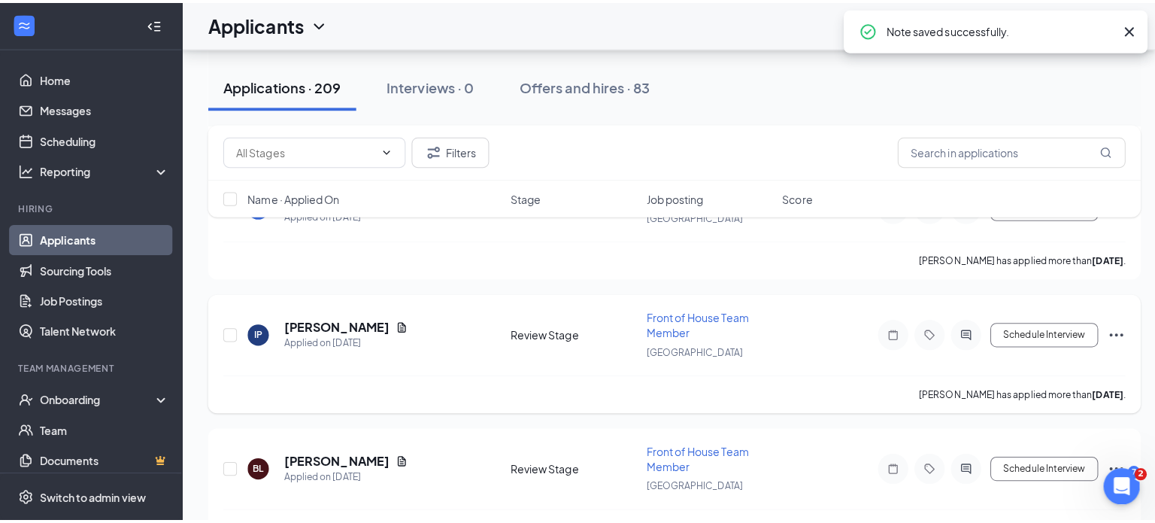
scroll to position [5941, 0]
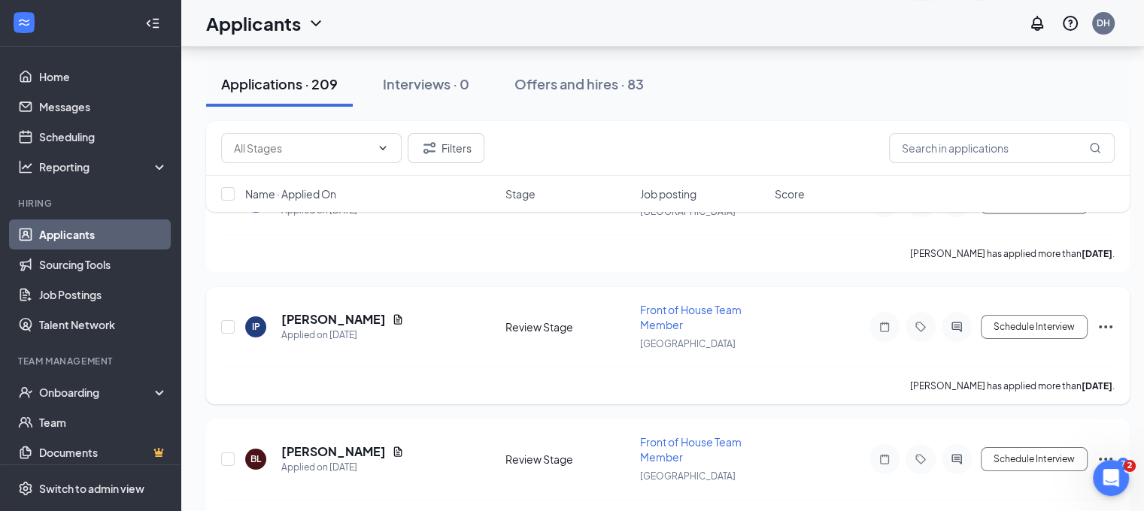
click at [1101, 318] on icon "Ellipses" at bounding box center [1105, 327] width 18 height 18
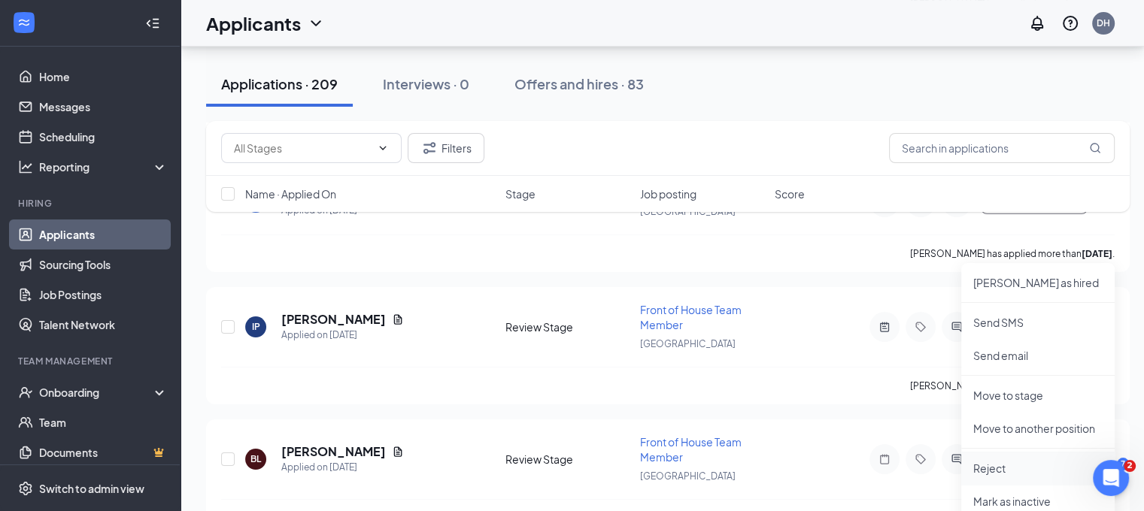
click at [991, 459] on li "Reject" at bounding box center [1037, 468] width 153 height 33
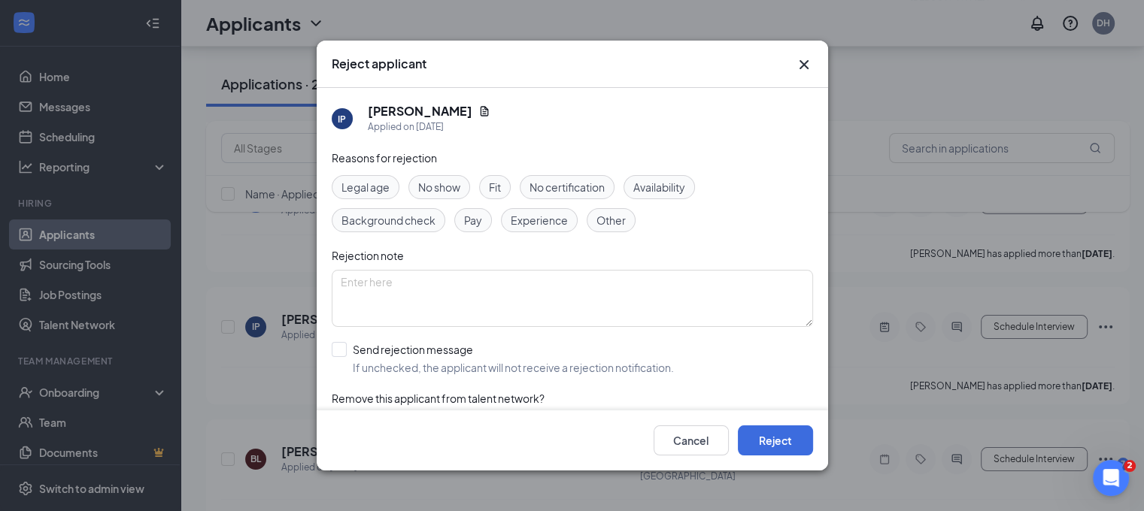
click at [551, 366] on input "Send rejection message If unchecked, the applicant will not receive a rejection…" at bounding box center [503, 358] width 342 height 33
checkbox input "true"
click at [780, 451] on button "Reject" at bounding box center [775, 441] width 75 height 30
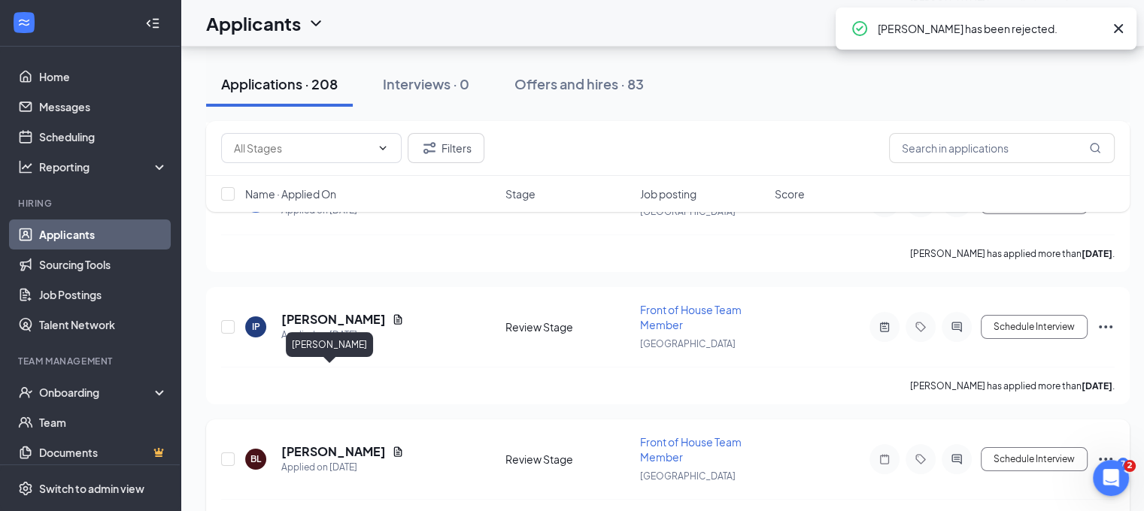
click at [330, 444] on h5 "[PERSON_NAME]" at bounding box center [333, 452] width 105 height 17
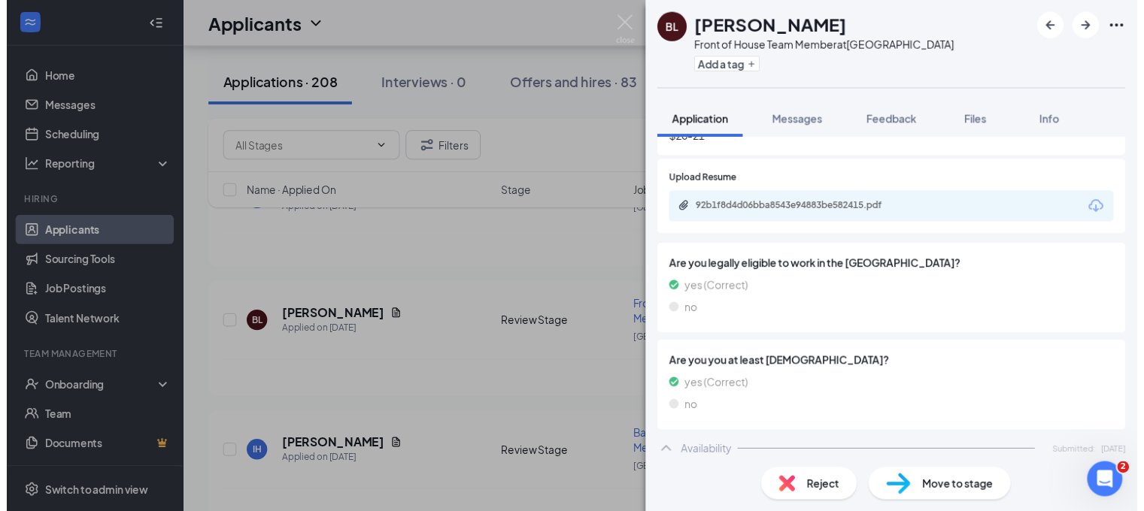
scroll to position [513, 0]
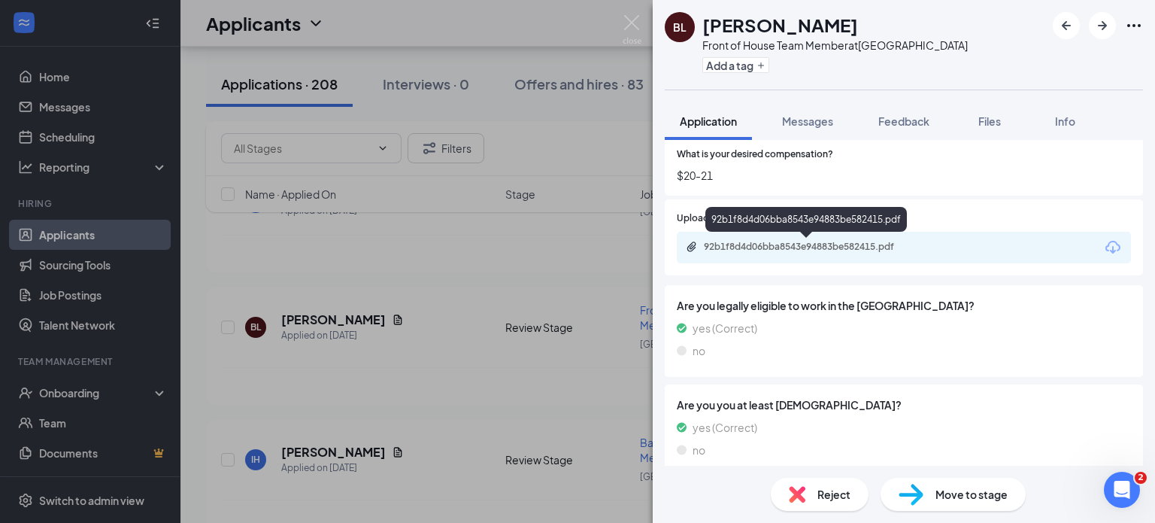
click at [851, 247] on div "92b1f8d4d06bba8543e94883be582415.pdf" at bounding box center [809, 247] width 211 height 12
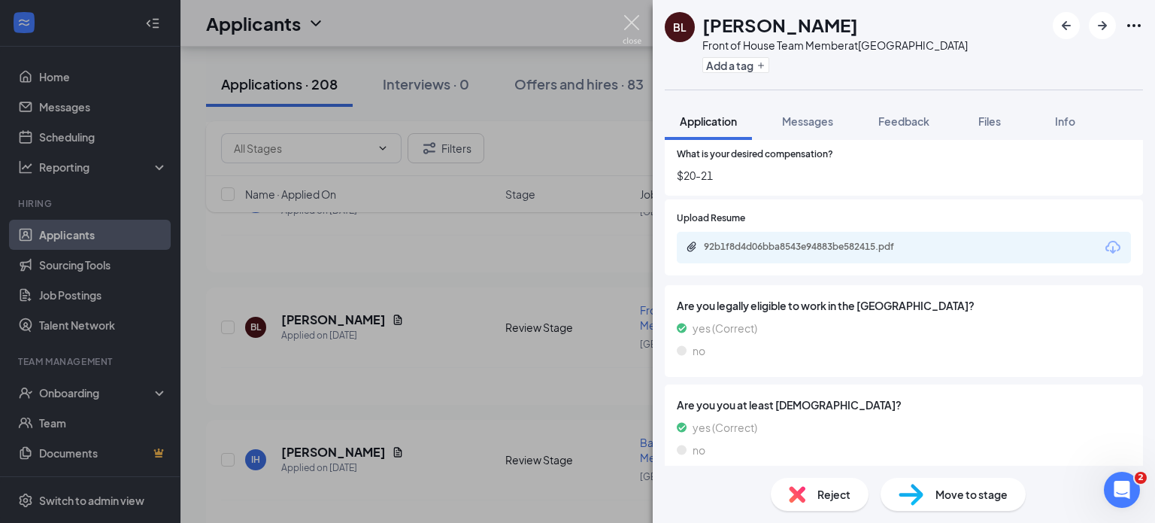
click at [635, 18] on img at bounding box center [632, 29] width 19 height 29
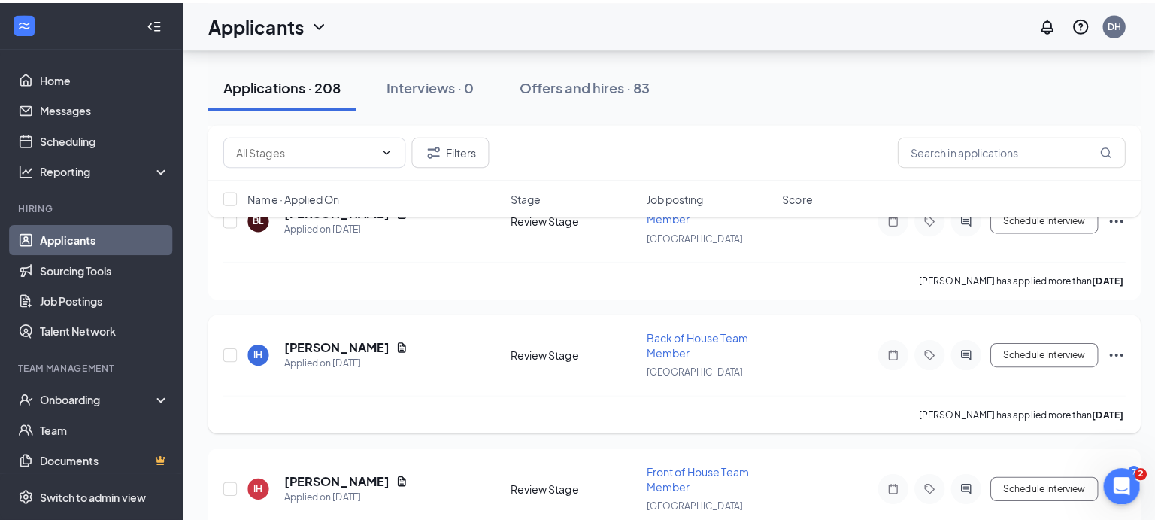
scroll to position [6093, 0]
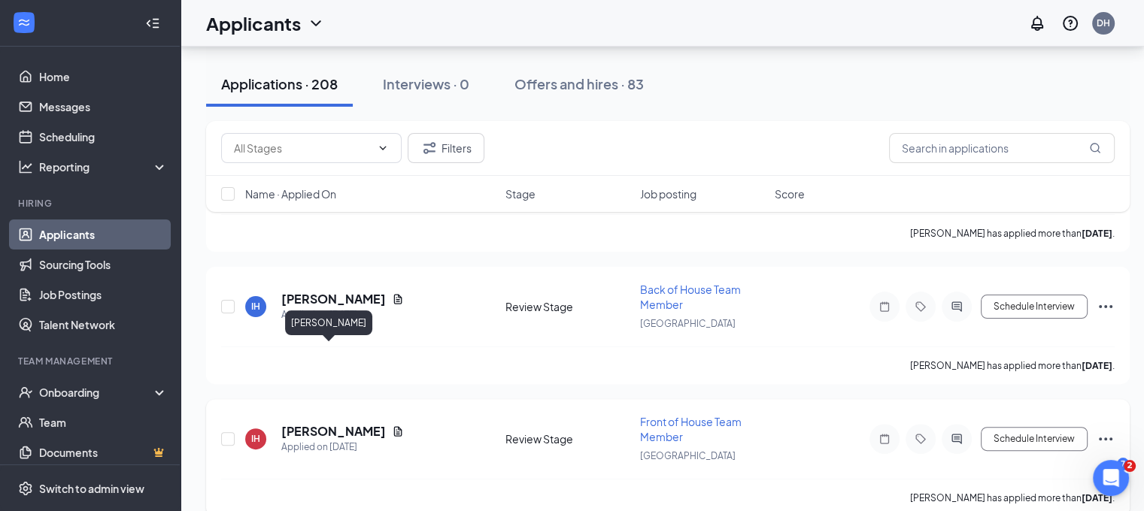
click at [341, 423] on h5 "[PERSON_NAME]" at bounding box center [333, 431] width 105 height 17
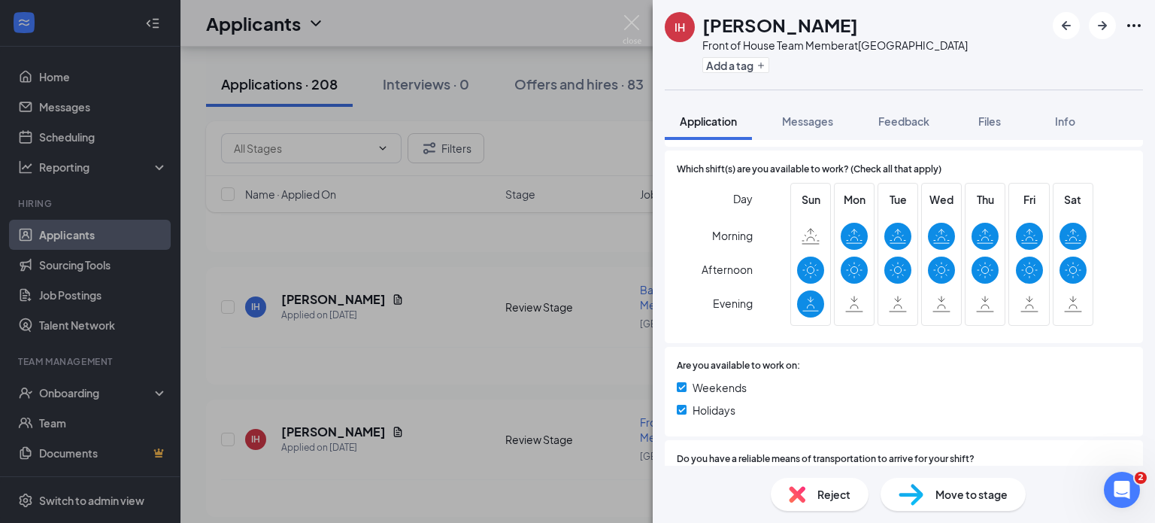
scroll to position [1118, 0]
click at [626, 20] on img at bounding box center [632, 29] width 19 height 29
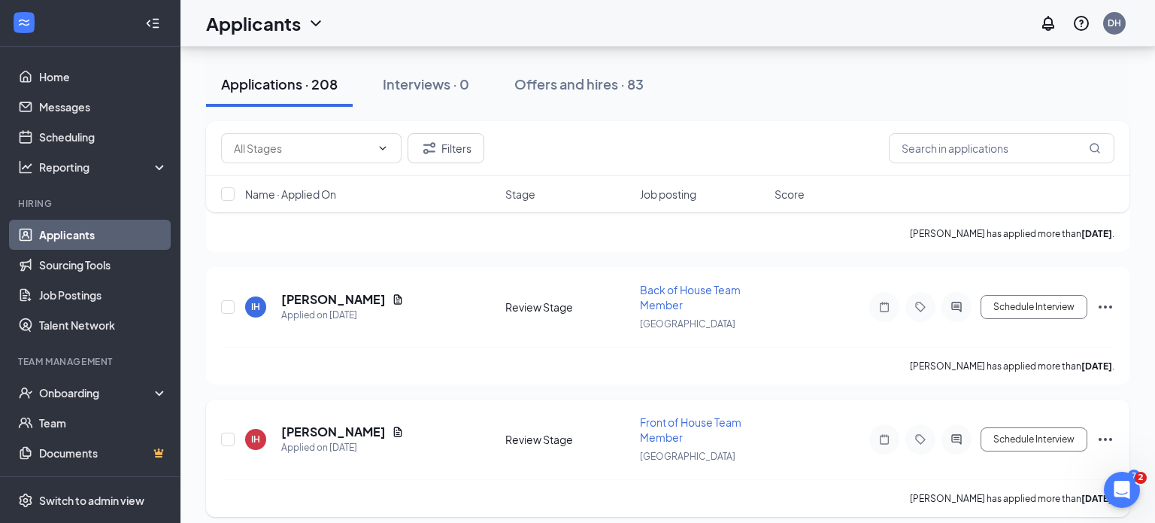
scroll to position [6241, 0]
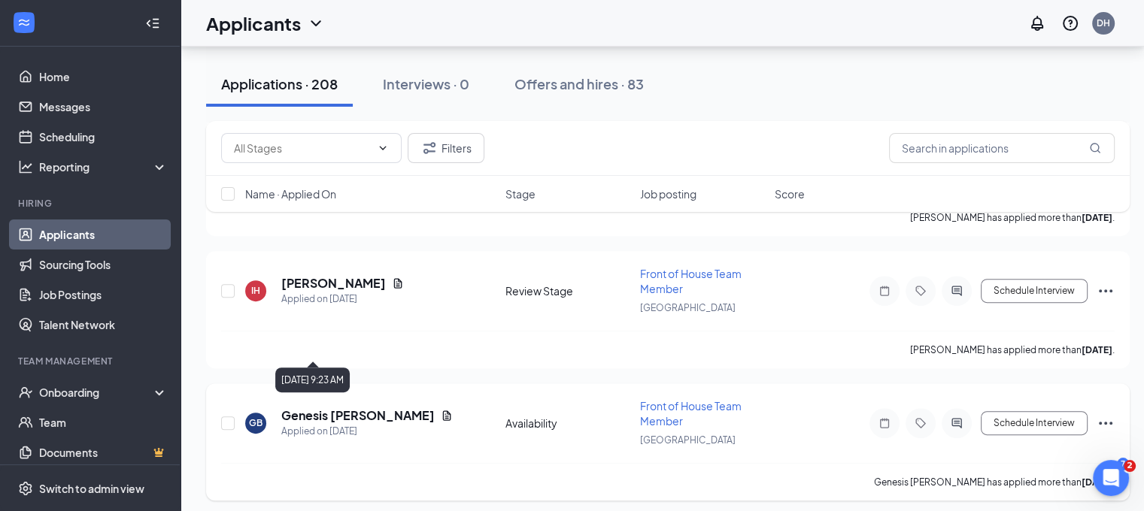
click at [355, 424] on div "Applied on [DATE]" at bounding box center [366, 431] width 171 height 15
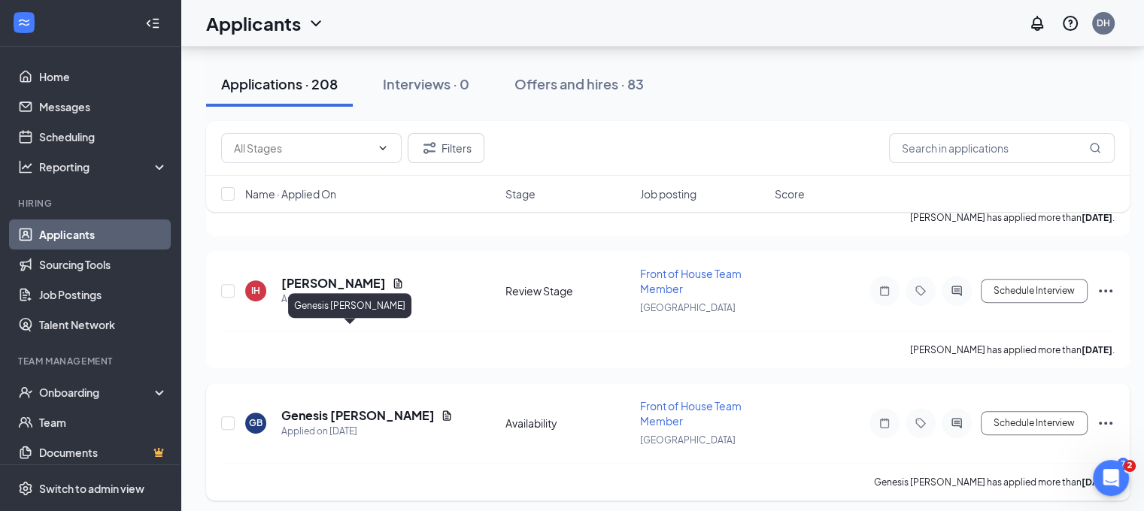
click at [337, 408] on h5 "Genesis [PERSON_NAME]" at bounding box center [357, 416] width 153 height 17
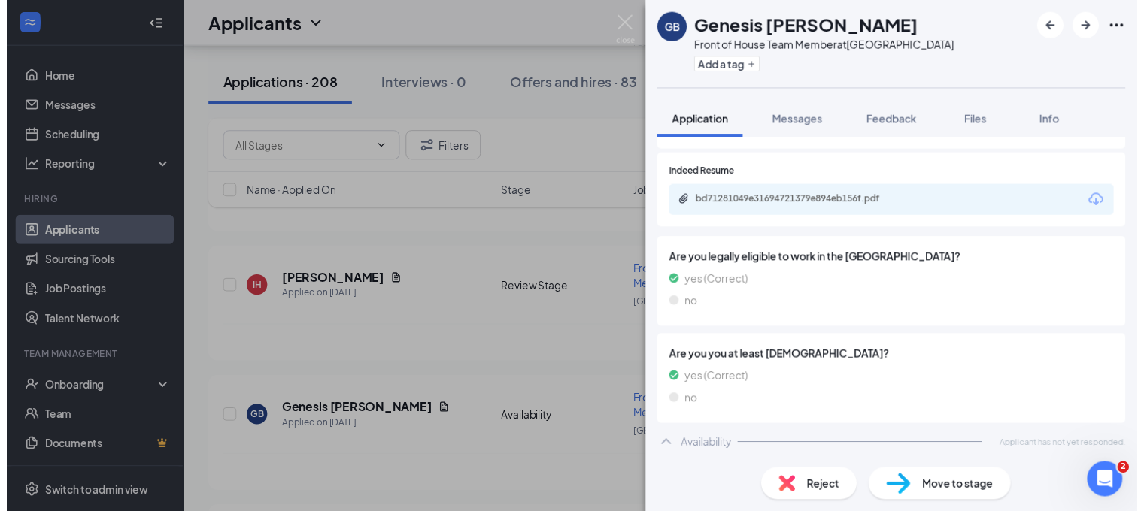
scroll to position [352, 0]
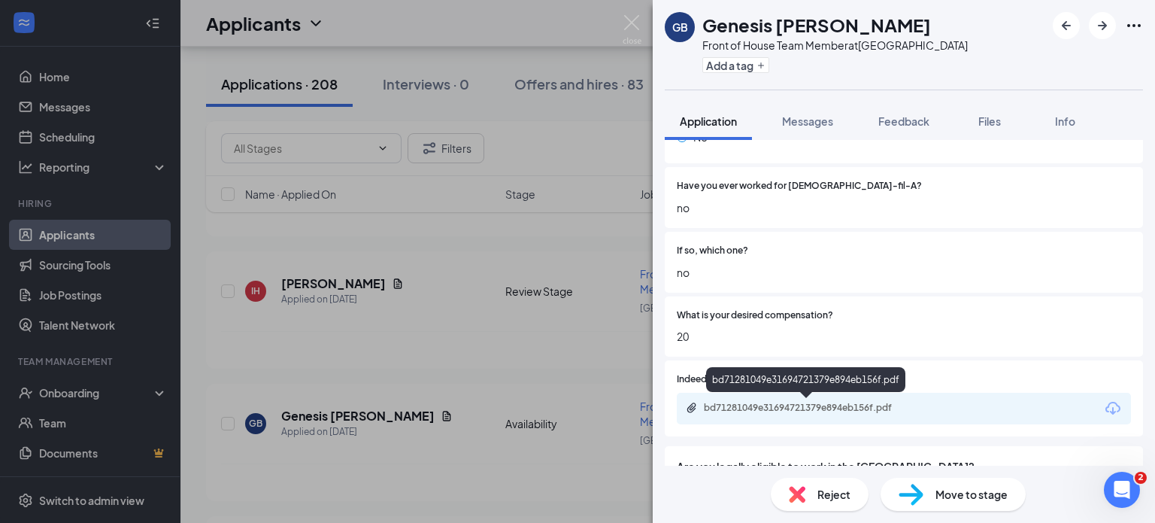
click at [853, 409] on div "bd71281049e31694721379e894eb156f.pdf" at bounding box center [809, 408] width 211 height 12
click at [626, 32] on img at bounding box center [632, 29] width 19 height 29
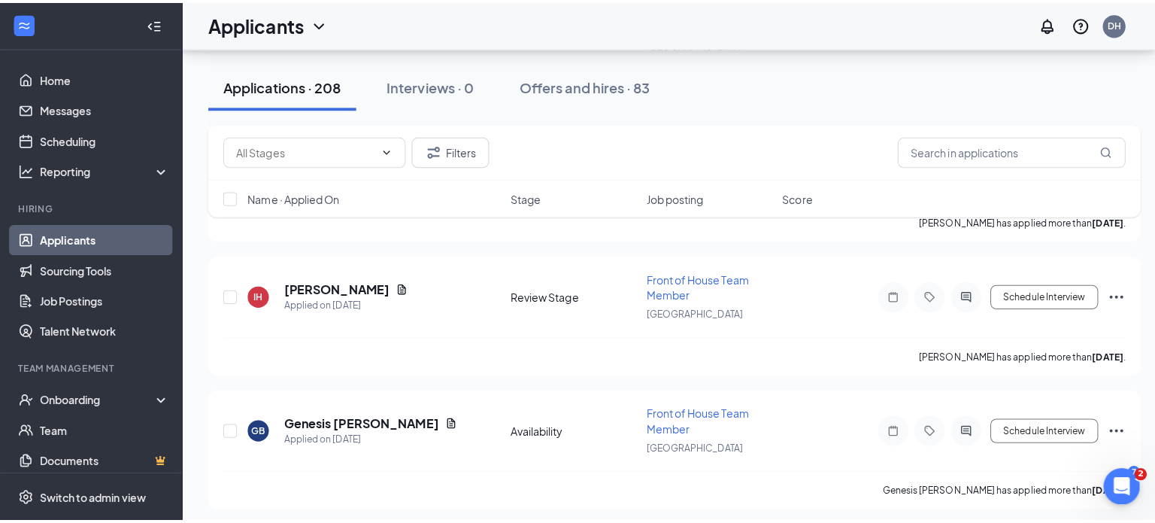
scroll to position [6298, 0]
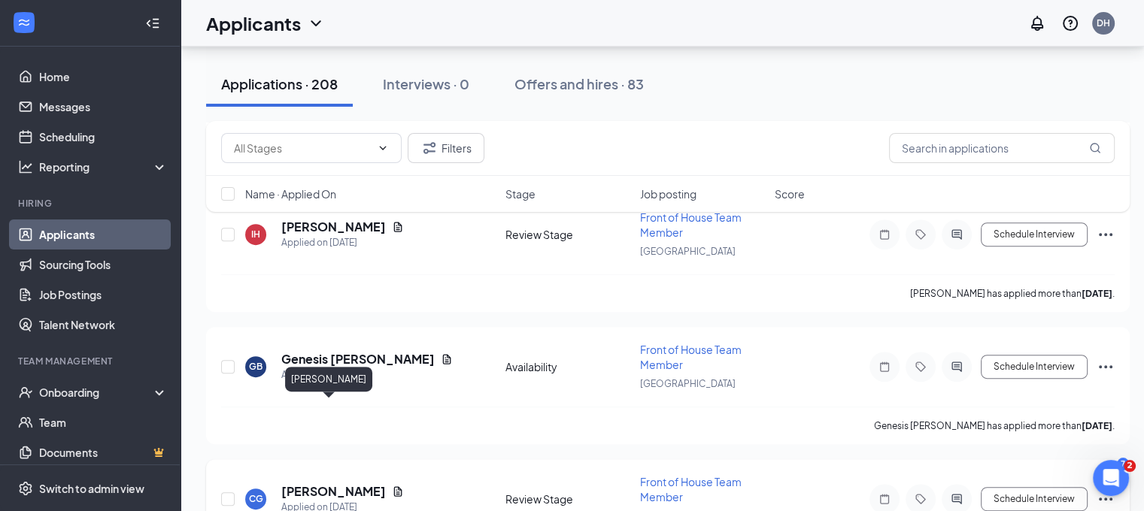
click at [320, 483] on h5 "Cindy Garay" at bounding box center [333, 491] width 105 height 17
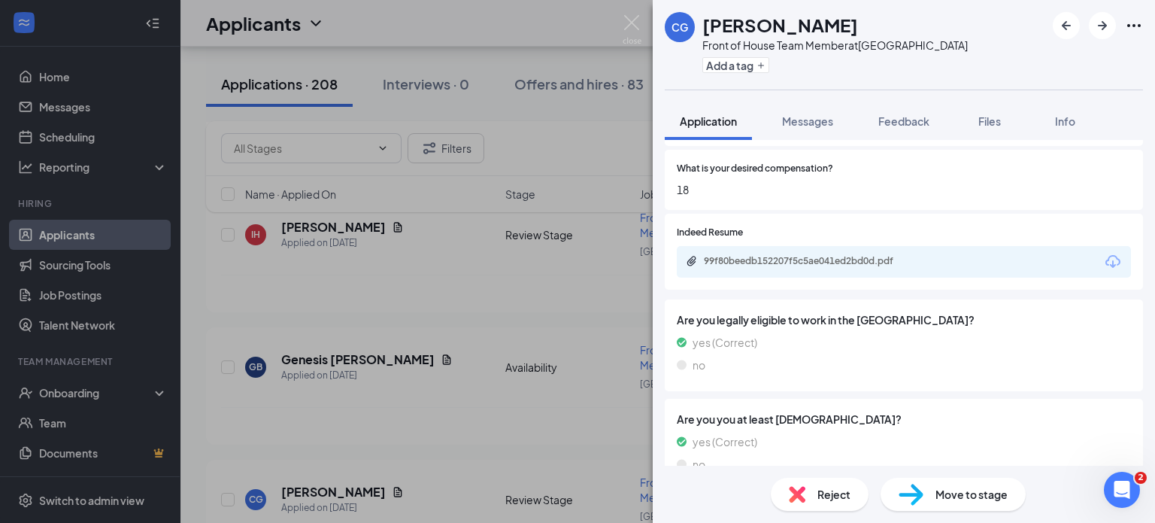
scroll to position [451, 0]
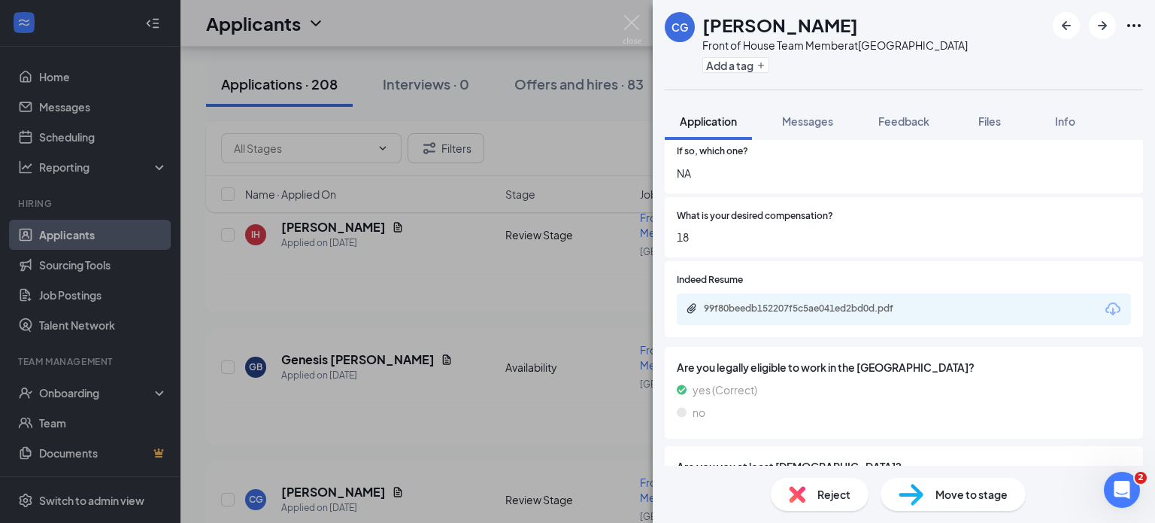
click at [755, 298] on div "99f80beedb152207f5c5ae041ed2bd0d.pdf" at bounding box center [904, 309] width 454 height 32
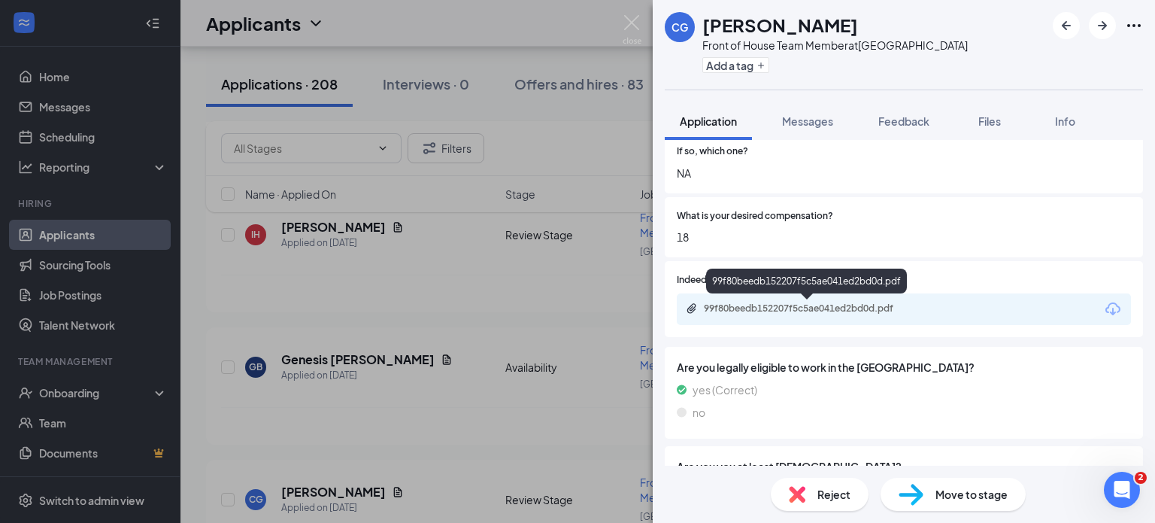
click at [765, 309] on div "99f80beedb152207f5c5ae041ed2bd0d.pdf" at bounding box center [809, 308] width 211 height 12
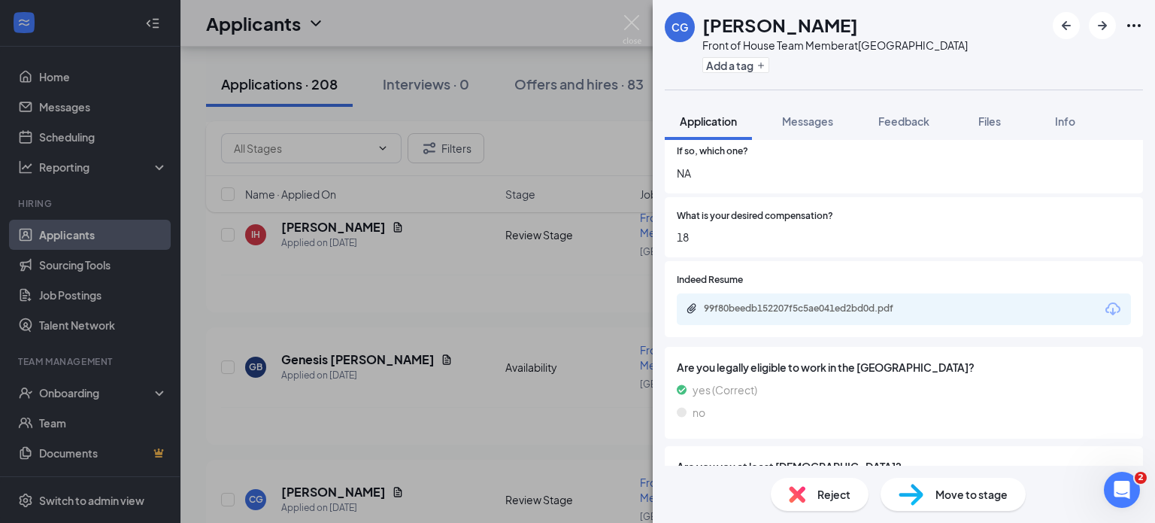
click at [1083, 56] on div "CG Cindy Garay Front of House Team Member at Chino Hills Add a tag" at bounding box center [904, 44] width 502 height 89
click at [883, 120] on span "Feedback" at bounding box center [903, 121] width 51 height 14
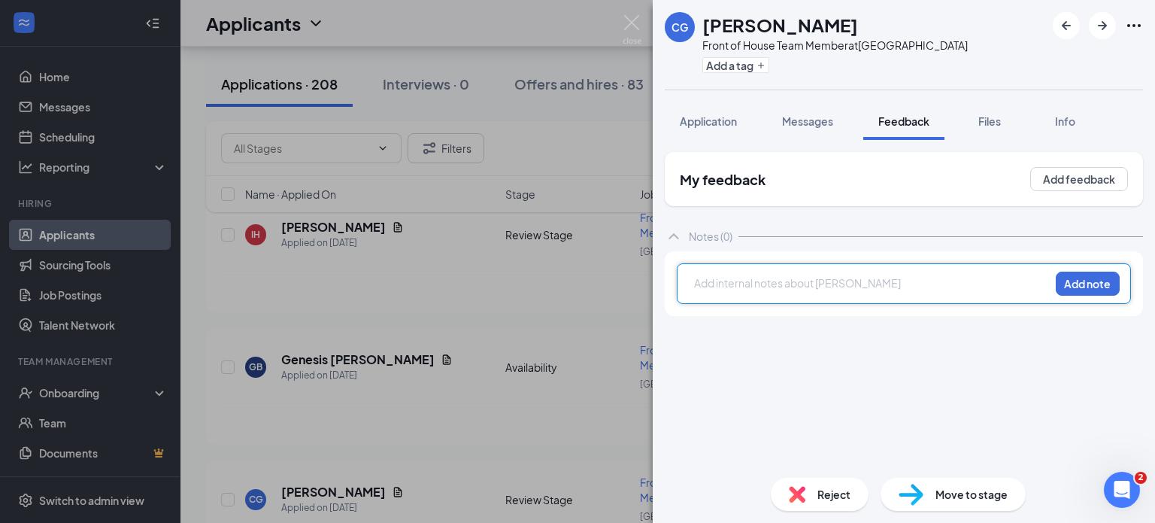
click at [738, 286] on div at bounding box center [872, 283] width 354 height 16
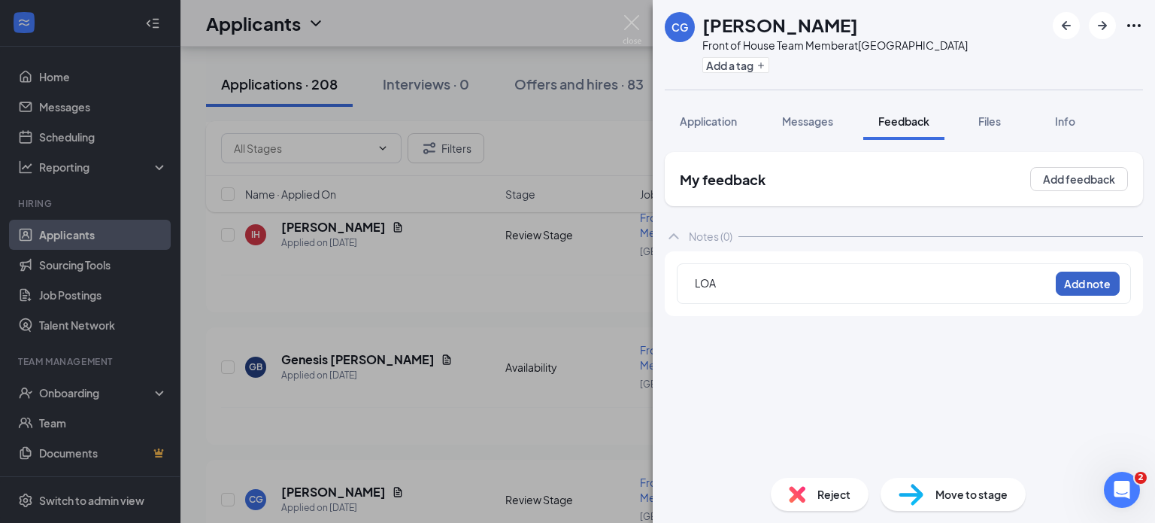
click at [1093, 280] on button "Add note" at bounding box center [1088, 283] width 64 height 24
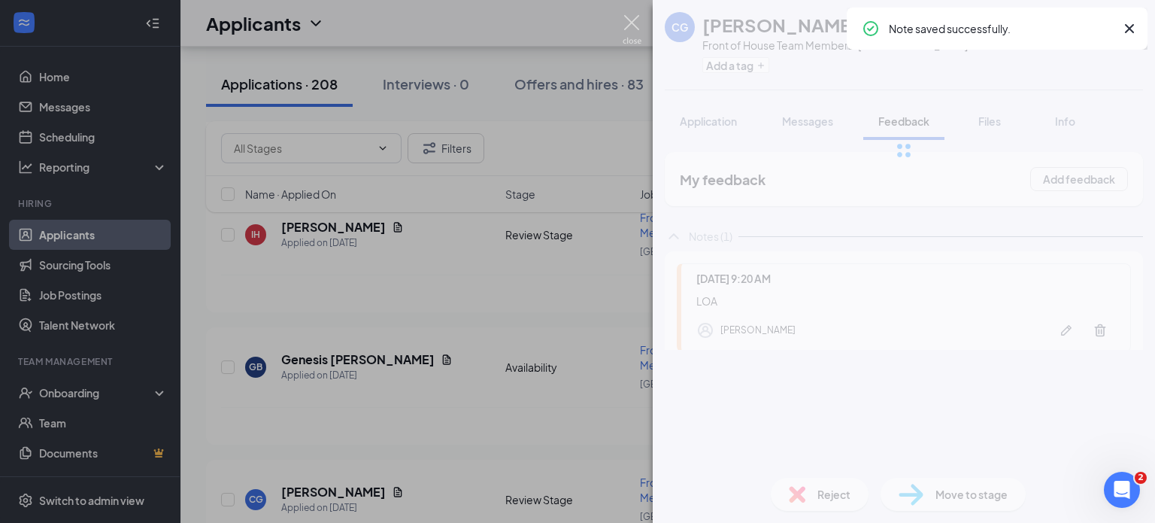
click at [627, 26] on img at bounding box center [632, 29] width 19 height 29
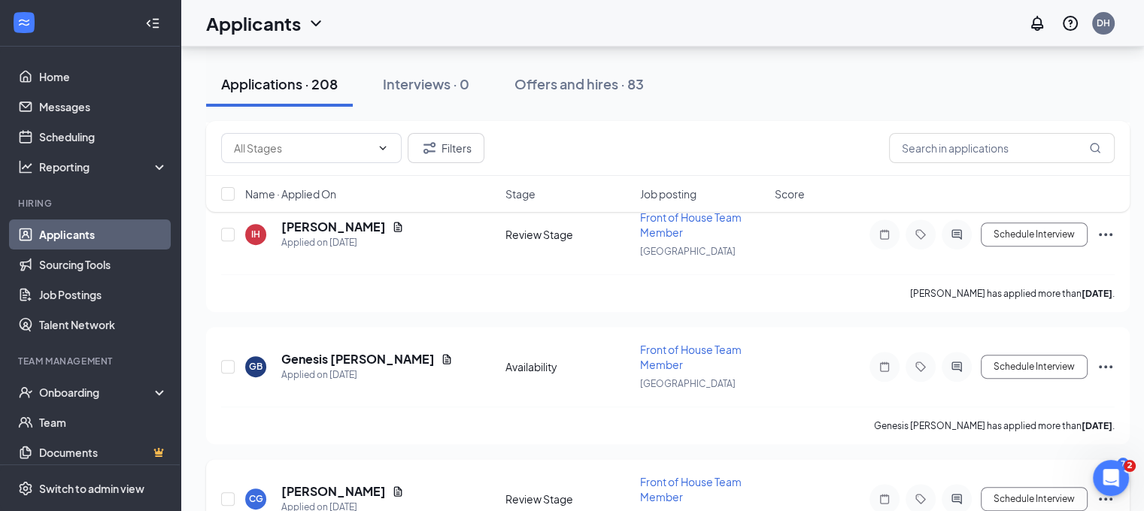
click at [1105, 490] on icon "Ellipses" at bounding box center [1105, 499] width 18 height 18
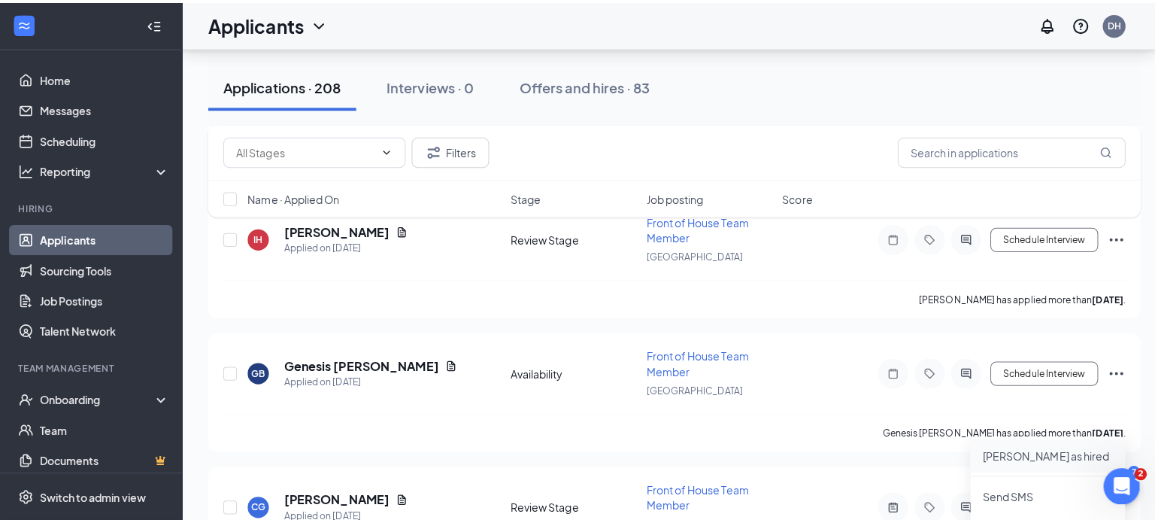
scroll to position [6446, 0]
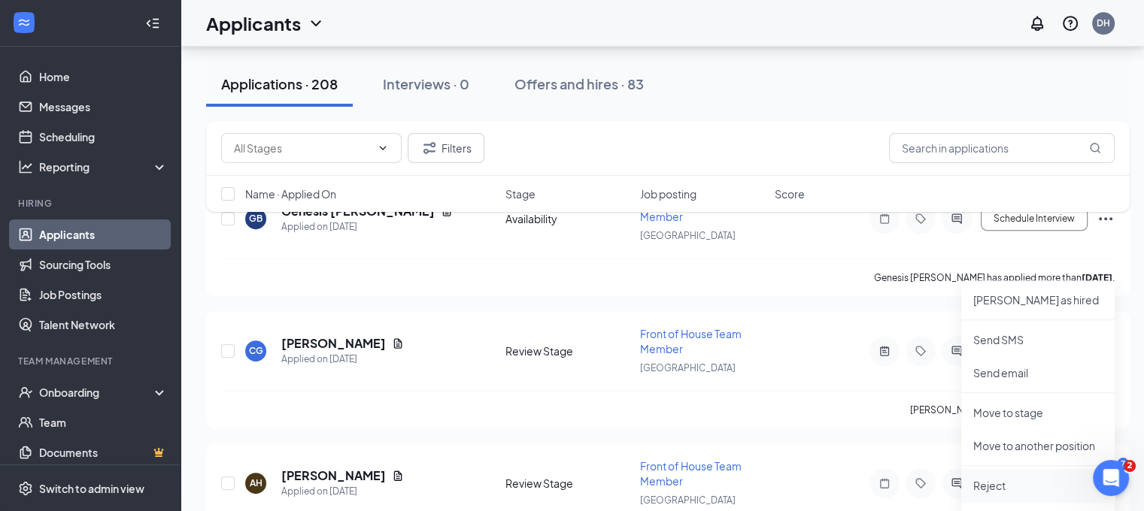
click at [1000, 478] on p "Reject" at bounding box center [1037, 485] width 129 height 15
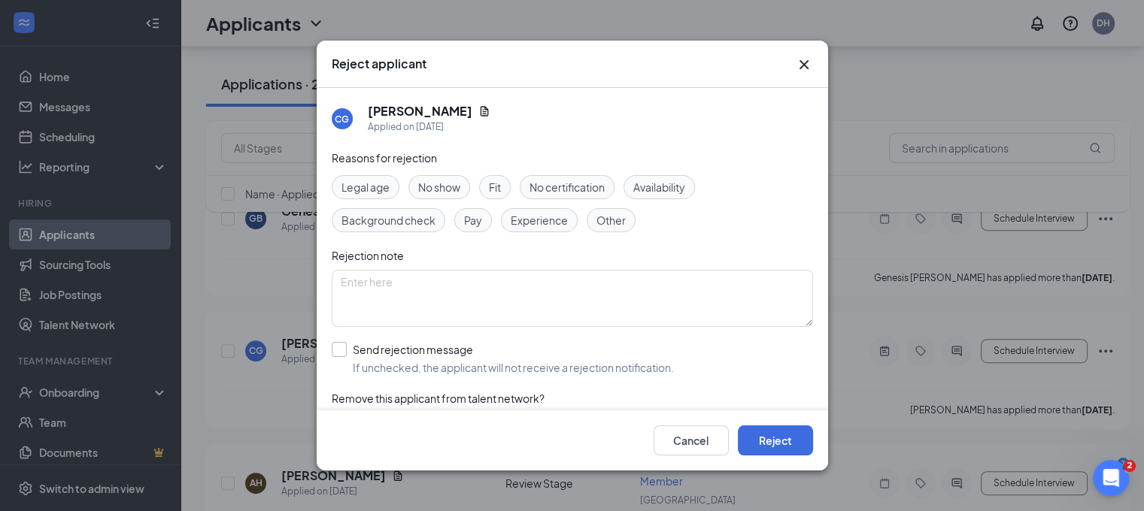
click at [570, 367] on input "Send rejection message If unchecked, the applicant will not receive a rejection…" at bounding box center [503, 358] width 342 height 33
checkbox input "true"
click at [785, 441] on button "Reject" at bounding box center [775, 441] width 75 height 30
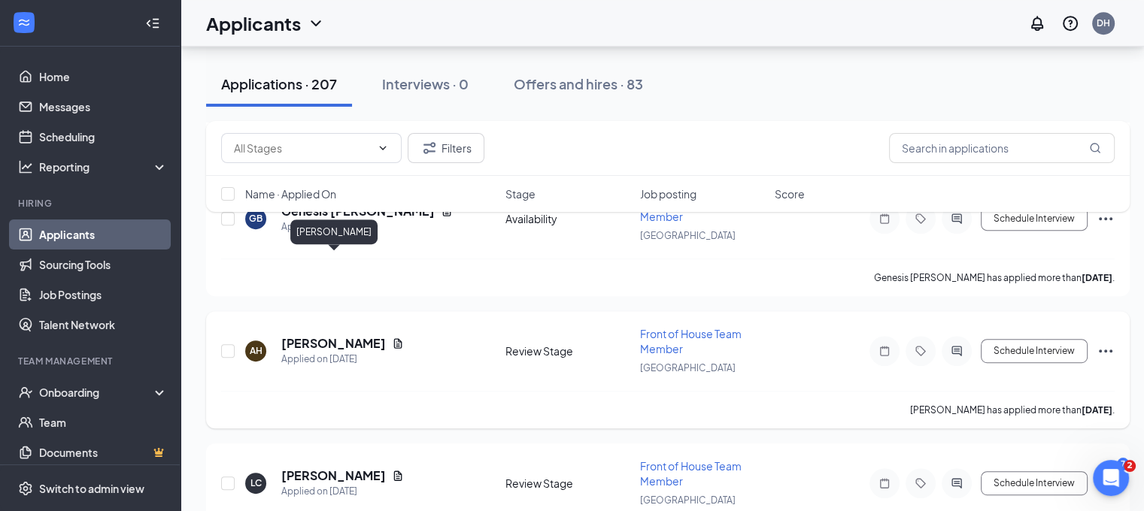
click at [337, 335] on h5 "Alexander Hughes" at bounding box center [333, 343] width 105 height 17
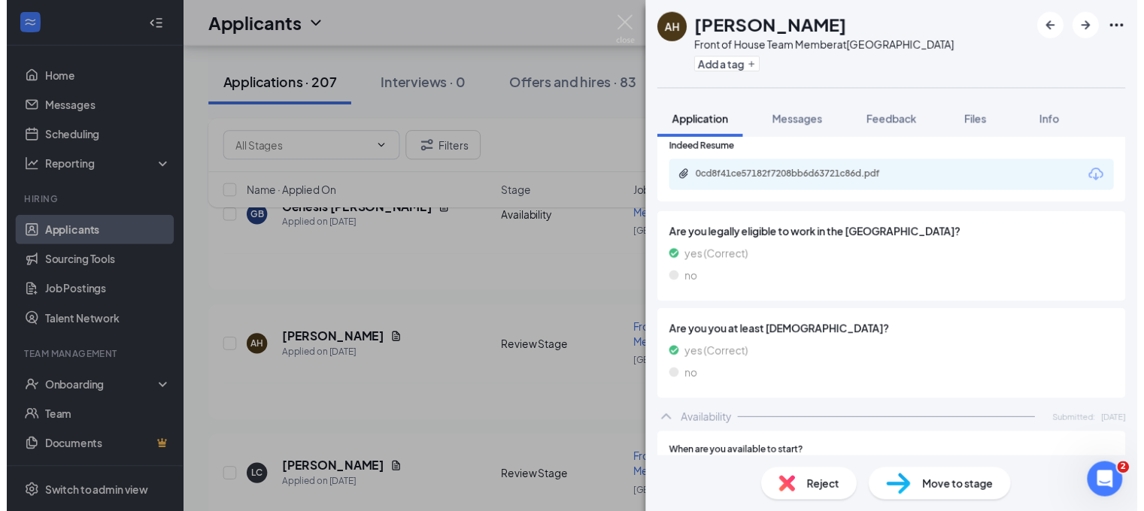
scroll to position [501, 0]
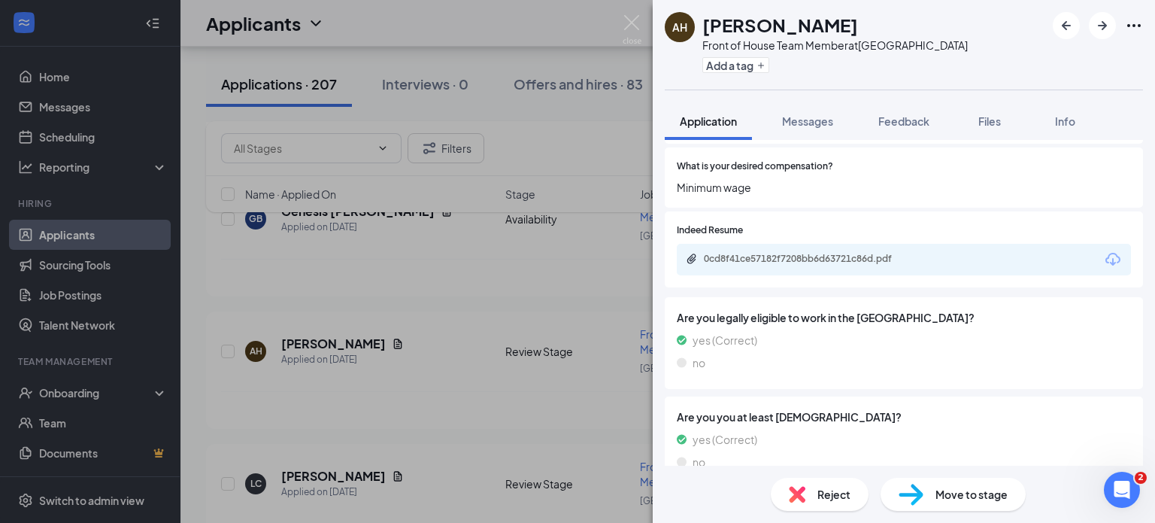
click at [761, 263] on div "0cd8f41ce57182f7208bb6d63721c86d.pdf" at bounding box center [904, 260] width 454 height 32
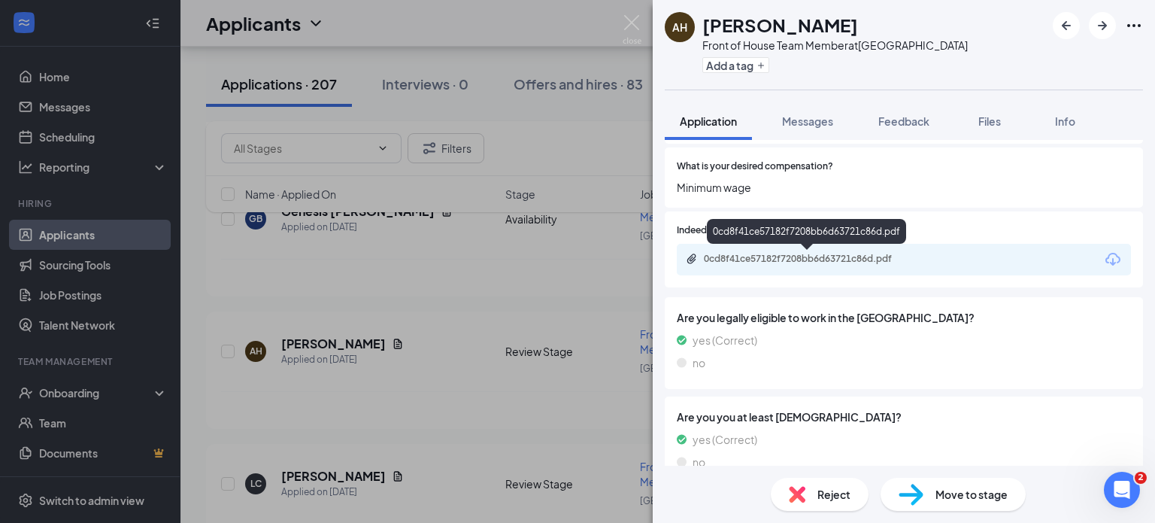
click at [761, 263] on div "0cd8f41ce57182f7208bb6d63721c86d.pdf" at bounding box center [809, 259] width 211 height 12
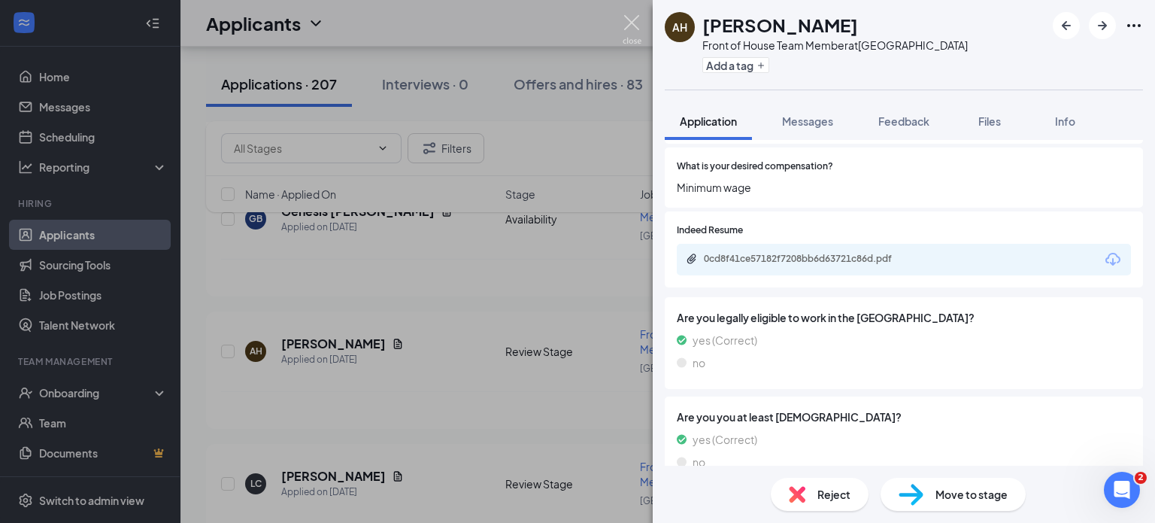
click at [629, 25] on img at bounding box center [632, 29] width 19 height 29
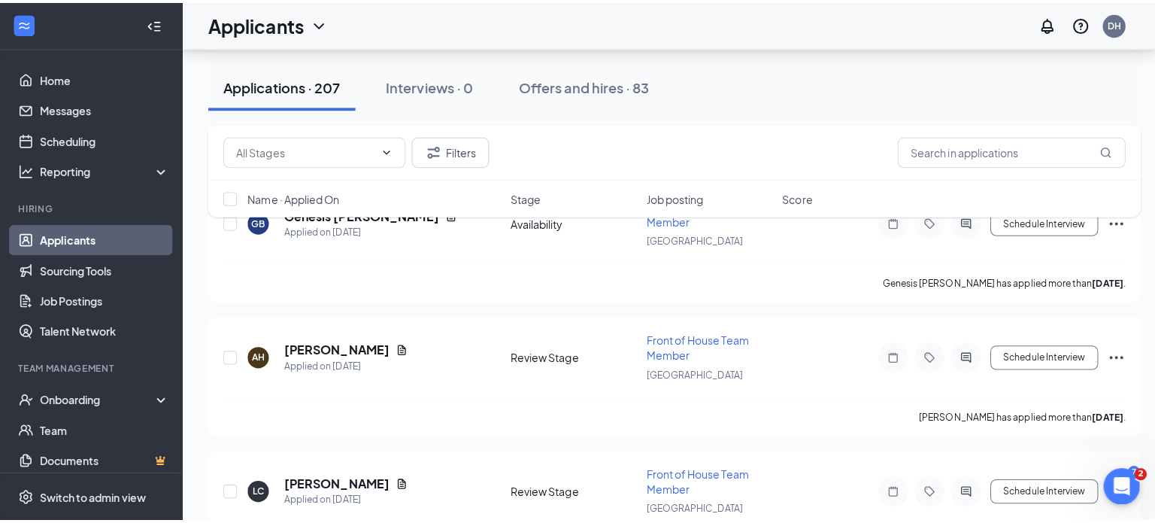
scroll to position [6532, 0]
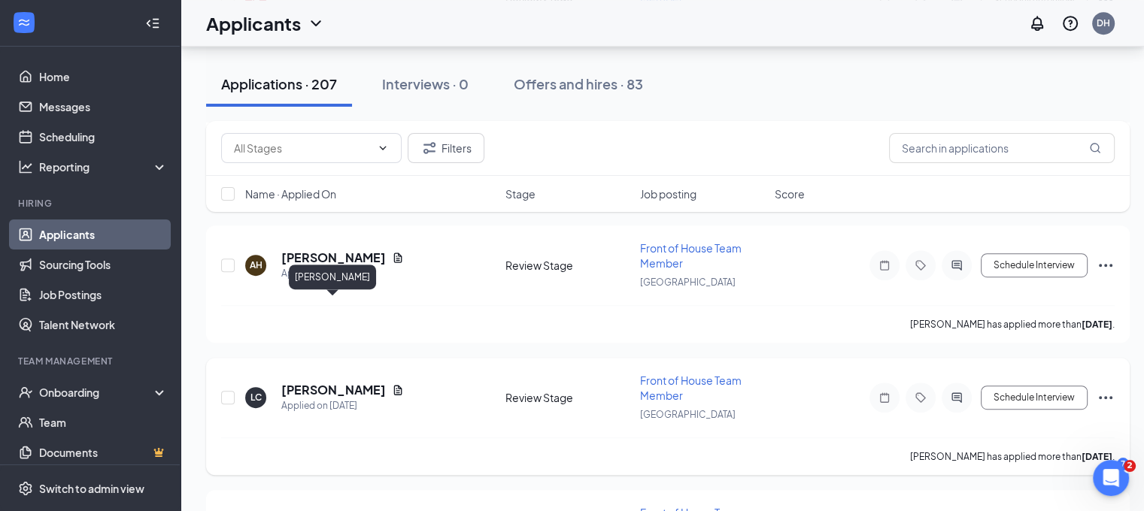
click at [351, 382] on h5 "LUIS CONTRERAS" at bounding box center [333, 390] width 105 height 17
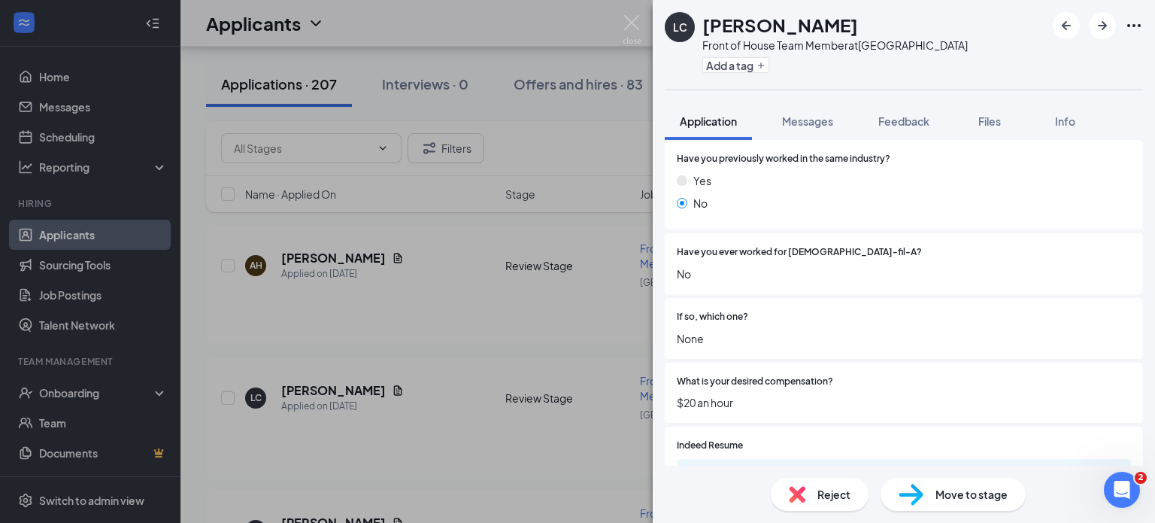
scroll to position [326, 0]
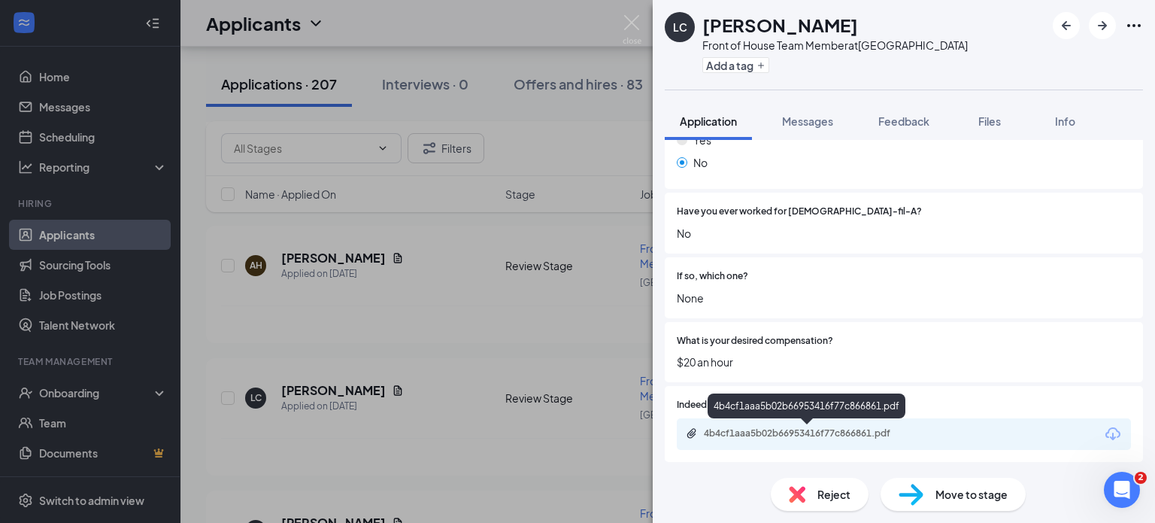
click at [844, 438] on div "4b4cf1aaa5b02b66953416f77c866861.pdf" at bounding box center [808, 434] width 244 height 14
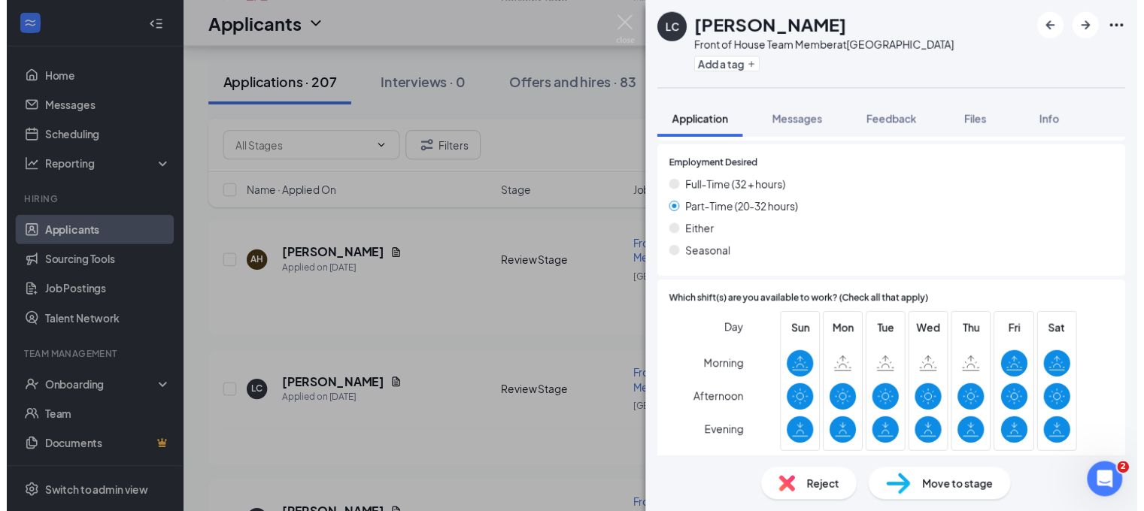
scroll to position [938, 0]
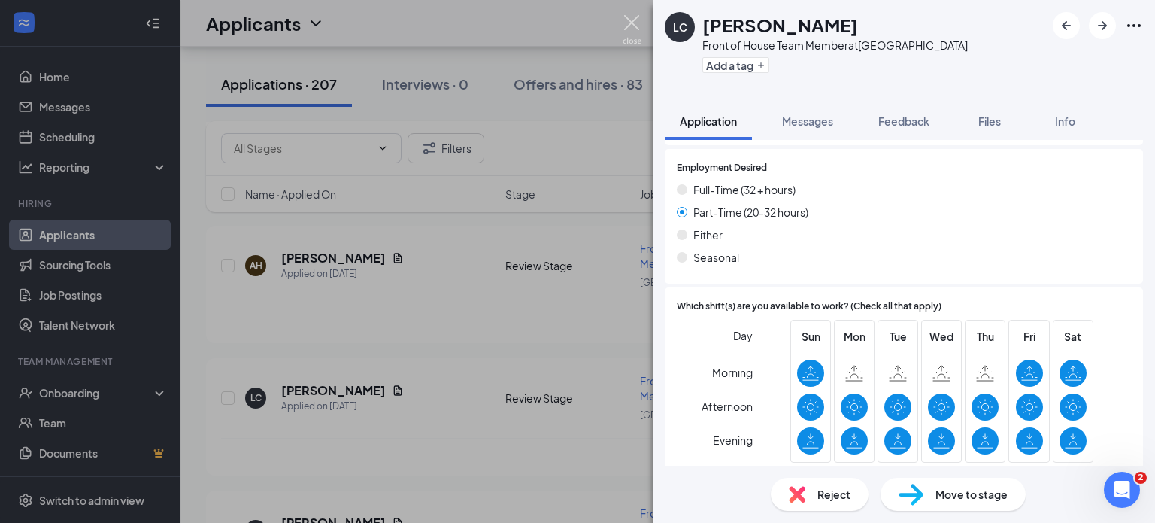
click at [636, 26] on img at bounding box center [632, 29] width 19 height 29
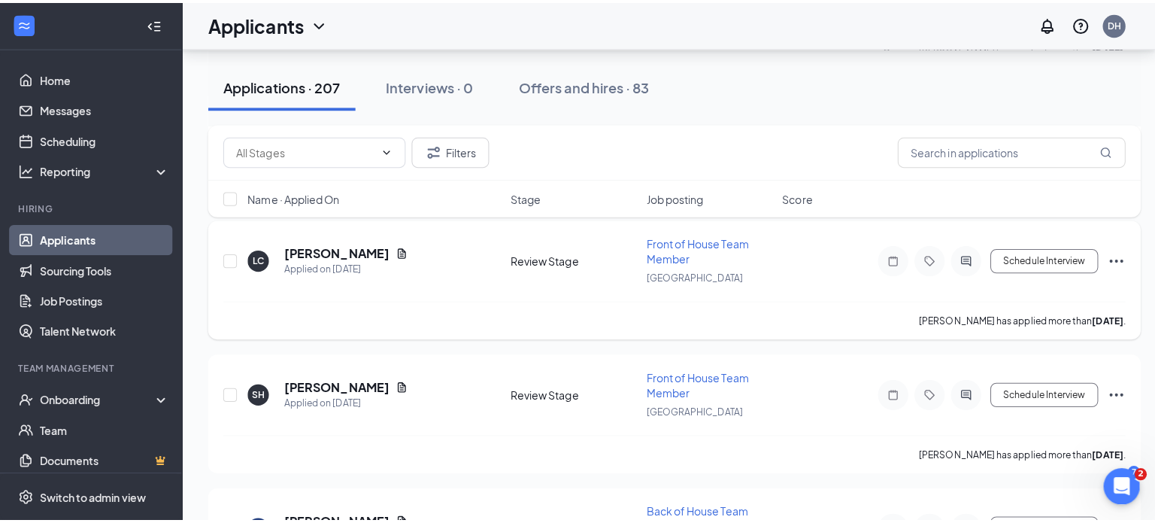
scroll to position [6679, 0]
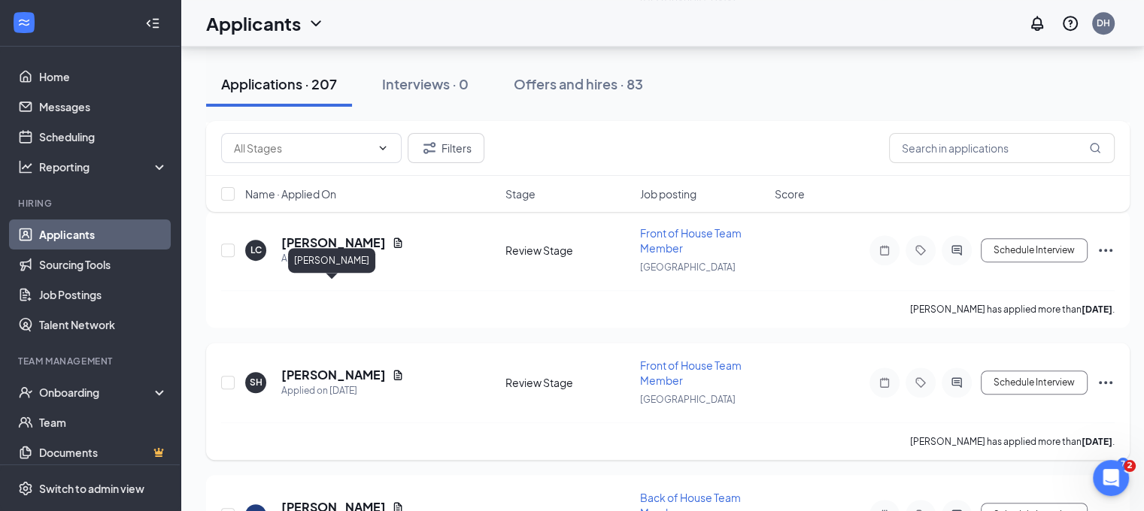
click at [343, 367] on h5 "Samuel Herrejon" at bounding box center [333, 375] width 105 height 17
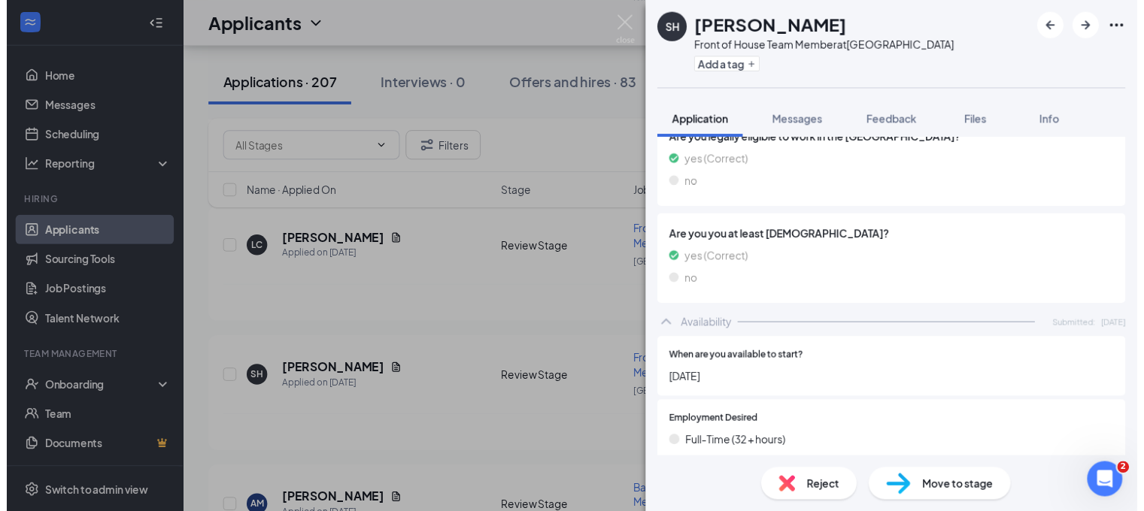
scroll to position [462, 0]
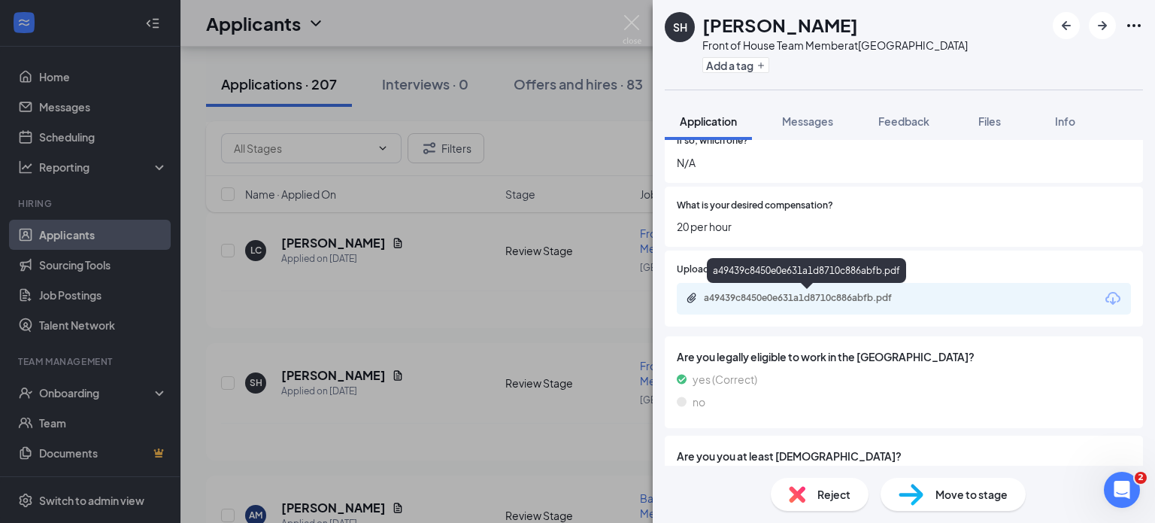
click at [793, 292] on div "a49439c8450e0e631a1d8710c886abfb.pdf" at bounding box center [809, 298] width 211 height 12
click at [635, 17] on img at bounding box center [632, 29] width 19 height 29
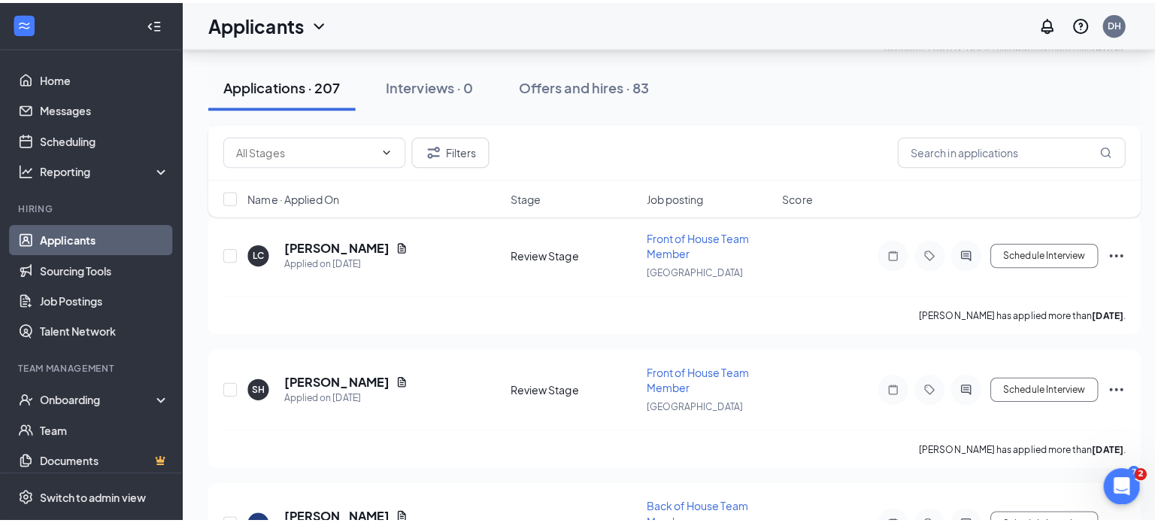
scroll to position [6830, 0]
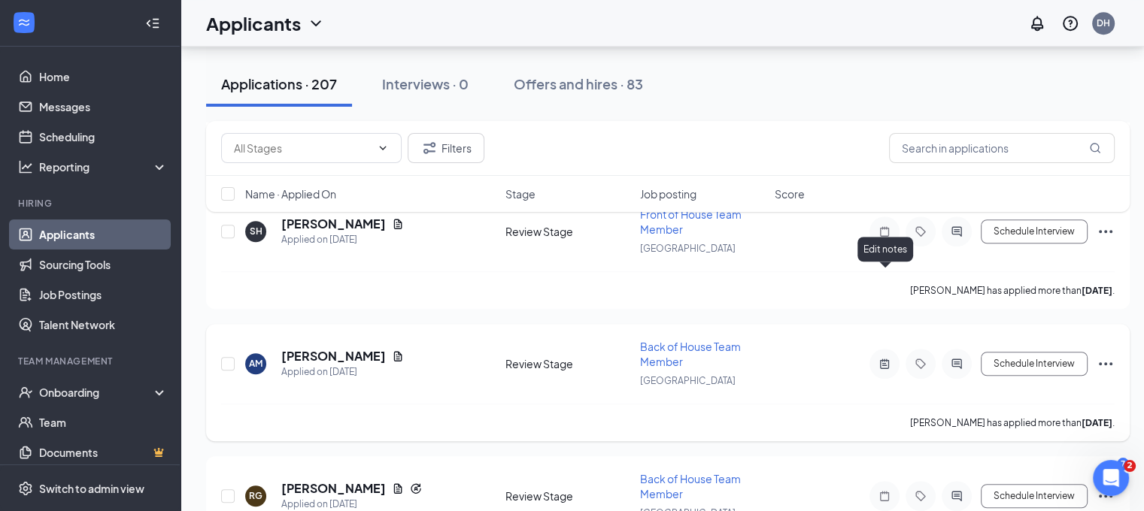
click at [881, 359] on icon "ActiveNote" at bounding box center [884, 364] width 9 height 10
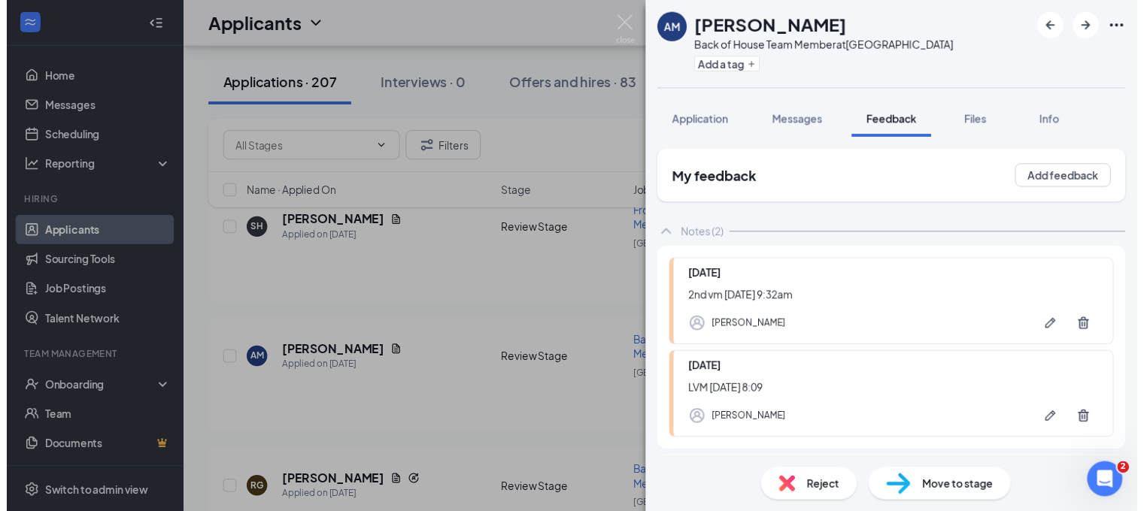
scroll to position [62, 0]
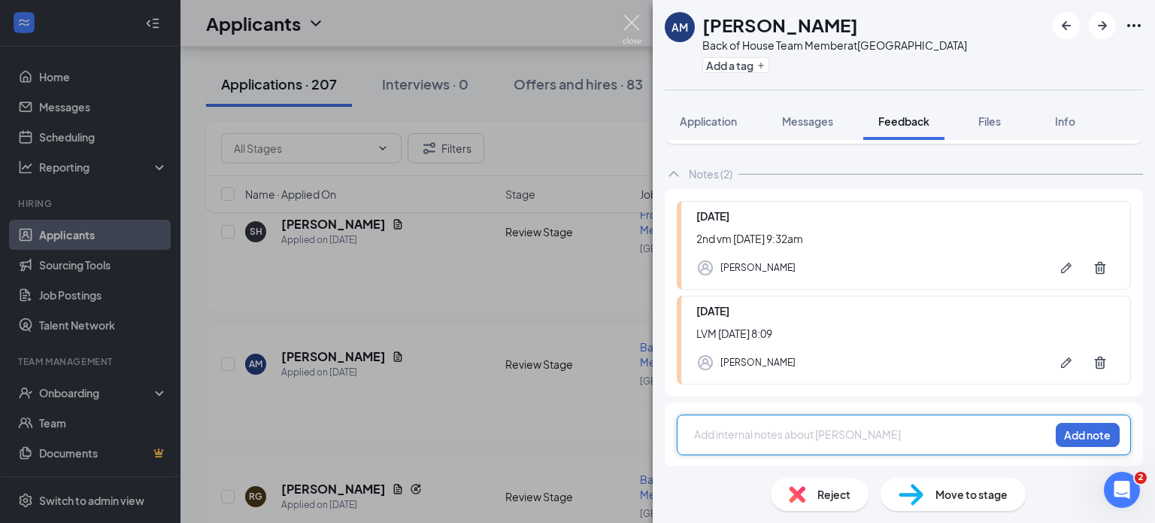
click at [623, 26] on img at bounding box center [632, 29] width 19 height 29
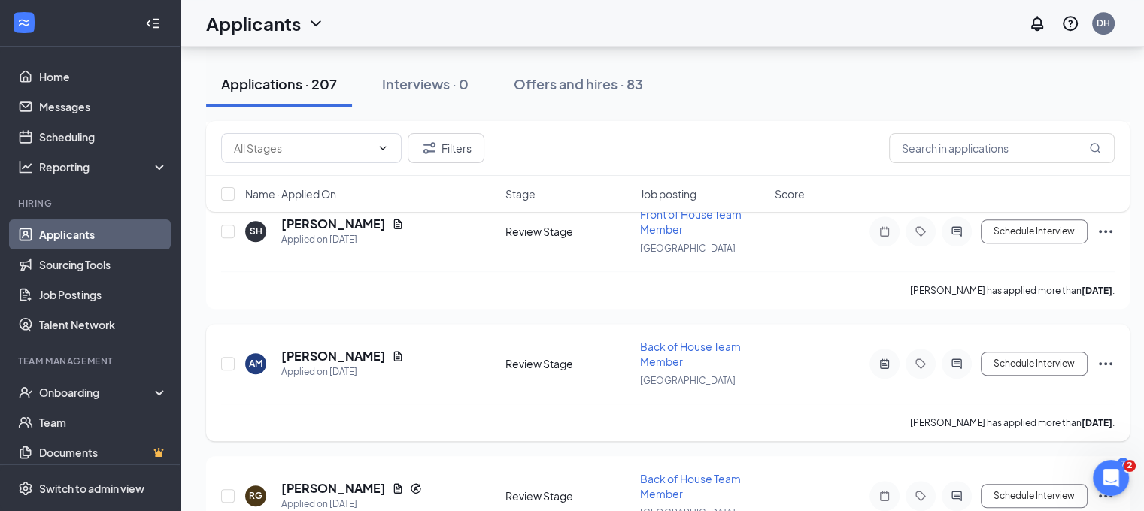
click at [1107, 355] on icon "Ellipses" at bounding box center [1105, 364] width 18 height 18
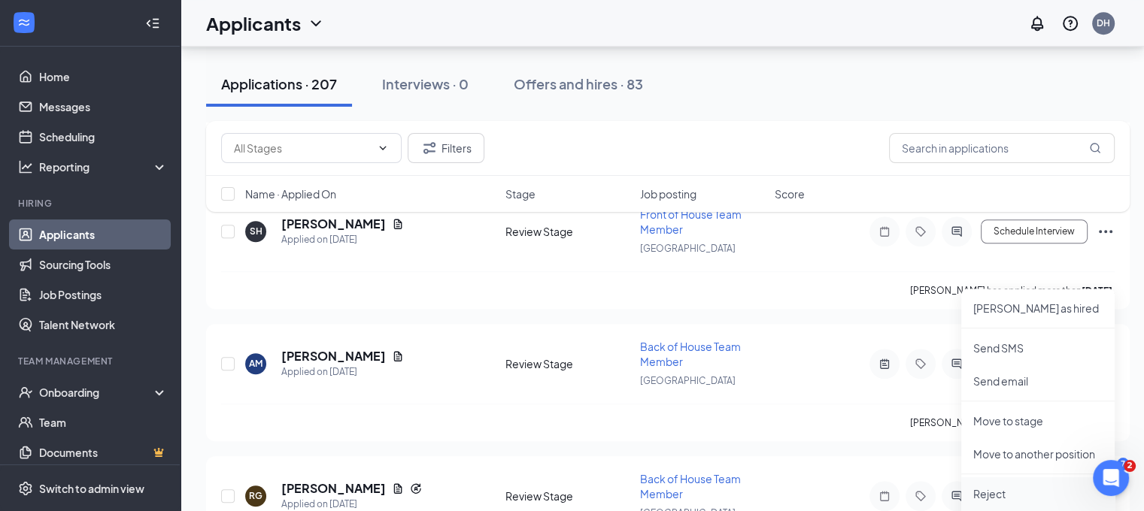
click at [1016, 490] on p "Reject" at bounding box center [1037, 493] width 129 height 15
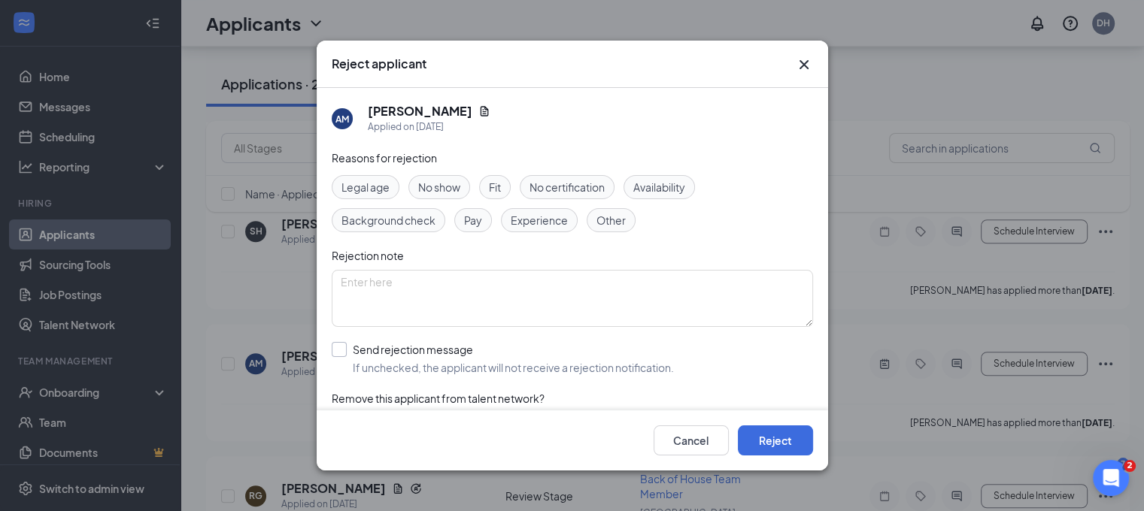
click at [594, 365] on input "Send rejection message If unchecked, the applicant will not receive a rejection…" at bounding box center [503, 358] width 342 height 33
checkbox input "true"
click at [767, 456] on button "Reject" at bounding box center [775, 441] width 75 height 30
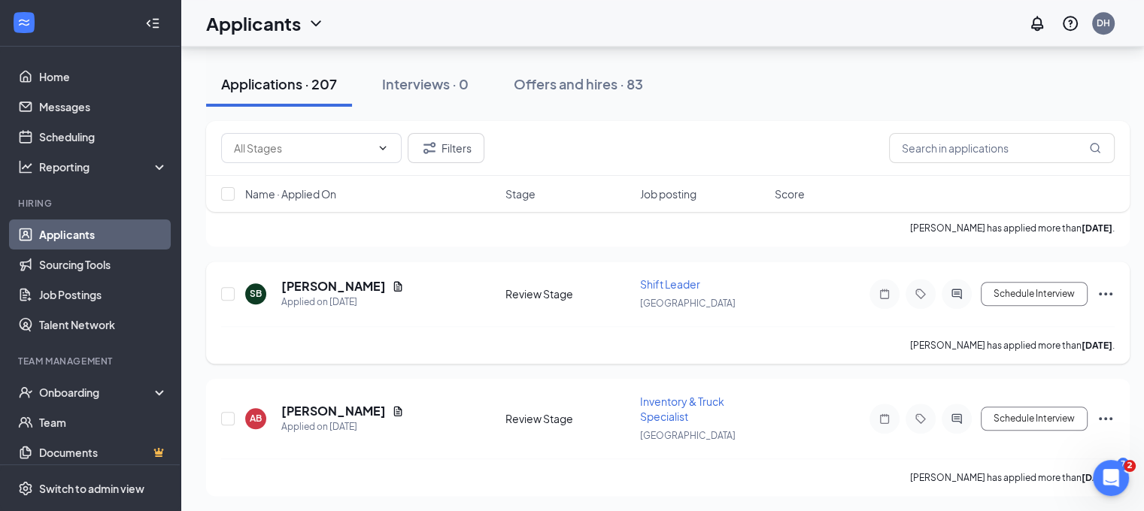
scroll to position [7121, 9]
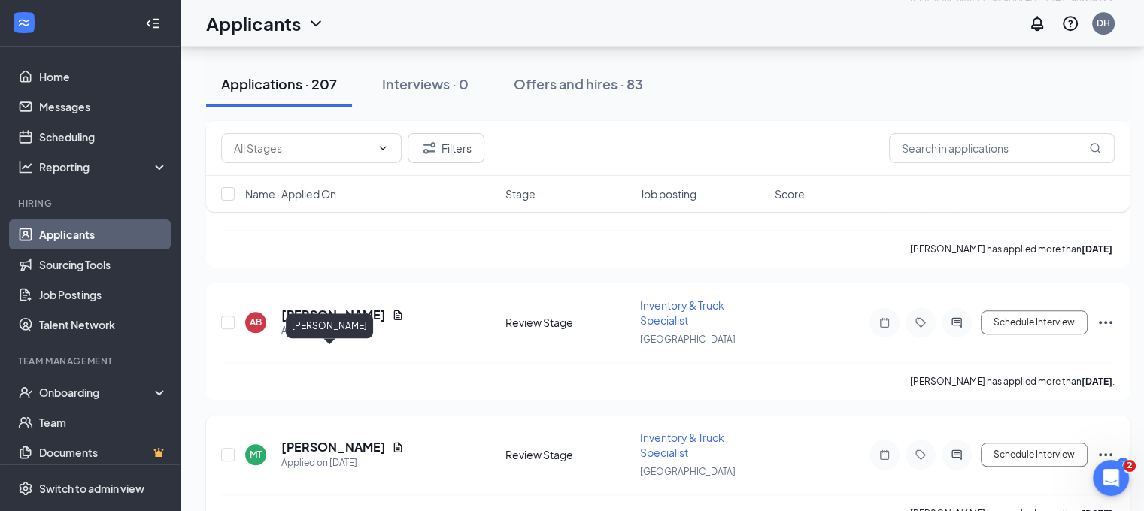
click at [306, 439] on h5 "Michael Talili" at bounding box center [333, 447] width 105 height 17
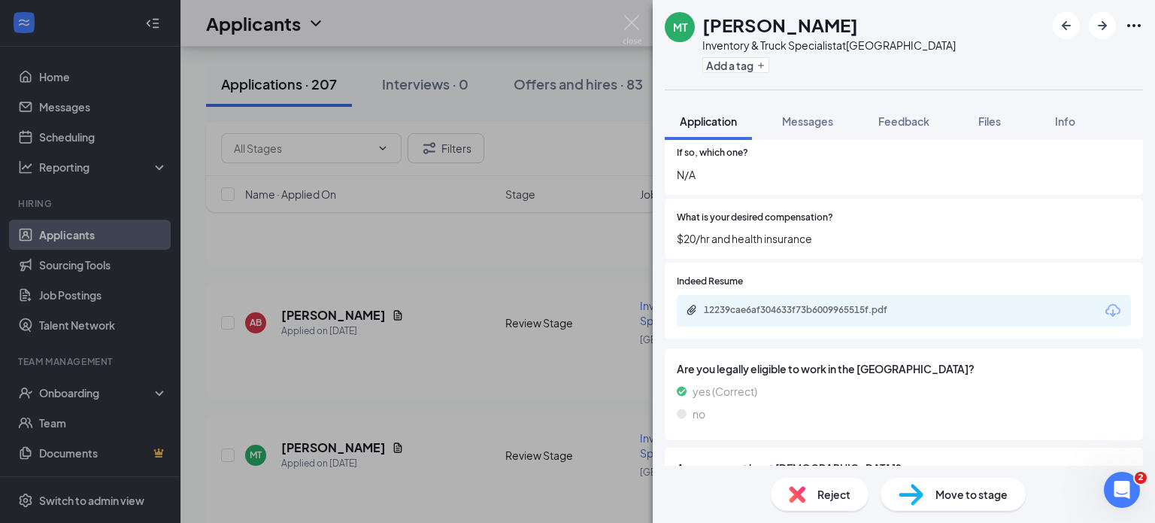
scroll to position [449, 0]
click at [845, 305] on div "12239cae6af304633f73b6009965515f.pdf" at bounding box center [809, 311] width 211 height 12
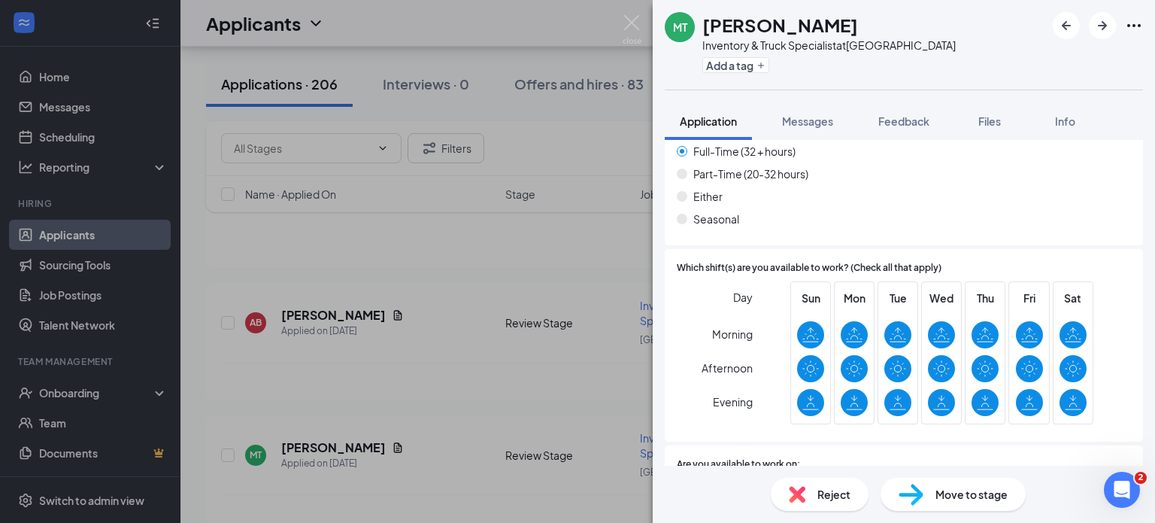
scroll to position [1142, 0]
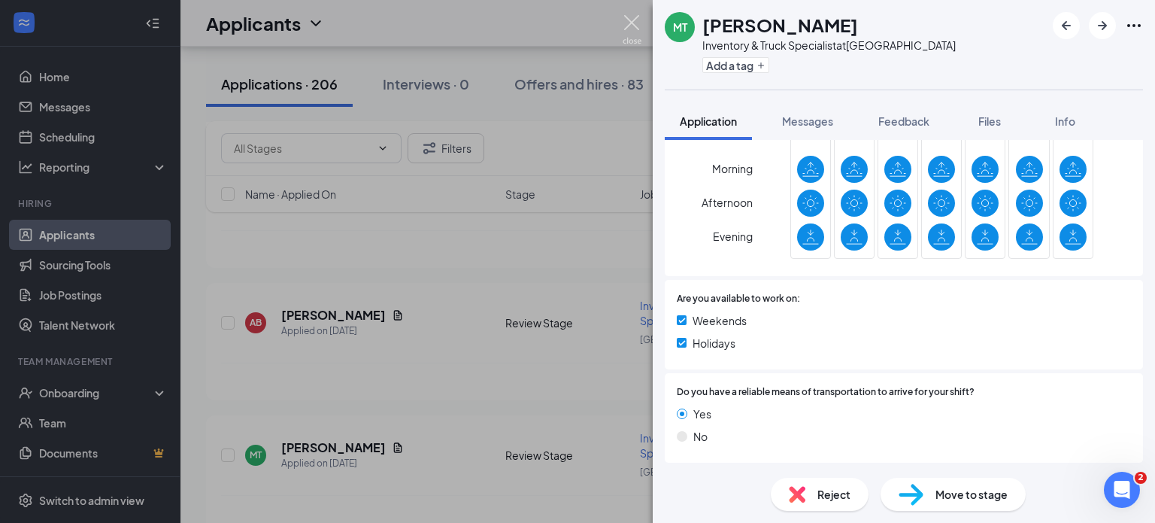
click at [627, 23] on img at bounding box center [632, 29] width 19 height 29
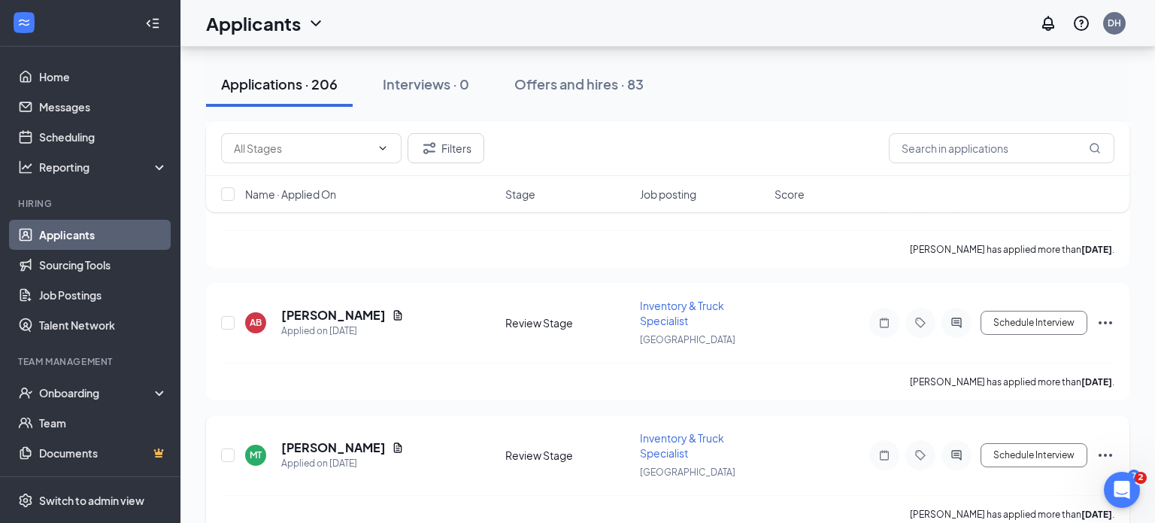
scroll to position [7323, 0]
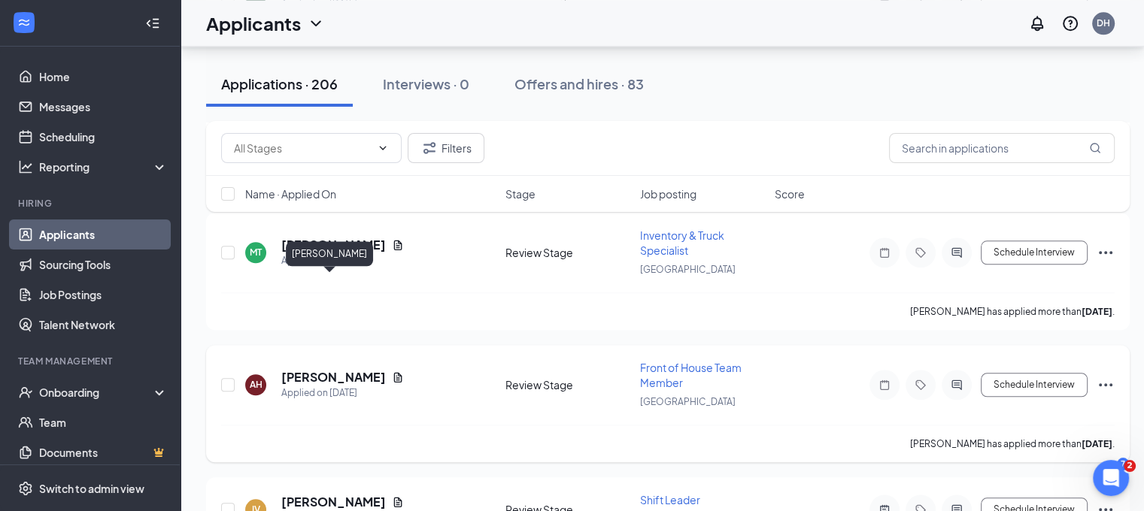
click at [328, 369] on h5 "Aye Homoud" at bounding box center [333, 377] width 105 height 17
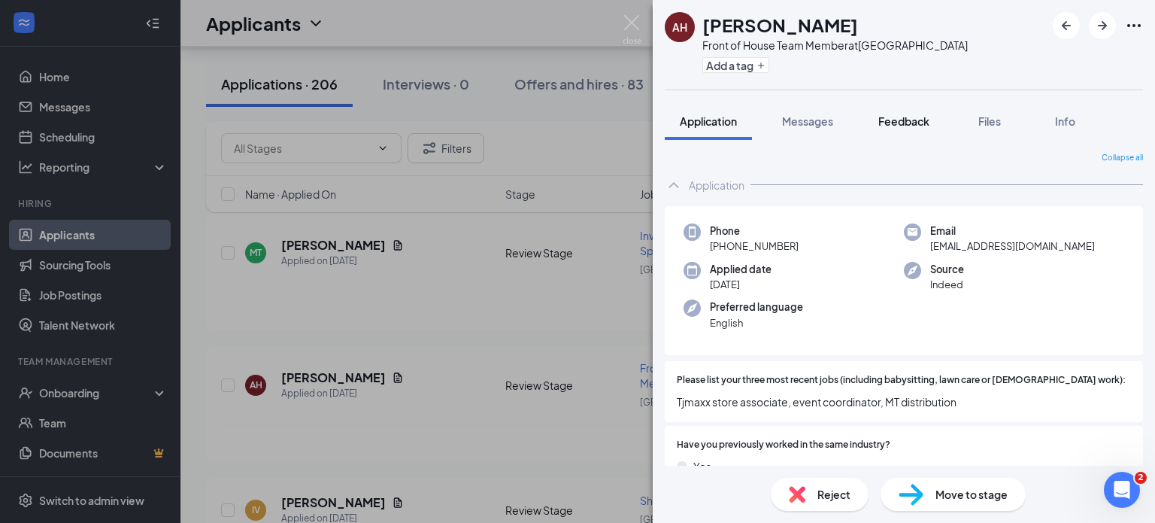
click at [914, 132] on button "Feedback" at bounding box center [903, 121] width 81 height 38
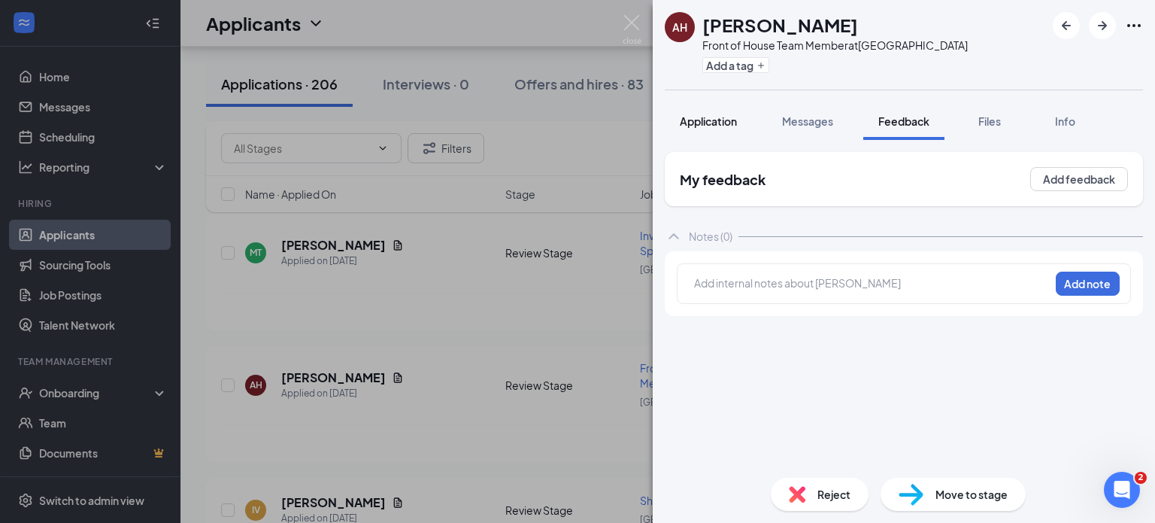
click at [727, 116] on span "Application" at bounding box center [708, 121] width 57 height 14
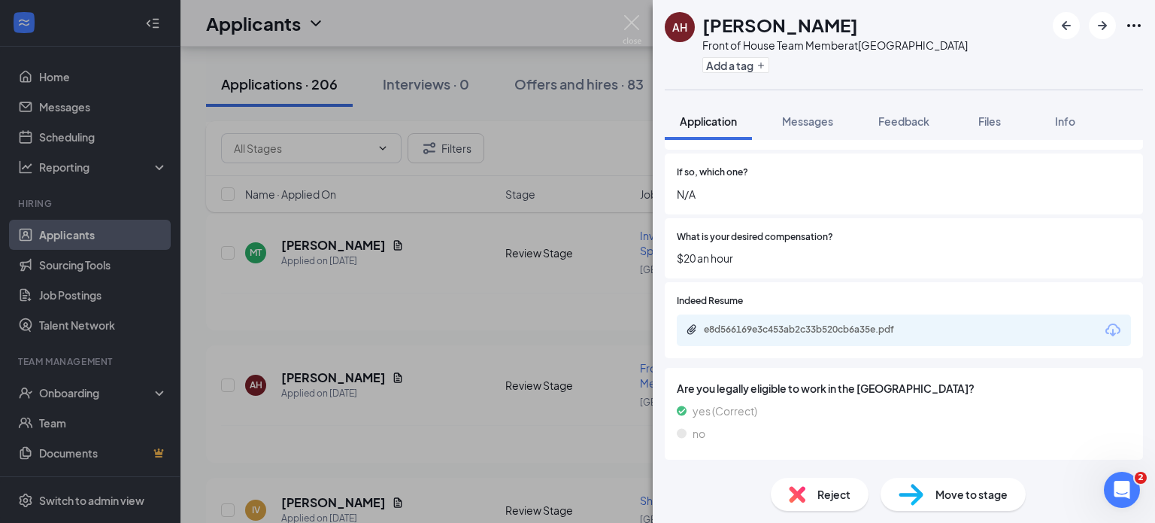
scroll to position [431, 0]
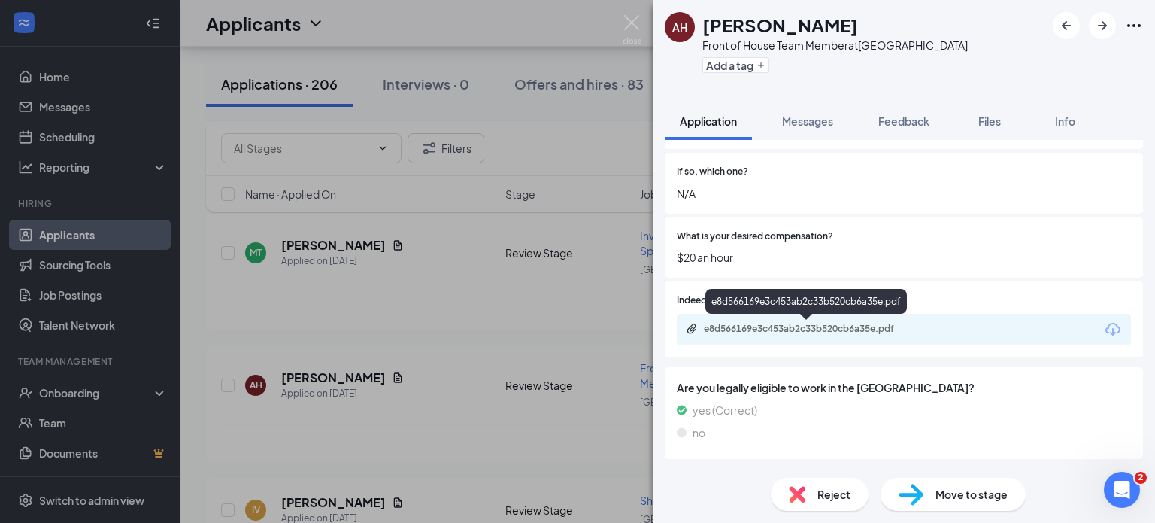
click at [793, 324] on div "e8d566169e3c453ab2c33b520cb6a35e.pdf" at bounding box center [809, 329] width 211 height 12
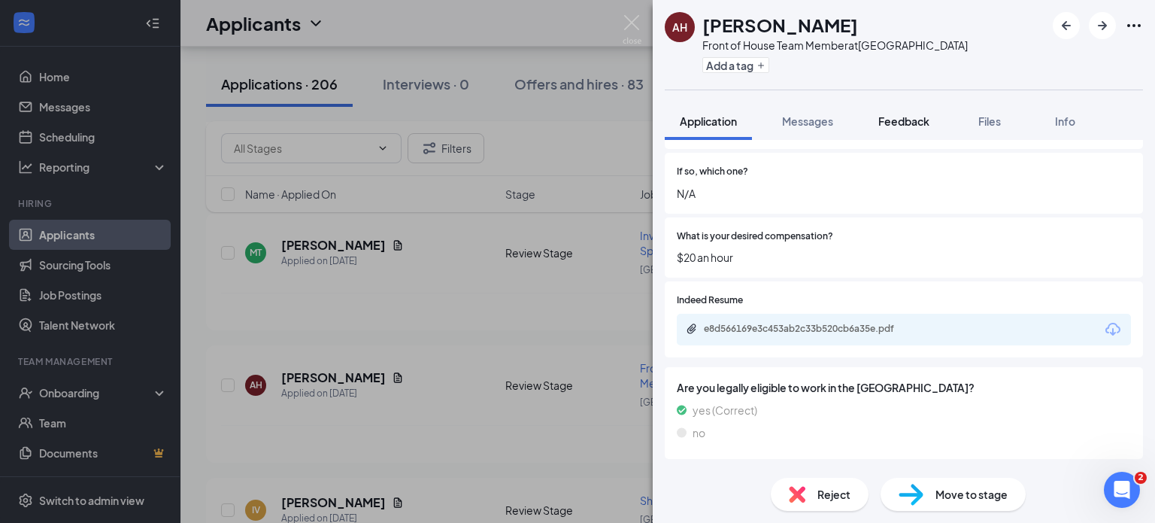
click at [883, 114] on div "Feedback" at bounding box center [903, 121] width 51 height 15
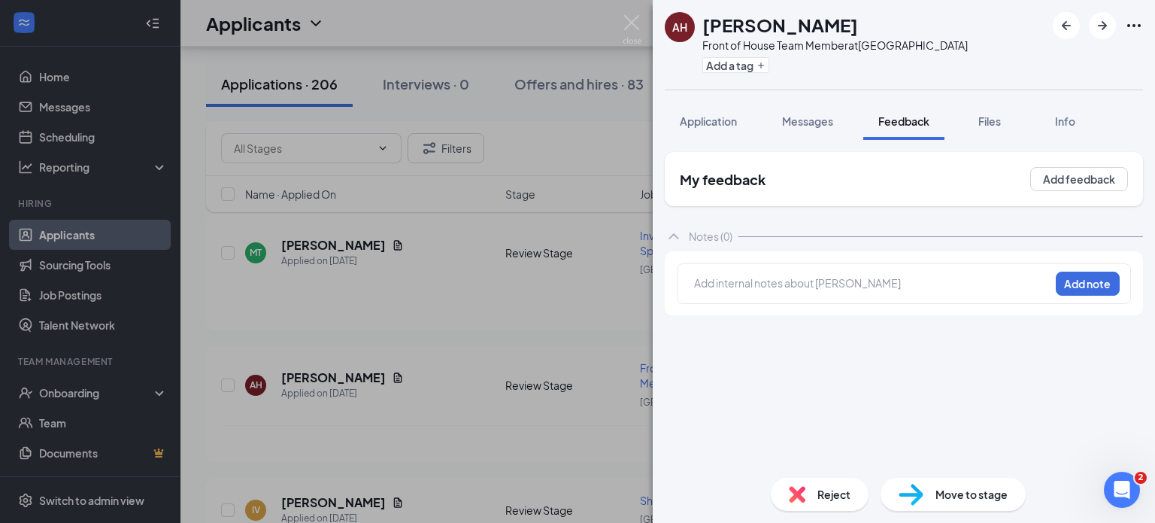
click at [783, 279] on div at bounding box center [872, 283] width 354 height 16
click at [1108, 286] on button "Add note" at bounding box center [1088, 283] width 64 height 24
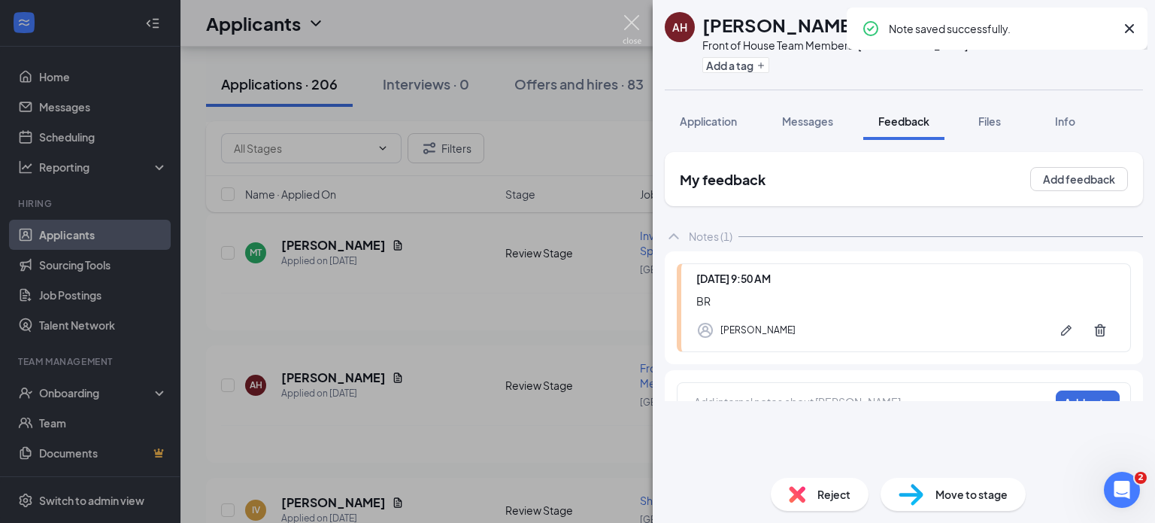
click at [633, 24] on img at bounding box center [632, 29] width 19 height 29
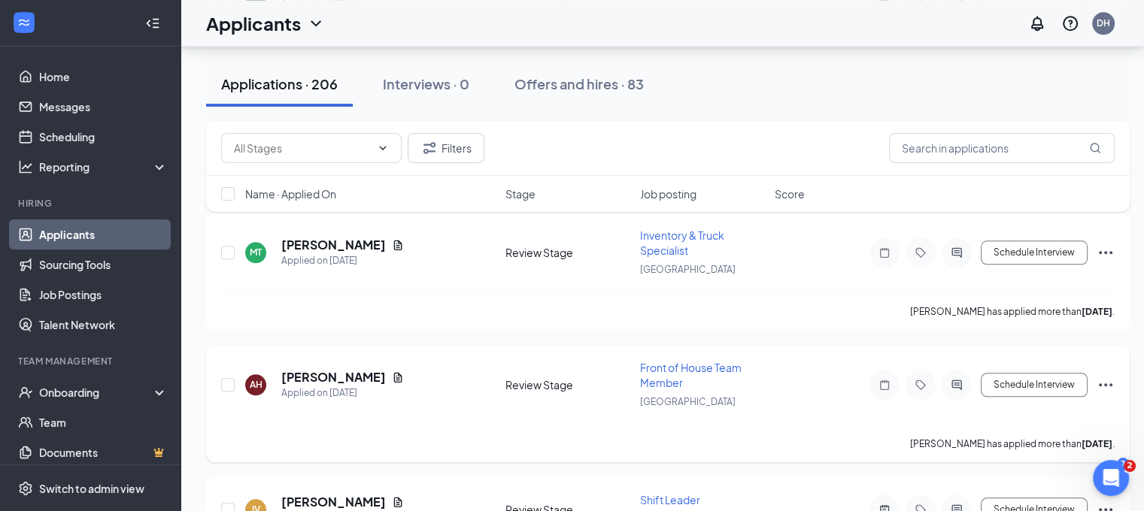
click at [1104, 376] on icon "Ellipses" at bounding box center [1105, 385] width 18 height 18
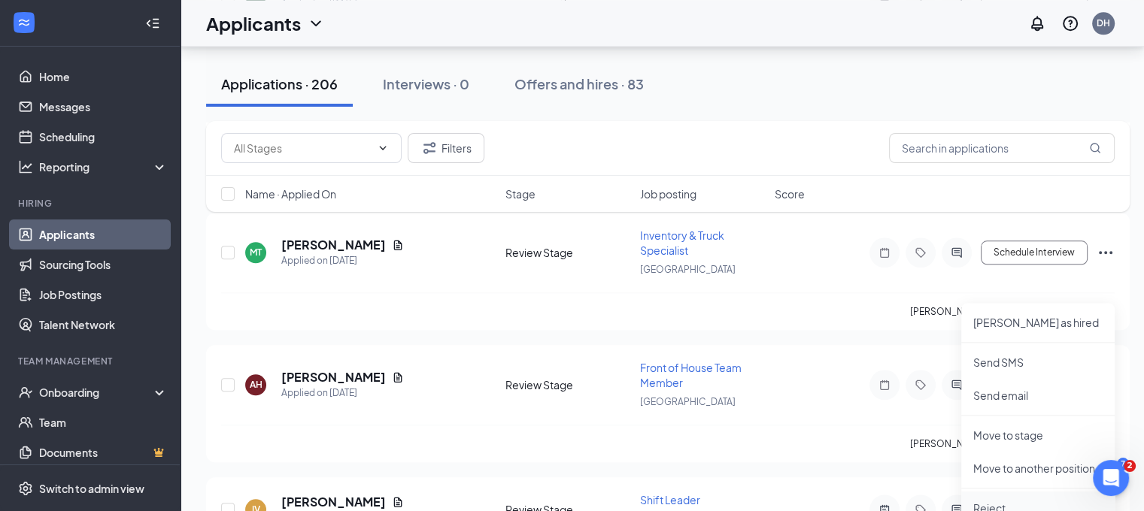
click at [985, 499] on li "Reject" at bounding box center [1037, 508] width 153 height 33
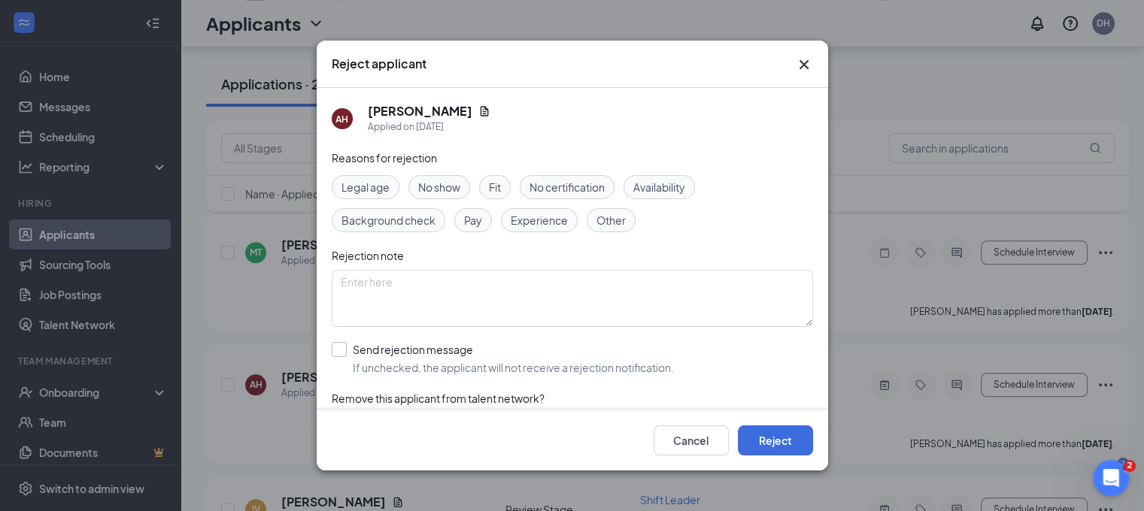
click at [549, 356] on input "Send rejection message If unchecked, the applicant will not receive a rejection…" at bounding box center [503, 358] width 342 height 33
checkbox input "true"
click at [765, 456] on button "Reject" at bounding box center [775, 441] width 75 height 30
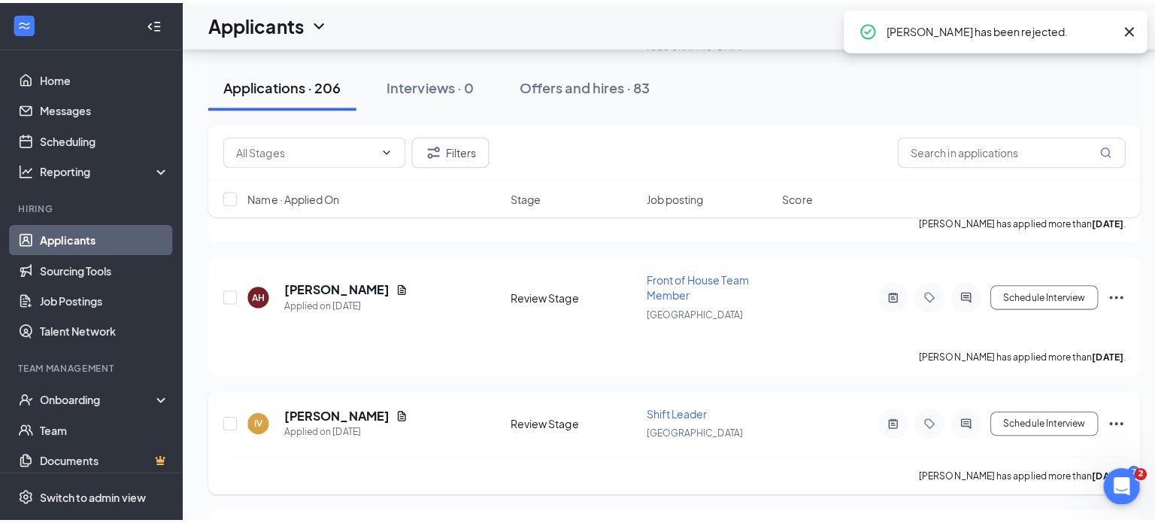
scroll to position [7417, 0]
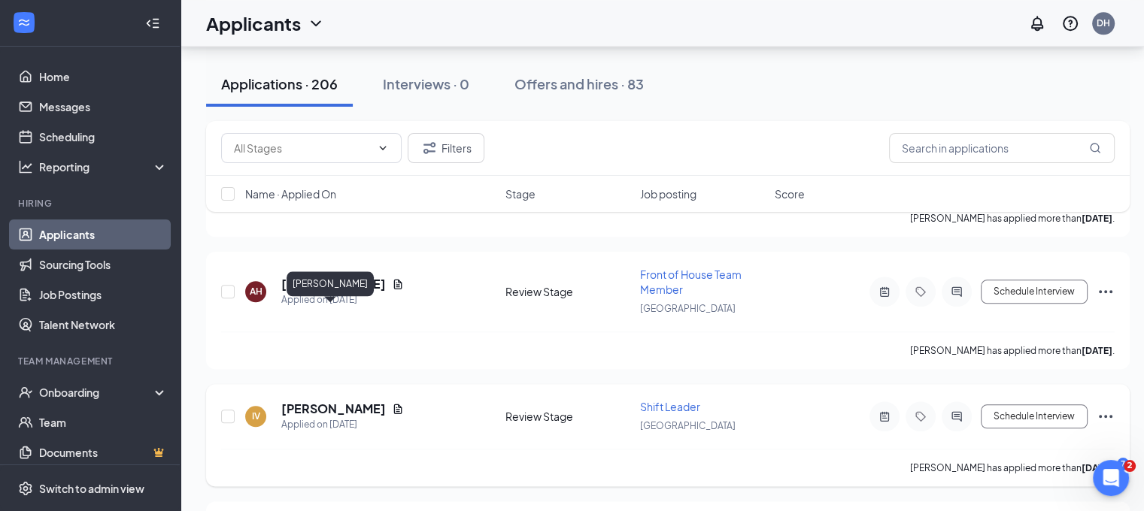
click at [337, 401] on h5 "Isabella Vines" at bounding box center [333, 409] width 105 height 17
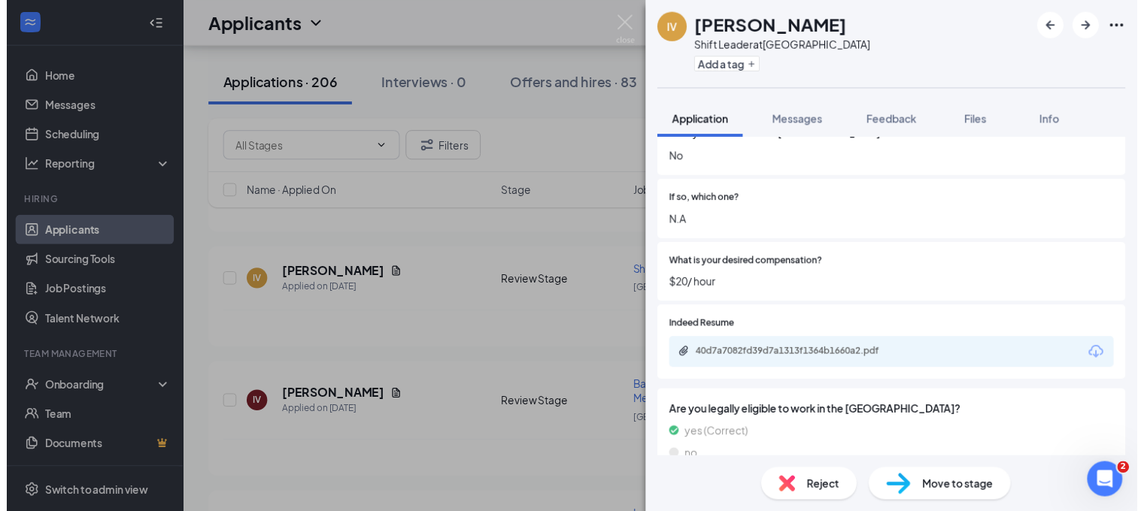
scroll to position [440, 0]
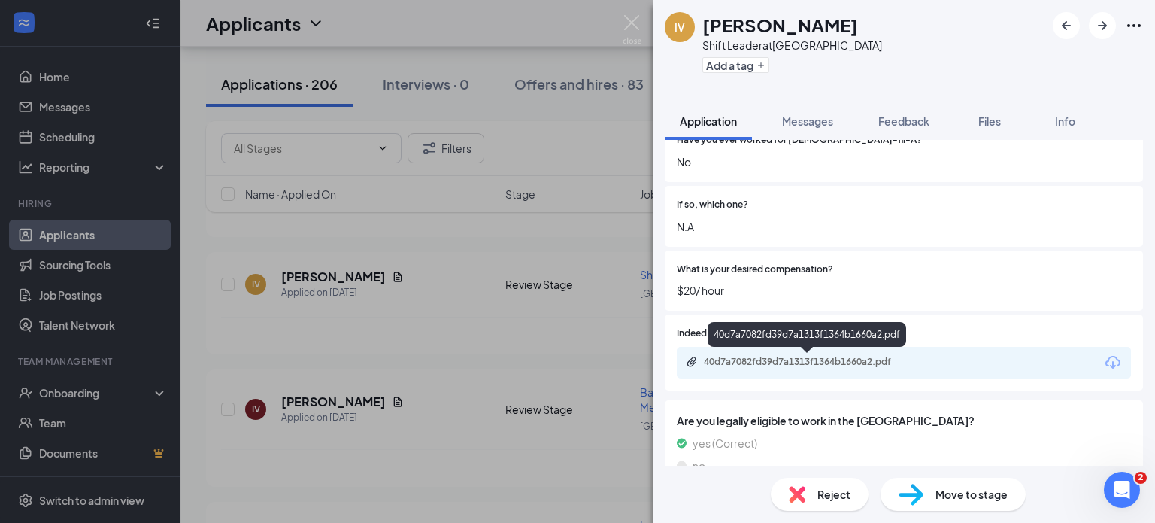
click at [809, 358] on div "40d7a7082fd39d7a1313f1364b1660a2.pdf" at bounding box center [809, 362] width 211 height 12
click at [635, 21] on img at bounding box center [632, 29] width 19 height 29
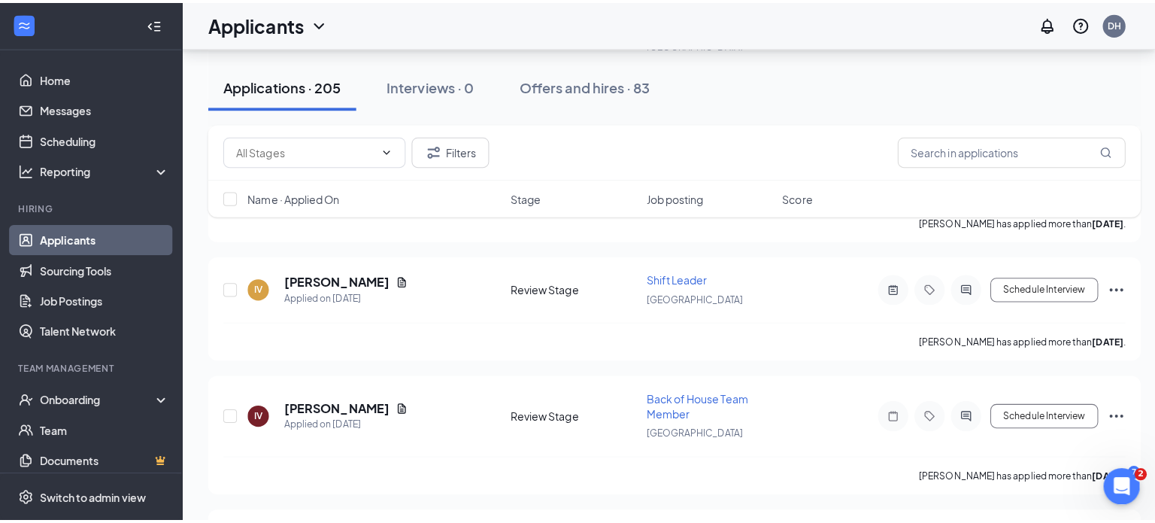
scroll to position [7555, 0]
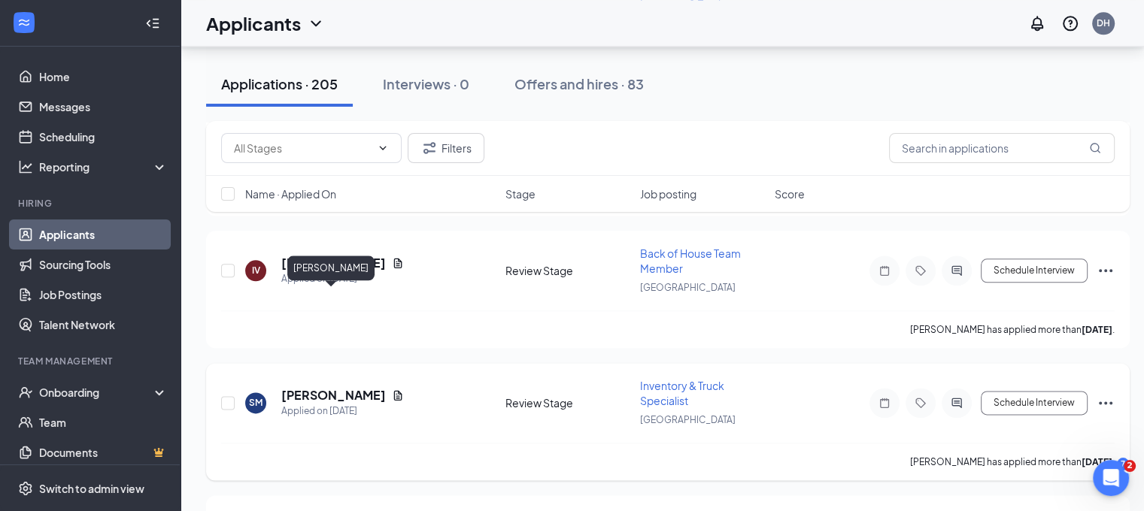
click at [336, 387] on h5 "Shayna McKee" at bounding box center [333, 395] width 105 height 17
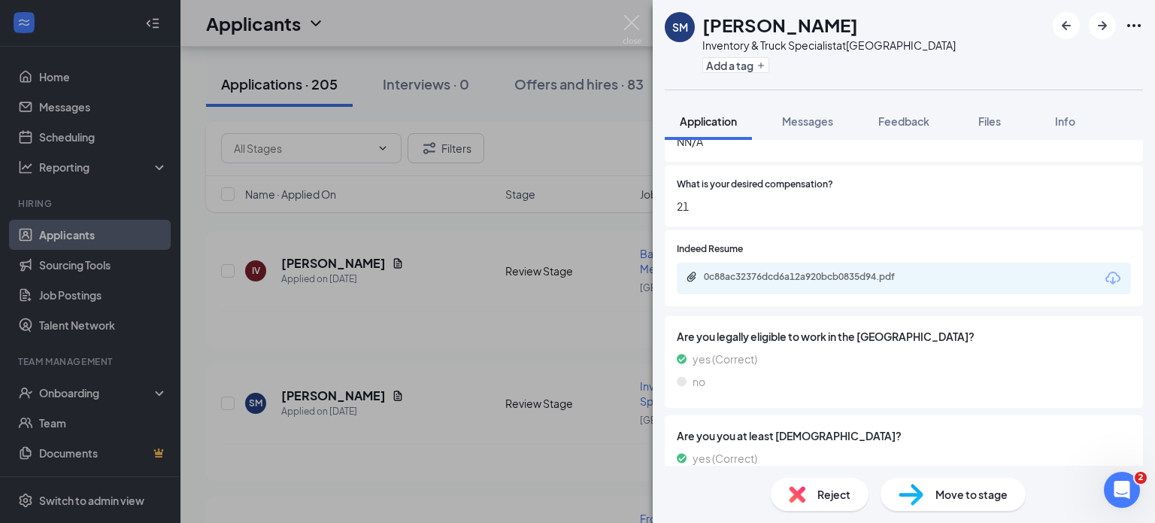
scroll to position [479, 0]
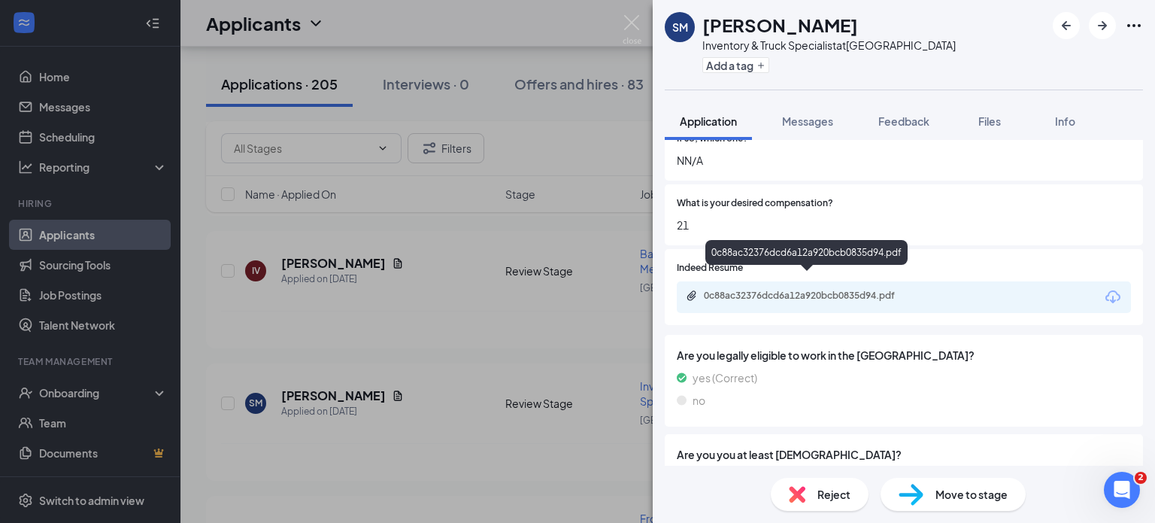
click at [794, 289] on div "0c88ac32376dcd6a12a920bcb0835d94.pdf" at bounding box center [809, 295] width 211 height 12
click at [636, 21] on img at bounding box center [632, 29] width 19 height 29
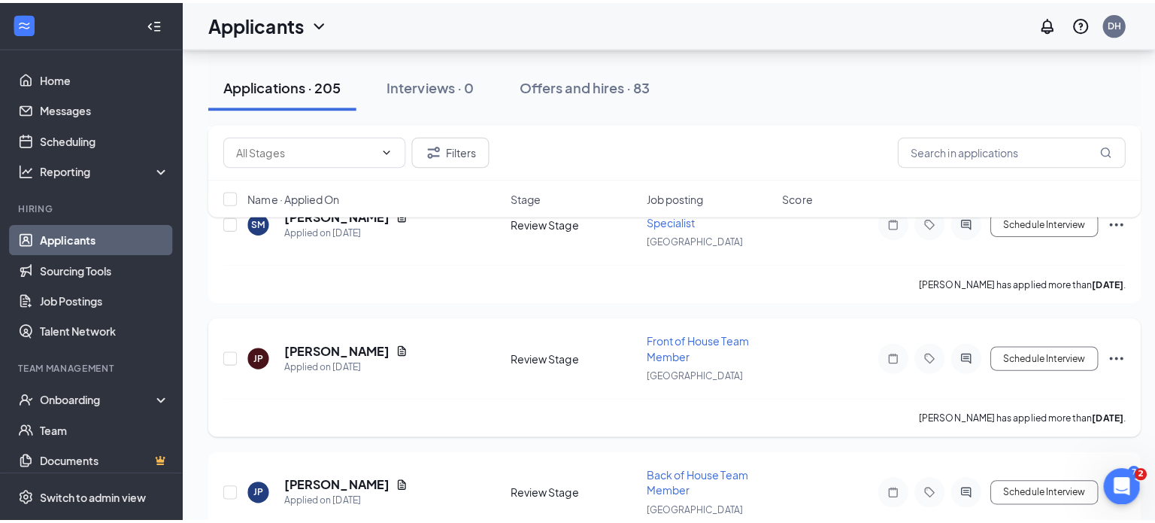
scroll to position [7777, 0]
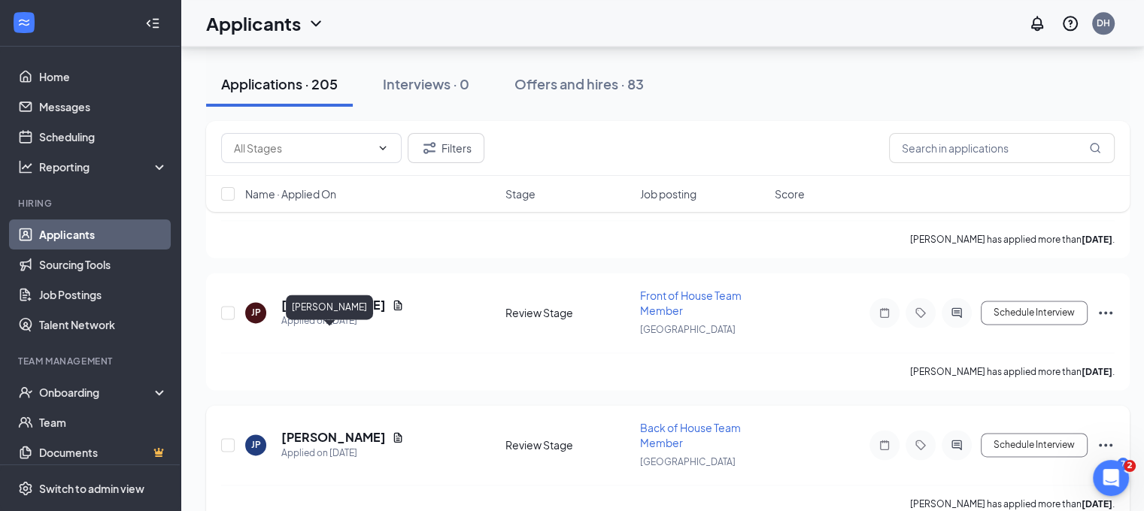
click at [335, 429] on h5 "Jack Pearson" at bounding box center [333, 437] width 105 height 17
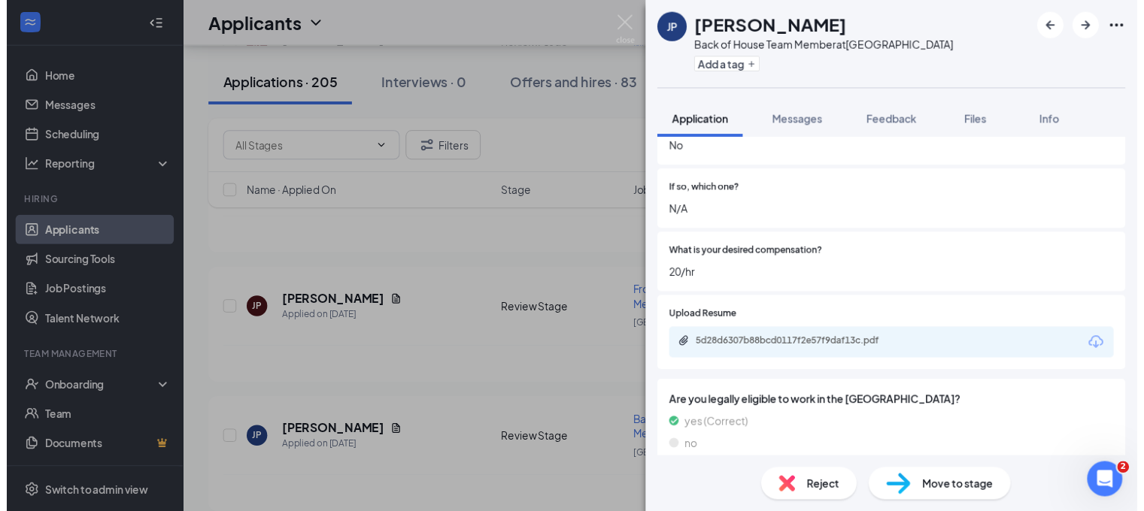
scroll to position [466, 0]
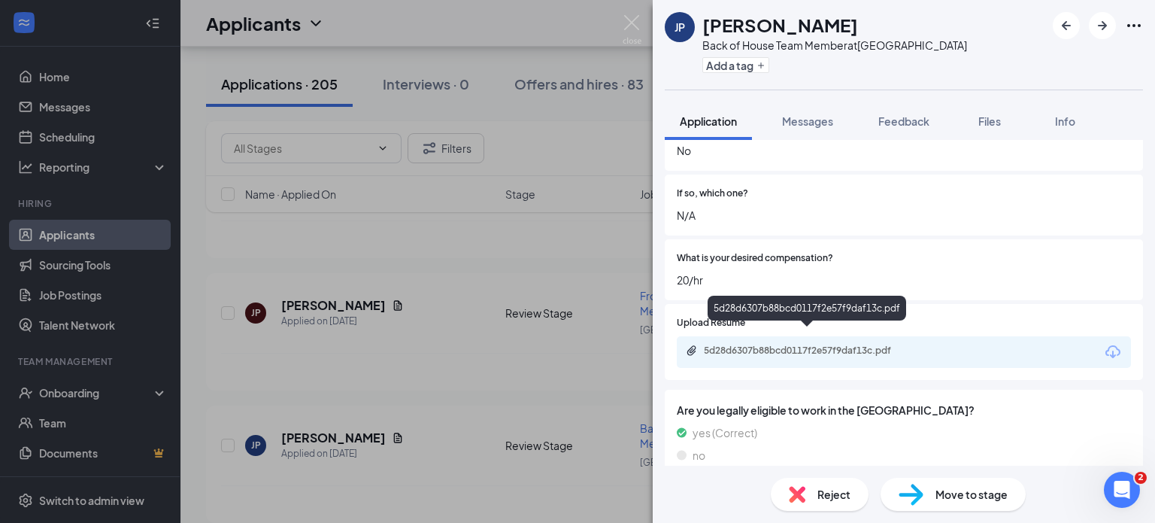
click at [802, 344] on div "5d28d6307b88bcd0117f2e57f9daf13c.pdf" at bounding box center [809, 350] width 211 height 12
click at [635, 22] on img at bounding box center [632, 29] width 19 height 29
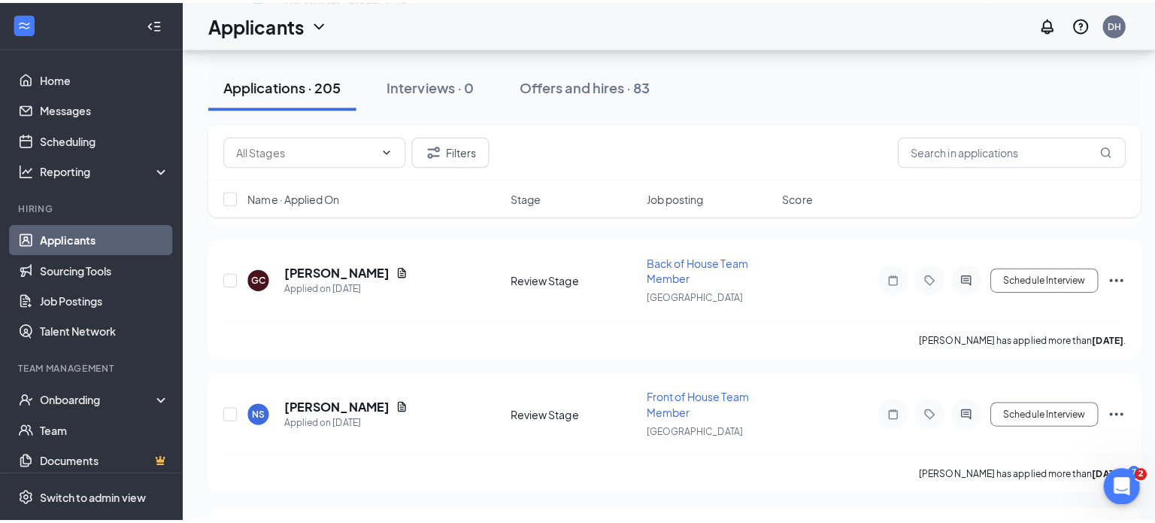
scroll to position [8220, 0]
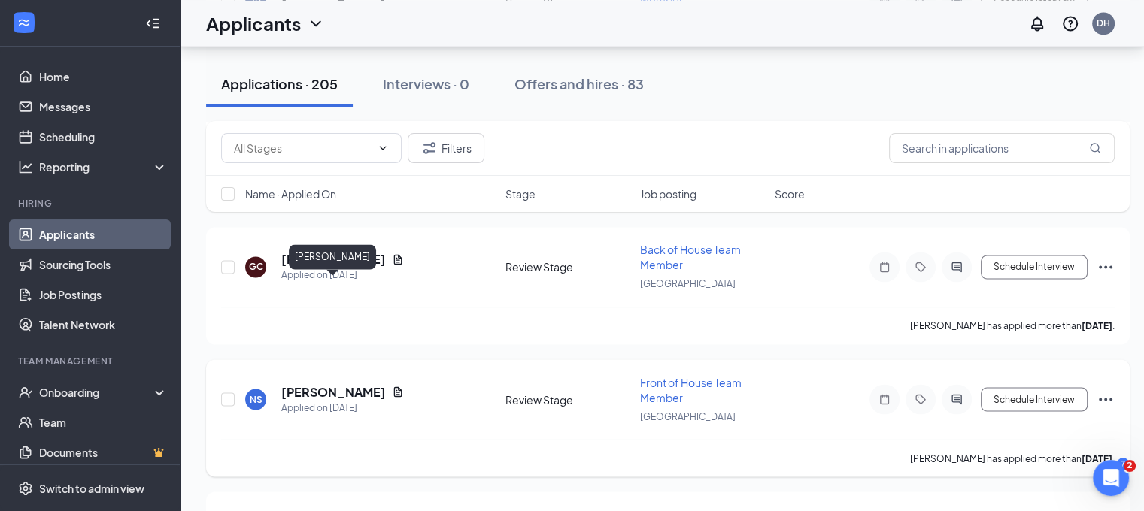
click at [355, 383] on h5 "Noah Schweitzer" at bounding box center [333, 391] width 105 height 17
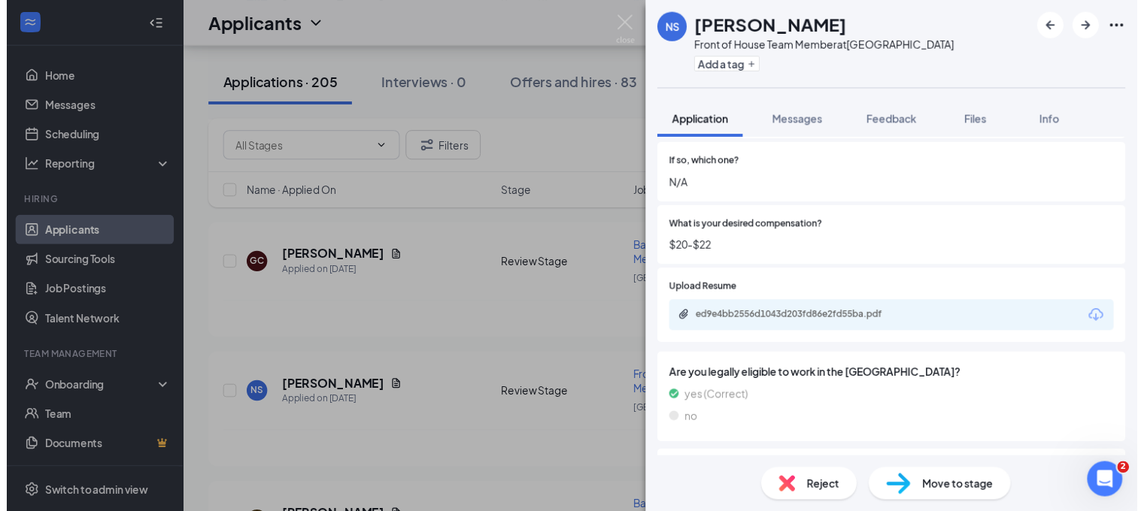
scroll to position [468, 0]
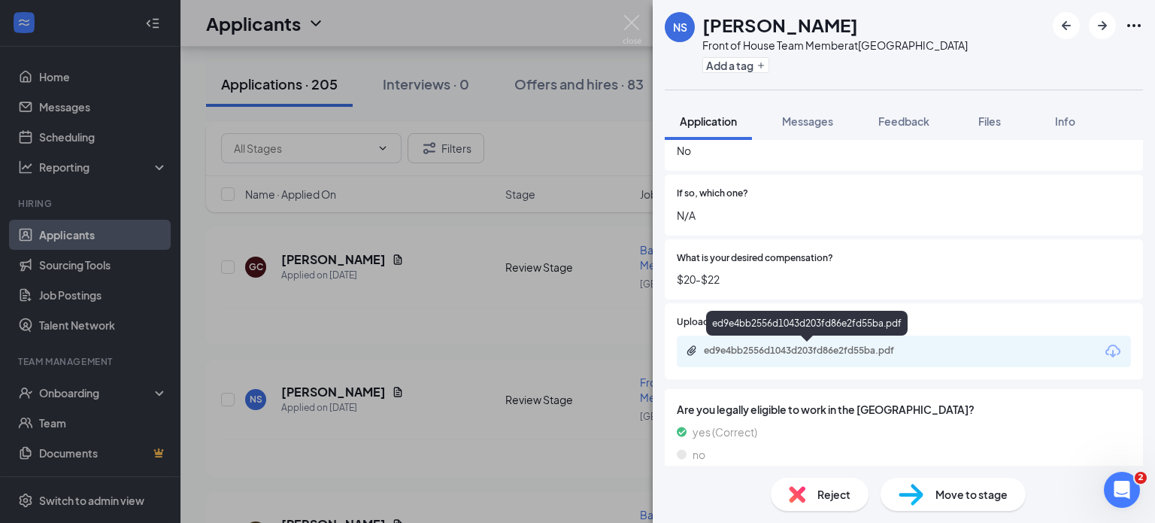
click at [844, 347] on div "ed9e4bb2556d1043d203fd86e2fd55ba.pdf" at bounding box center [809, 350] width 211 height 12
click at [630, 20] on img at bounding box center [632, 29] width 19 height 29
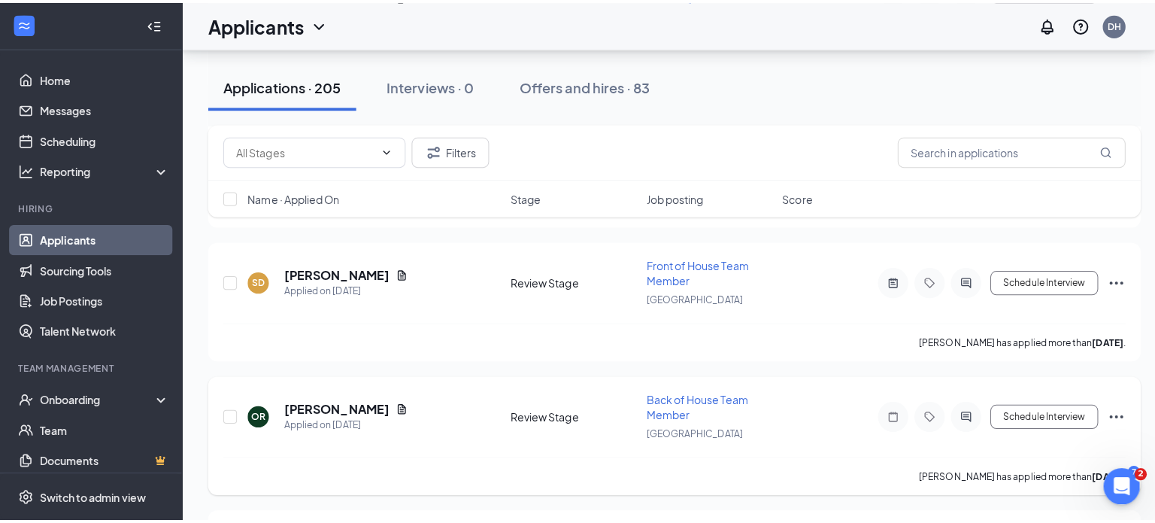
scroll to position [9032, 0]
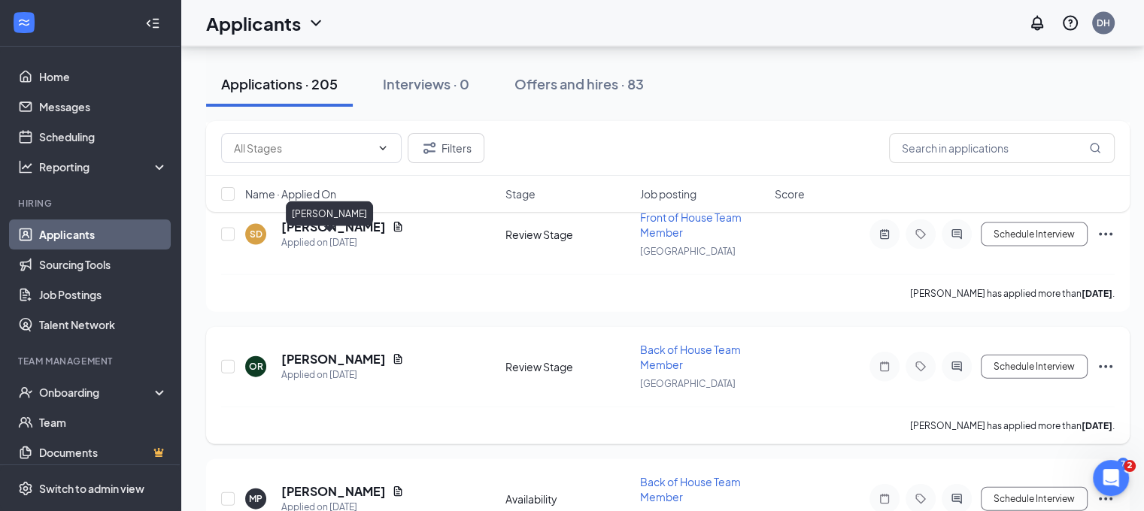
click at [330, 351] on h5 "Oscar Rodela" at bounding box center [333, 359] width 105 height 17
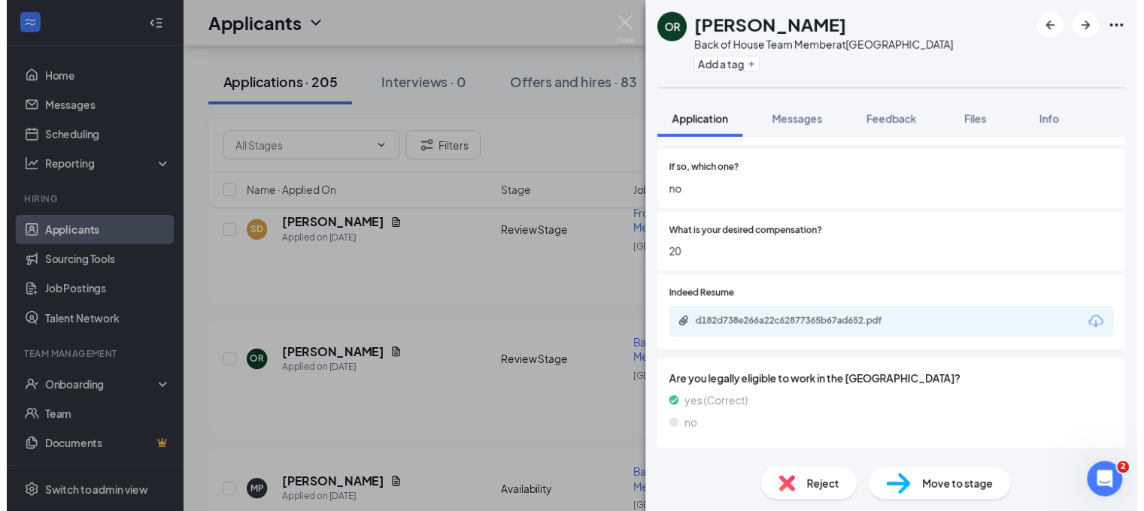
scroll to position [416, 0]
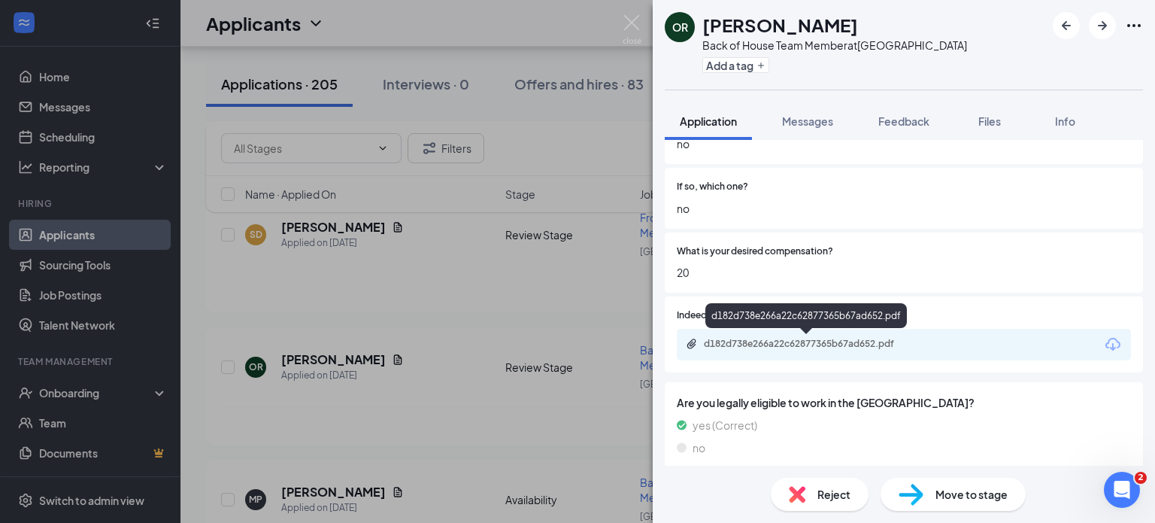
click at [765, 342] on div "d182d738e266a22c62877365b67ad652.pdf" at bounding box center [809, 344] width 211 height 12
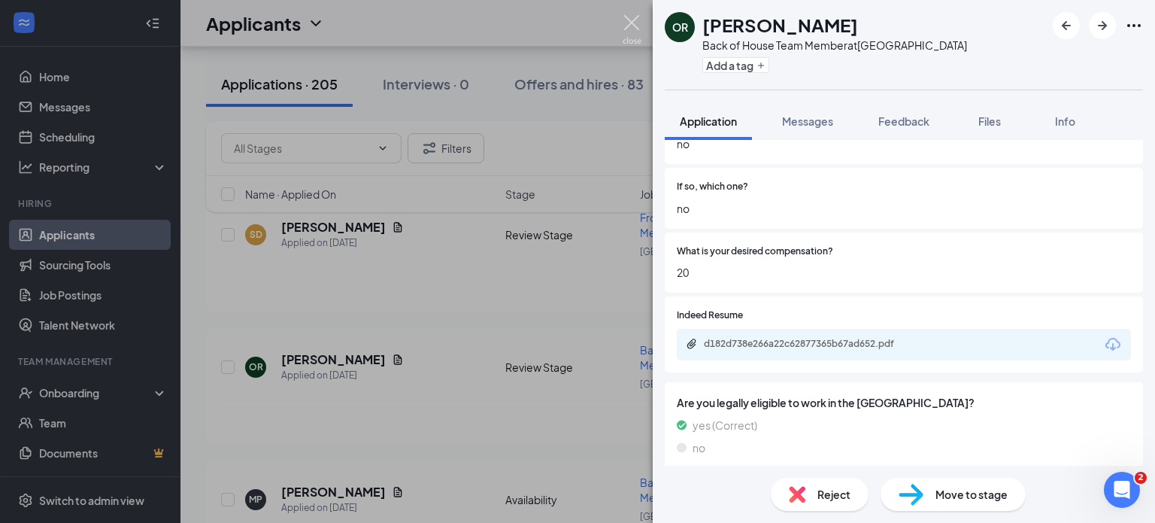
click at [629, 19] on img at bounding box center [632, 29] width 19 height 29
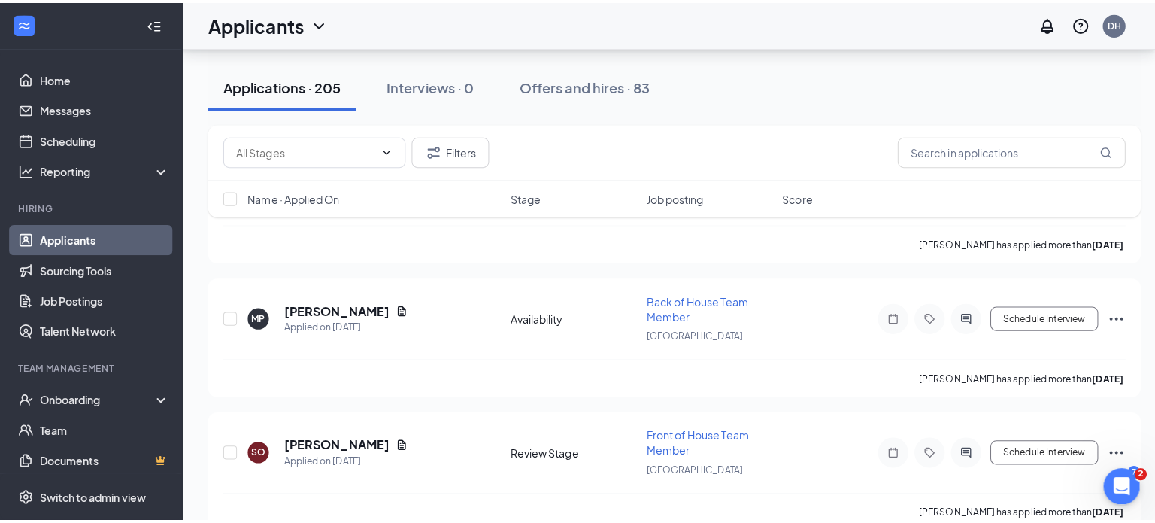
scroll to position [9219, 0]
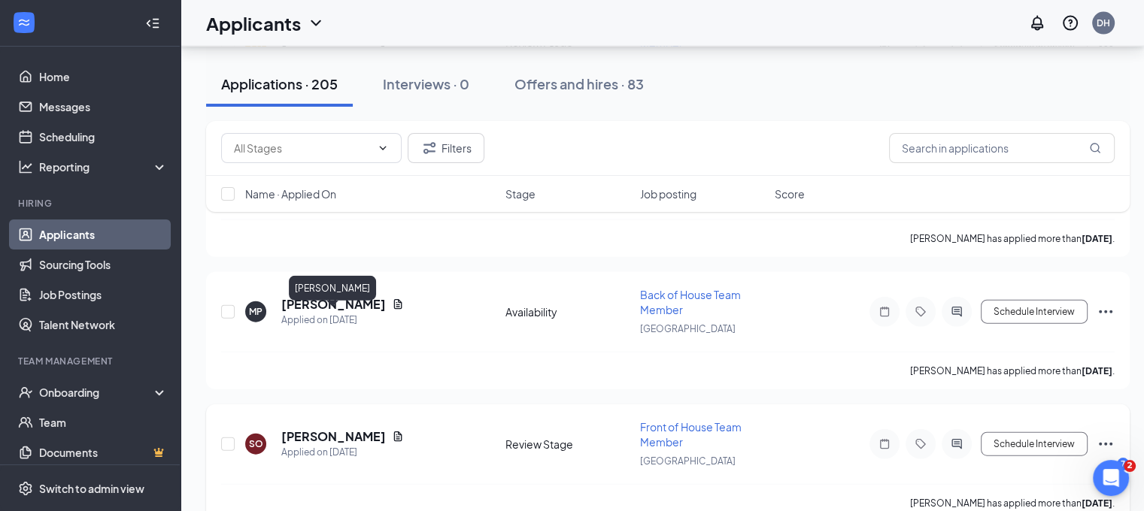
click at [338, 429] on h5 "Savannah Owen" at bounding box center [333, 437] width 105 height 17
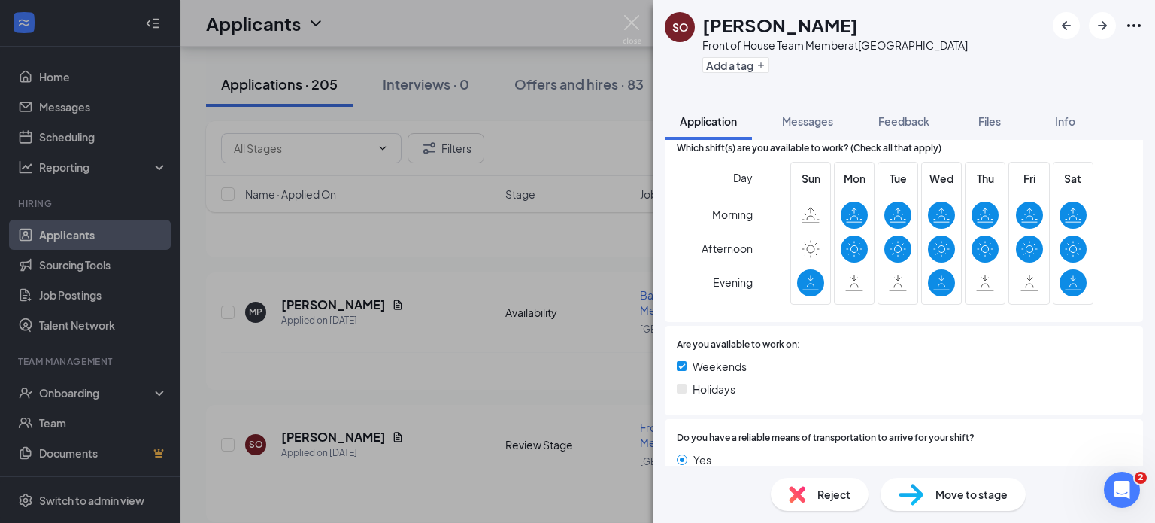
scroll to position [1142, 0]
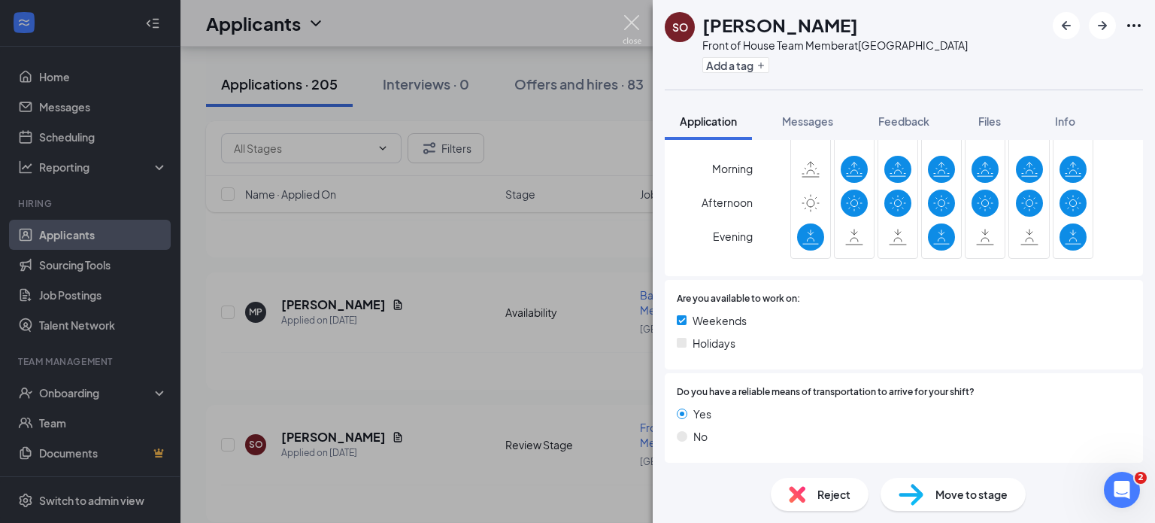
click at [626, 25] on img at bounding box center [632, 29] width 19 height 29
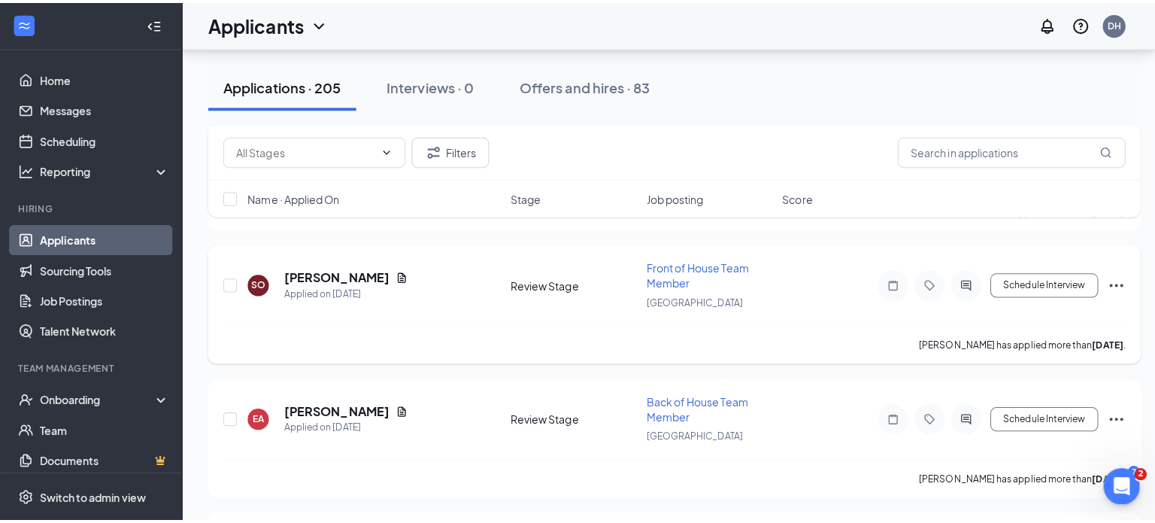
scroll to position [9423, 0]
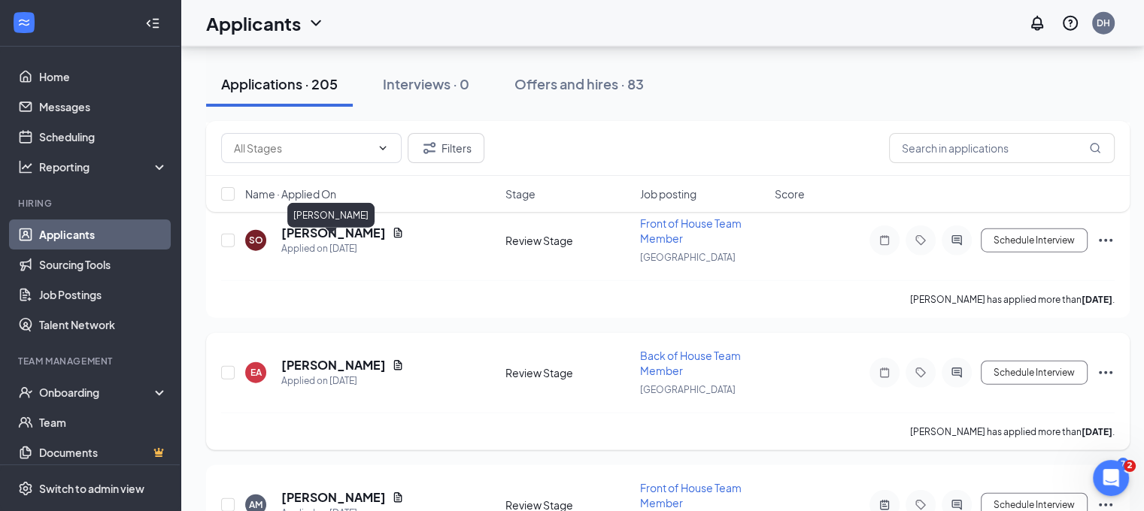
click at [304, 357] on h5 "ERICK AVALOS" at bounding box center [333, 365] width 105 height 17
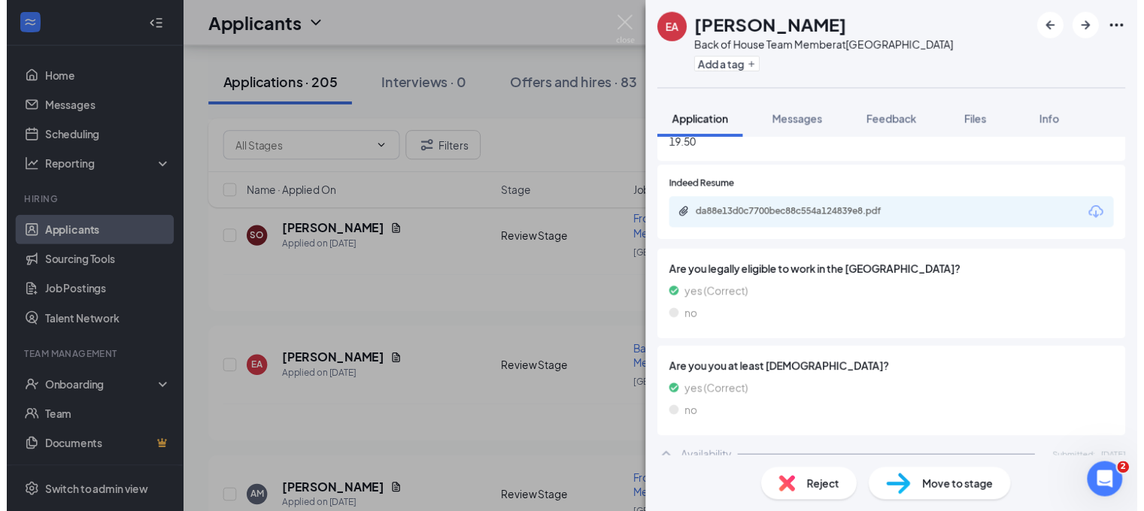
scroll to position [518, 0]
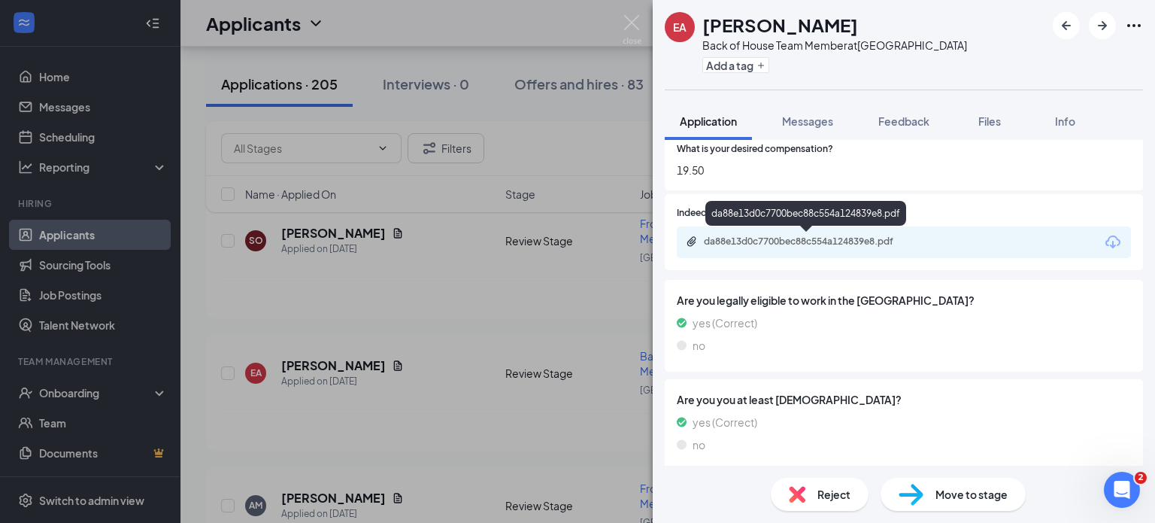
click at [767, 236] on div "da88e13d0c7700bec88c554a124839e8.pdf" at bounding box center [809, 241] width 211 height 12
click at [635, 29] on img at bounding box center [632, 29] width 19 height 29
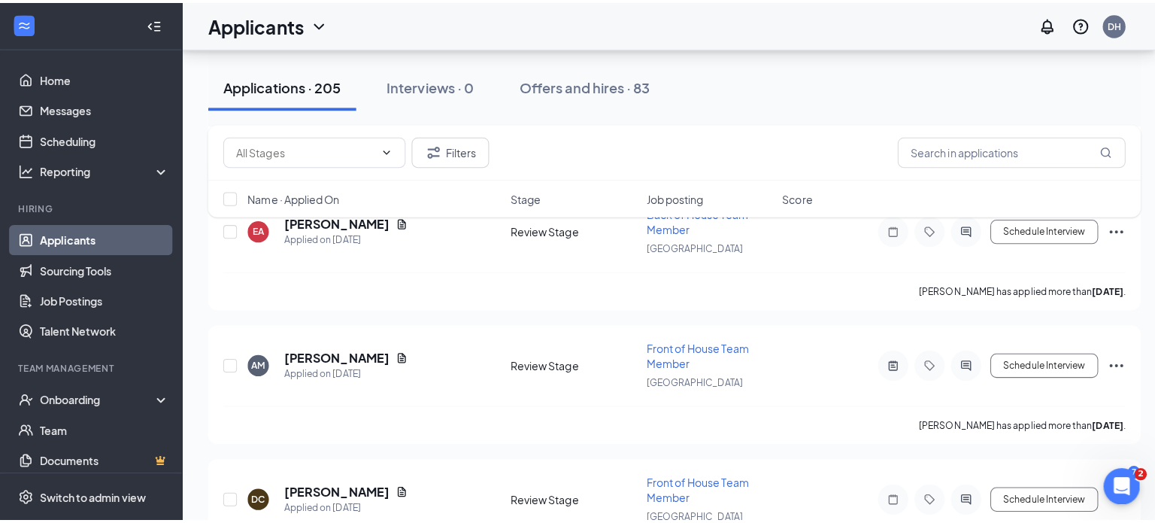
scroll to position [9658, 0]
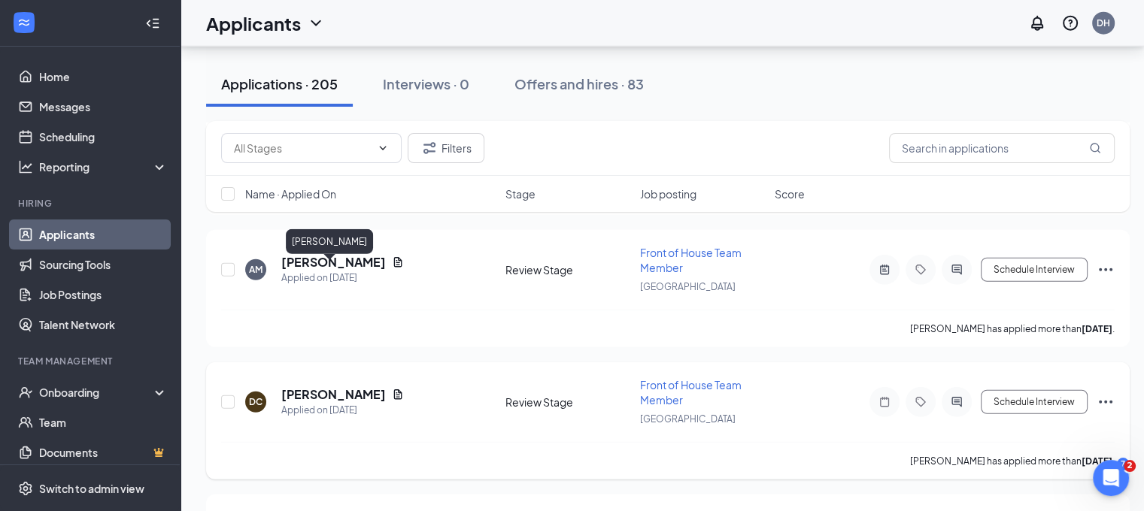
drag, startPoint x: 431, startPoint y: 336, endPoint x: 340, endPoint y: 271, distance: 111.6
click at [340, 386] on h5 "Devin Carfrae" at bounding box center [333, 394] width 105 height 17
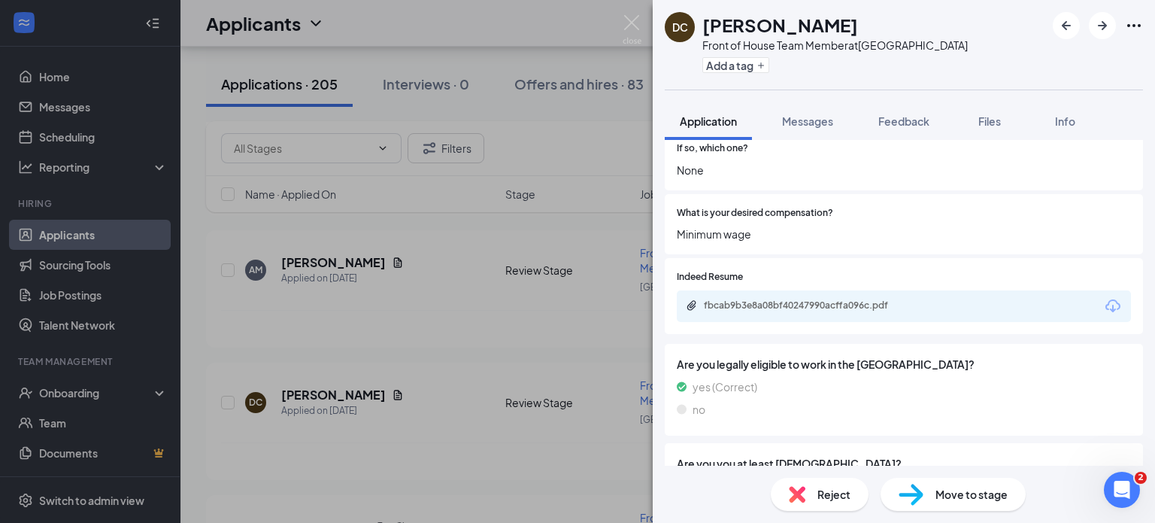
scroll to position [453, 0]
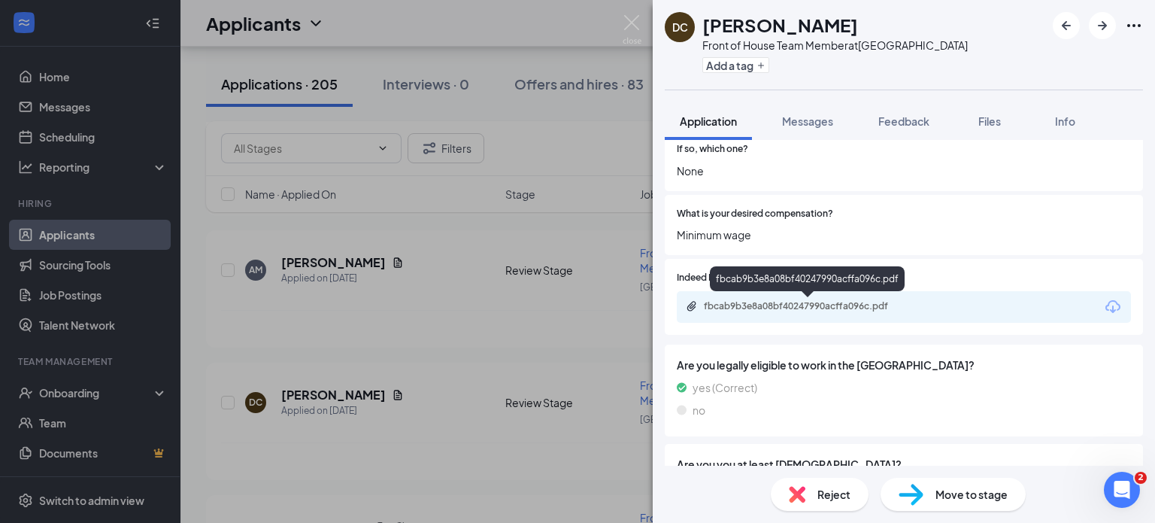
click at [829, 305] on div "fbcab9b3e8a08bf40247990acffa096c.pdf" at bounding box center [809, 306] width 211 height 12
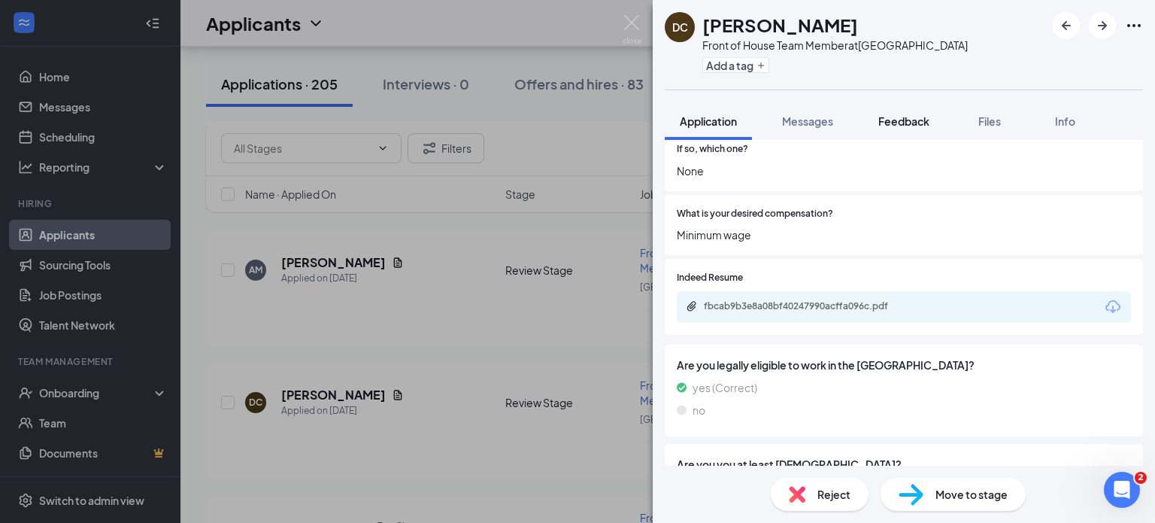
click at [905, 132] on button "Feedback" at bounding box center [903, 121] width 81 height 38
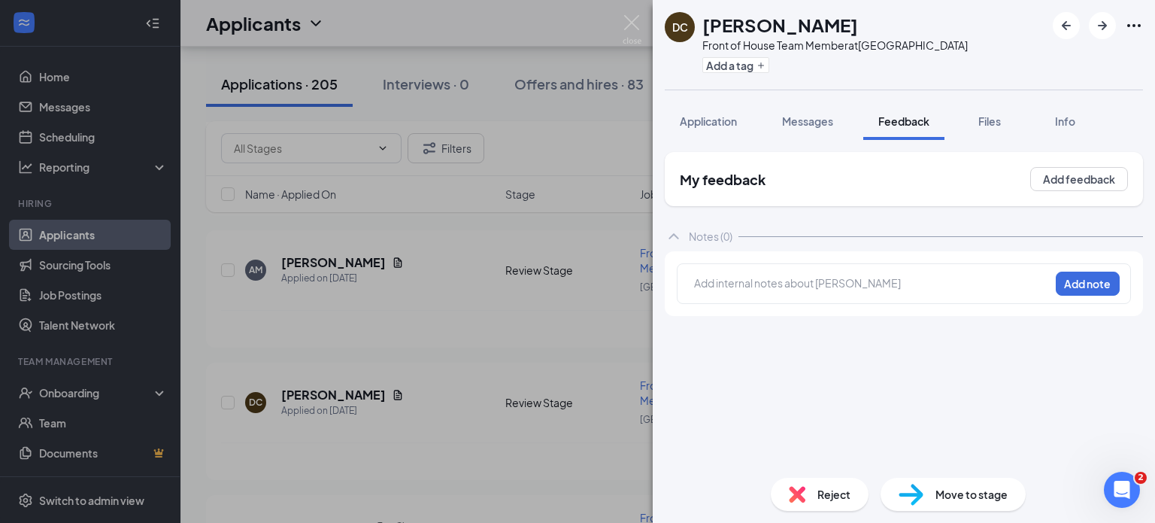
click at [734, 281] on div at bounding box center [872, 283] width 354 height 16
click at [1103, 285] on button "Add note" at bounding box center [1088, 283] width 64 height 24
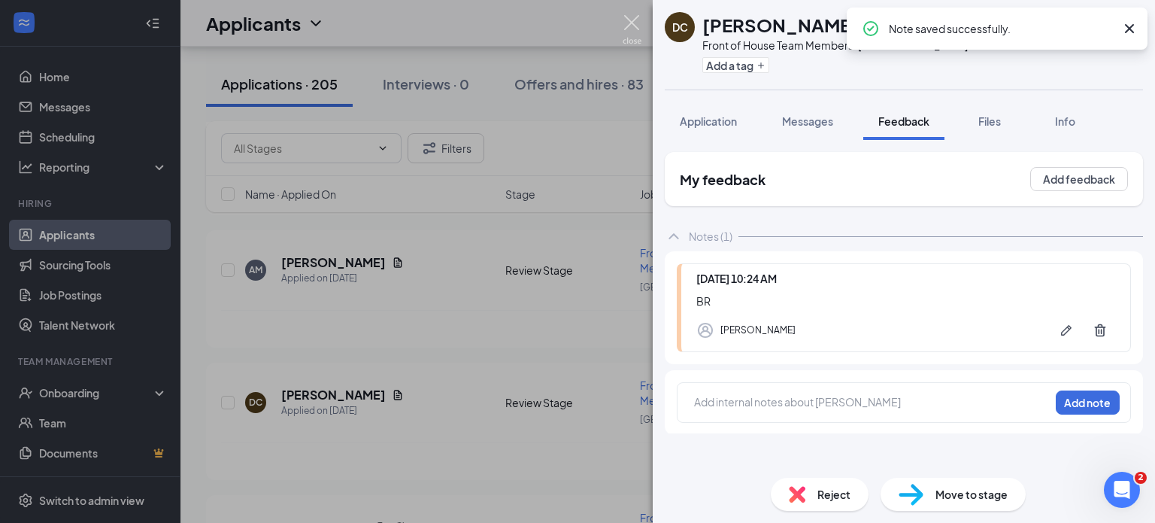
click at [638, 21] on img at bounding box center [632, 29] width 19 height 29
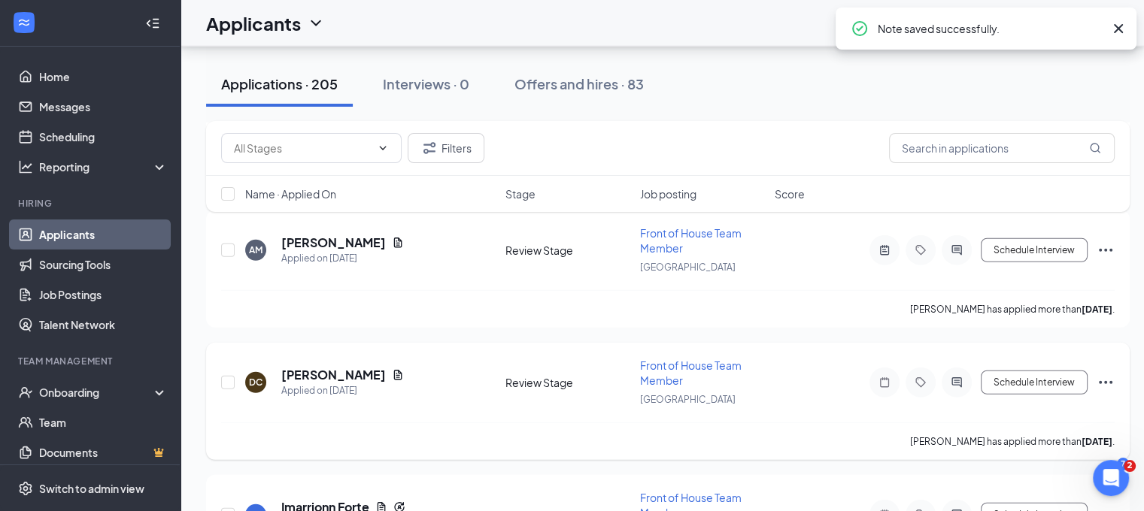
scroll to position [9681, 0]
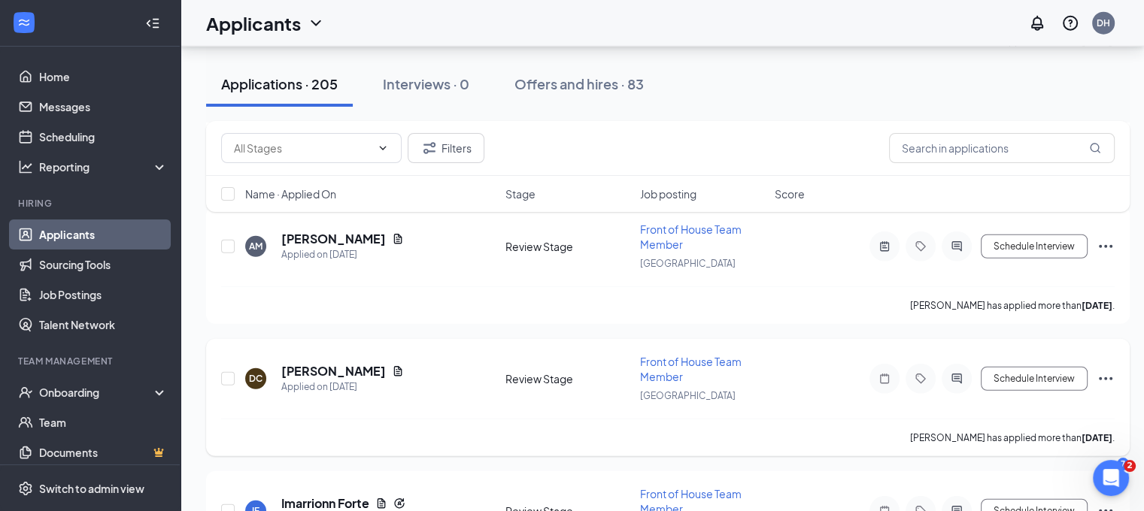
click at [1110, 370] on icon "Ellipses" at bounding box center [1105, 379] width 18 height 18
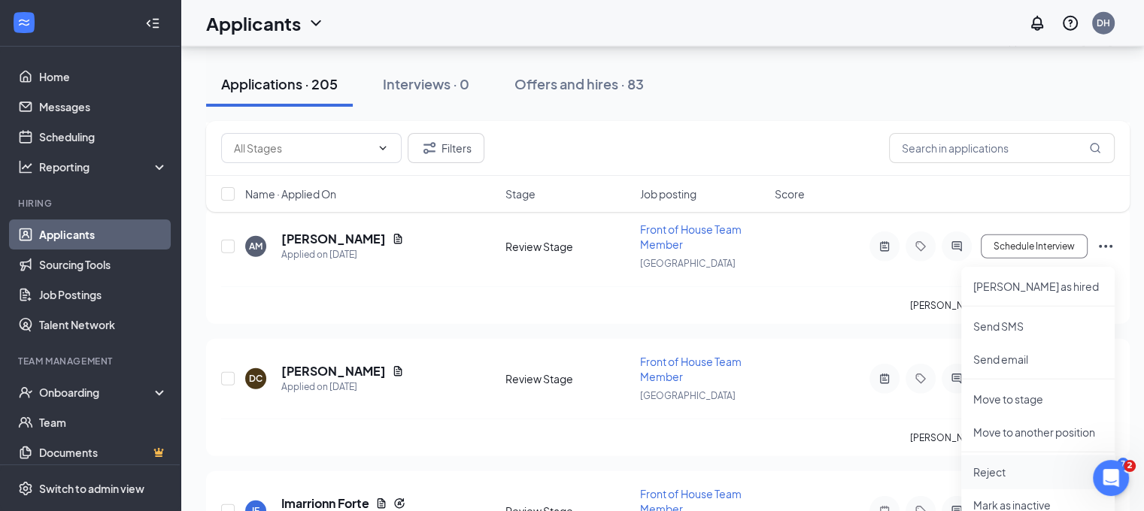
click at [994, 468] on p "Reject" at bounding box center [1037, 472] width 129 height 15
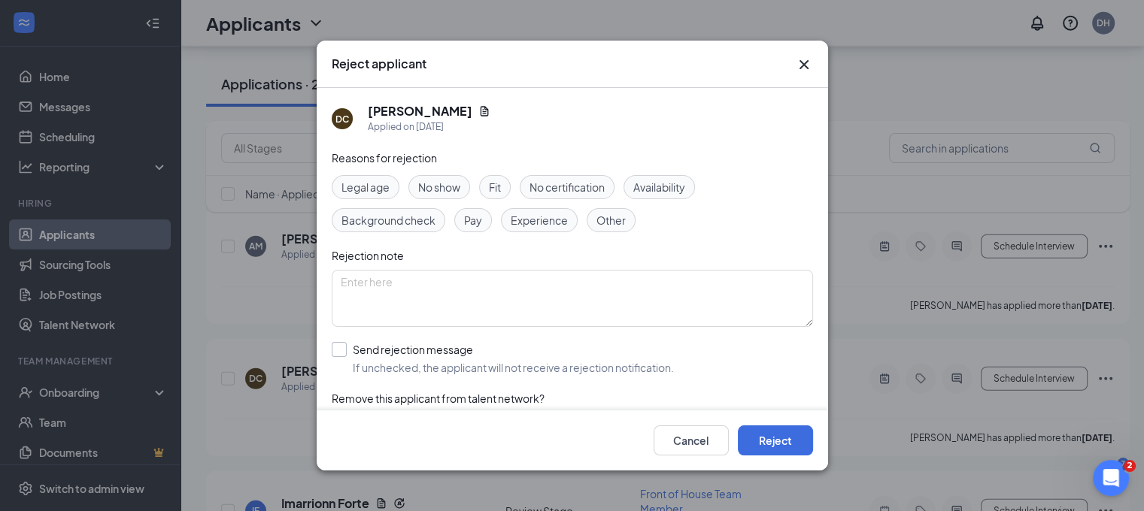
click at [583, 351] on input "Send rejection message If unchecked, the applicant will not receive a rejection…" at bounding box center [503, 358] width 342 height 33
checkbox input "true"
click at [773, 450] on button "Reject" at bounding box center [775, 441] width 75 height 30
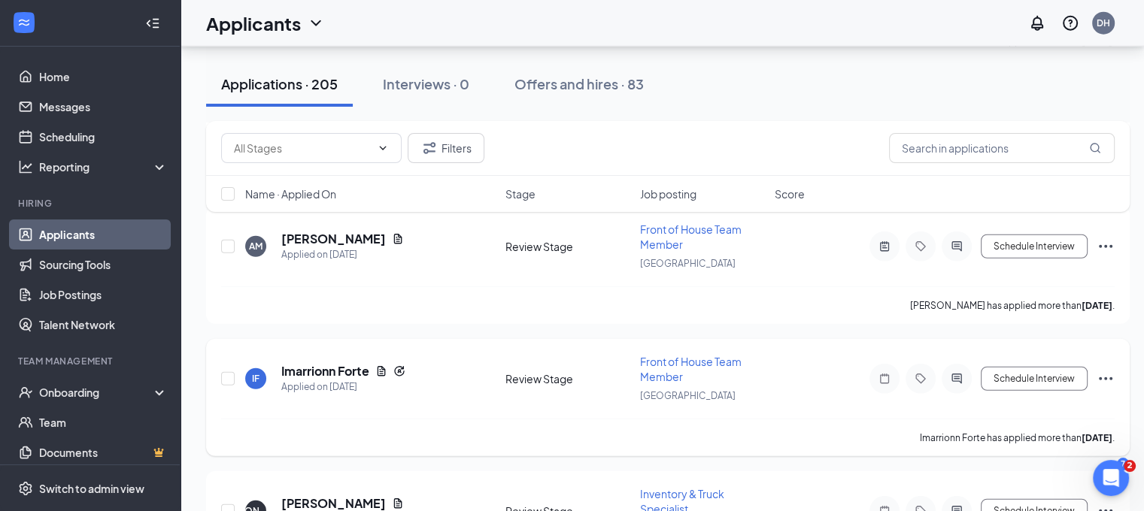
scroll to position [9662, 0]
